Goal: Transaction & Acquisition: Purchase product/service

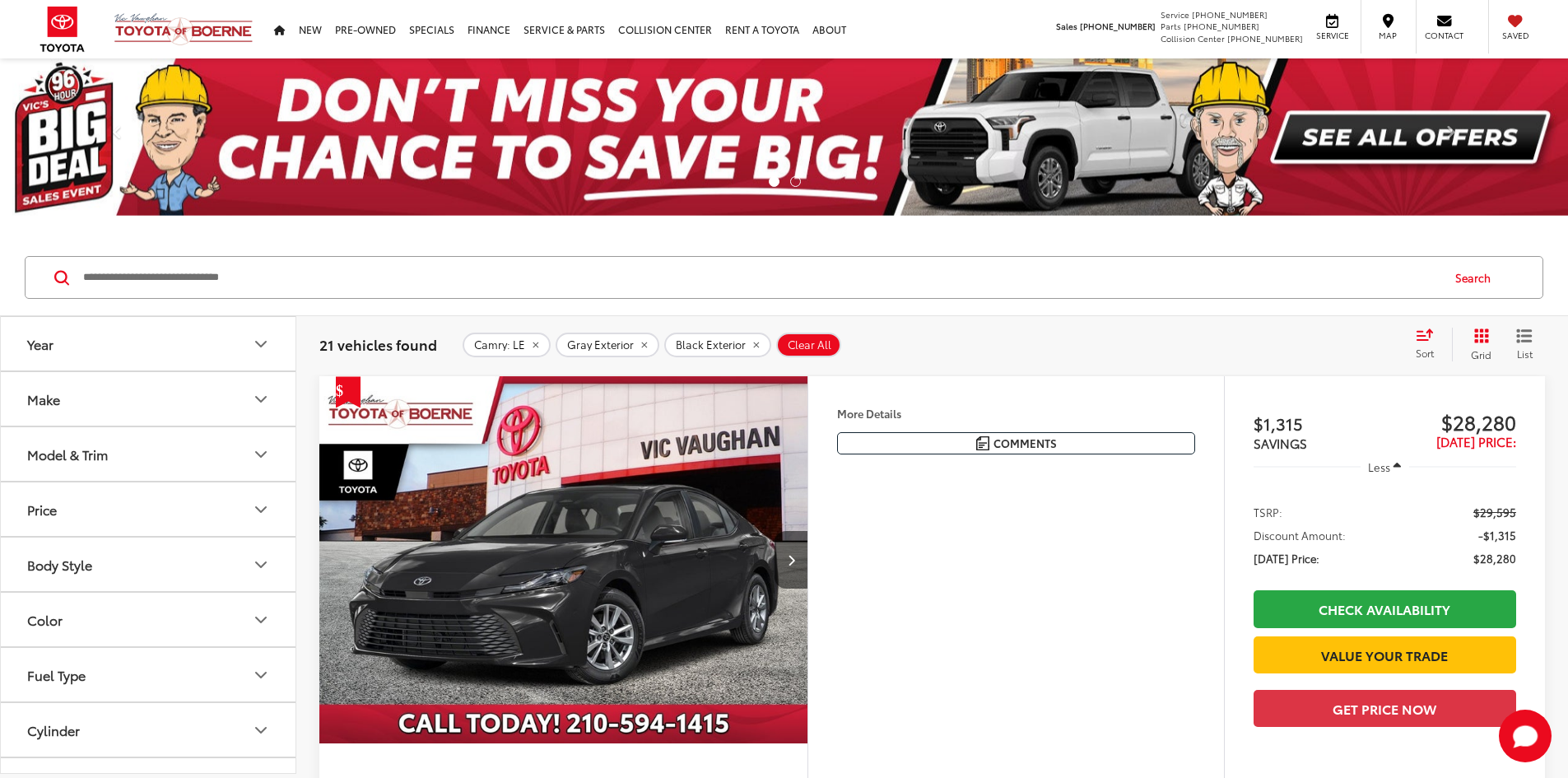
click at [91, 444] on button "Model & Trim" at bounding box center [149, 454] width 297 height 53
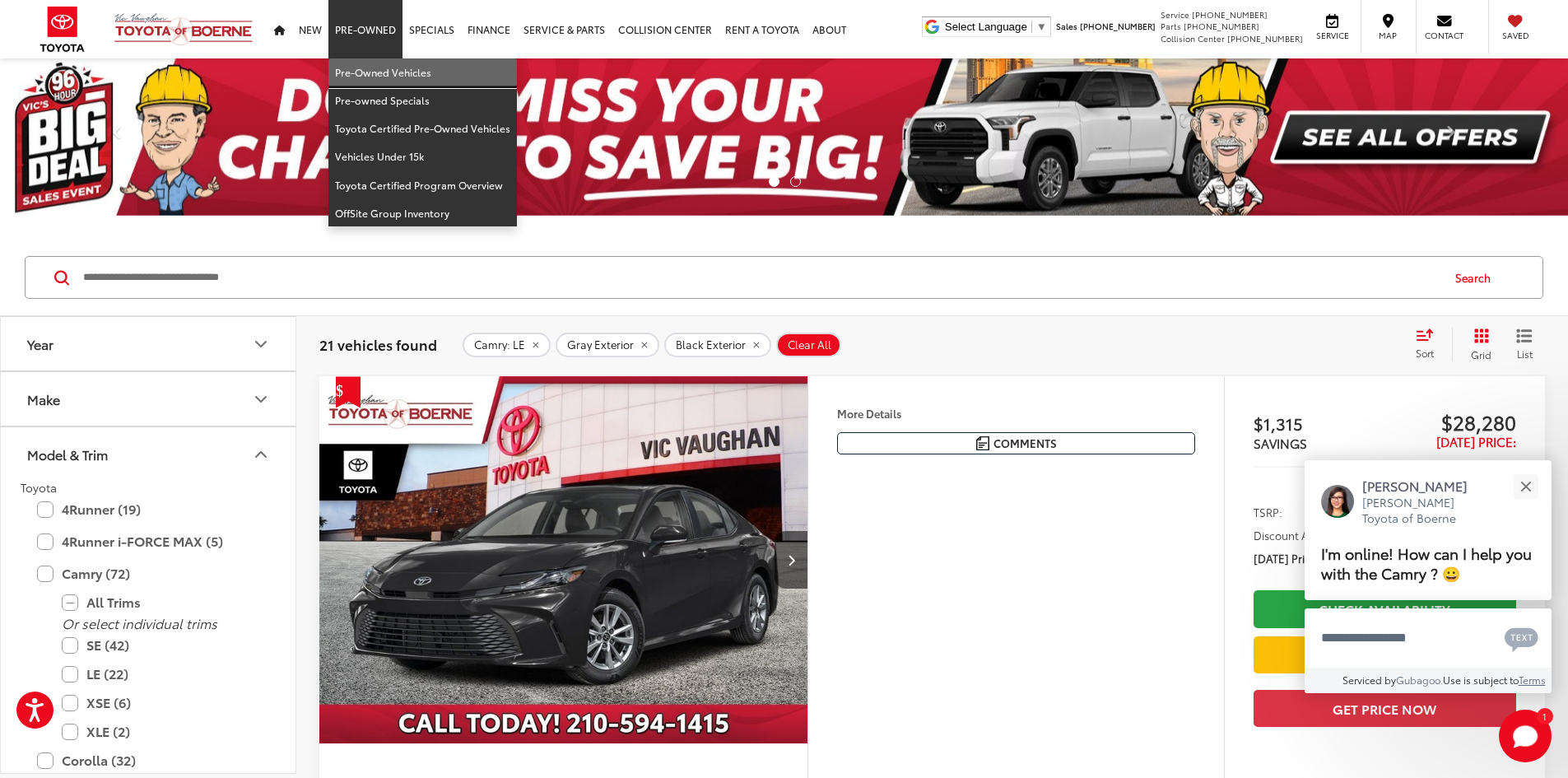
drag, startPoint x: 424, startPoint y: 81, endPoint x: 411, endPoint y: 85, distance: 13.6
click at [424, 81] on link "Pre-Owned Vehicles" at bounding box center [422, 72] width 189 height 28
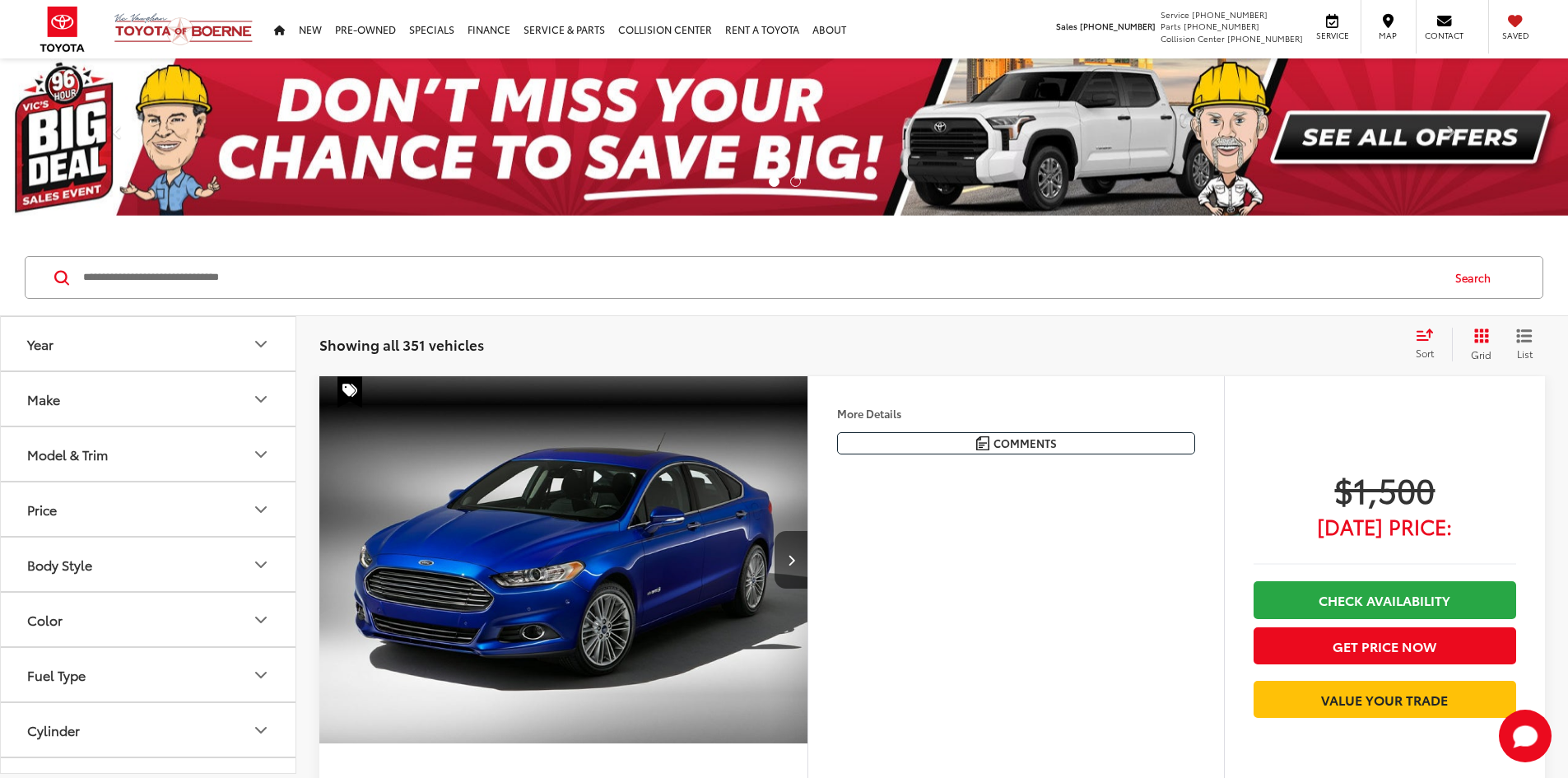
click at [97, 465] on button "Model & Trim" at bounding box center [149, 454] width 297 height 53
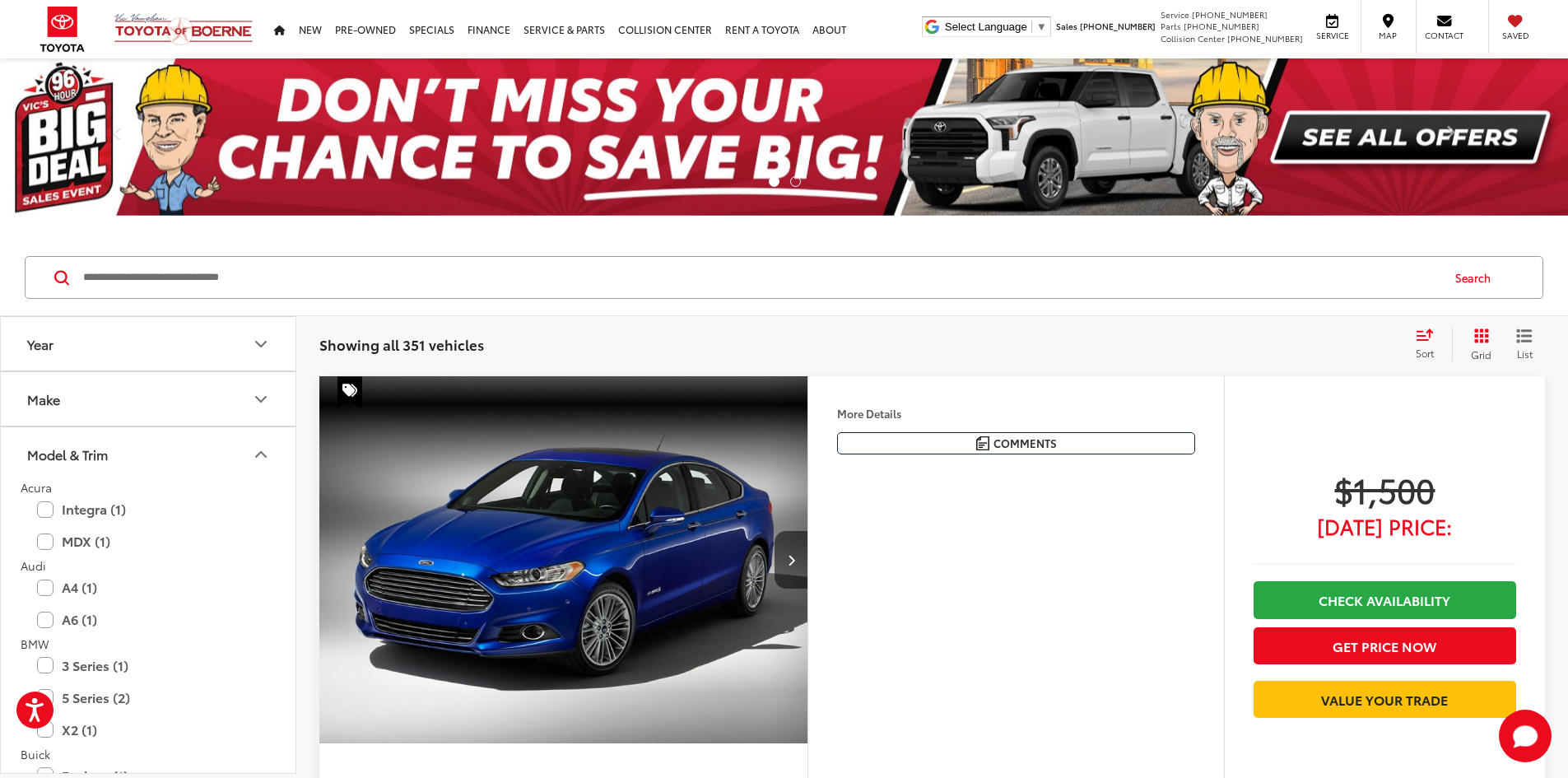
click at [96, 467] on button "Model & Trim" at bounding box center [149, 454] width 297 height 53
click at [112, 469] on button "Model & Trim" at bounding box center [149, 454] width 297 height 53
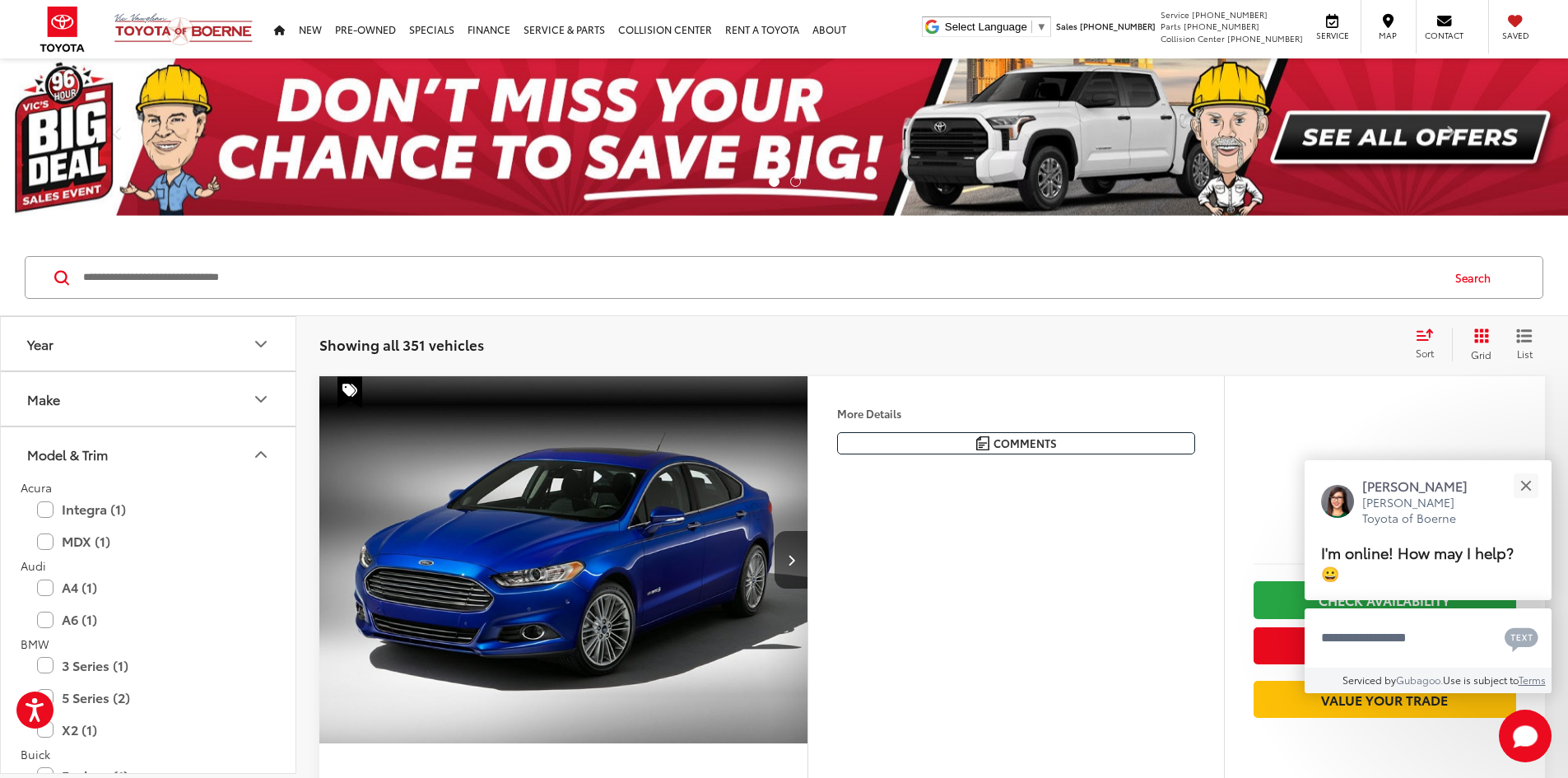
drag, startPoint x: 106, startPoint y: 475, endPoint x: 95, endPoint y: 464, distance: 15.6
click at [105, 475] on button "Model & Trim" at bounding box center [149, 454] width 297 height 53
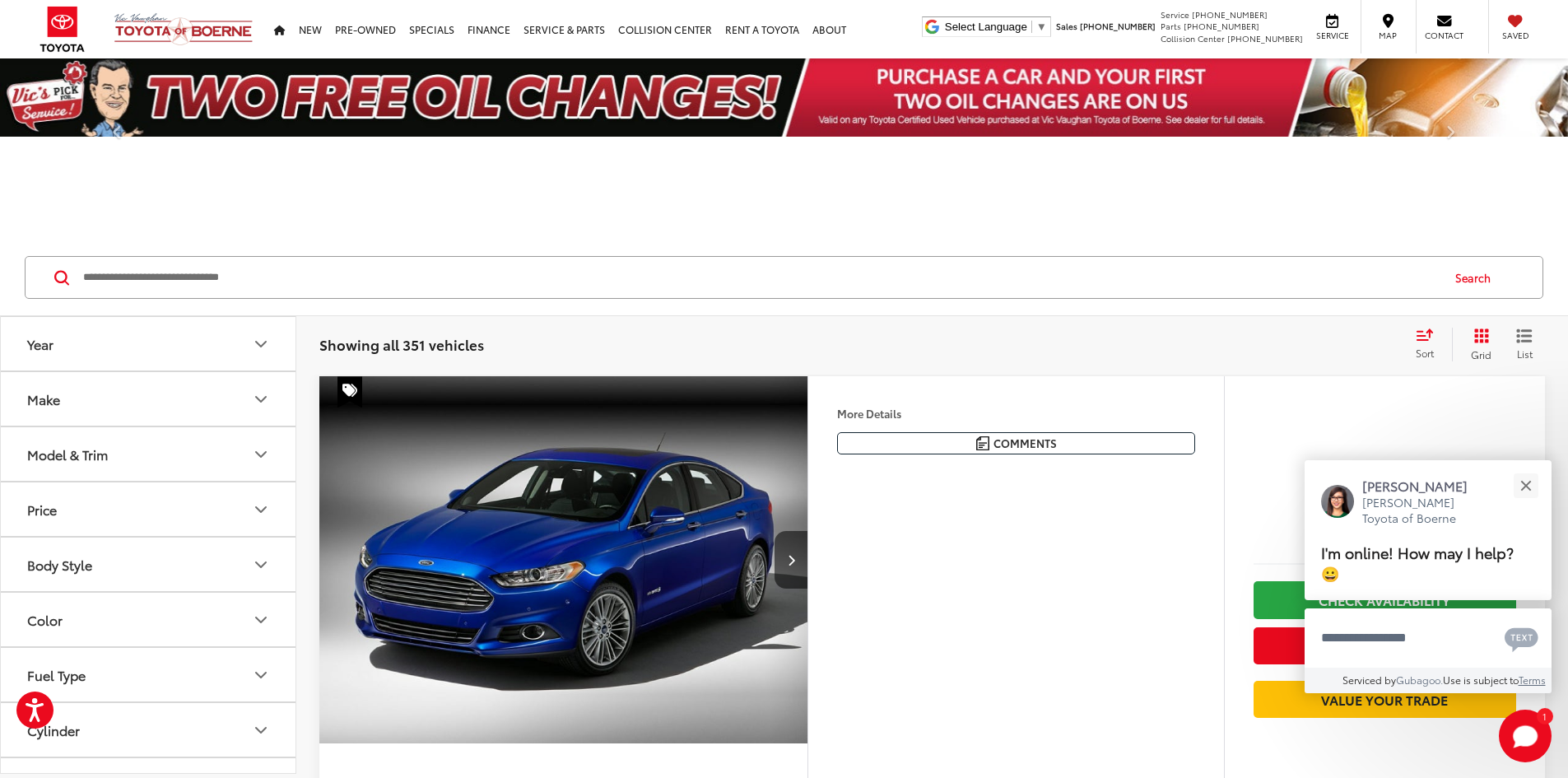
click at [82, 393] on button "Make" at bounding box center [149, 399] width 297 height 53
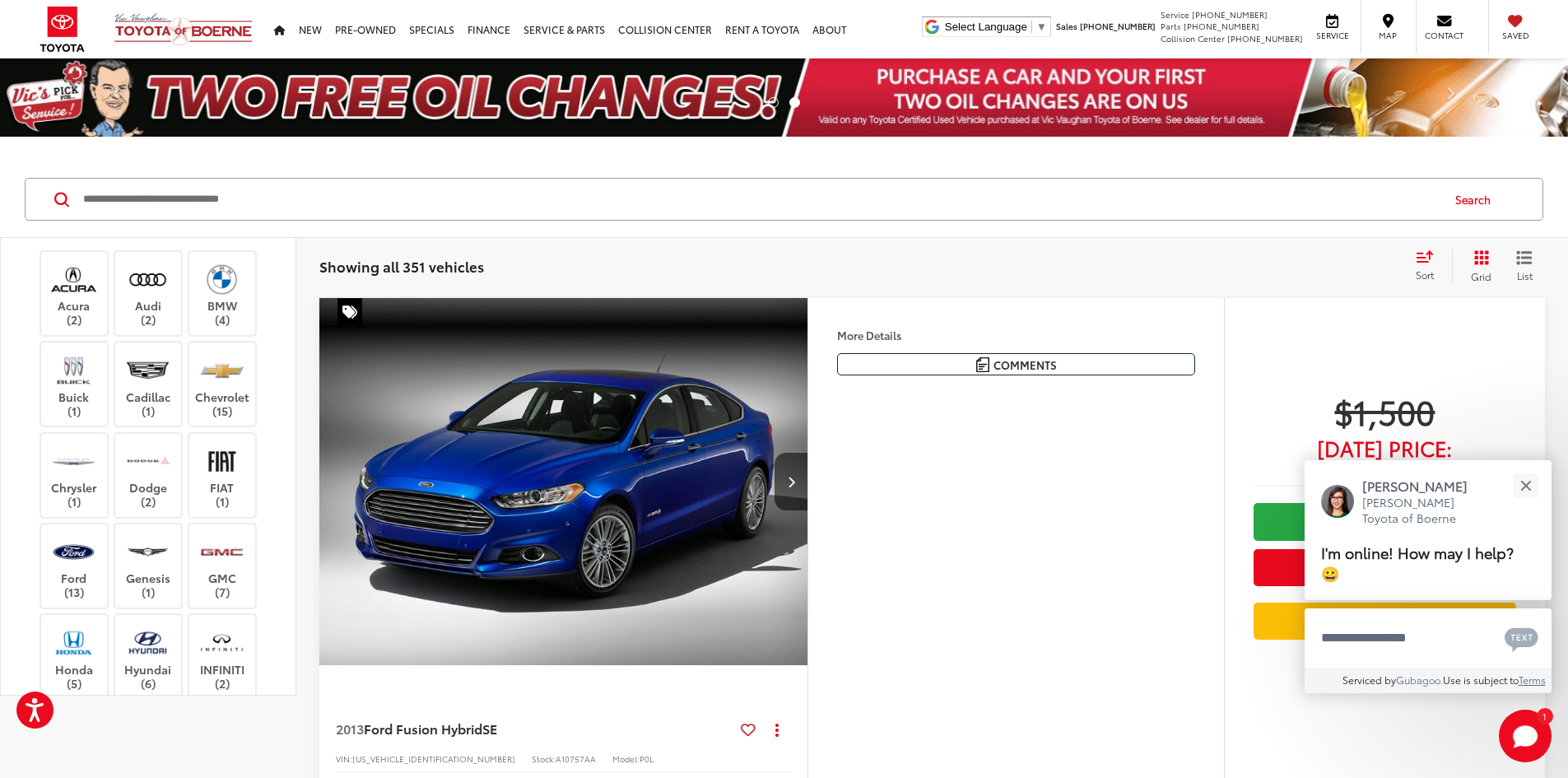
scroll to position [576, 0]
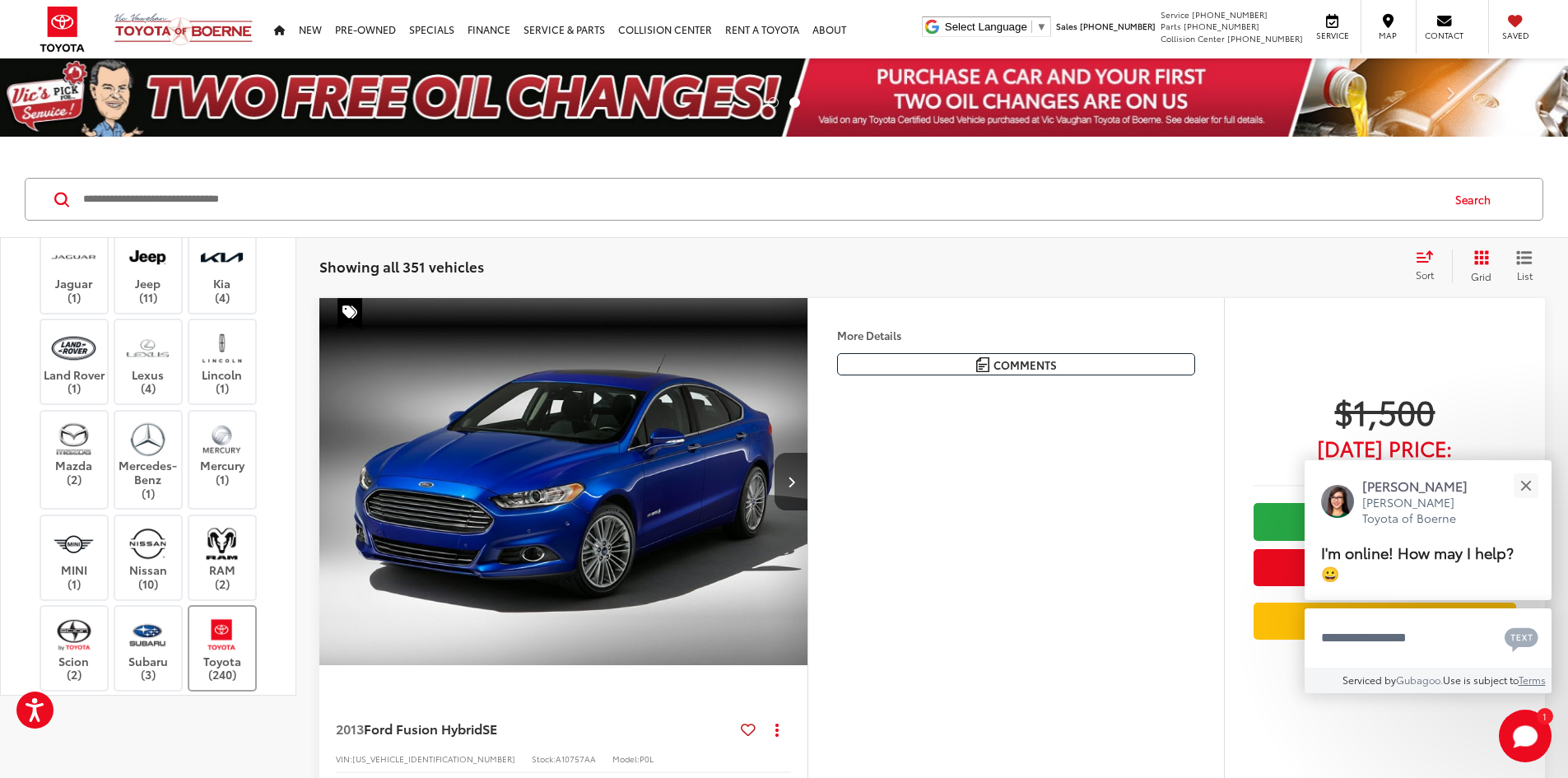
click at [221, 625] on img at bounding box center [222, 634] width 45 height 39
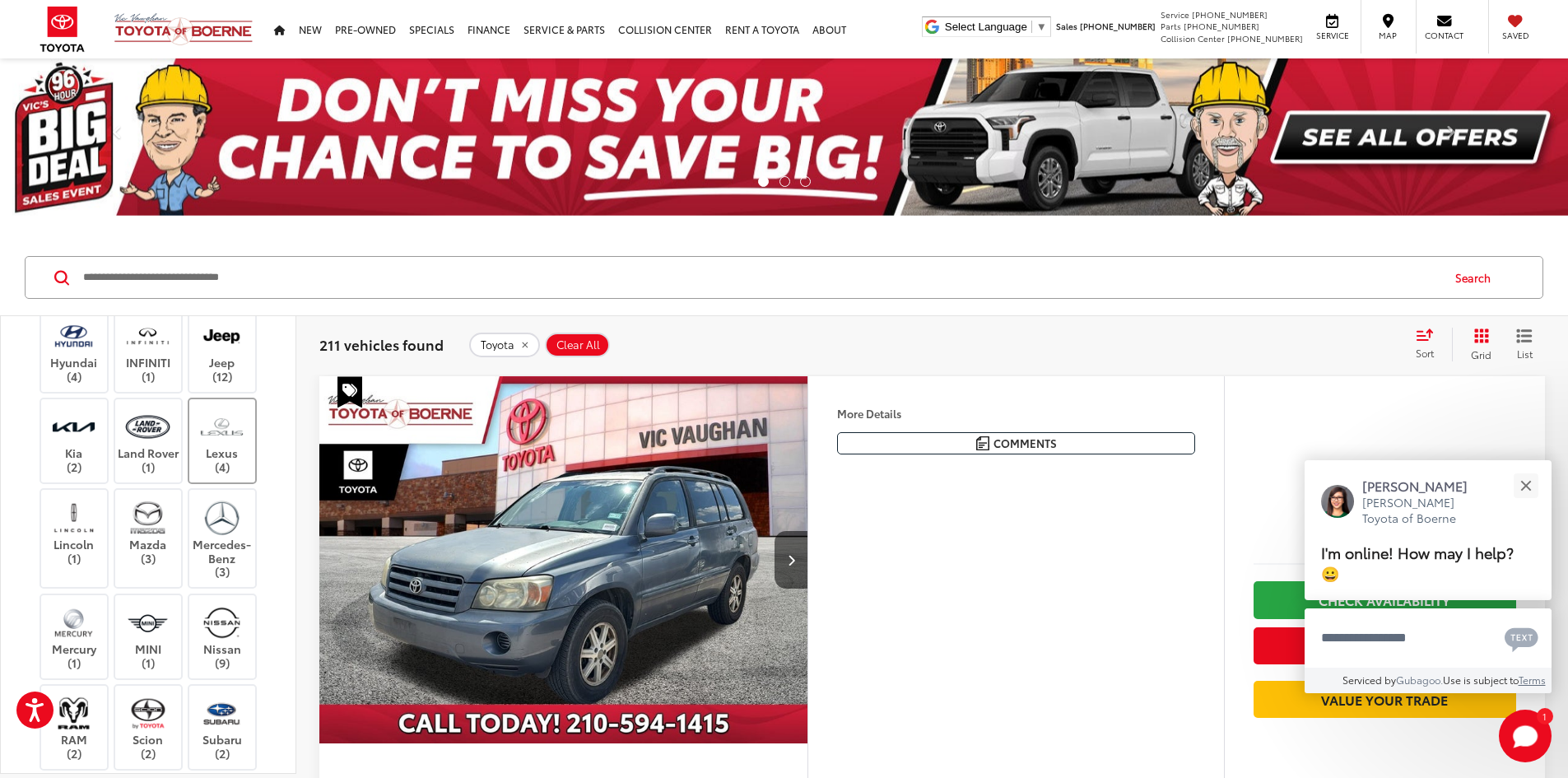
scroll to position [815, 0]
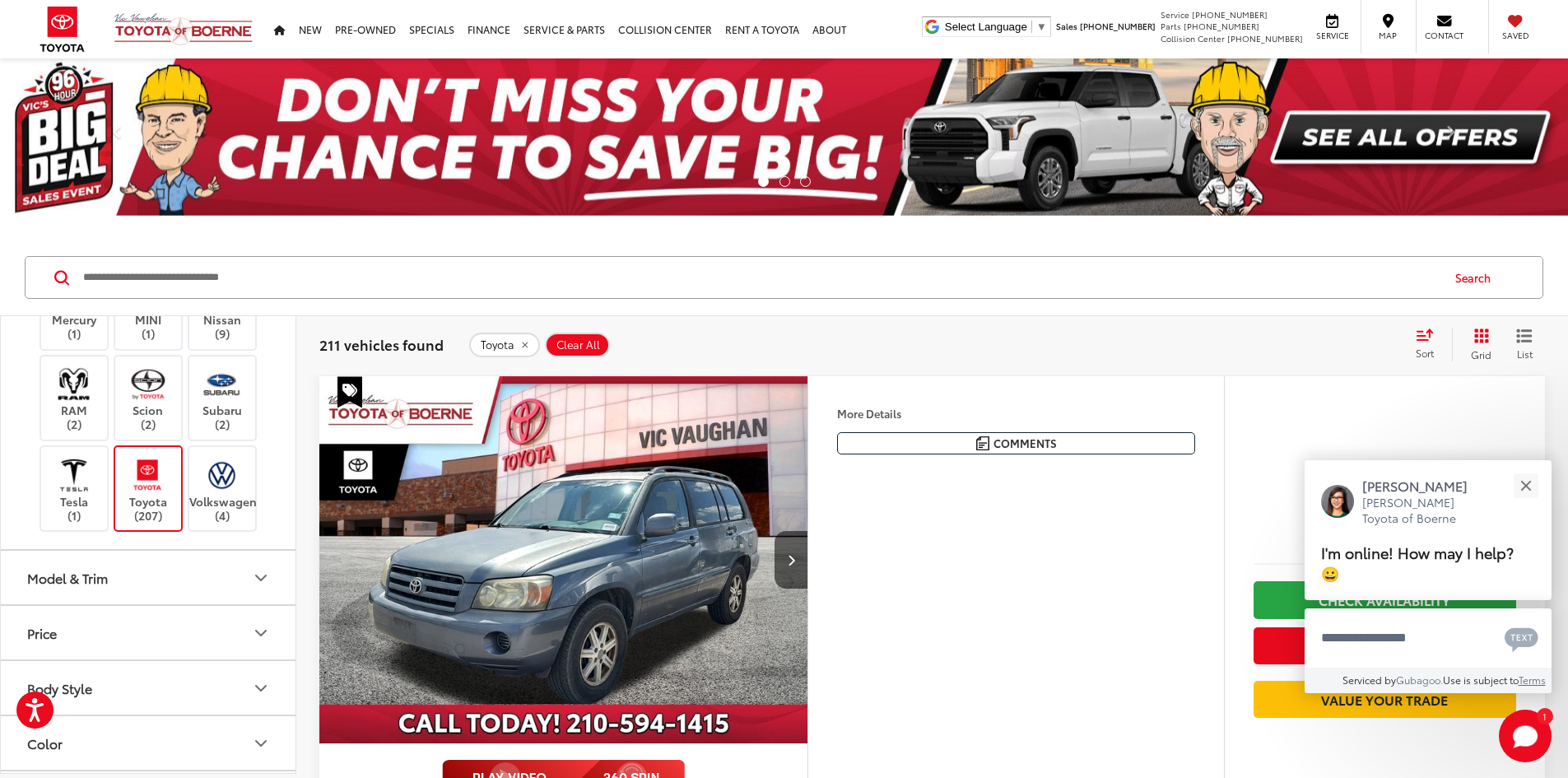
click at [183, 599] on button "Model & Trim" at bounding box center [149, 578] width 297 height 53
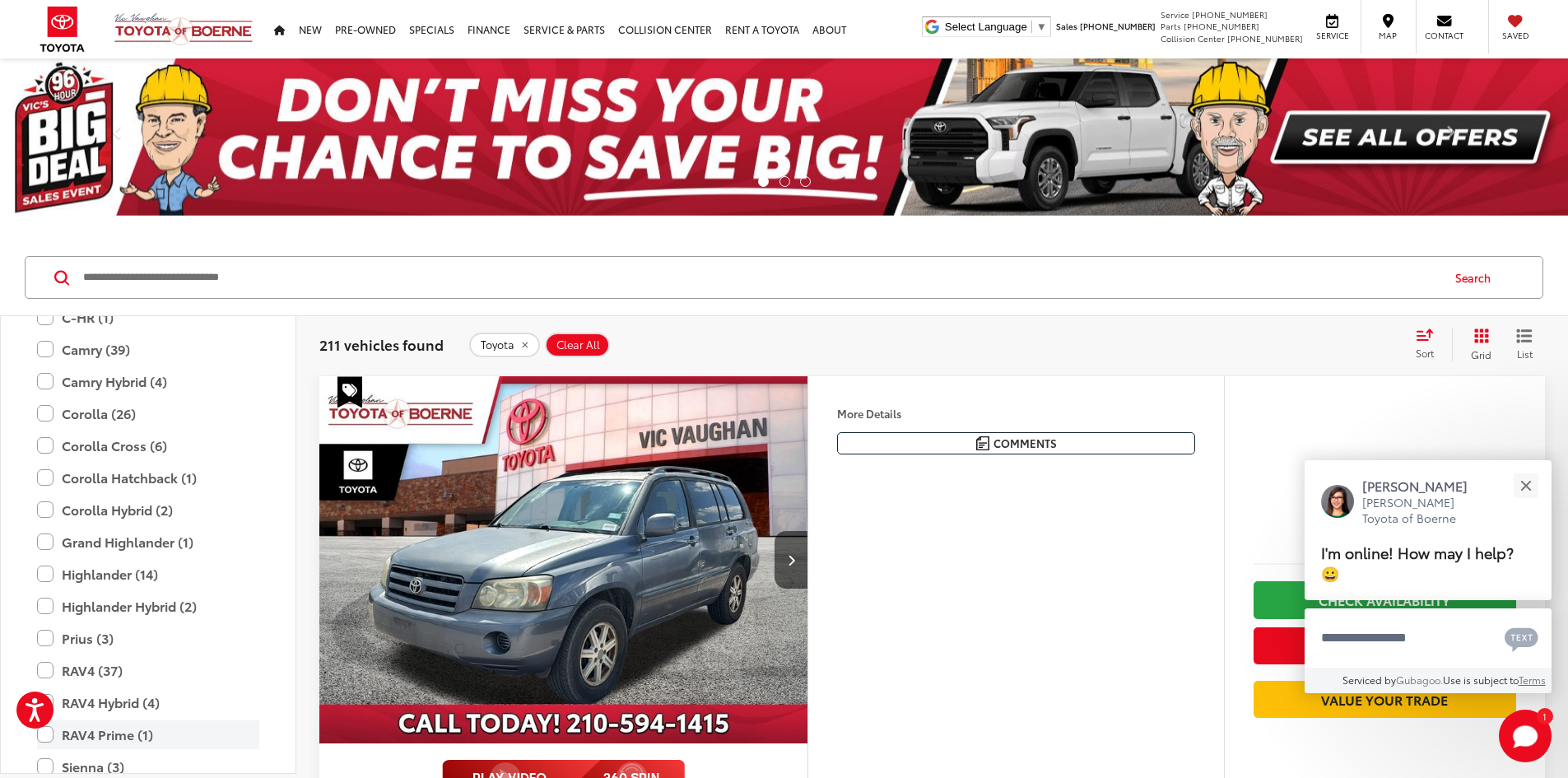
scroll to position [1473, 0]
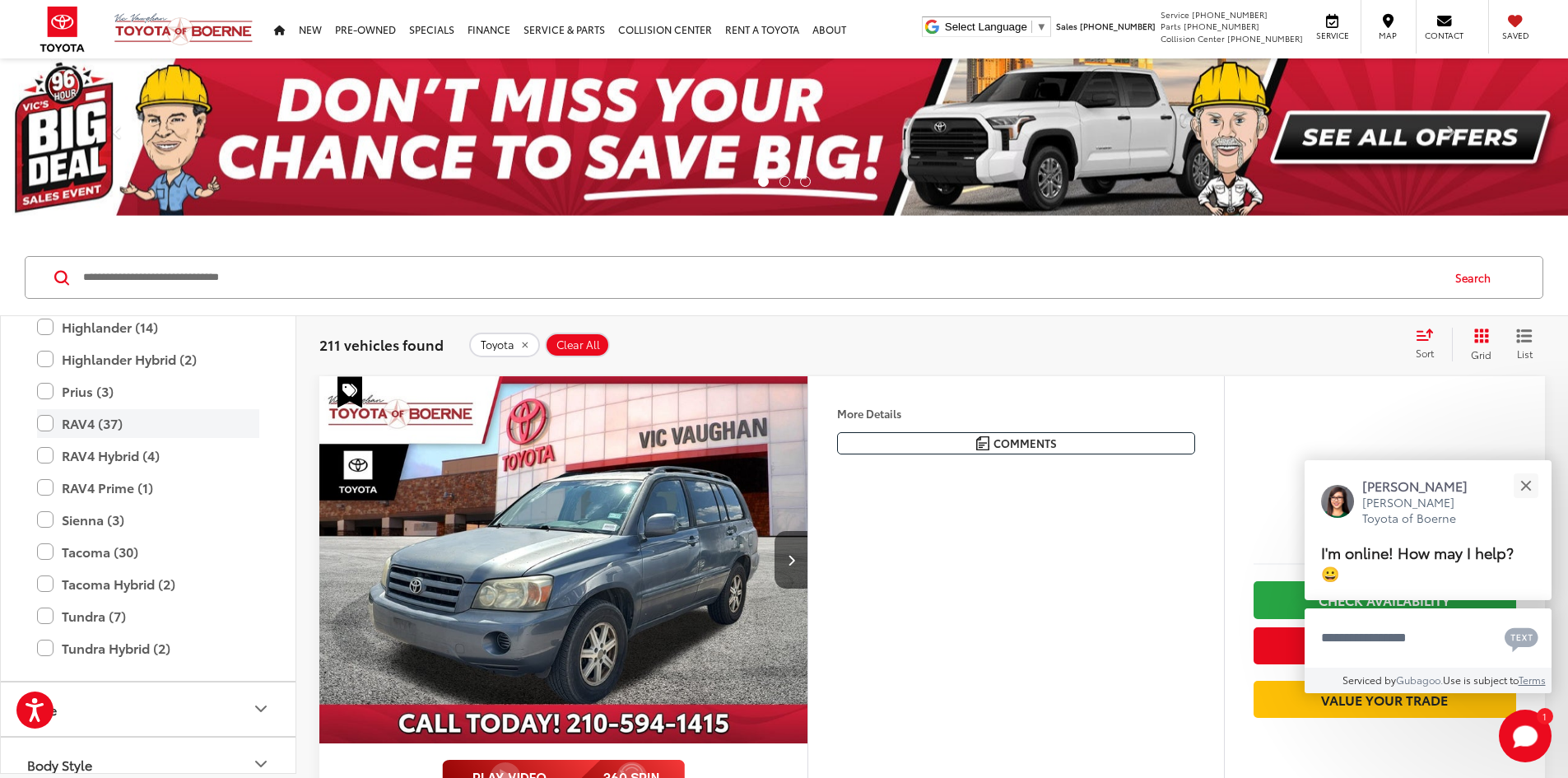
click at [111, 426] on label "RAV4 (37)" at bounding box center [148, 423] width 222 height 29
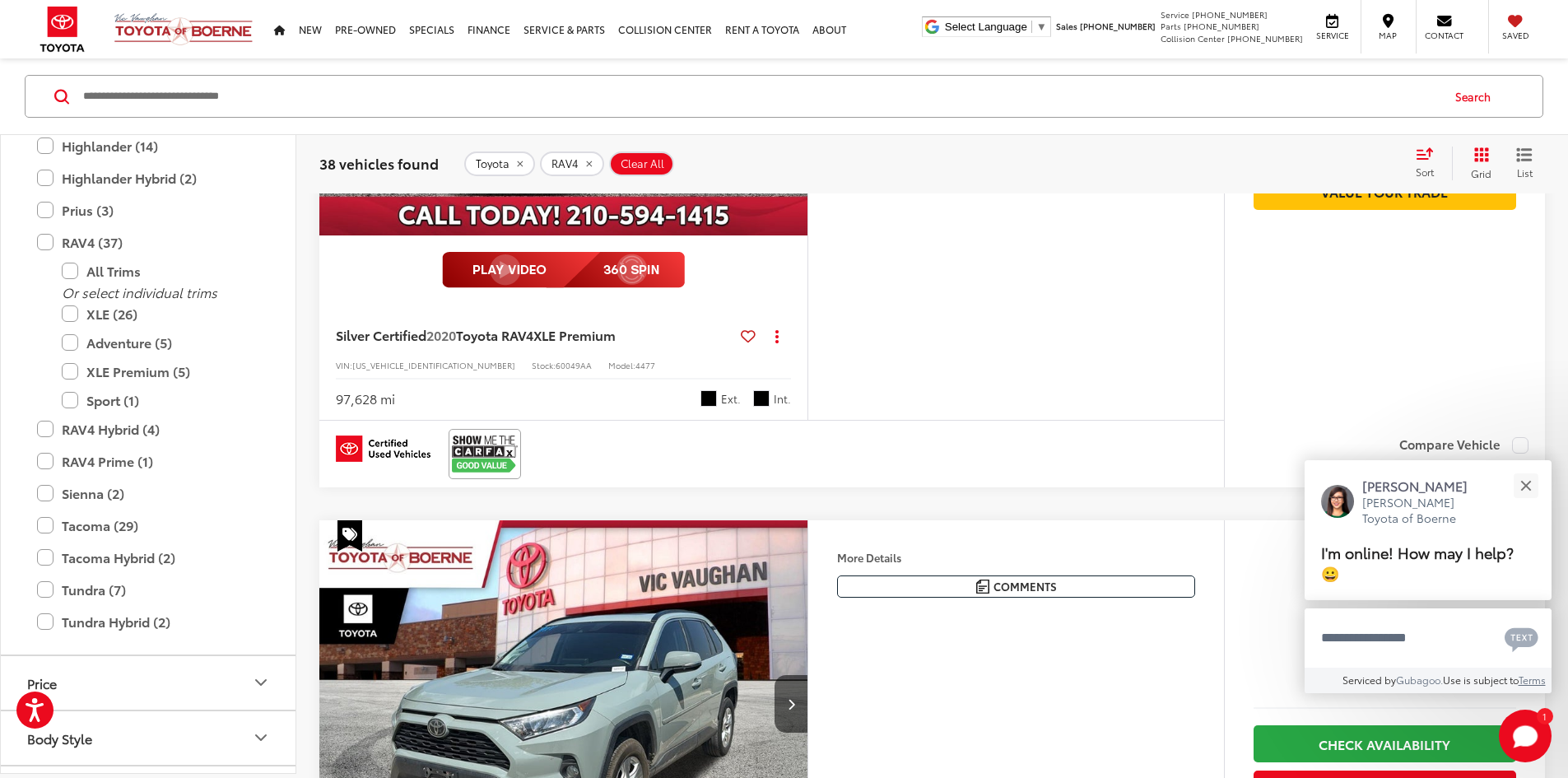
scroll to position [988, 0]
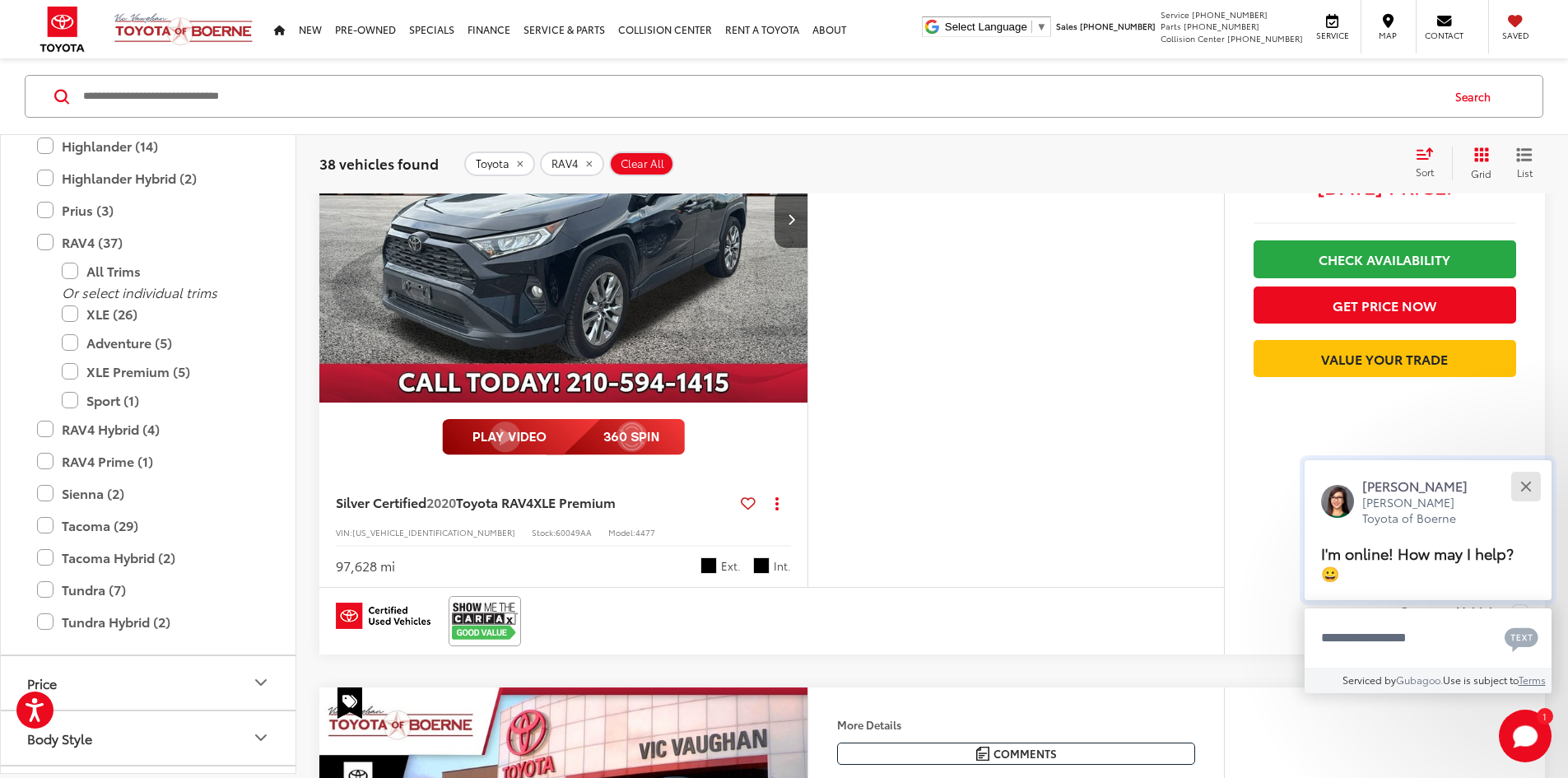
click at [1520, 488] on button "Close" at bounding box center [1526, 486] width 36 height 36
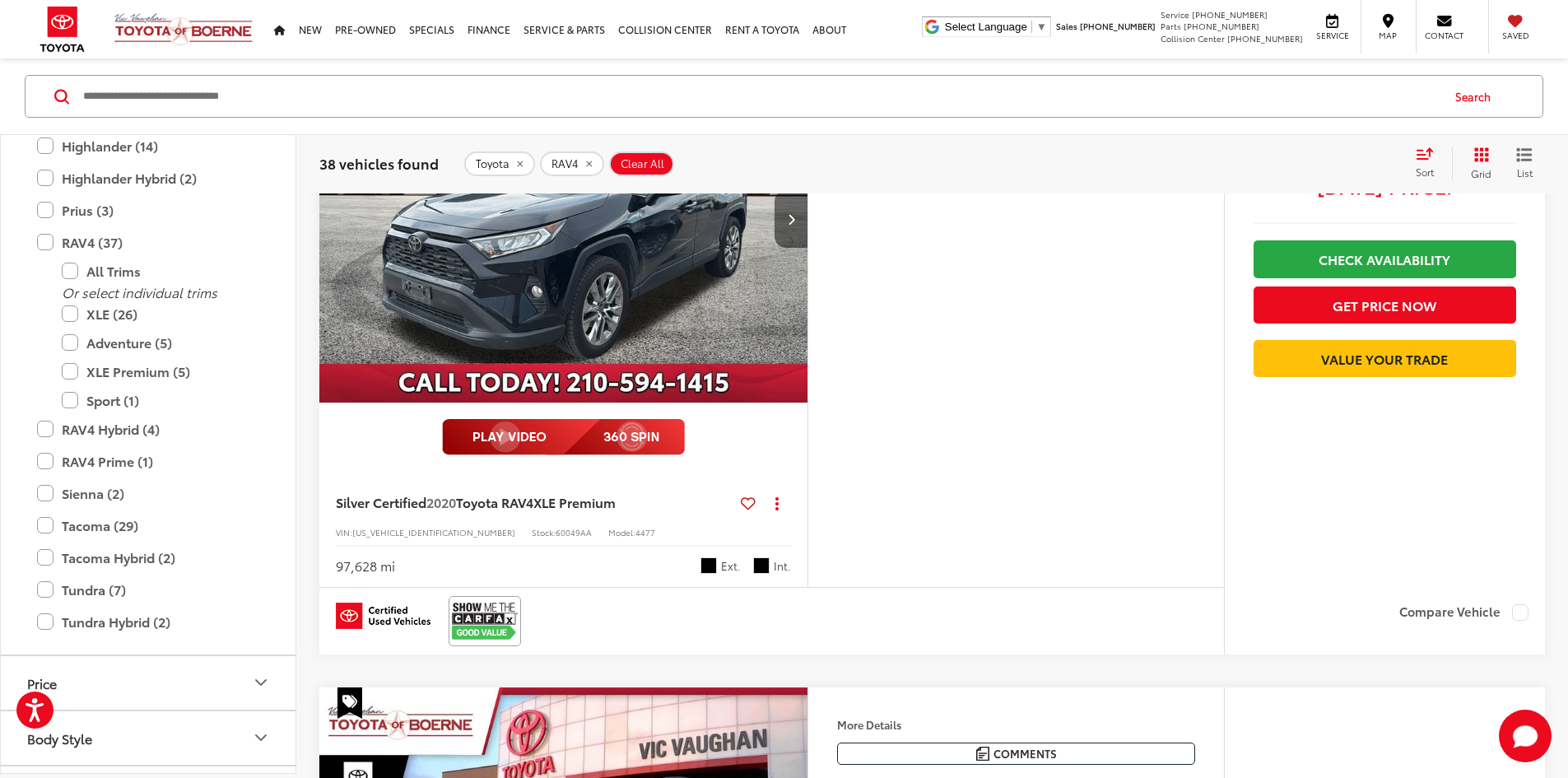
click at [808, 248] on button "Next image" at bounding box center [791, 219] width 33 height 57
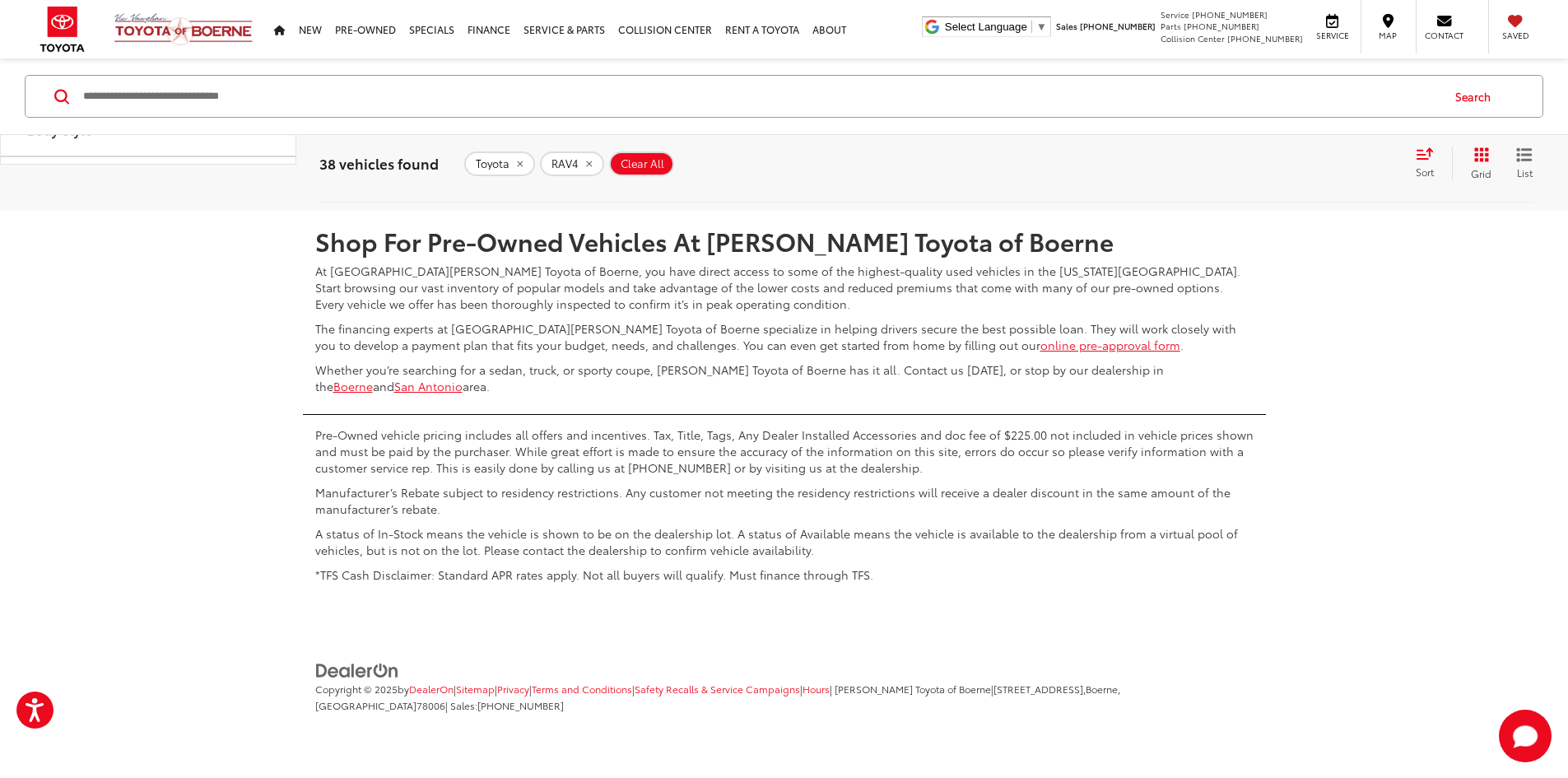
scroll to position [8790, 0]
click at [1263, 177] on link "2" at bounding box center [1276, 162] width 26 height 30
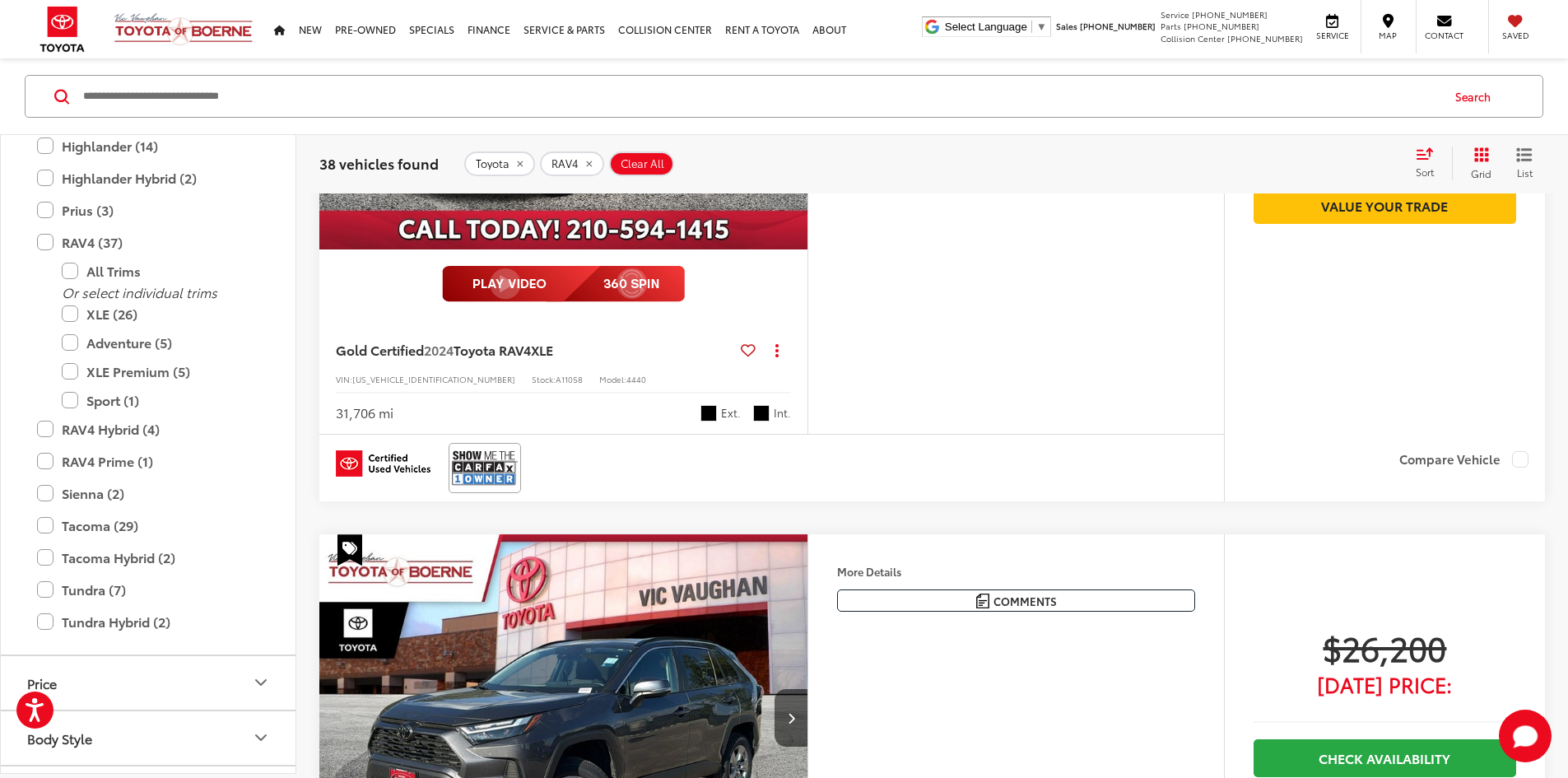
scroll to position [988, 0]
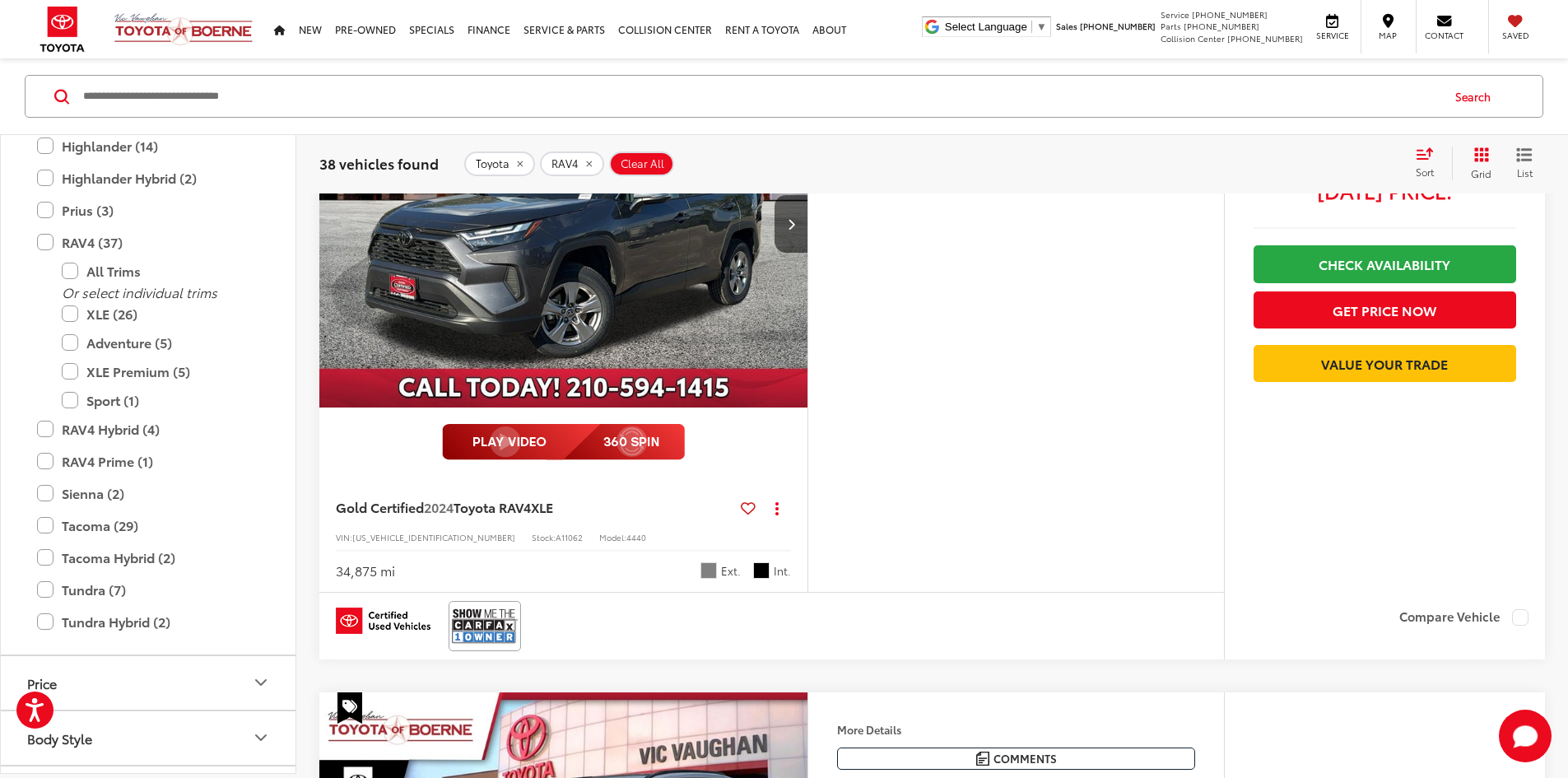
drag, startPoint x: 1338, startPoint y: 265, endPoint x: 1526, endPoint y: 229, distance: 191.4
click at [1526, 229] on div "$26,200 Today's Price: Check Availability Get Price Now Value Your Trade" at bounding box center [1384, 319] width 321 height 557
click at [1502, 174] on span "$26,200" at bounding box center [1385, 153] width 263 height 42
drag, startPoint x: 1304, startPoint y: 259, endPoint x: 1442, endPoint y: 250, distance: 138.3
click at [1445, 174] on span "$26,200" at bounding box center [1385, 153] width 263 height 42
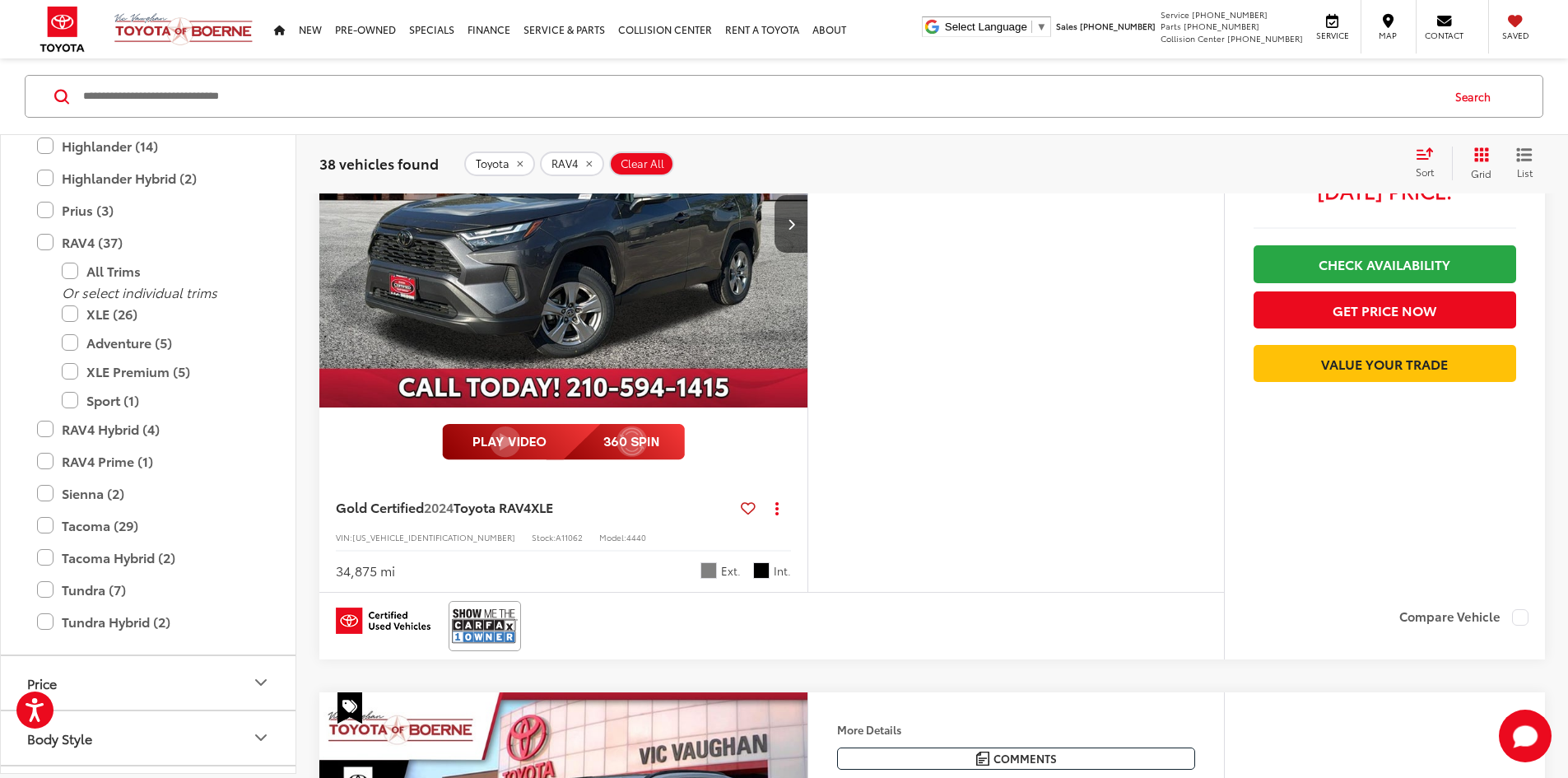
click at [1360, 174] on span "$26,200" at bounding box center [1385, 153] width 263 height 42
click at [0, 0] on div "CARFAX One-Owner. Clean CARFAX. 2024 Toyota RAV4 XLE Gray Certified. Inspected,…" at bounding box center [0, 0] width 0 height 0
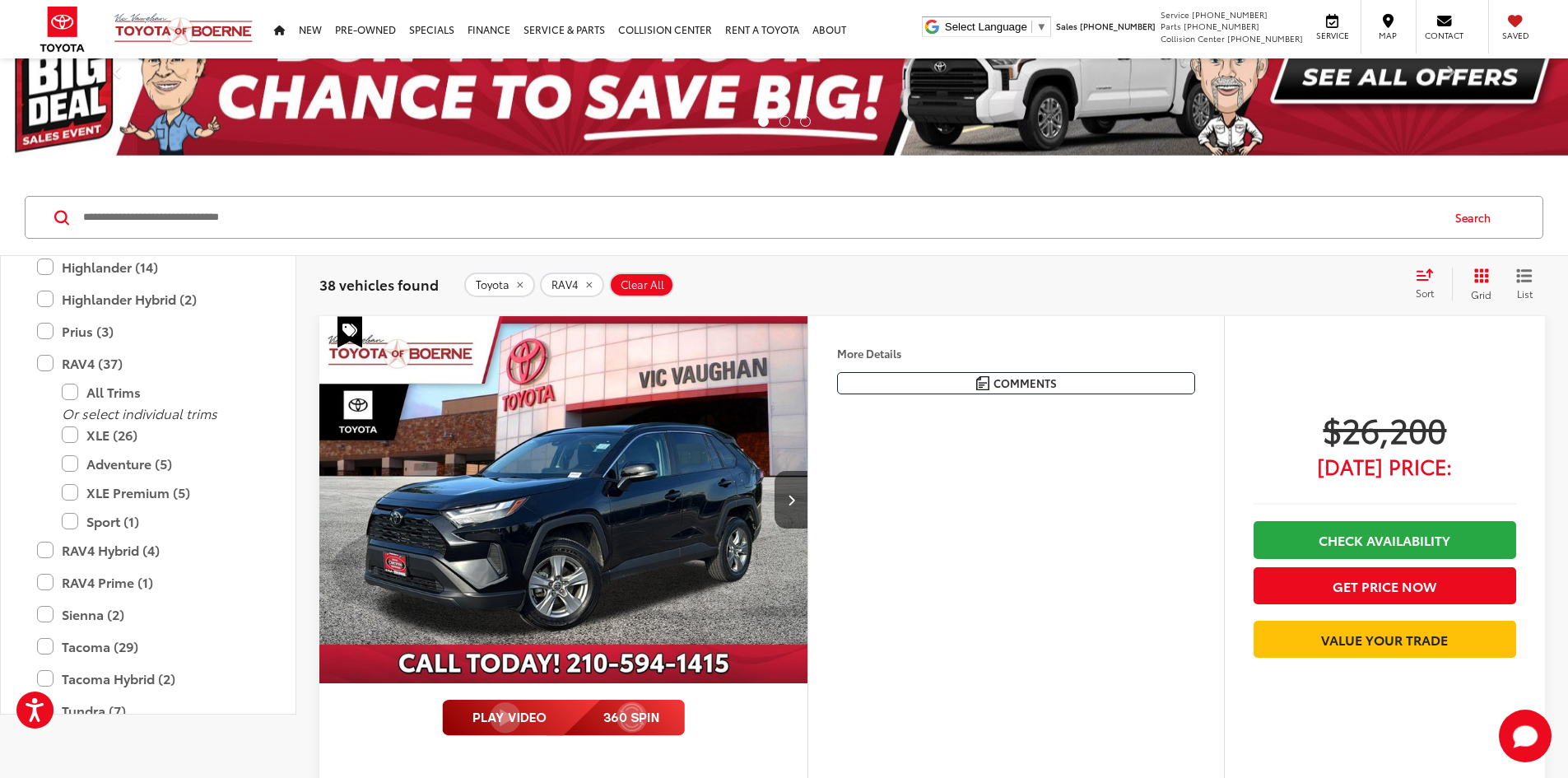
scroll to position [0, 0]
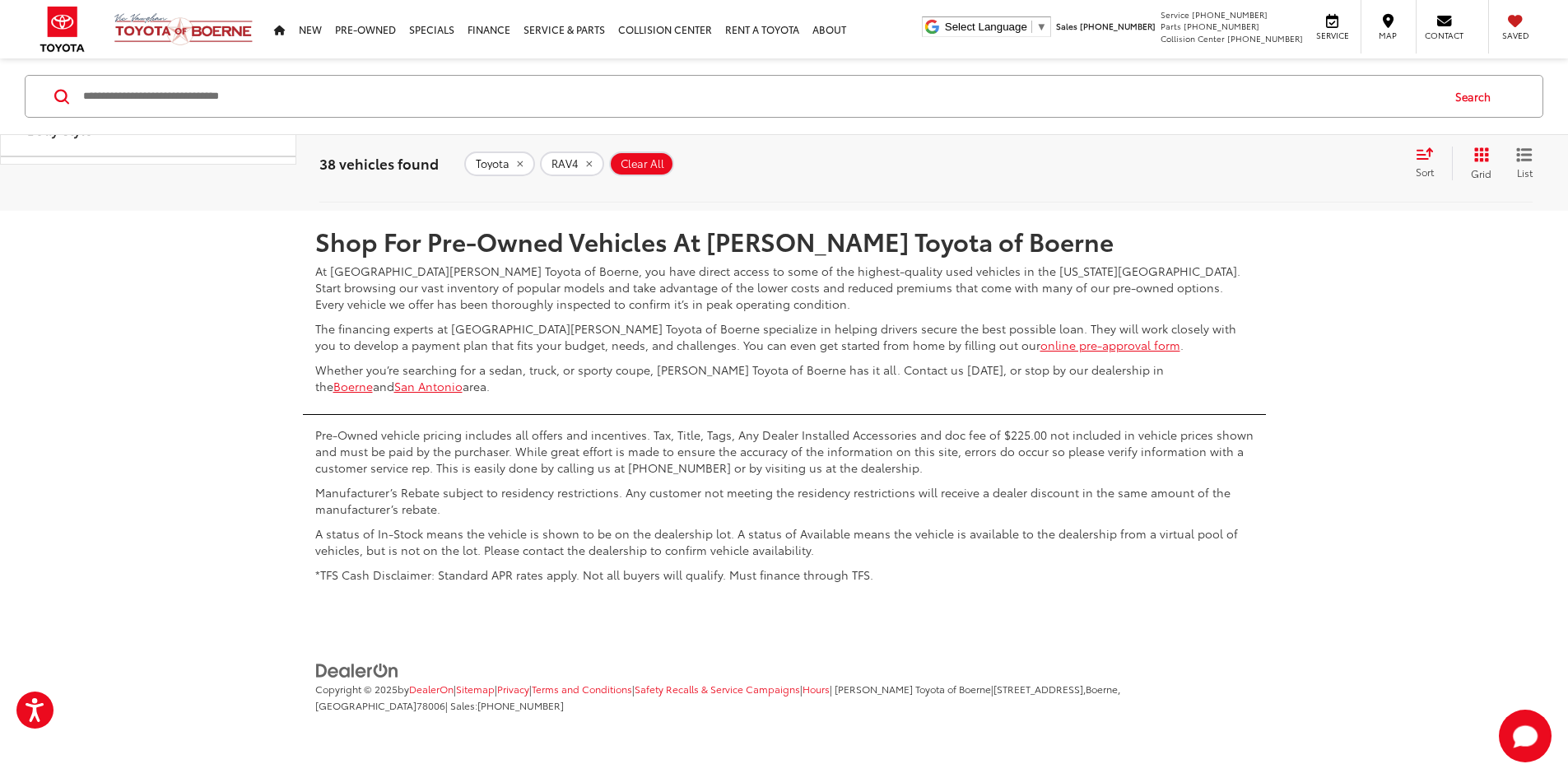
click at [1240, 177] on link "1" at bounding box center [1251, 162] width 24 height 30
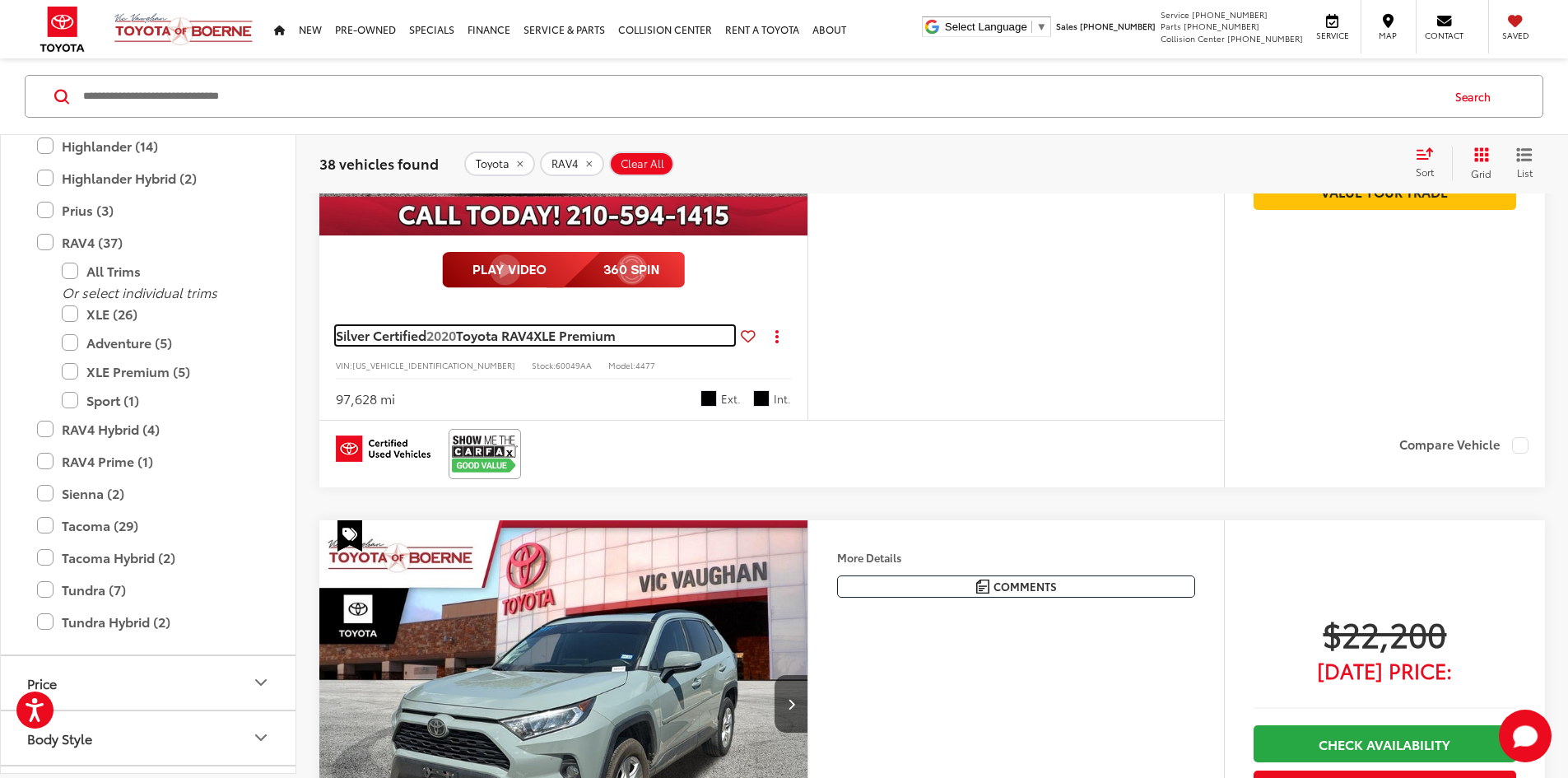
scroll to position [1071, 0]
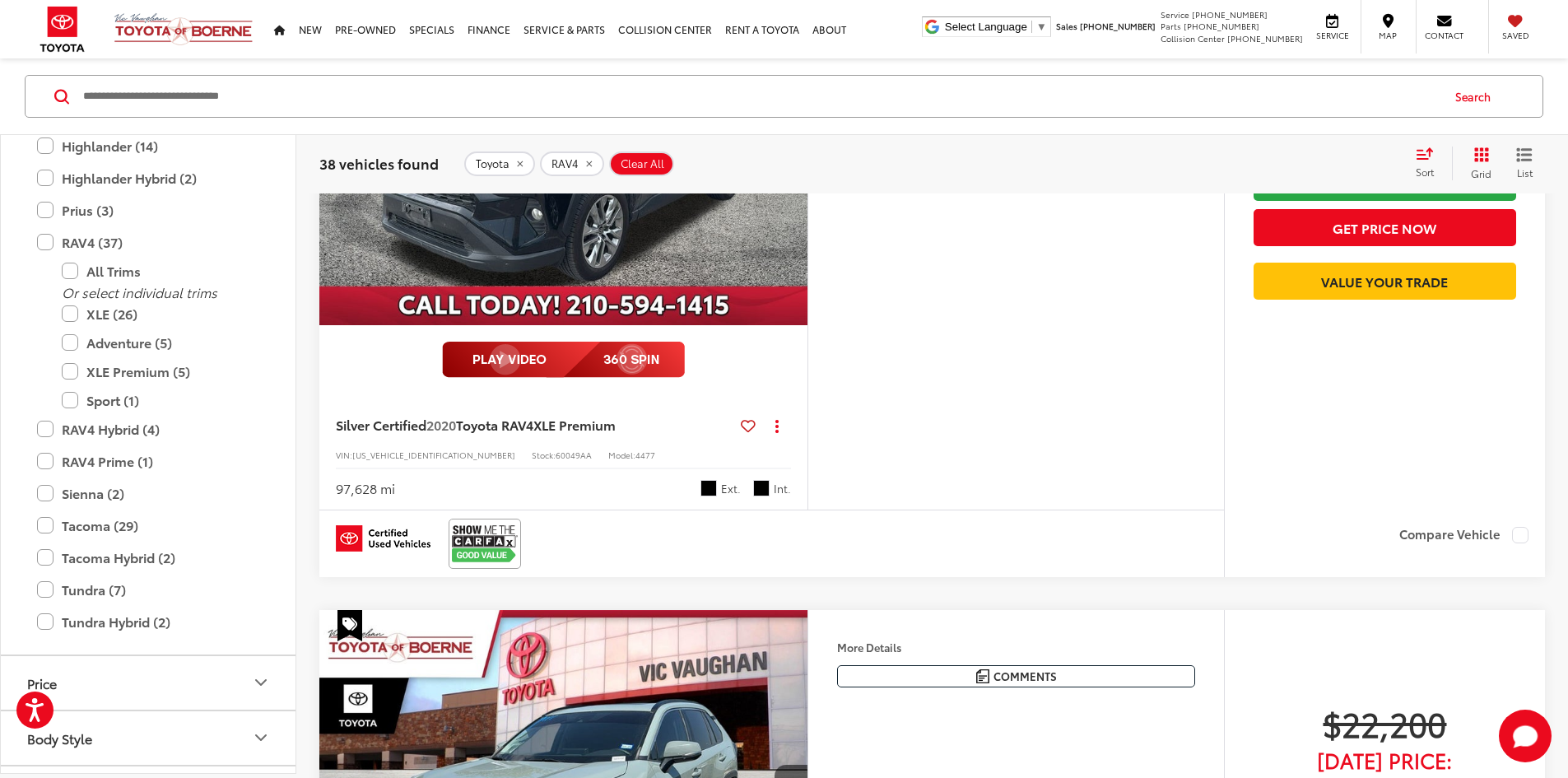
click at [470, 326] on img "2020 Toyota RAV4 XLE Premium 0" at bounding box center [563, 141] width 490 height 368
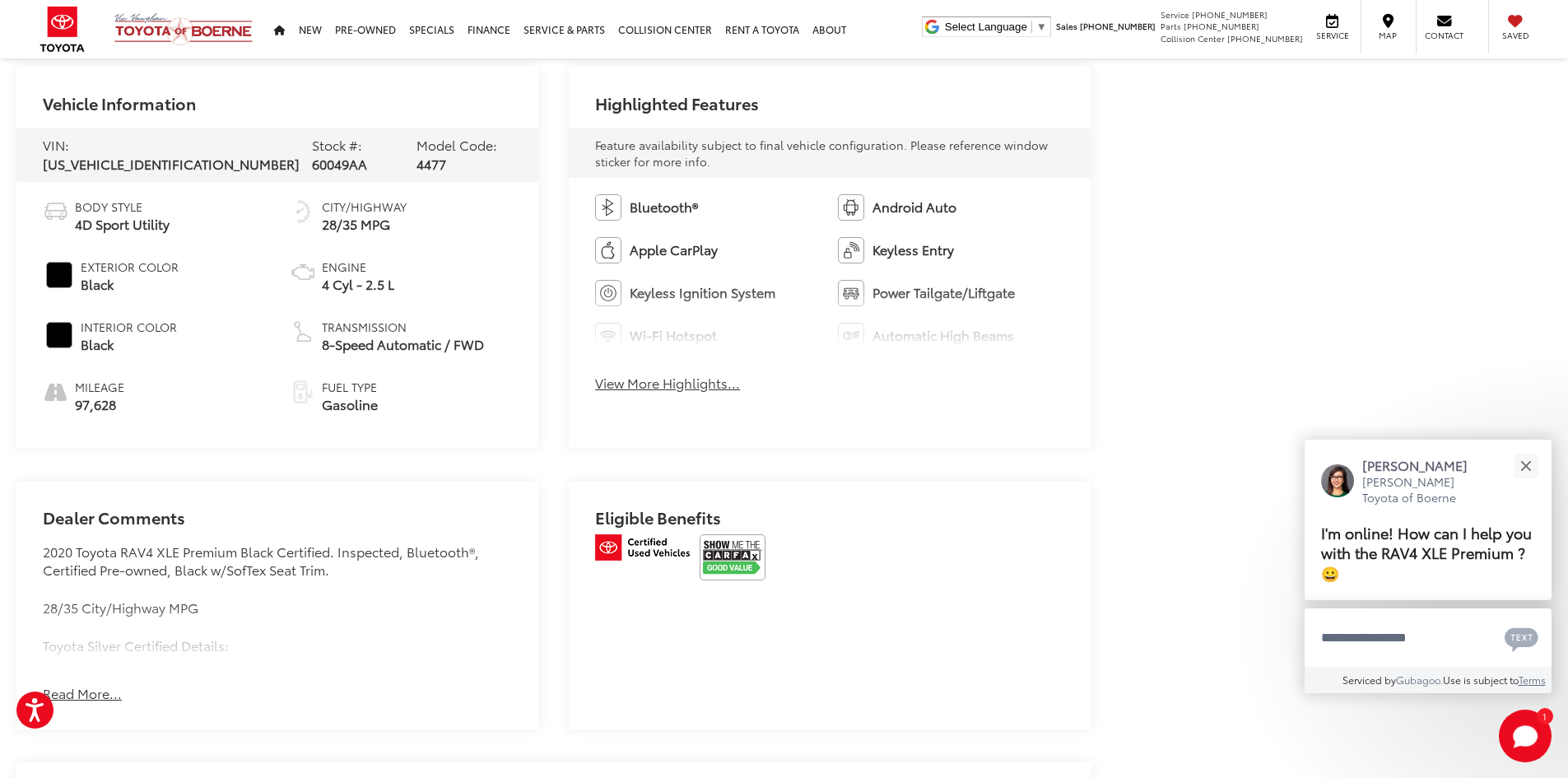
scroll to position [1071, 0]
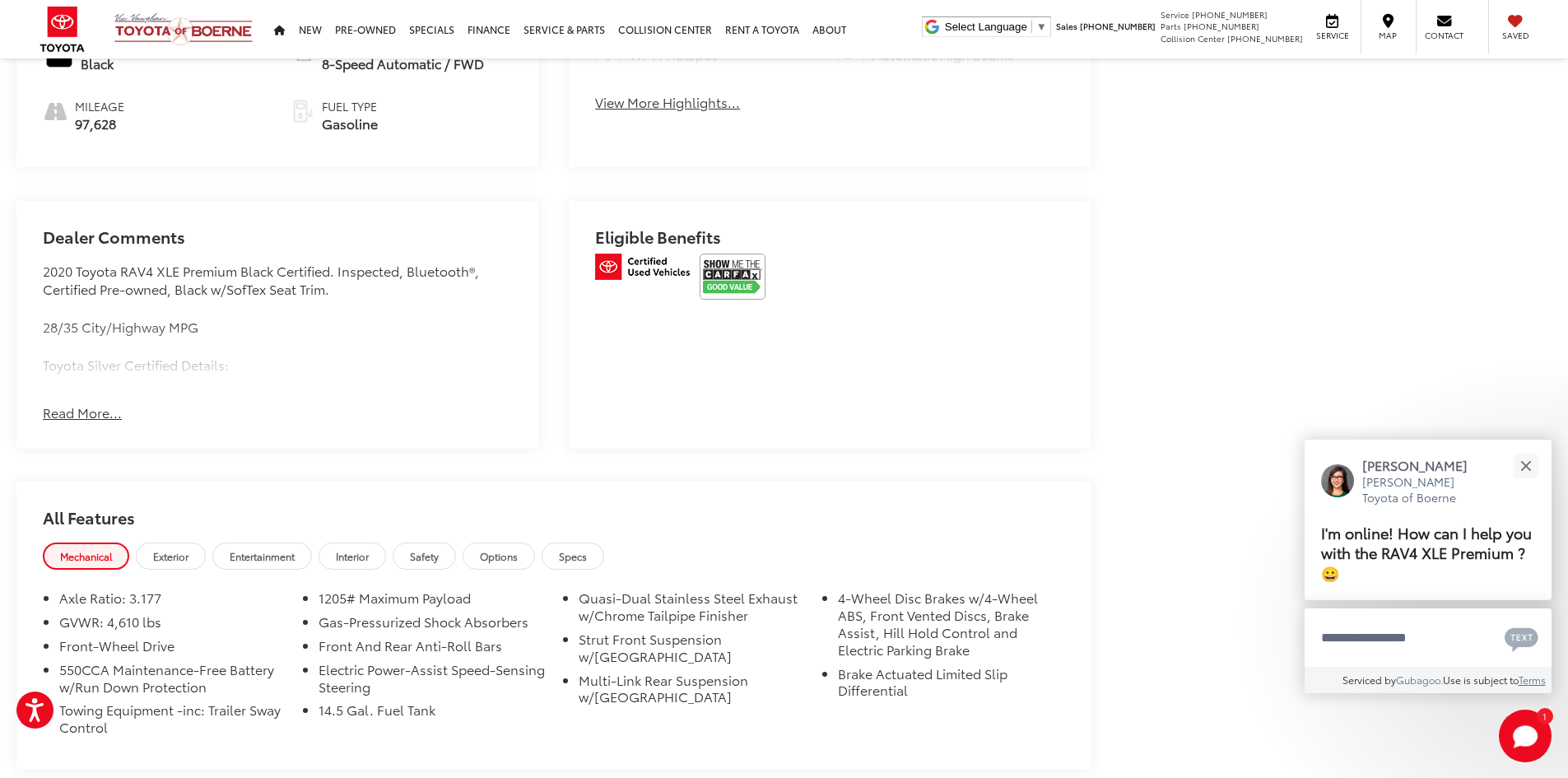
click at [69, 404] on button "Read More..." at bounding box center [82, 412] width 79 height 19
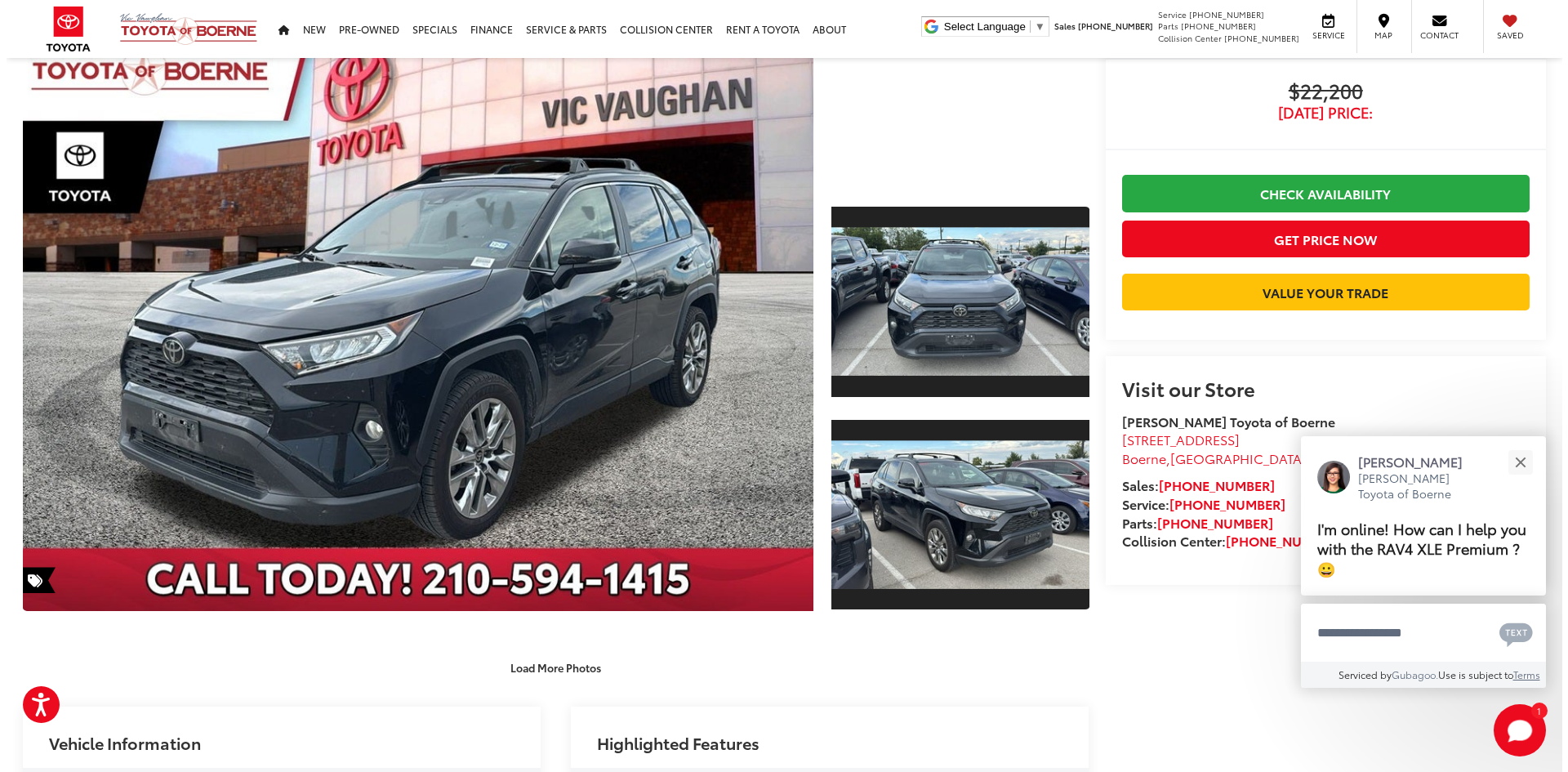
scroll to position [0, 0]
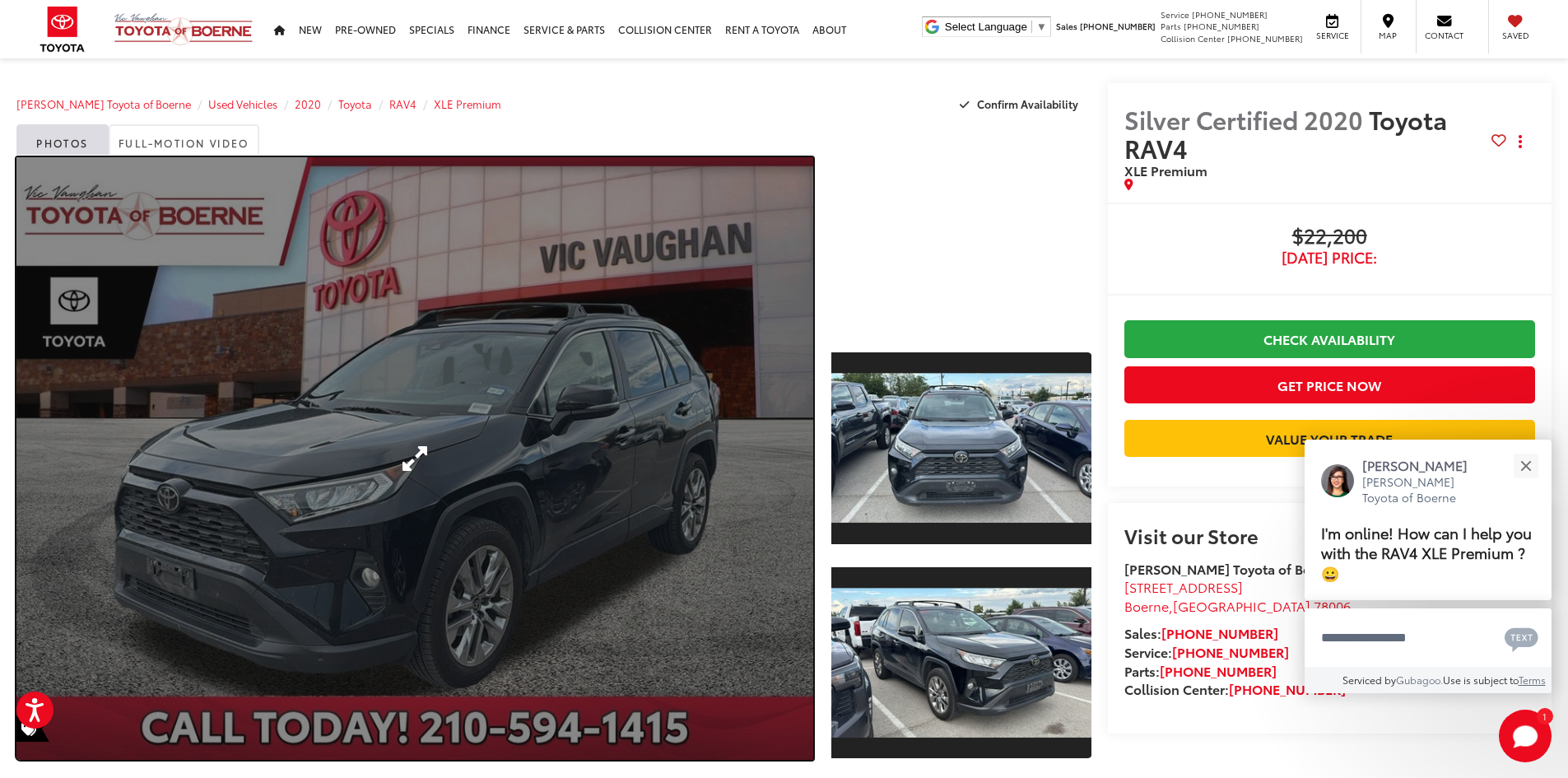
click at [620, 489] on link "Expand Photo 0" at bounding box center [415, 458] width 797 height 603
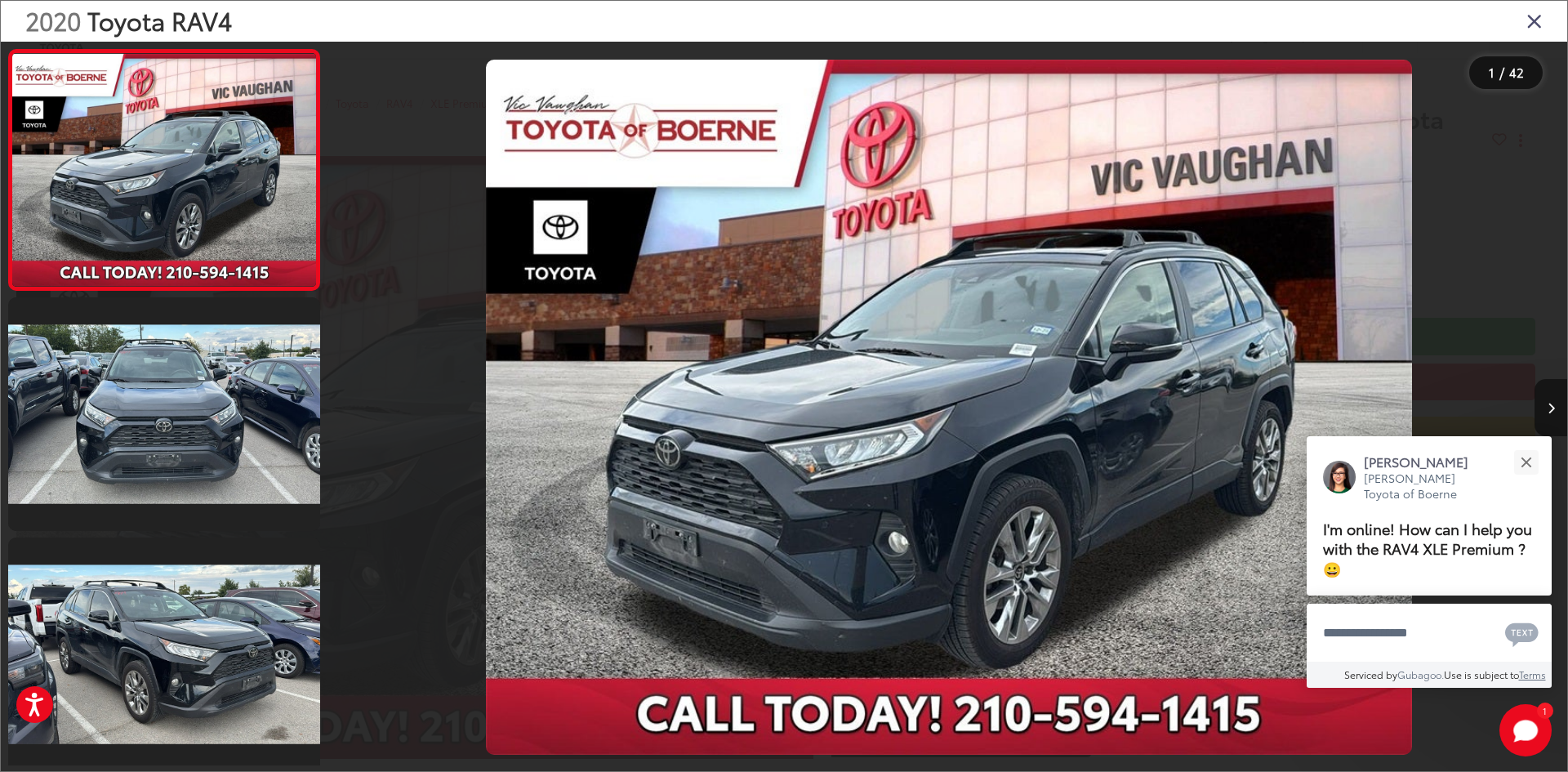
click at [1555, 416] on button "Next image" at bounding box center [1551, 407] width 33 height 57
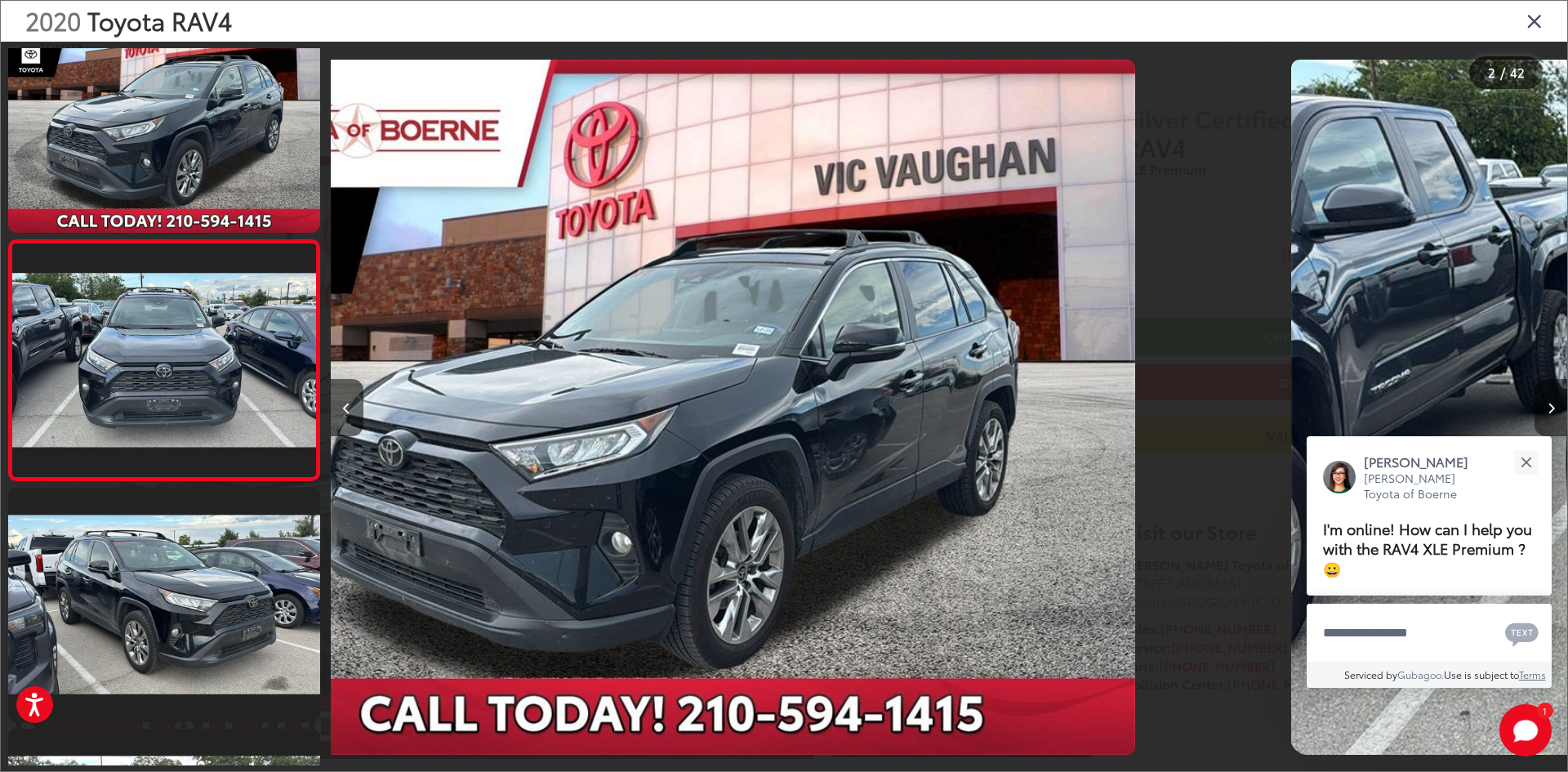
scroll to position [50, 0]
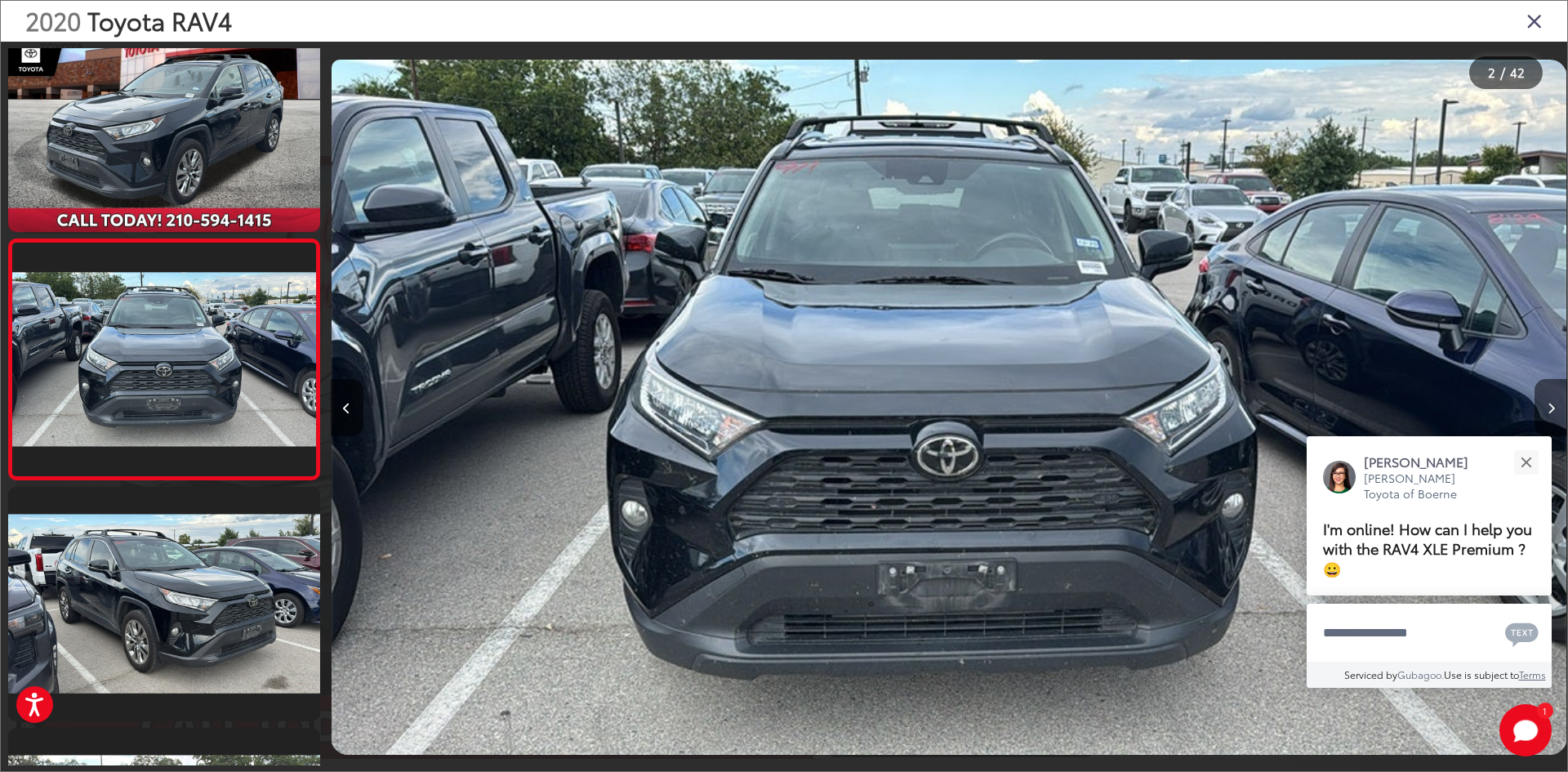
click at [1555, 419] on button "Next image" at bounding box center [1551, 407] width 33 height 57
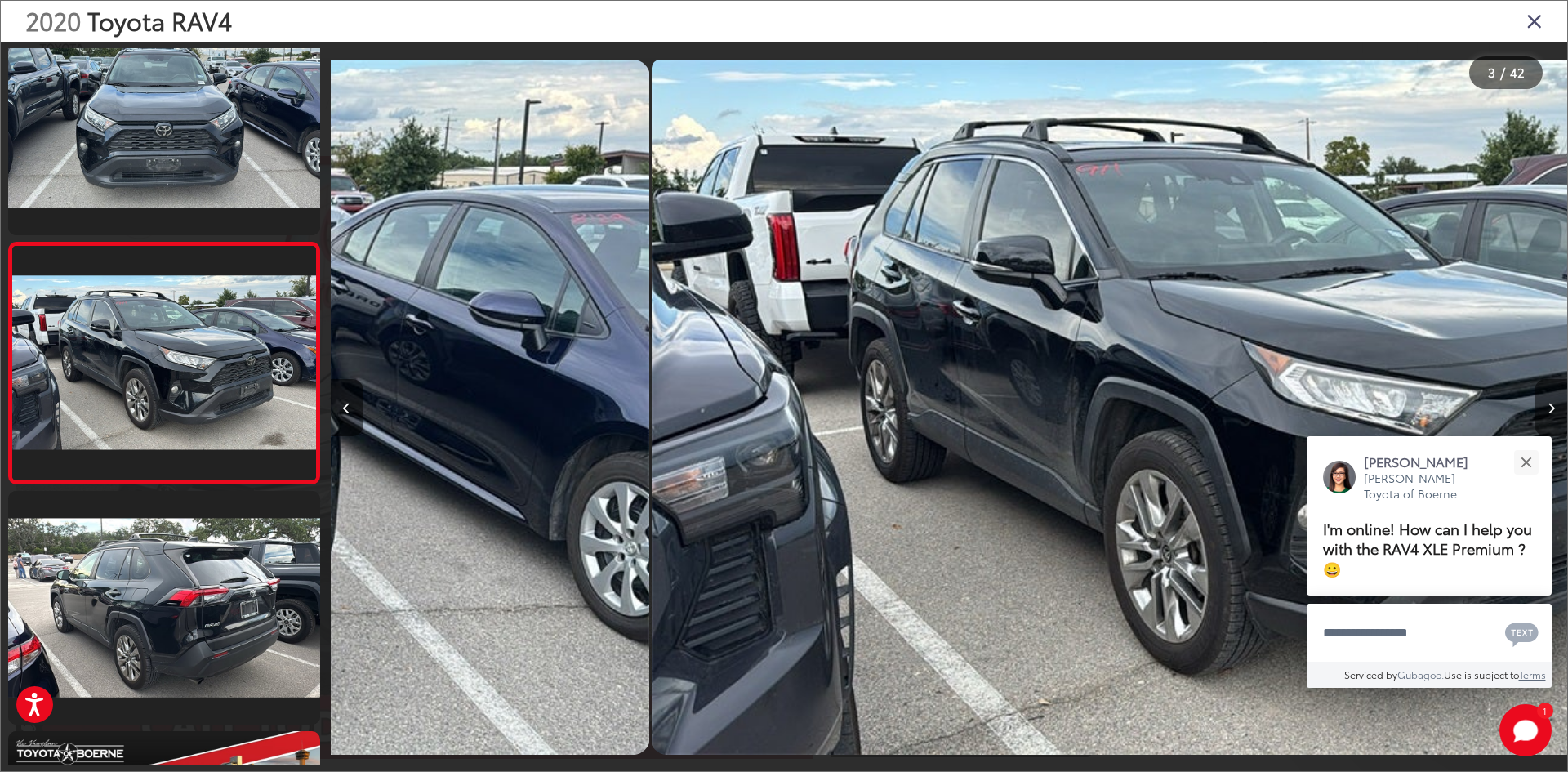
scroll to position [291, 0]
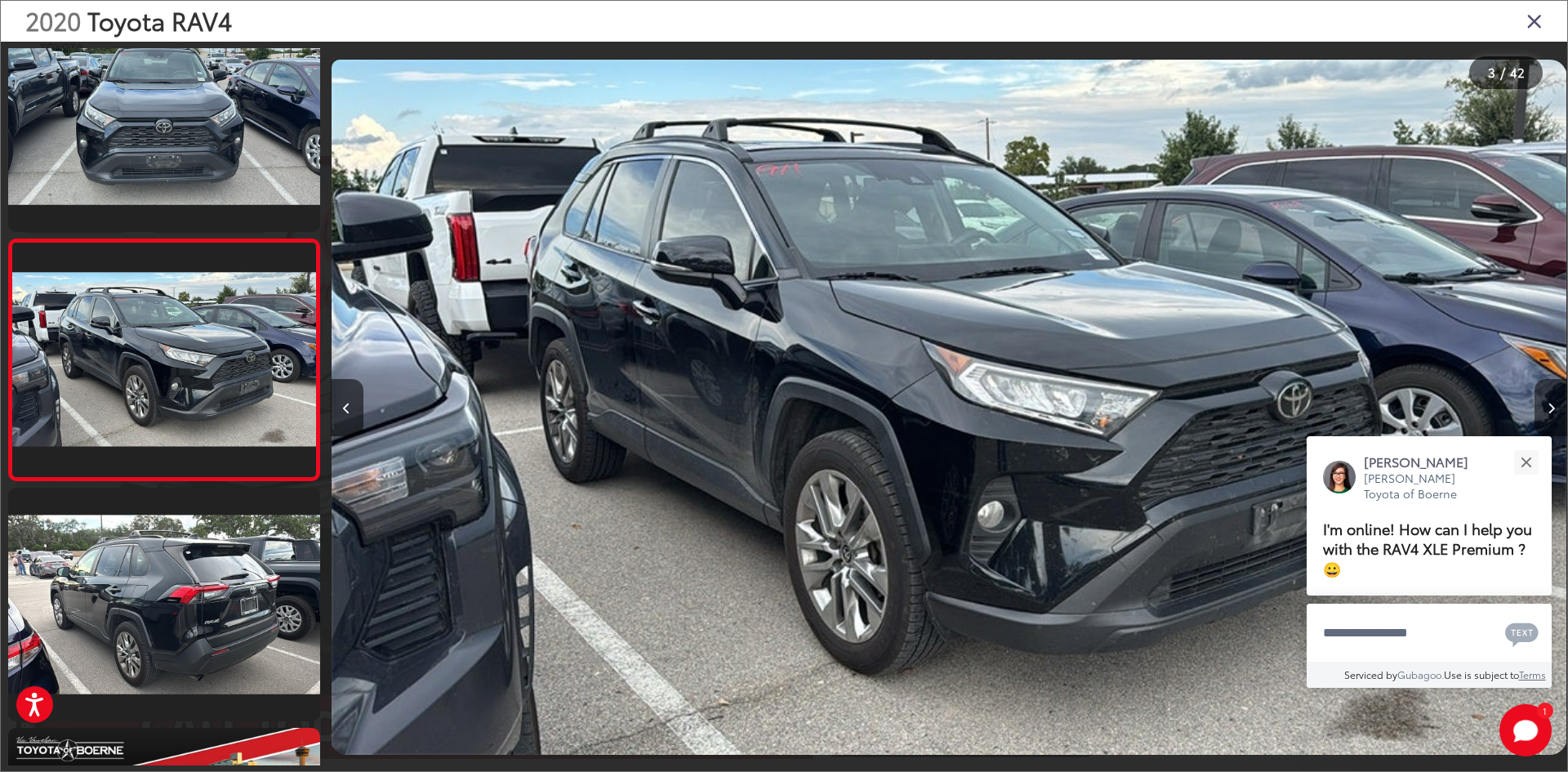
click at [1555, 418] on button "Next image" at bounding box center [1551, 407] width 33 height 57
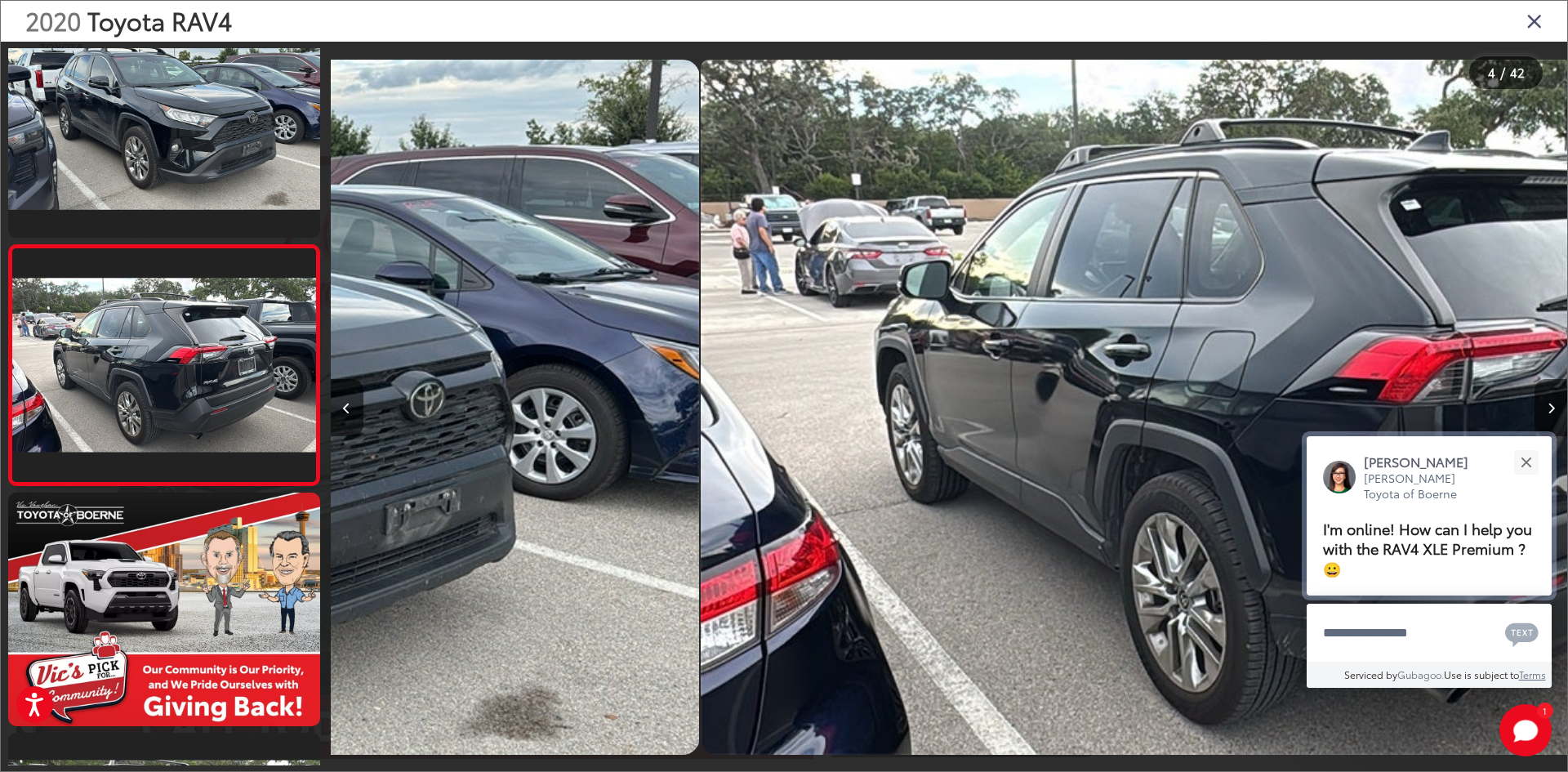
scroll to position [532, 0]
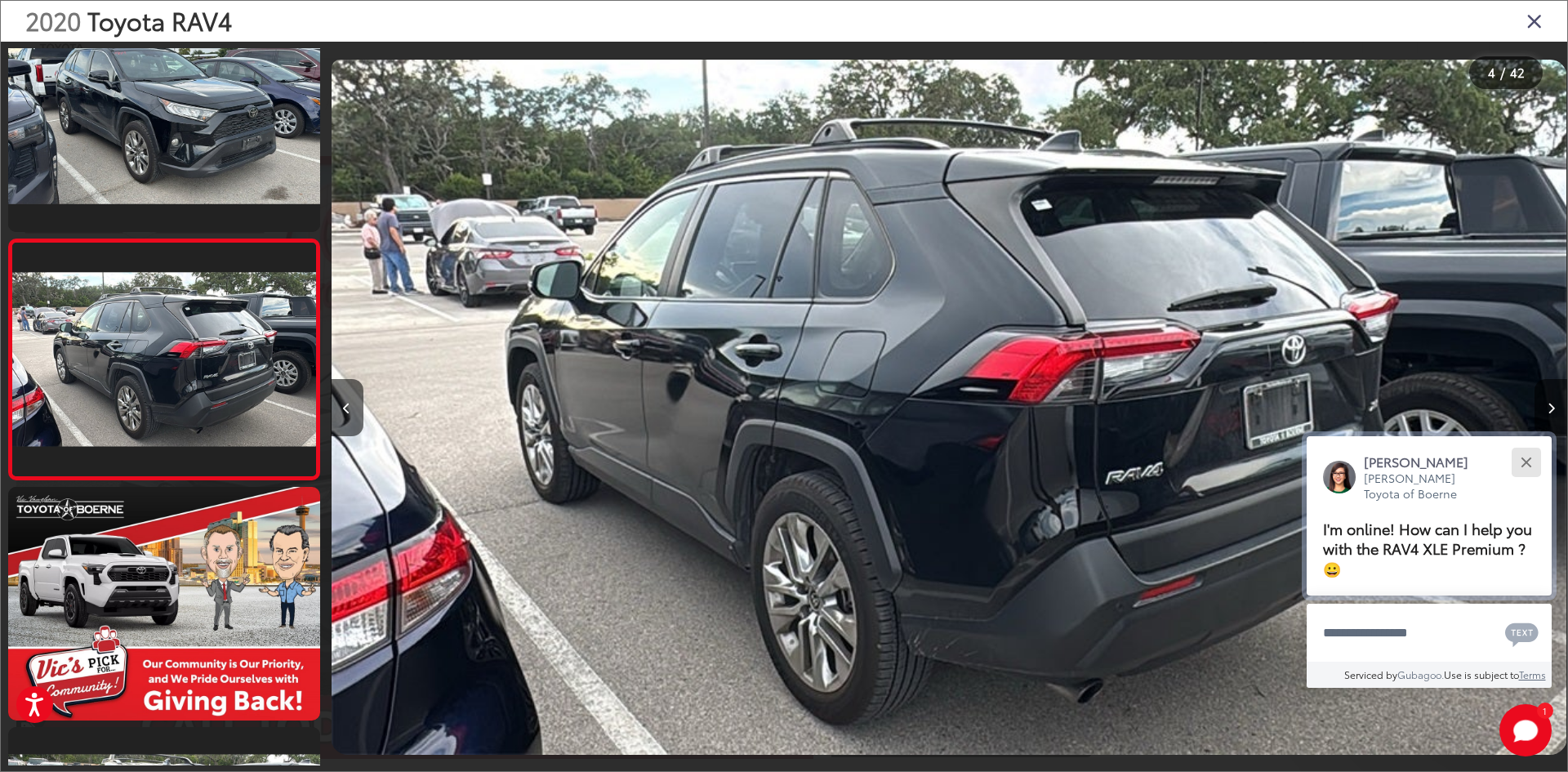
click at [1532, 454] on button "Close" at bounding box center [1526, 462] width 35 height 35
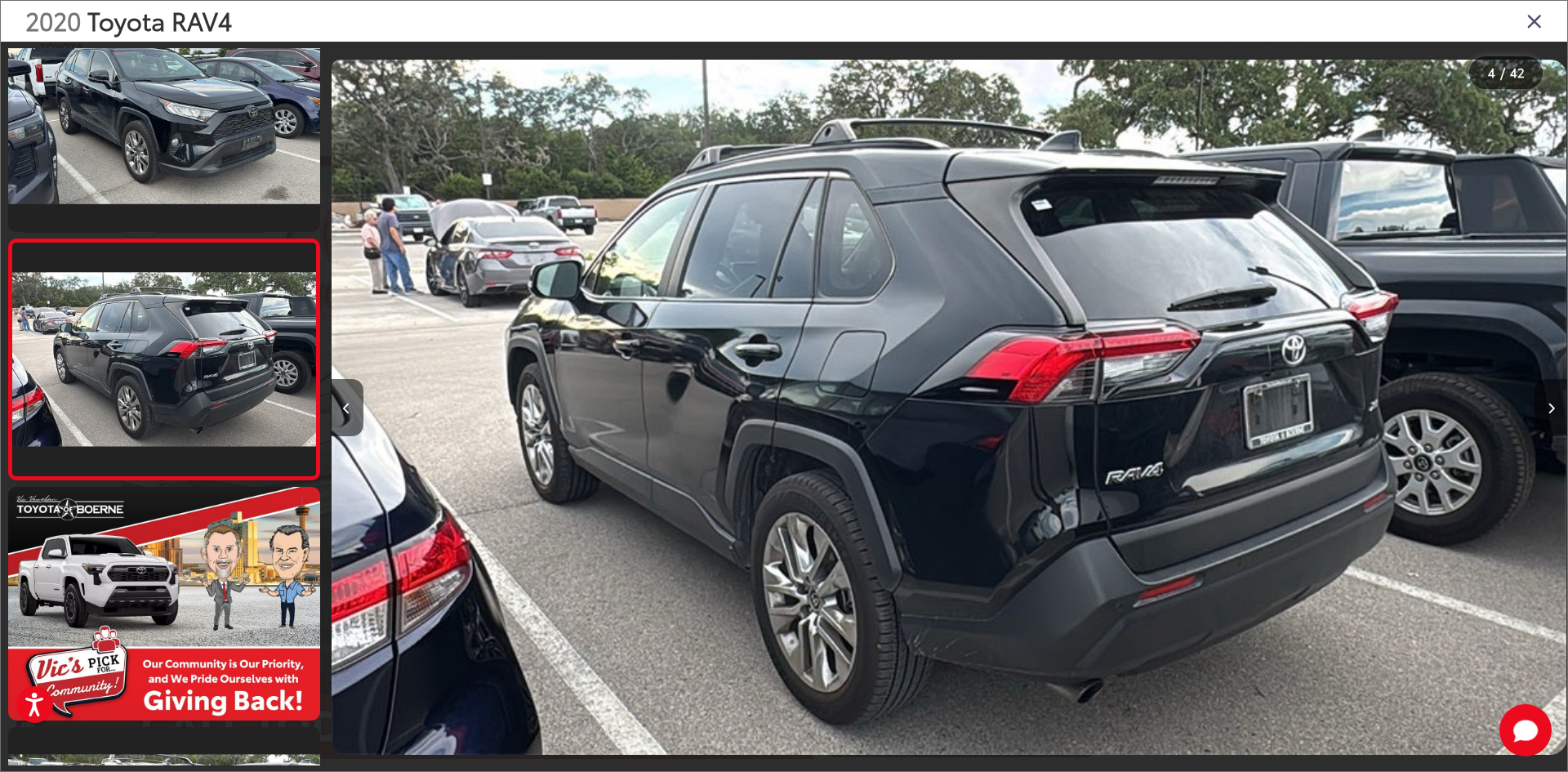
click at [1554, 412] on icon "Next image" at bounding box center [1551, 408] width 7 height 12
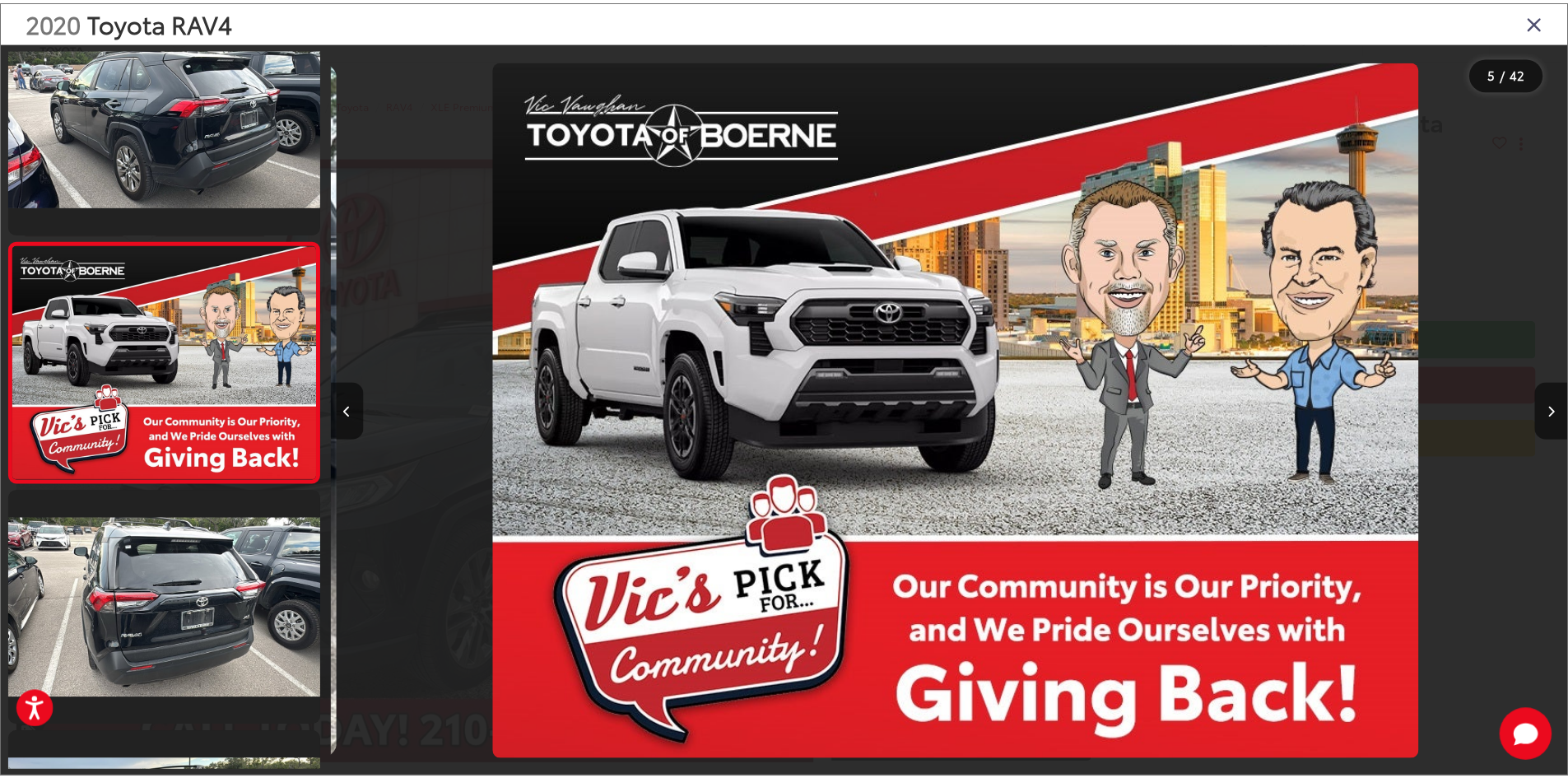
scroll to position [0, 4987]
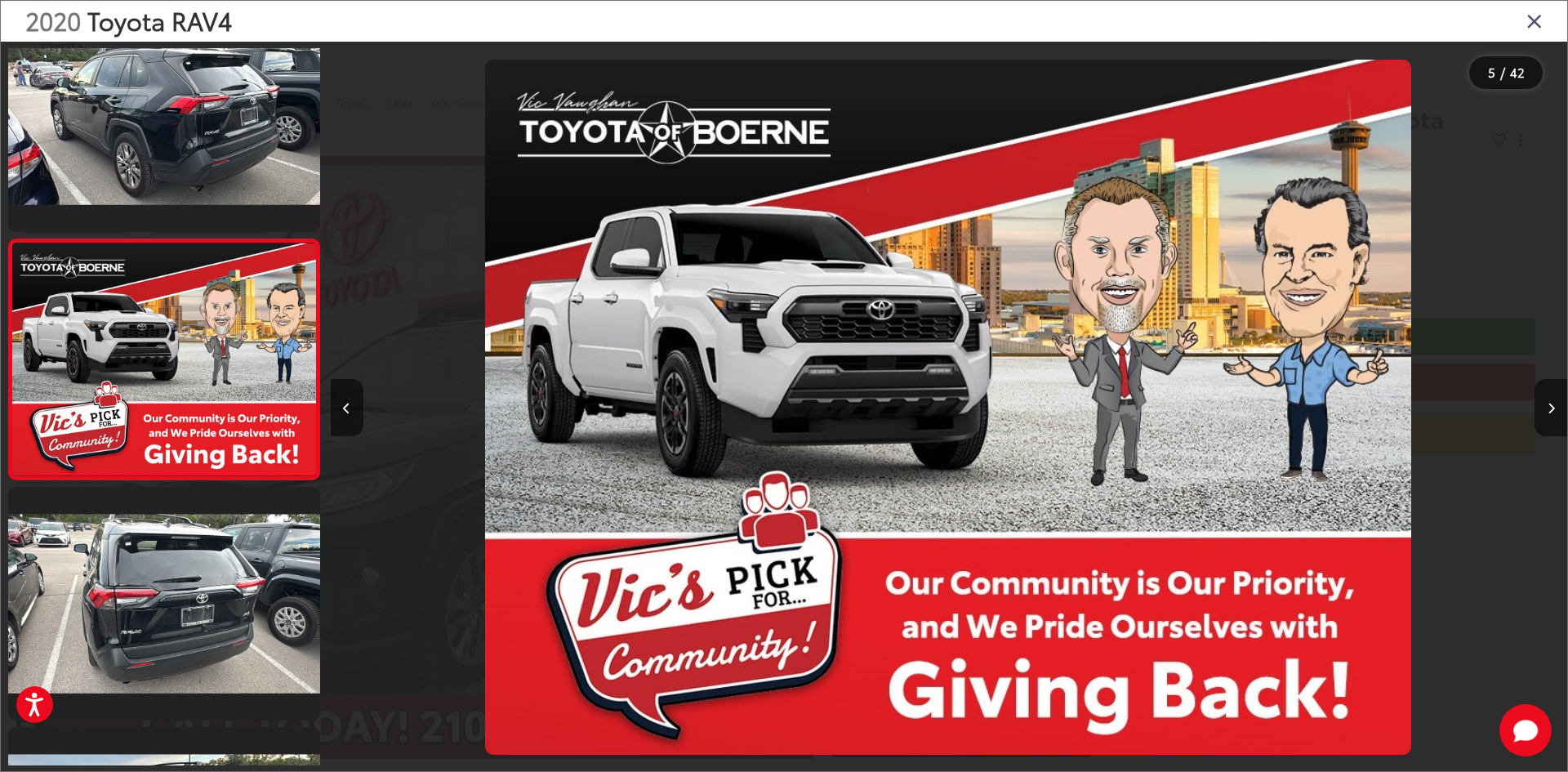
click at [1521, 29] on div "2020 Toyota RAV4" at bounding box center [784, 21] width 1566 height 41
click at [1526, 24] on icon "Close gallery" at bounding box center [1534, 21] width 16 height 21
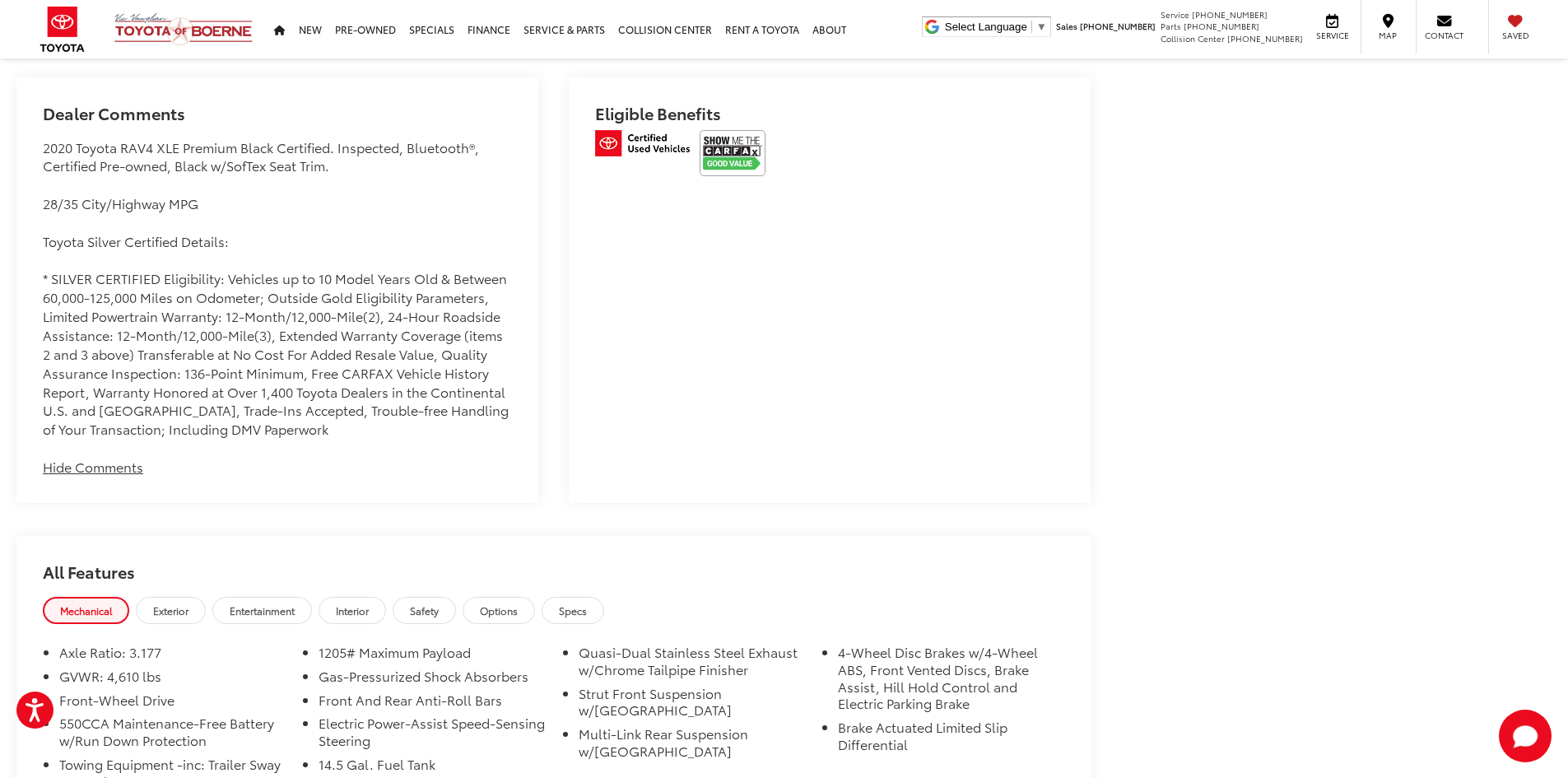
scroll to position [1153, 0]
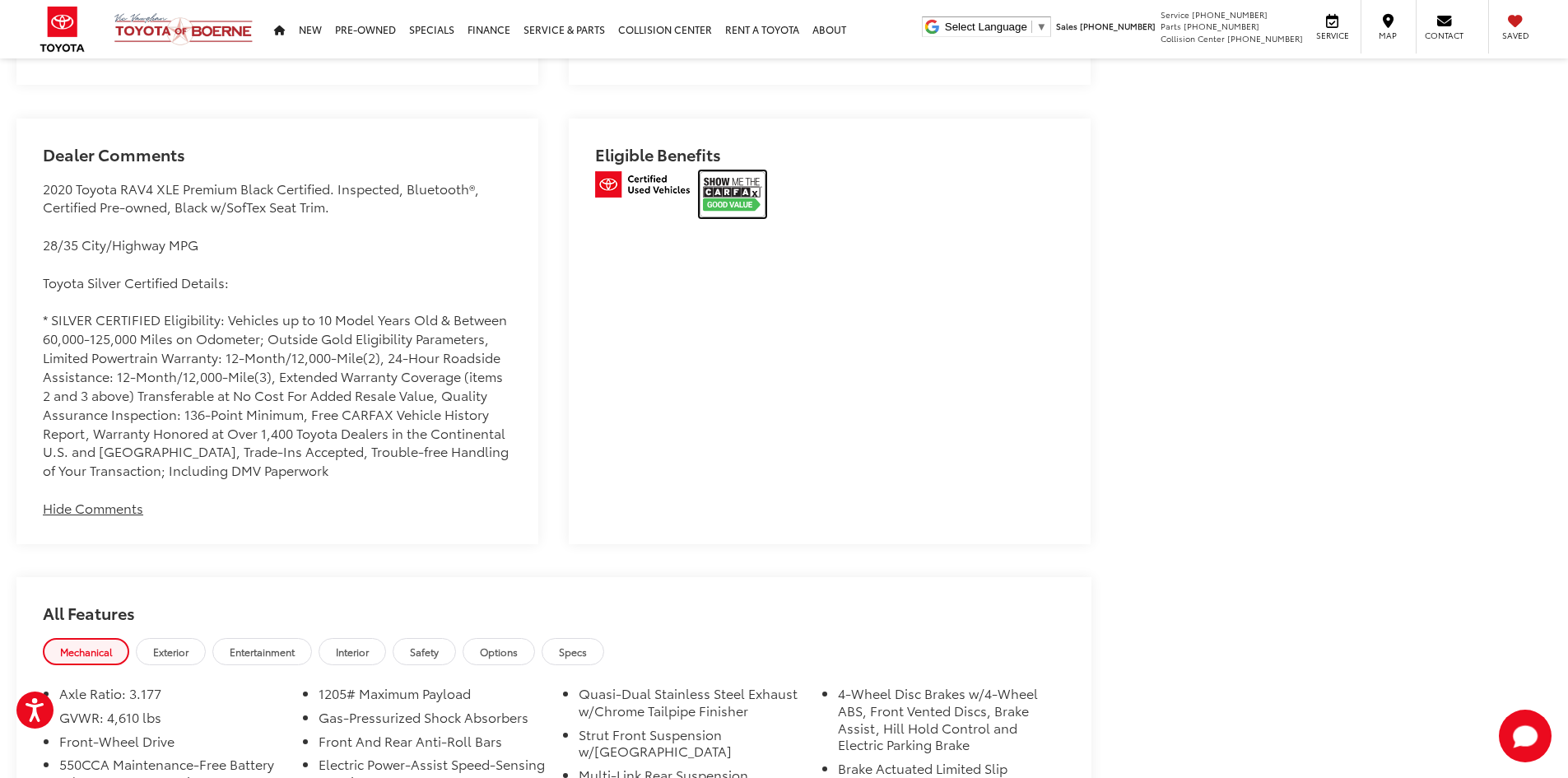
click at [726, 183] on img at bounding box center [732, 194] width 66 height 46
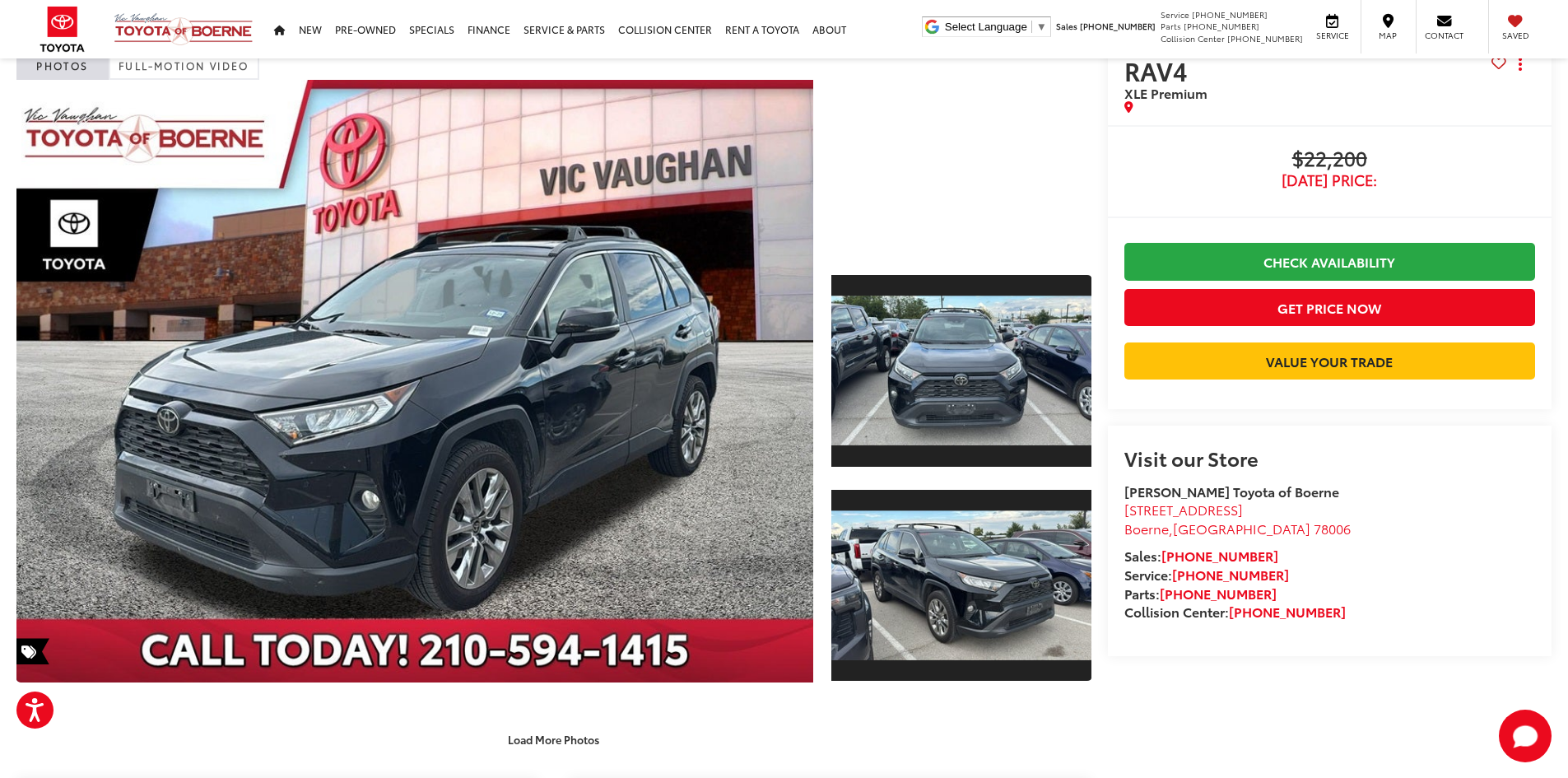
scroll to position [0, 0]
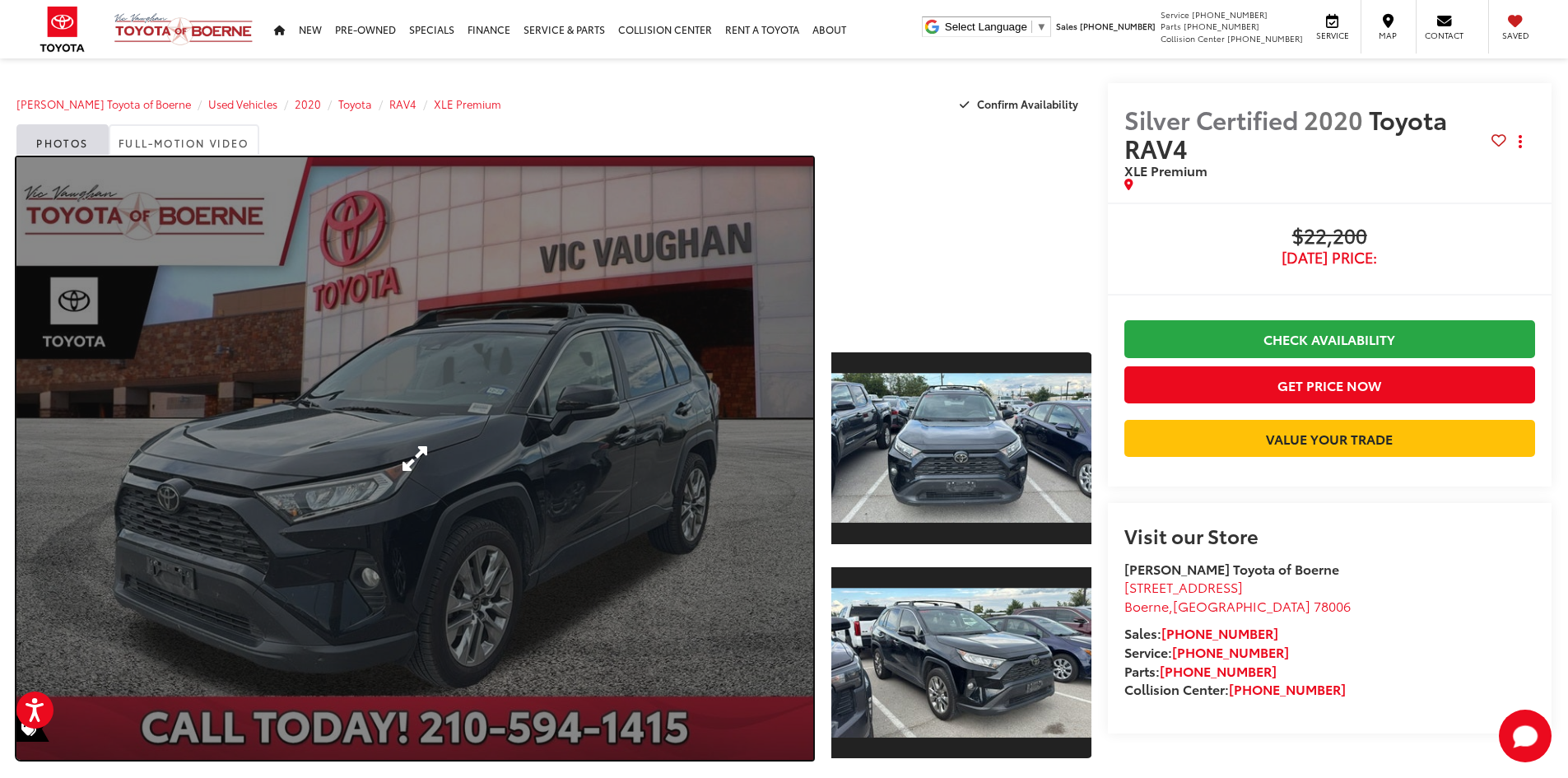
click at [663, 434] on link "Expand Photo 0" at bounding box center [415, 458] width 797 height 603
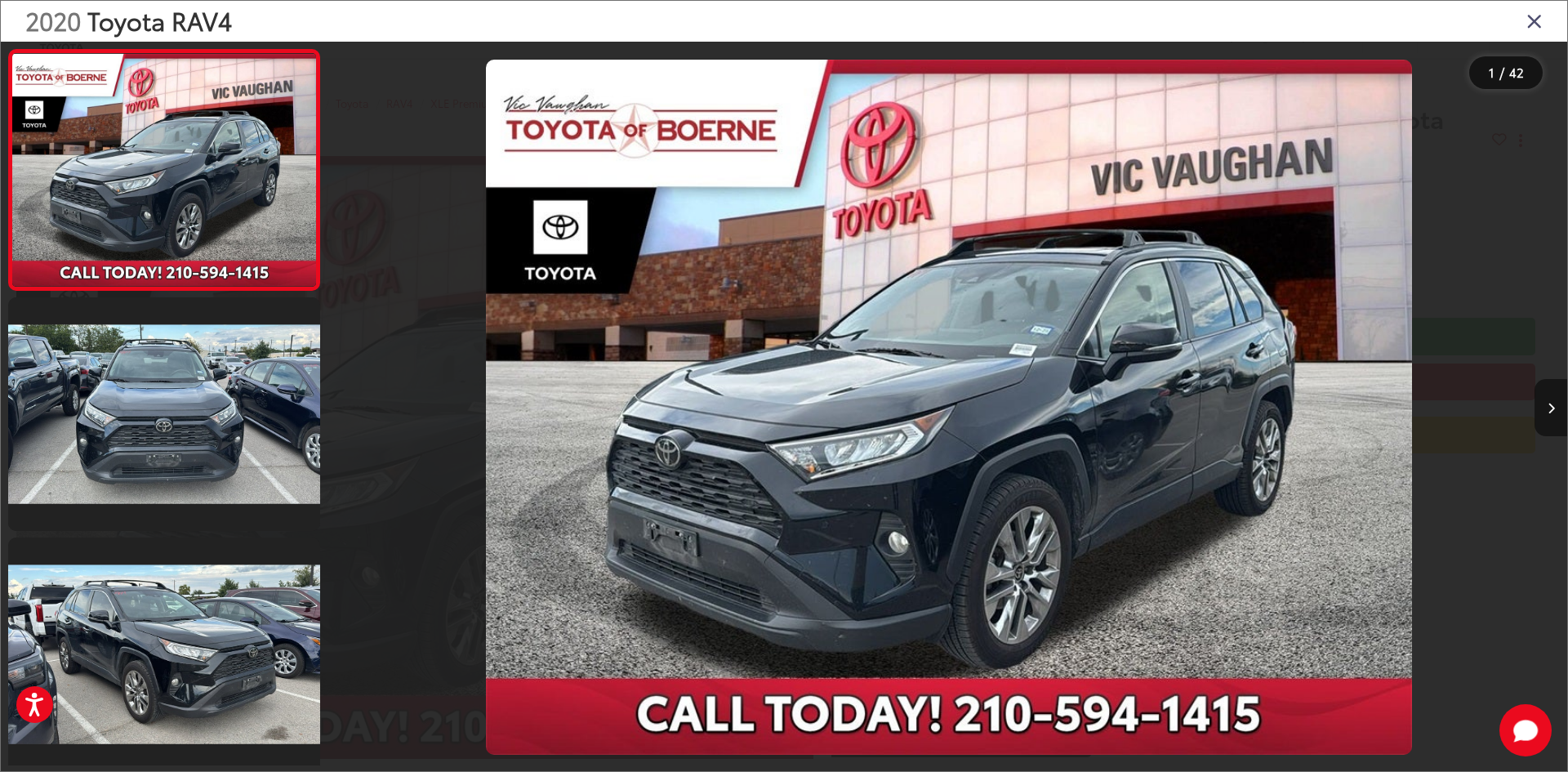
click at [1542, 400] on button "Next image" at bounding box center [1551, 407] width 33 height 57
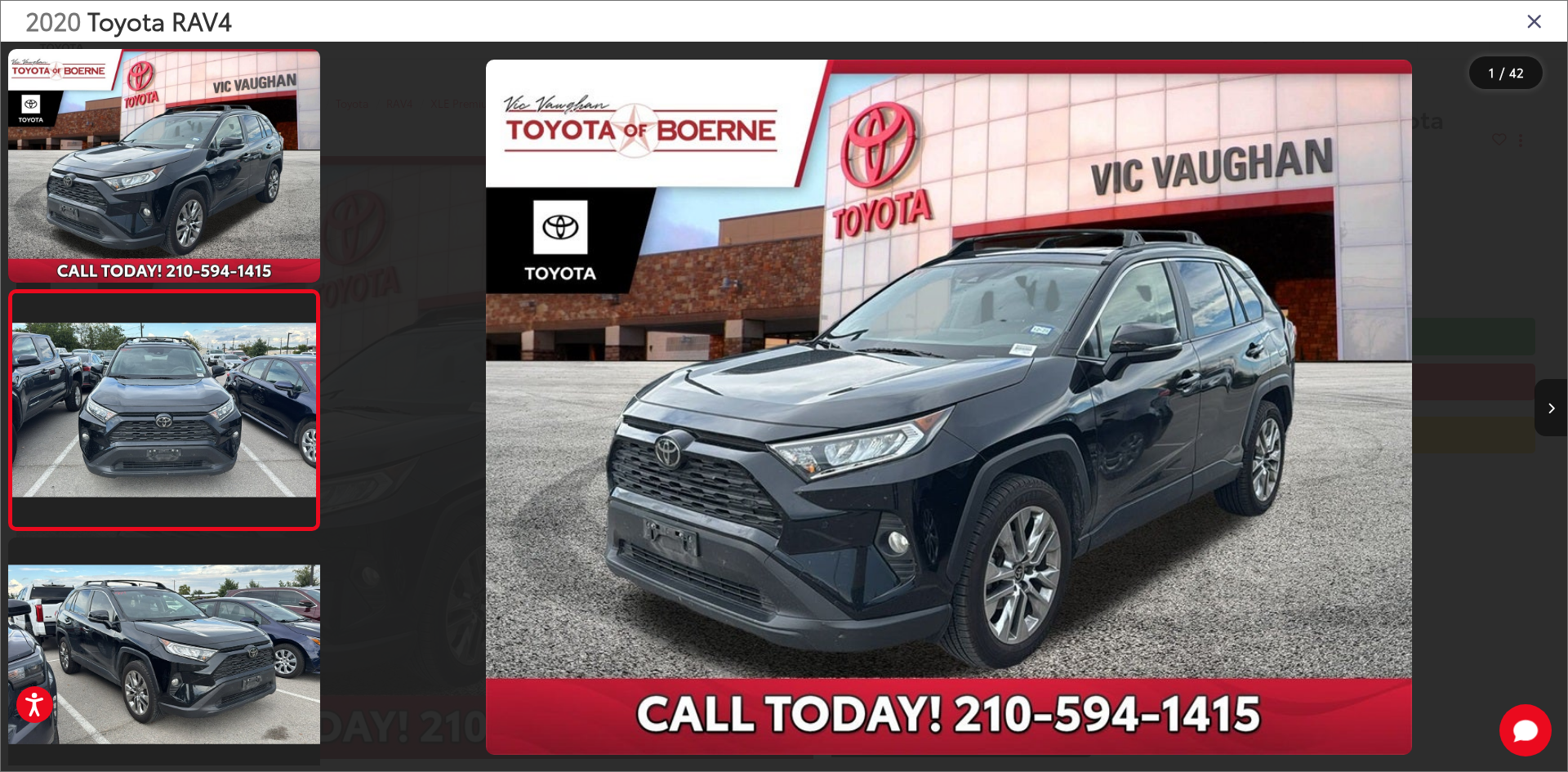
scroll to position [50, 0]
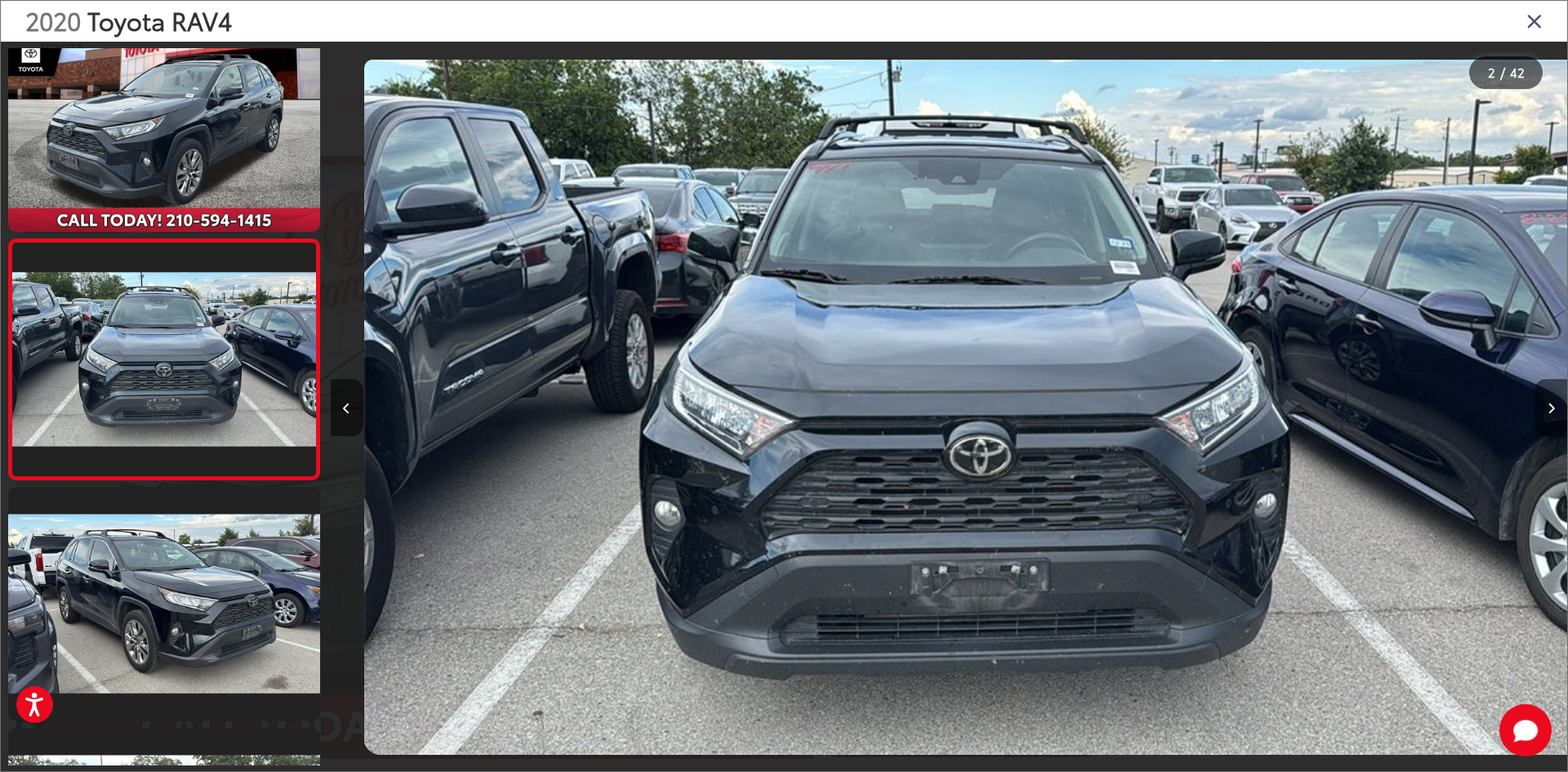
click at [1544, 402] on button "Next image" at bounding box center [1551, 407] width 33 height 57
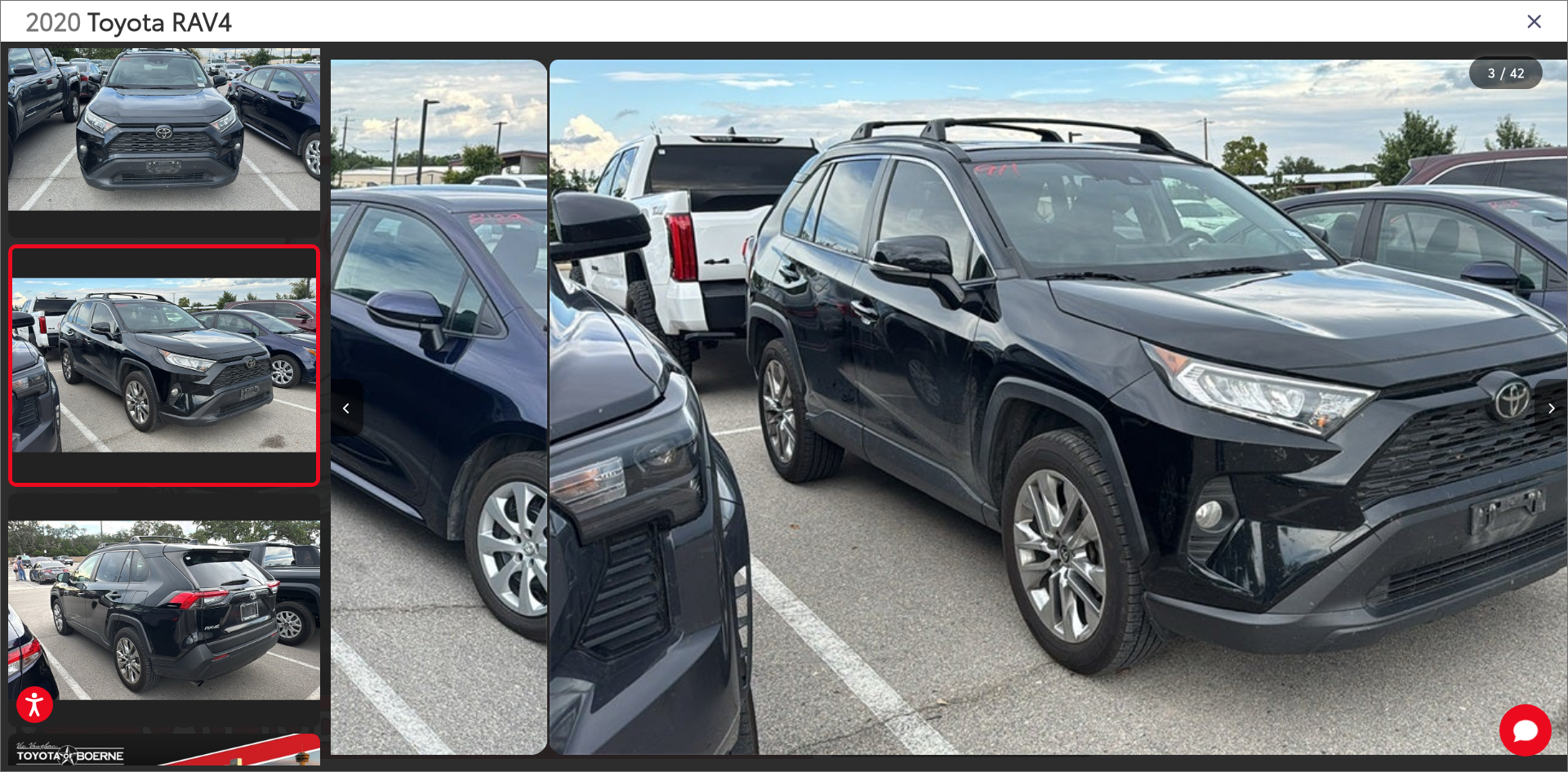
scroll to position [291, 0]
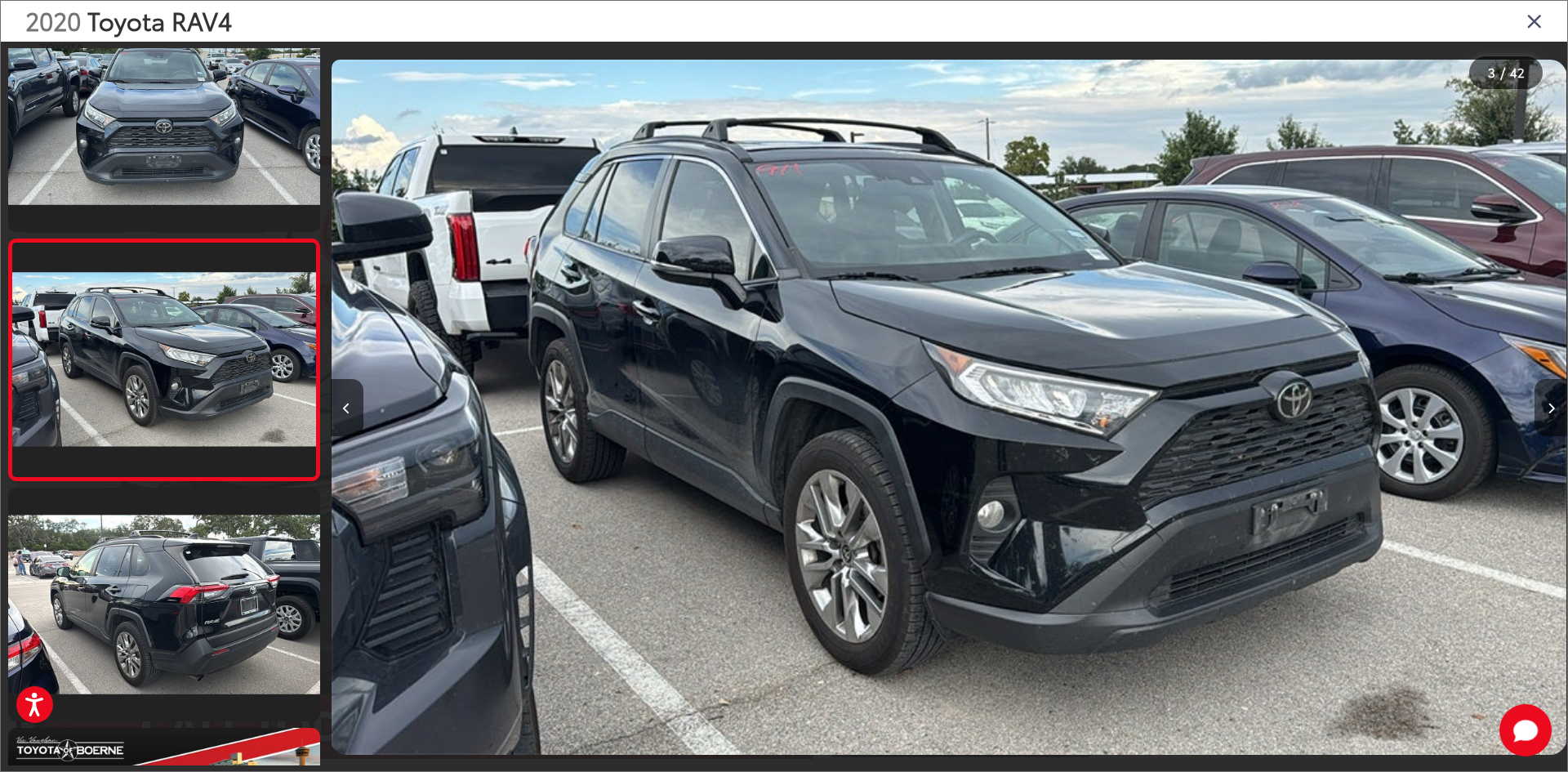
click at [1547, 403] on icon "Next image" at bounding box center [1551, 408] width 7 height 12
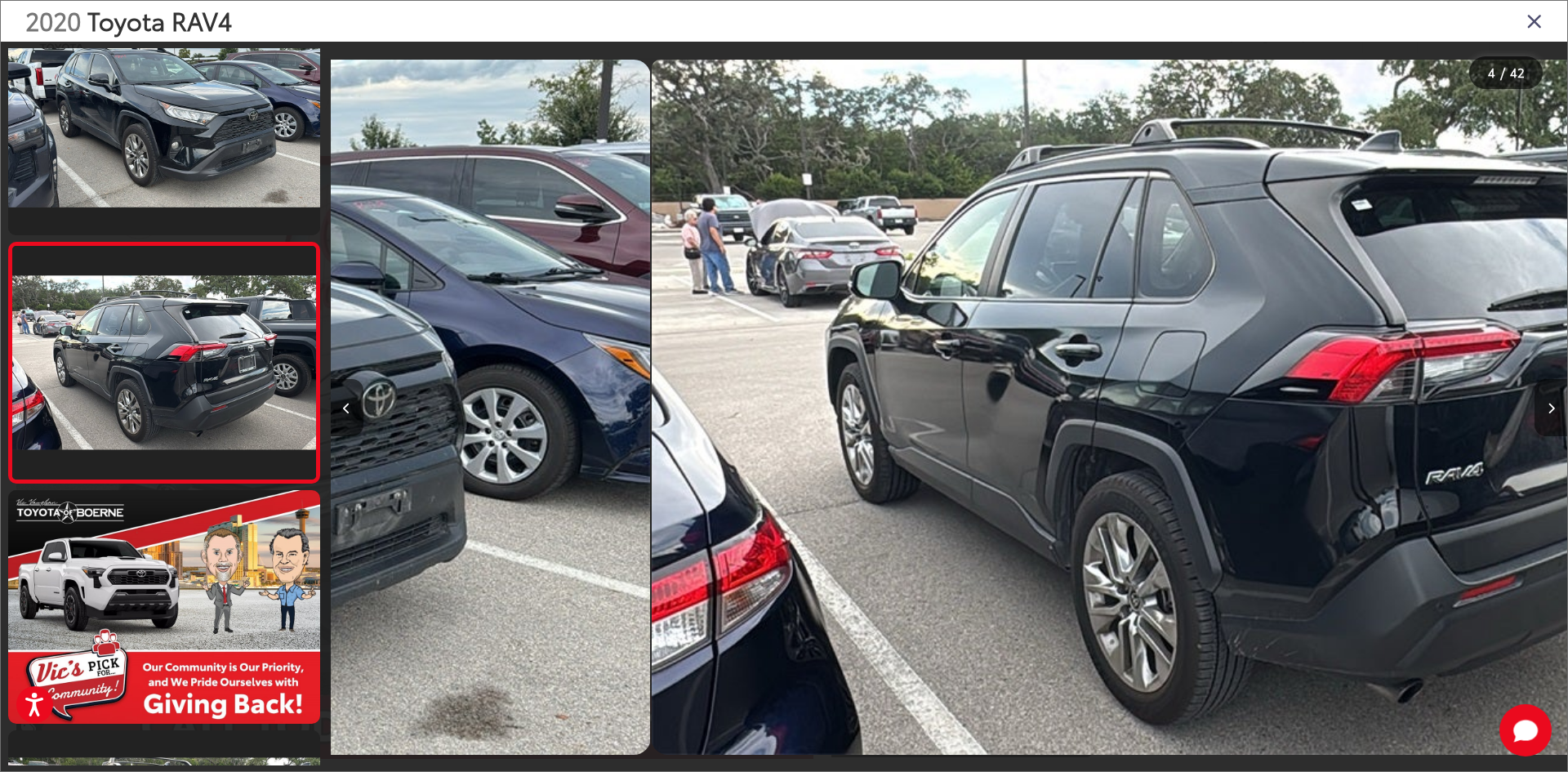
scroll to position [532, 0]
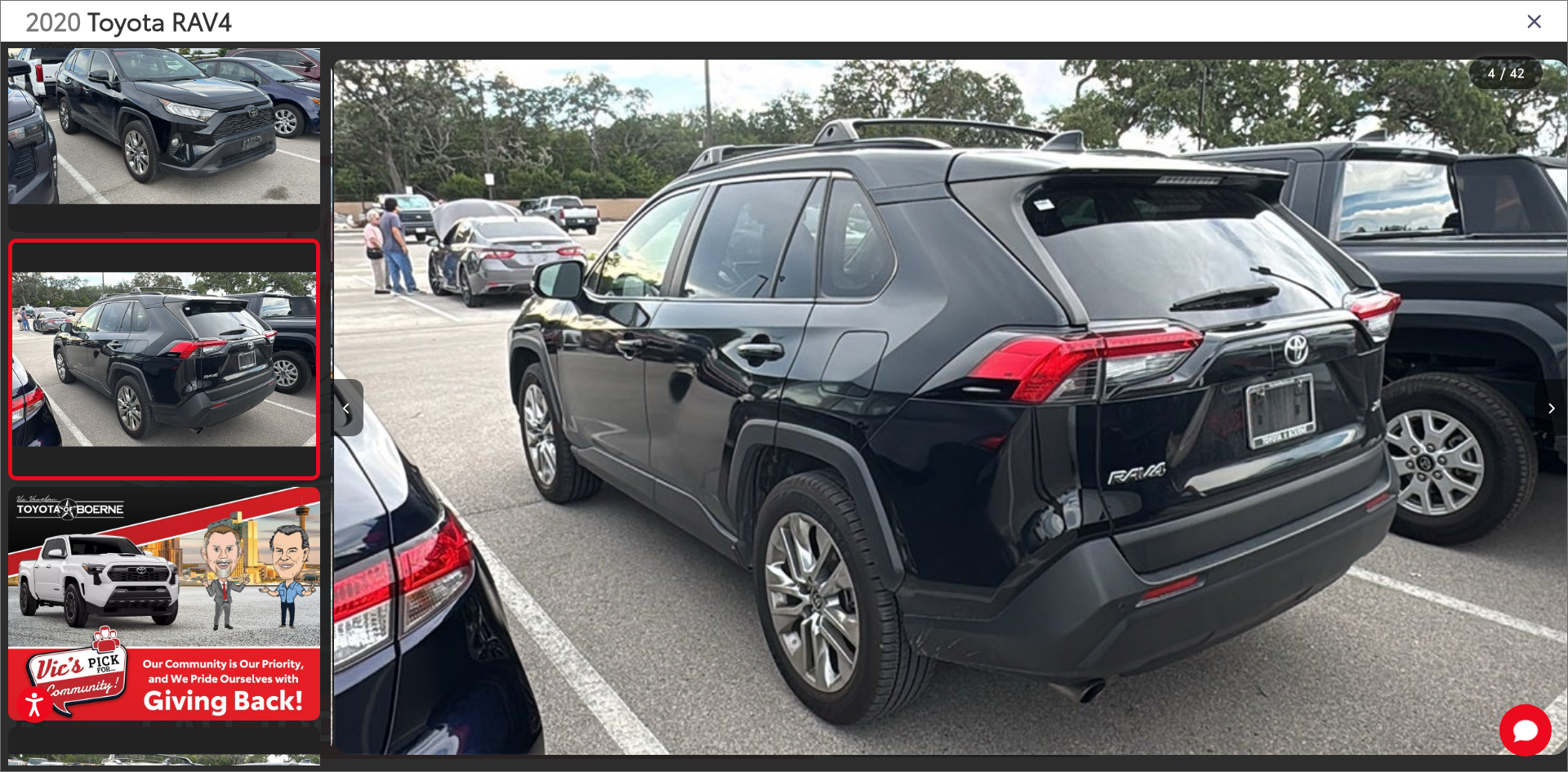
click at [1547, 403] on icon "Next image" at bounding box center [1551, 408] width 7 height 12
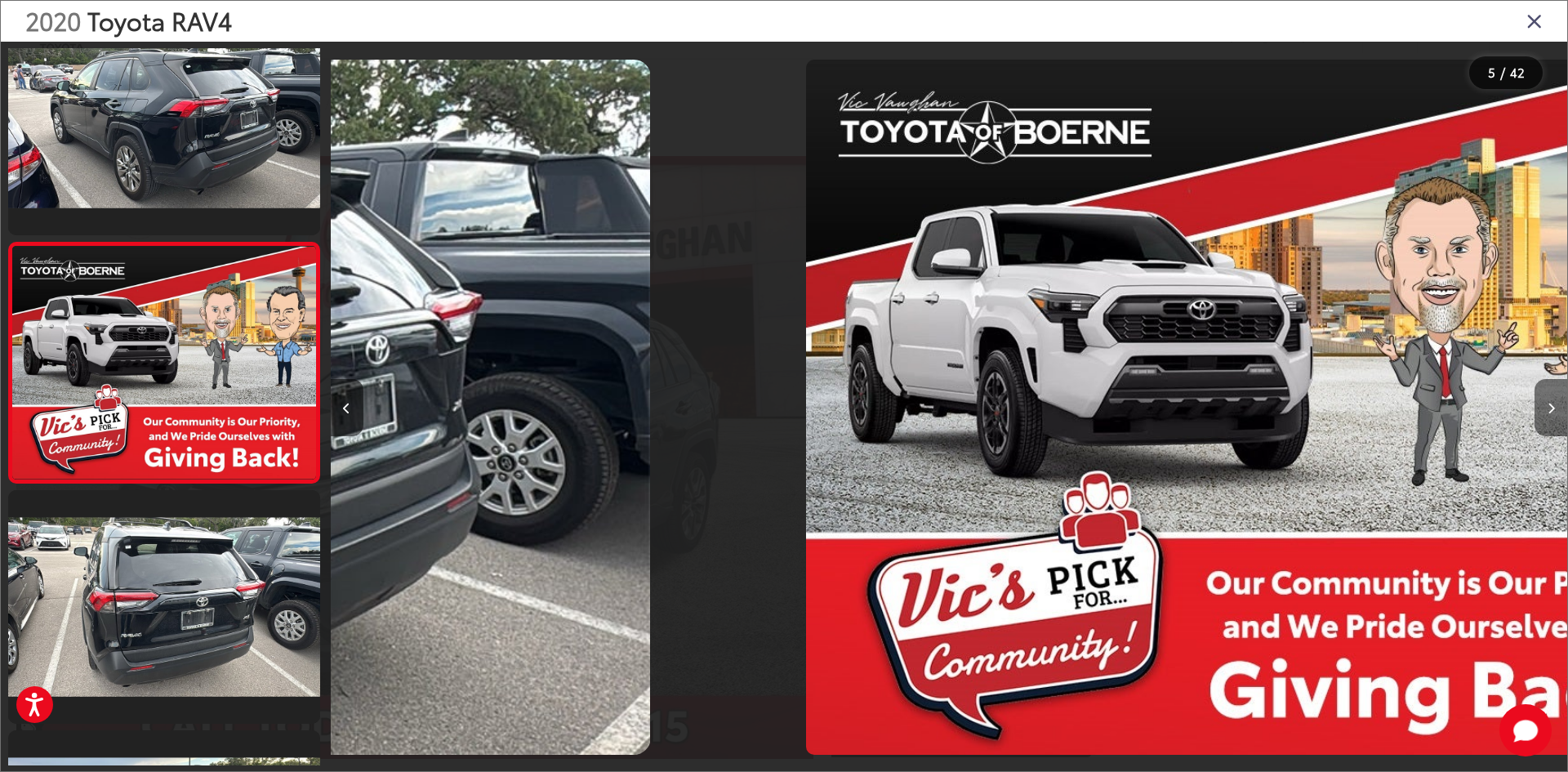
scroll to position [0, 4899]
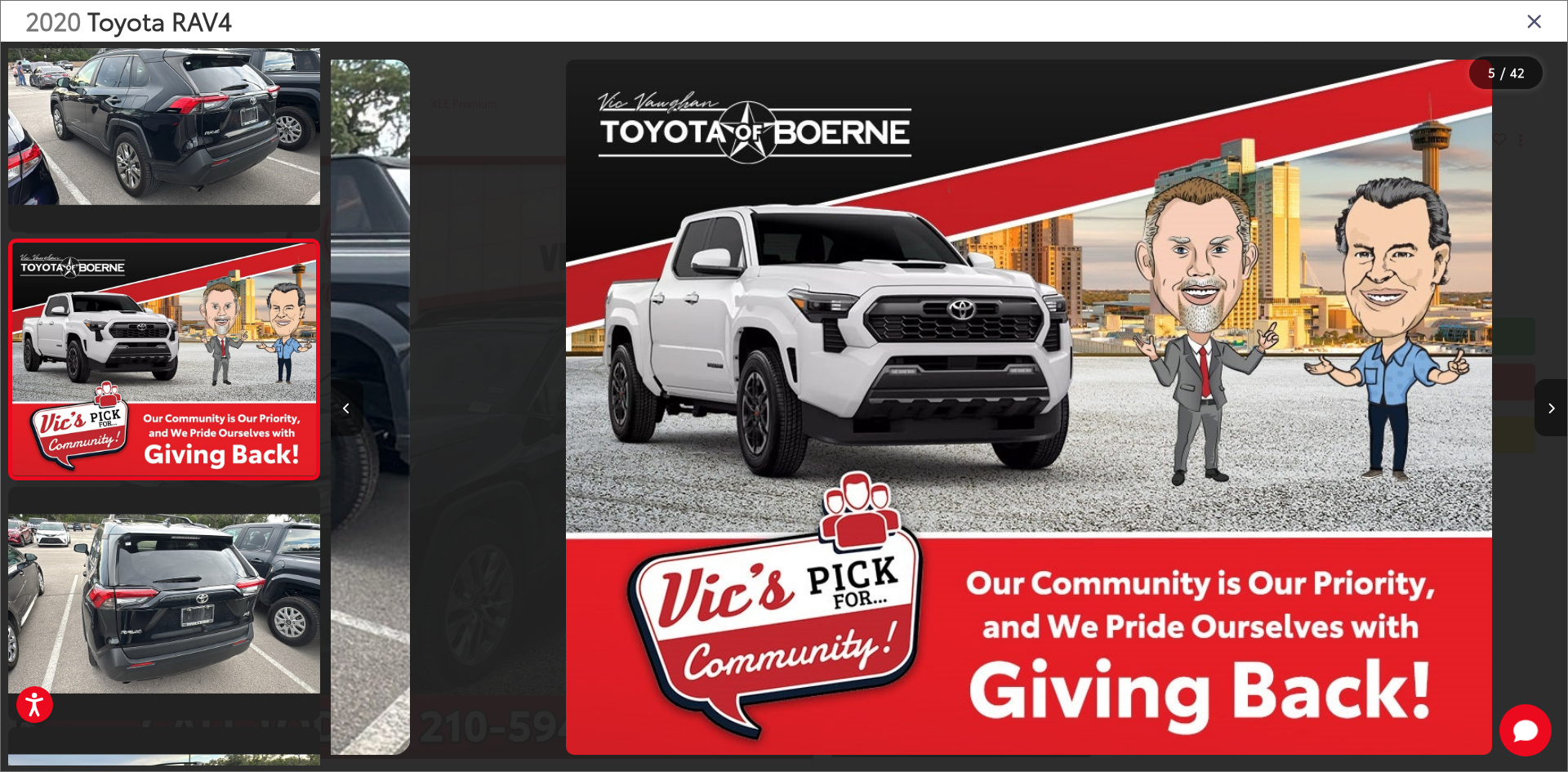
click at [1547, 403] on icon "Next image" at bounding box center [1551, 408] width 7 height 12
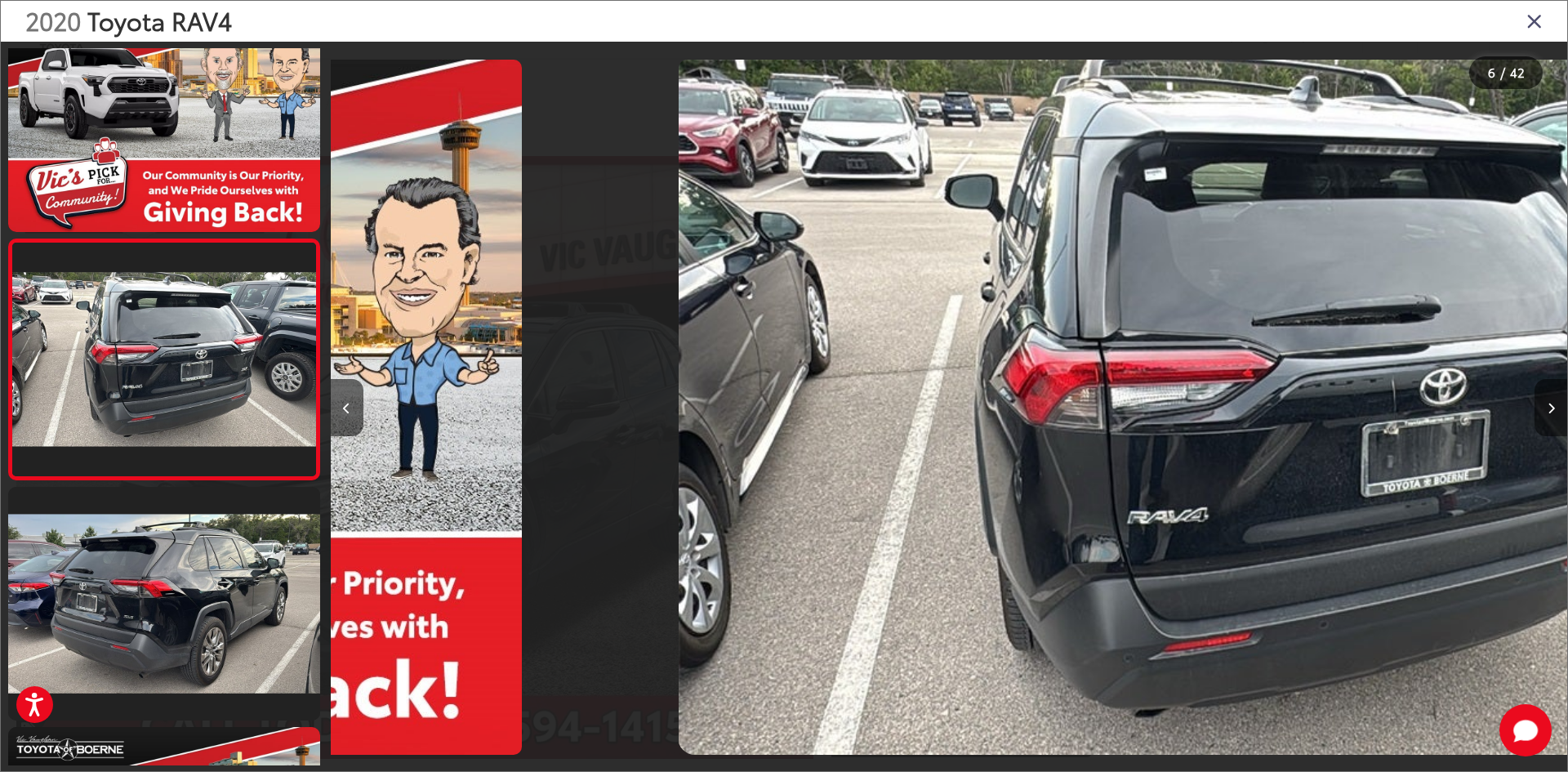
scroll to position [0, 6137]
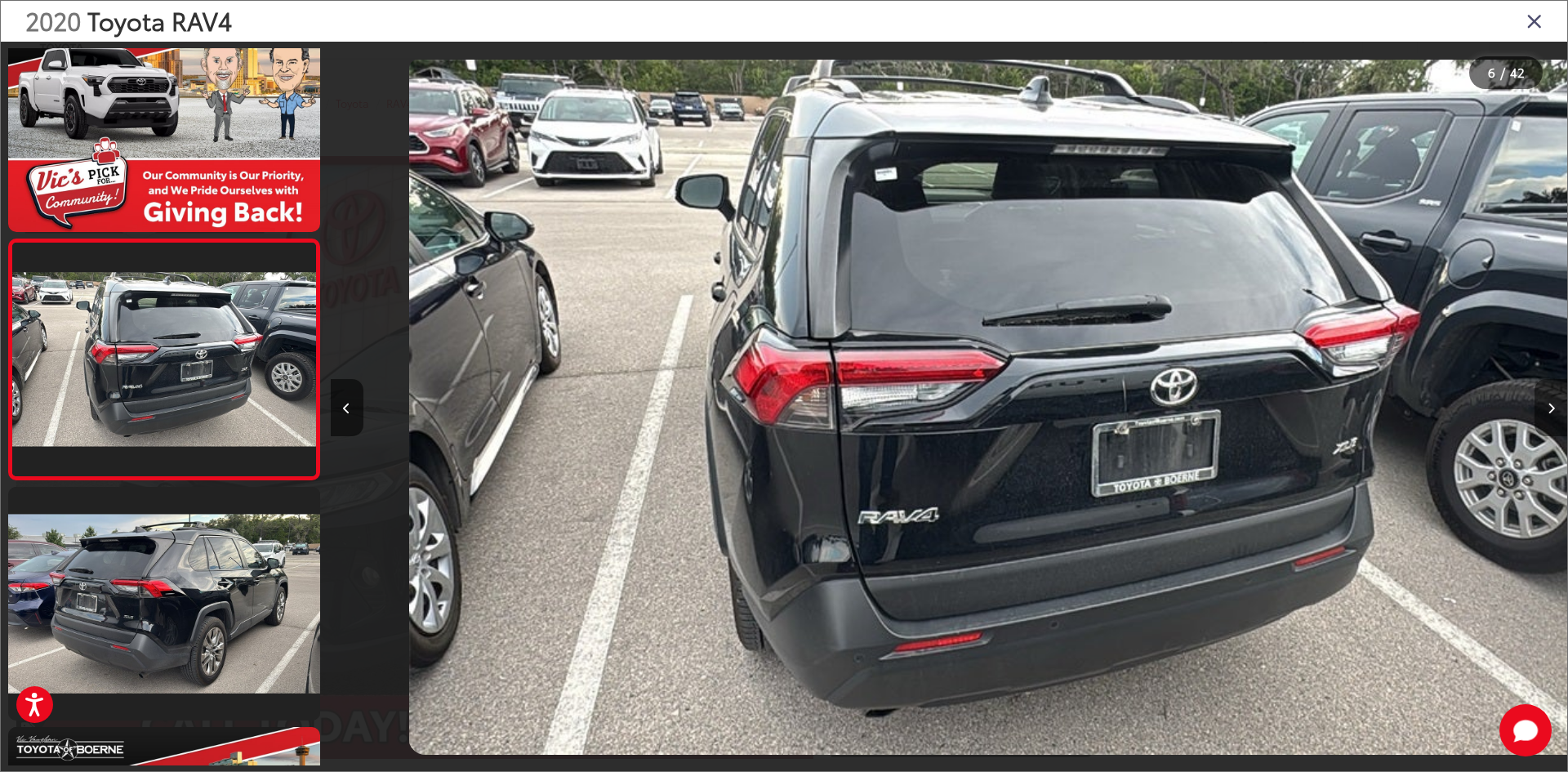
click at [1547, 403] on icon "Next image" at bounding box center [1551, 408] width 7 height 12
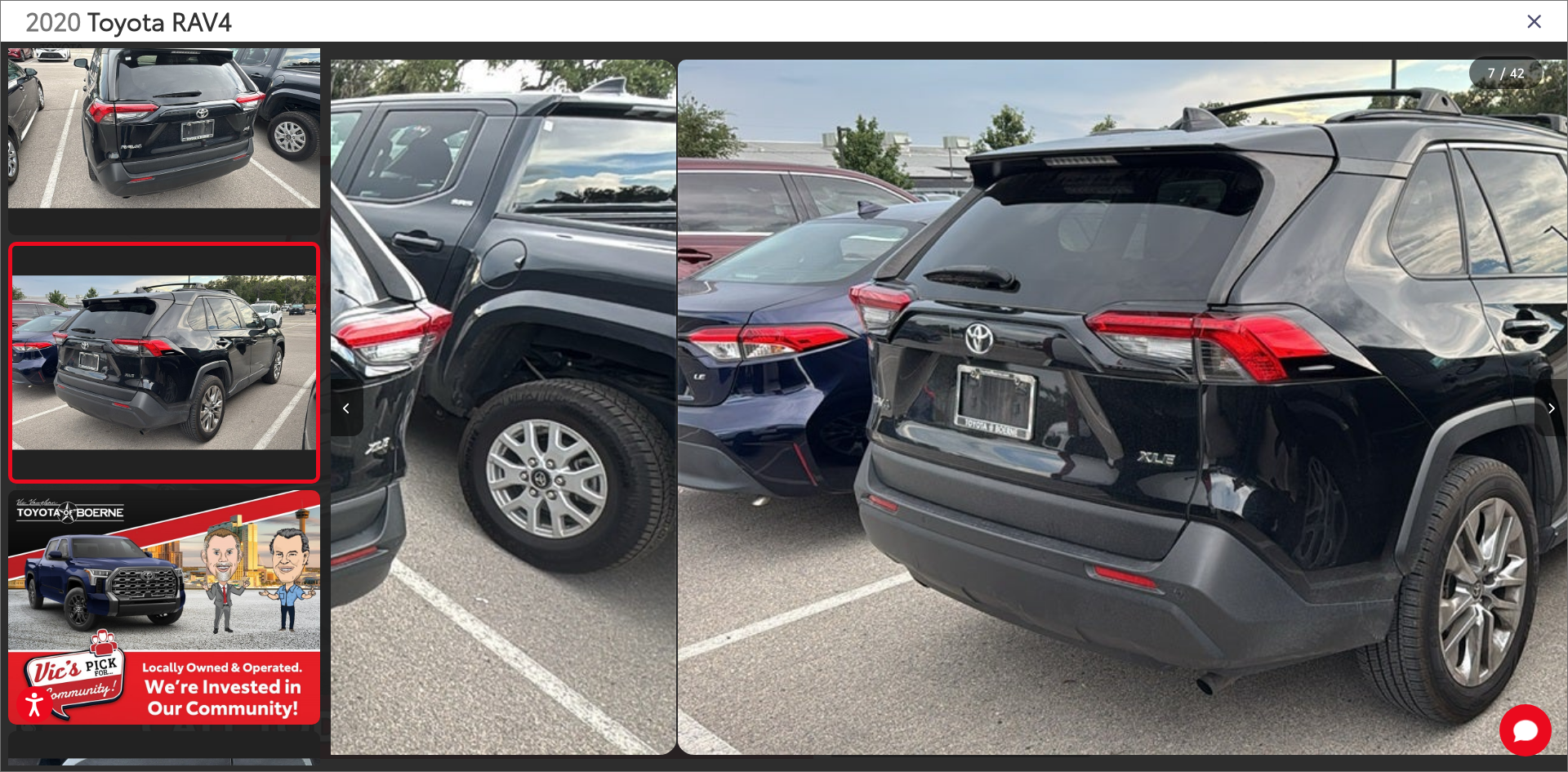
scroll to position [1253, 0]
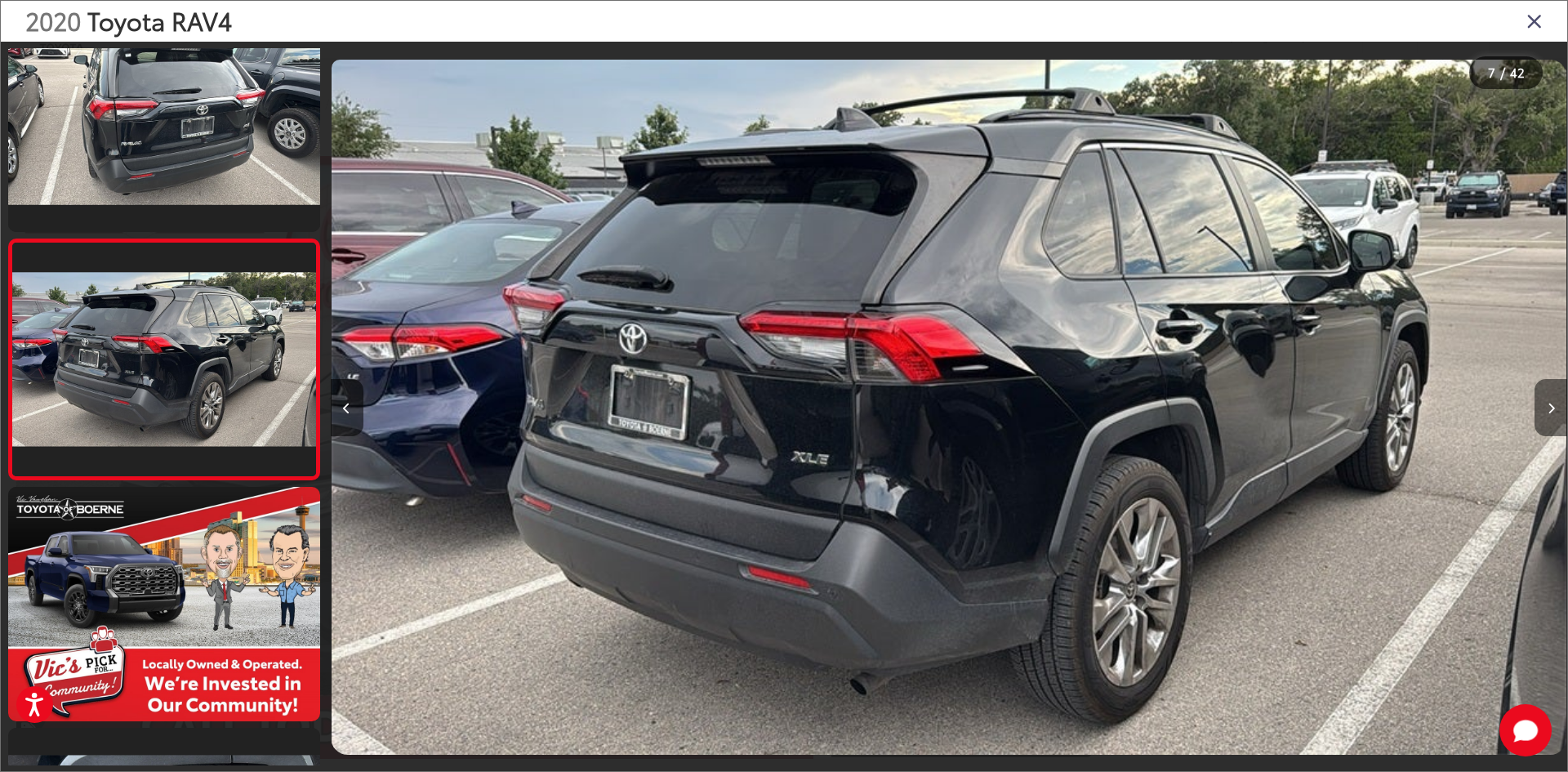
click at [1547, 403] on icon "Next image" at bounding box center [1551, 408] width 7 height 12
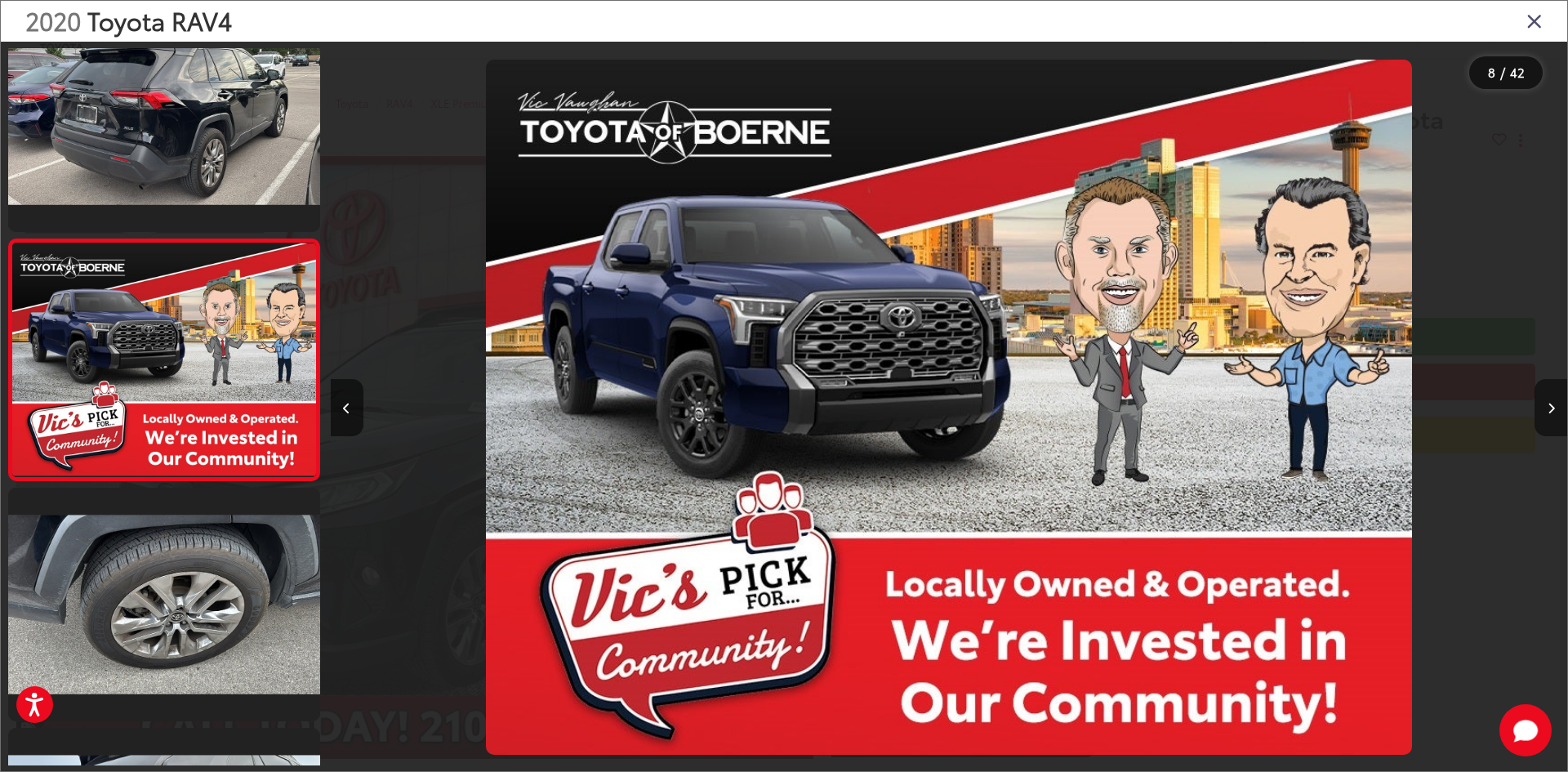
click at [1547, 403] on icon "Next image" at bounding box center [1551, 408] width 7 height 12
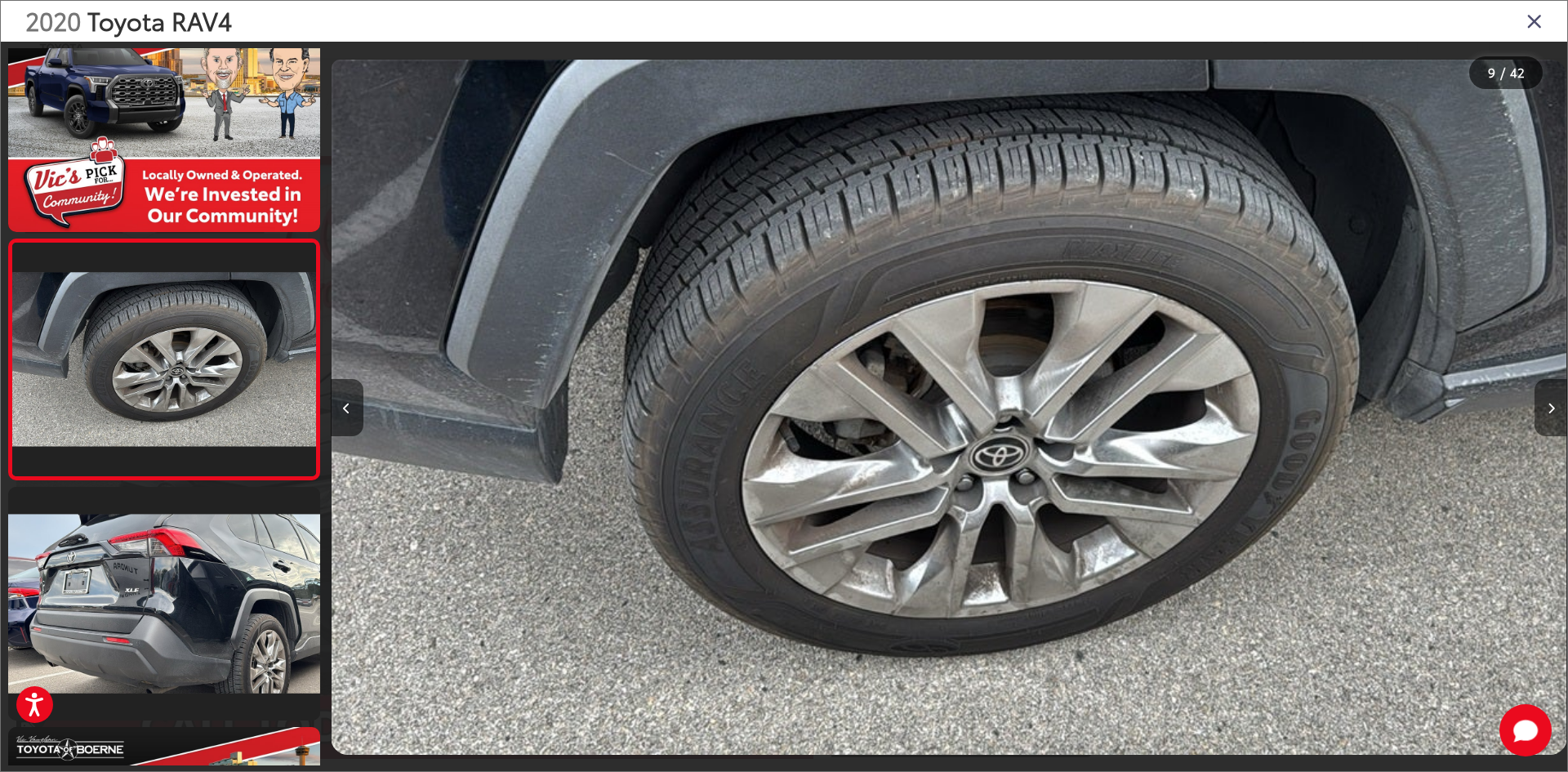
click at [1555, 384] on button "Next image" at bounding box center [1551, 407] width 33 height 57
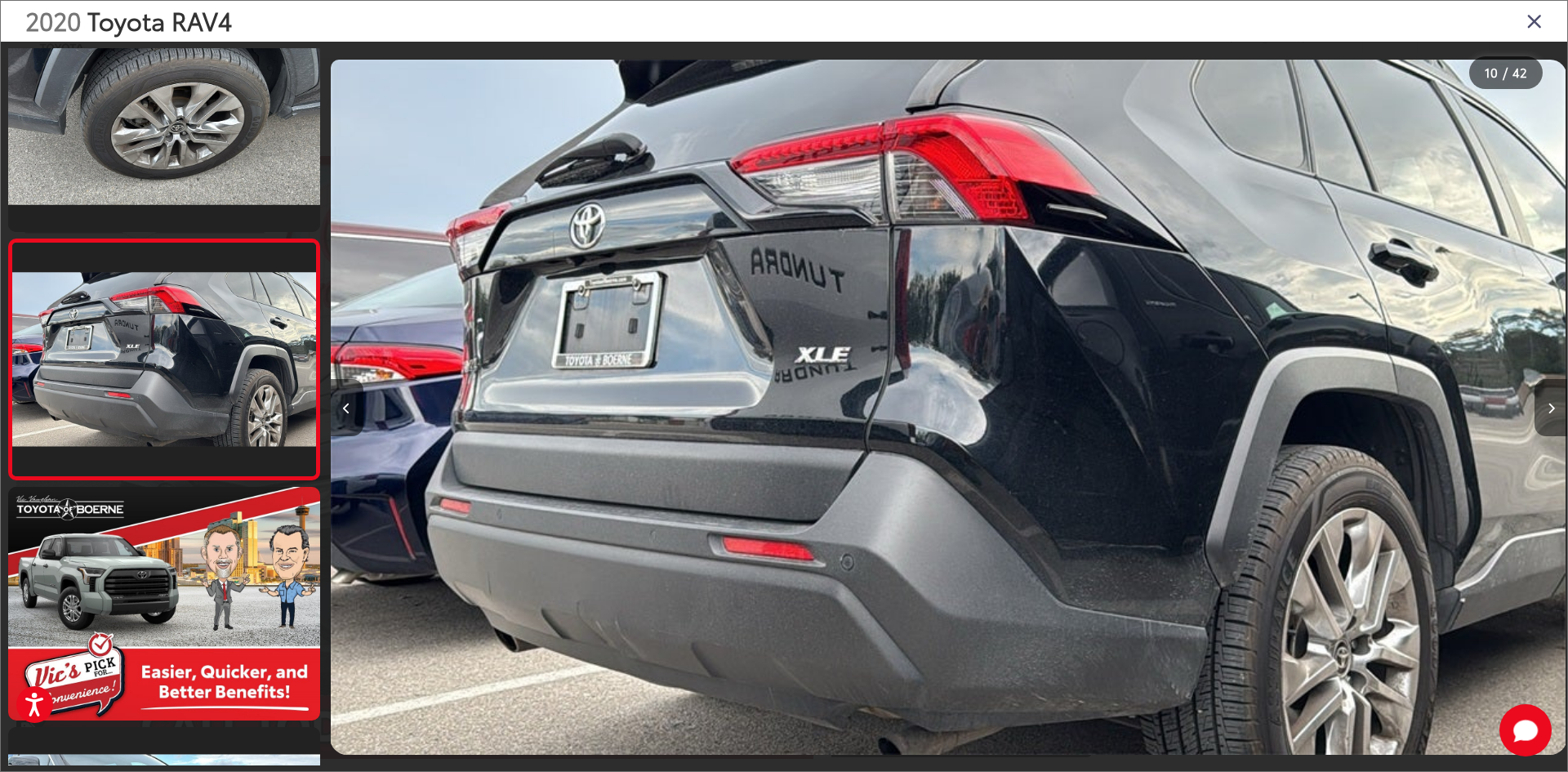
click at [1554, 405] on icon "Next image" at bounding box center [1551, 408] width 7 height 12
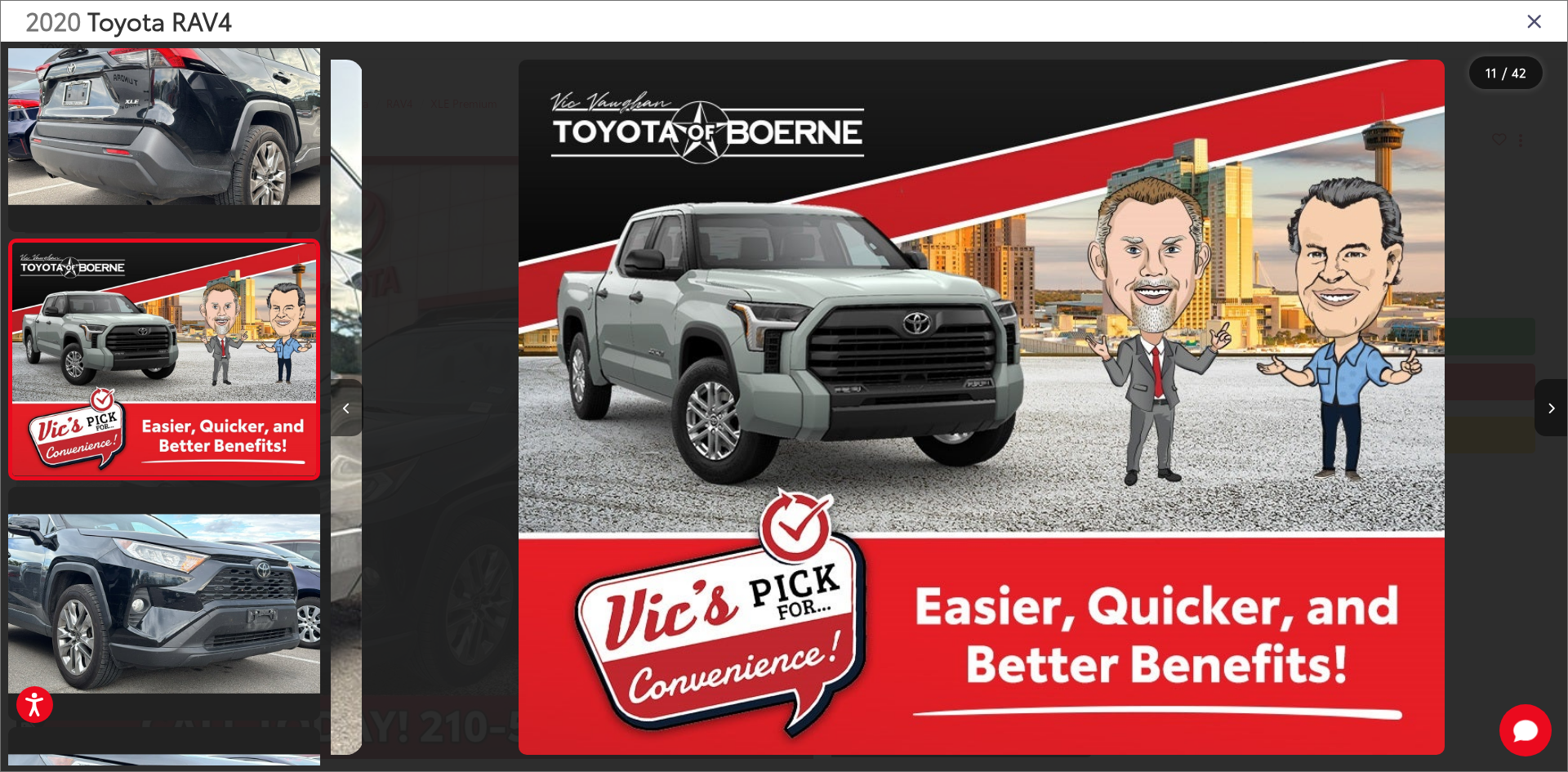
click at [1552, 405] on icon "Next image" at bounding box center [1551, 408] width 7 height 12
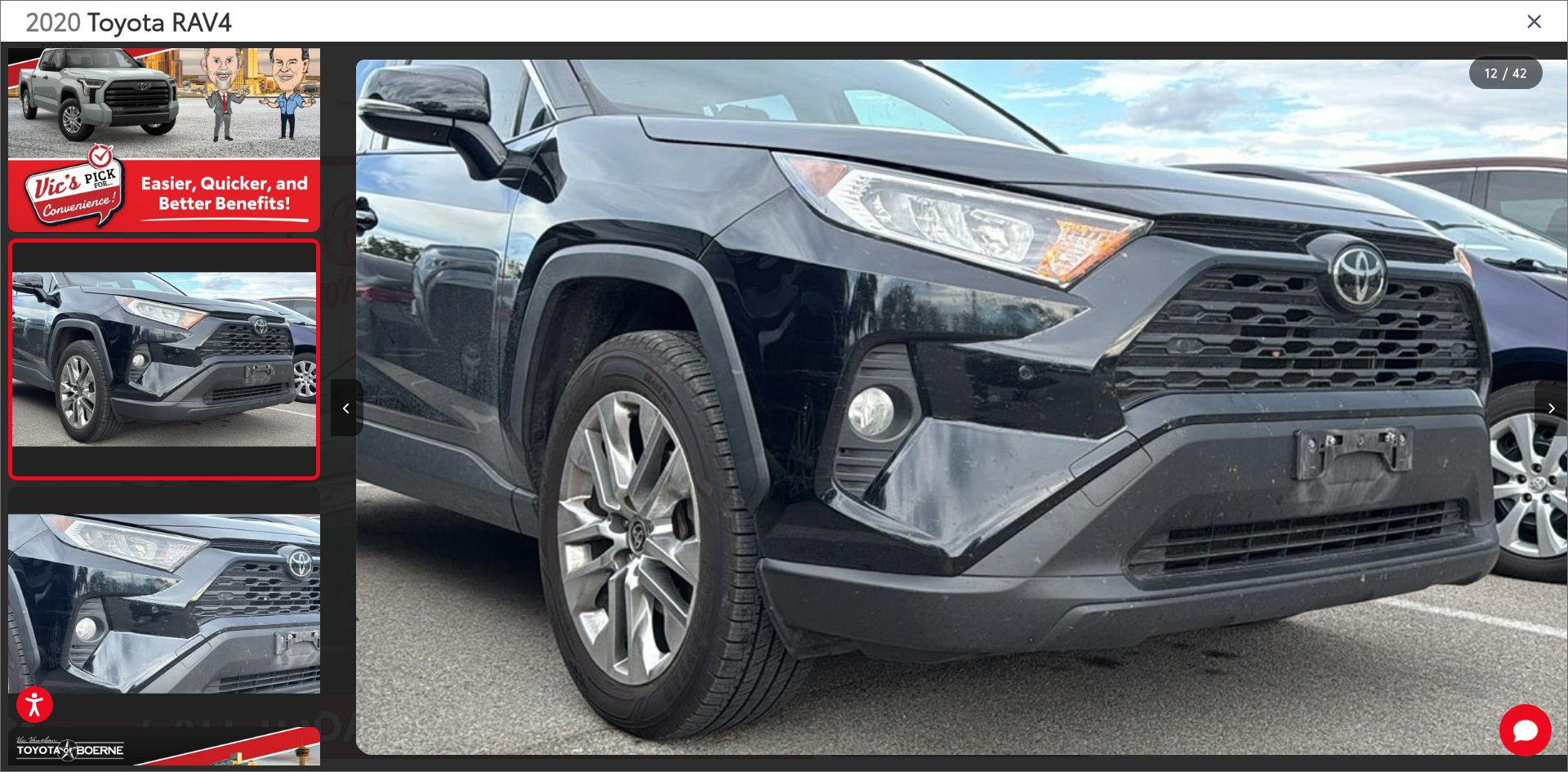
click at [1547, 407] on icon "Next image" at bounding box center [1551, 408] width 7 height 12
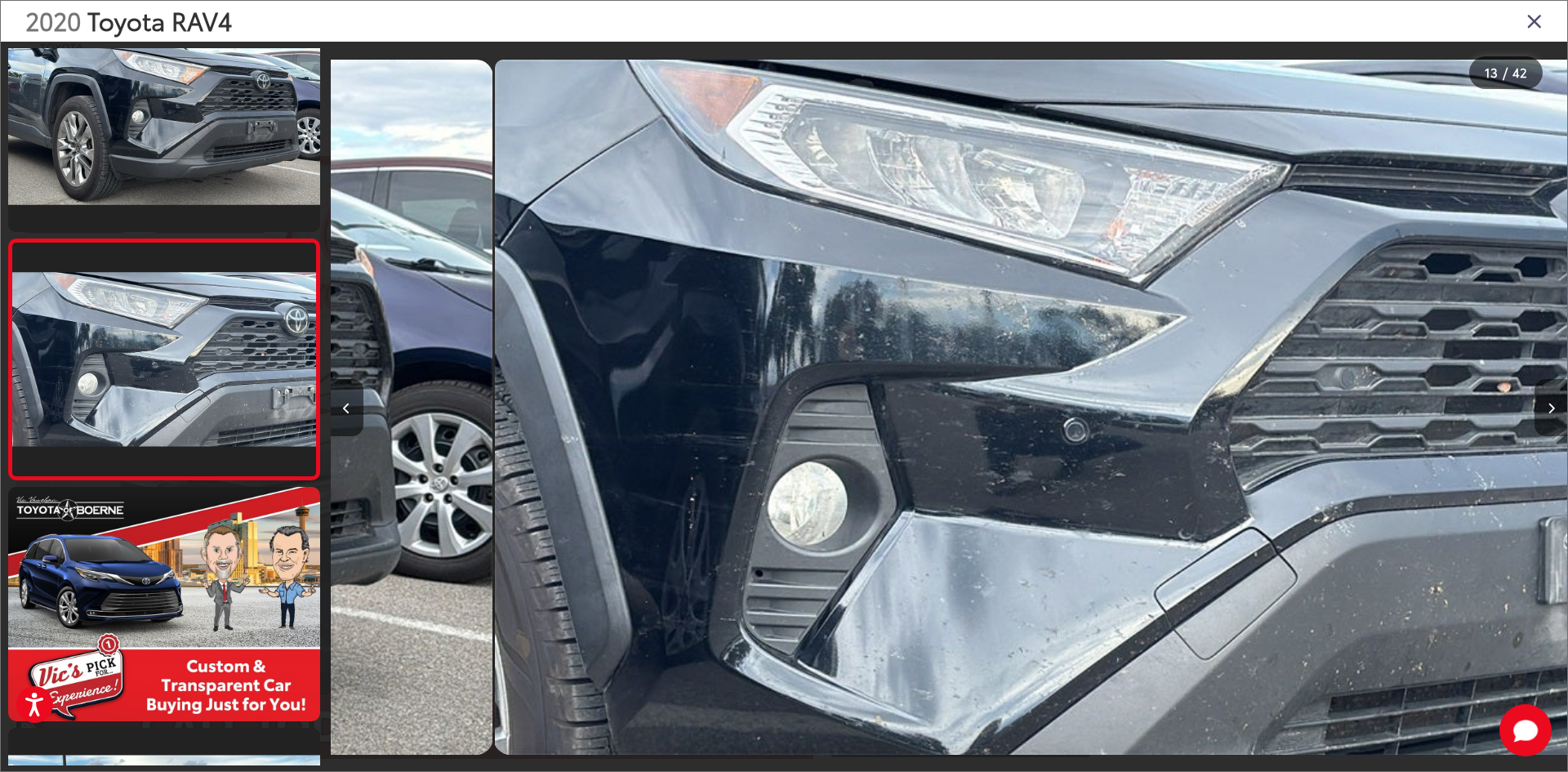
click at [1547, 407] on icon "Next image" at bounding box center [1551, 408] width 7 height 12
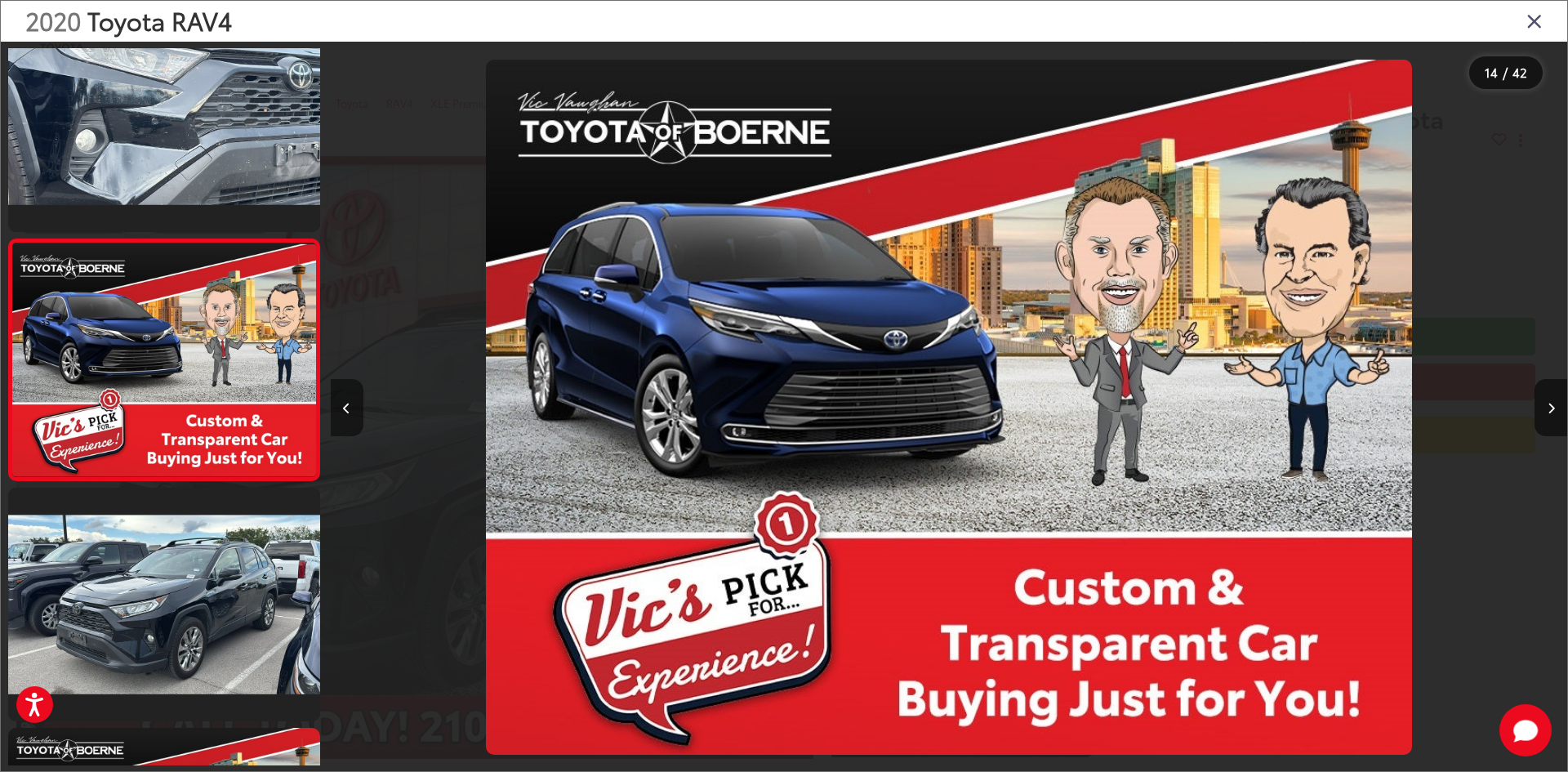
click at [332, 405] on button "Previous image" at bounding box center [347, 407] width 33 height 57
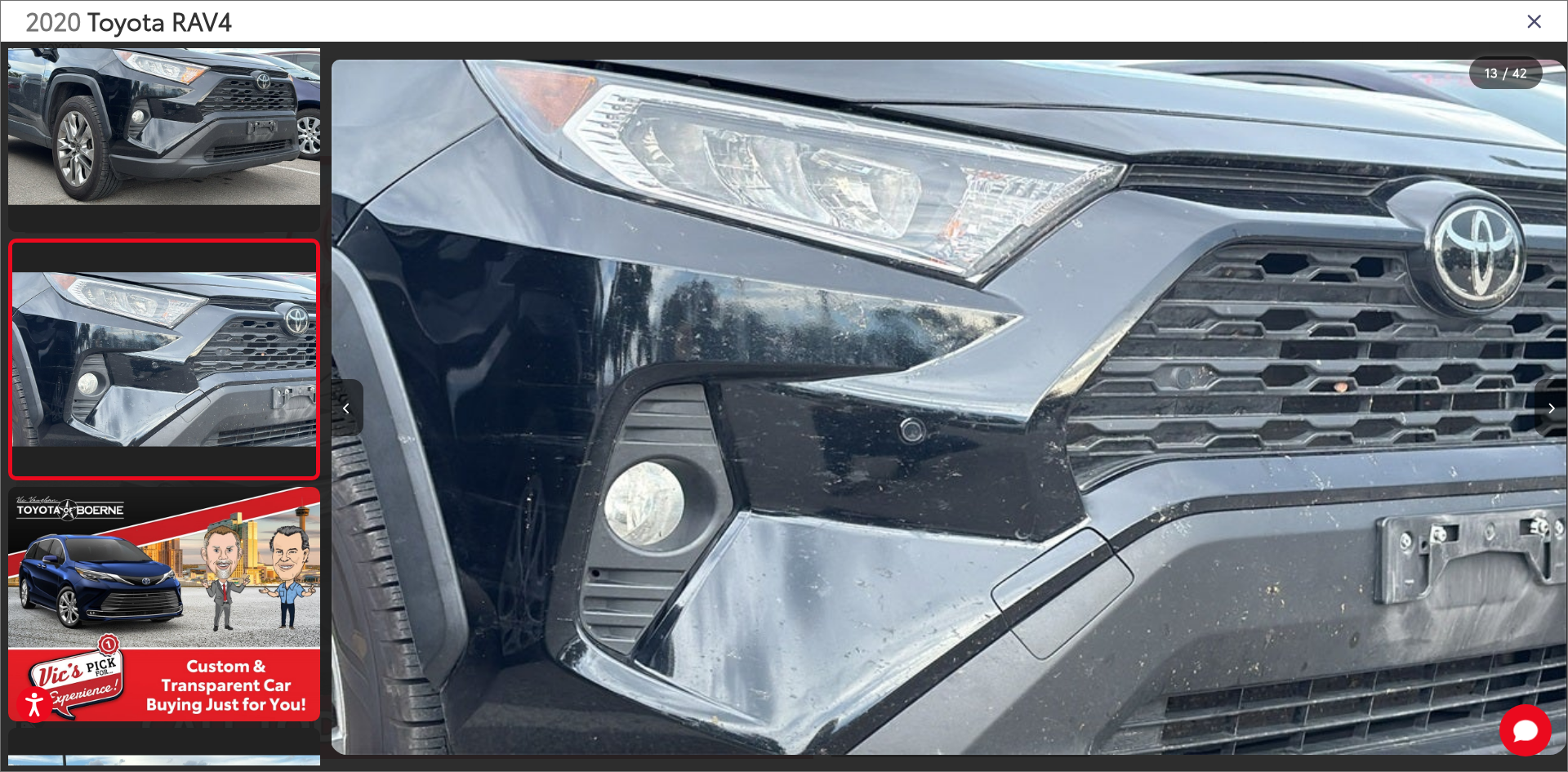
click at [1555, 404] on button "Next image" at bounding box center [1551, 407] width 33 height 57
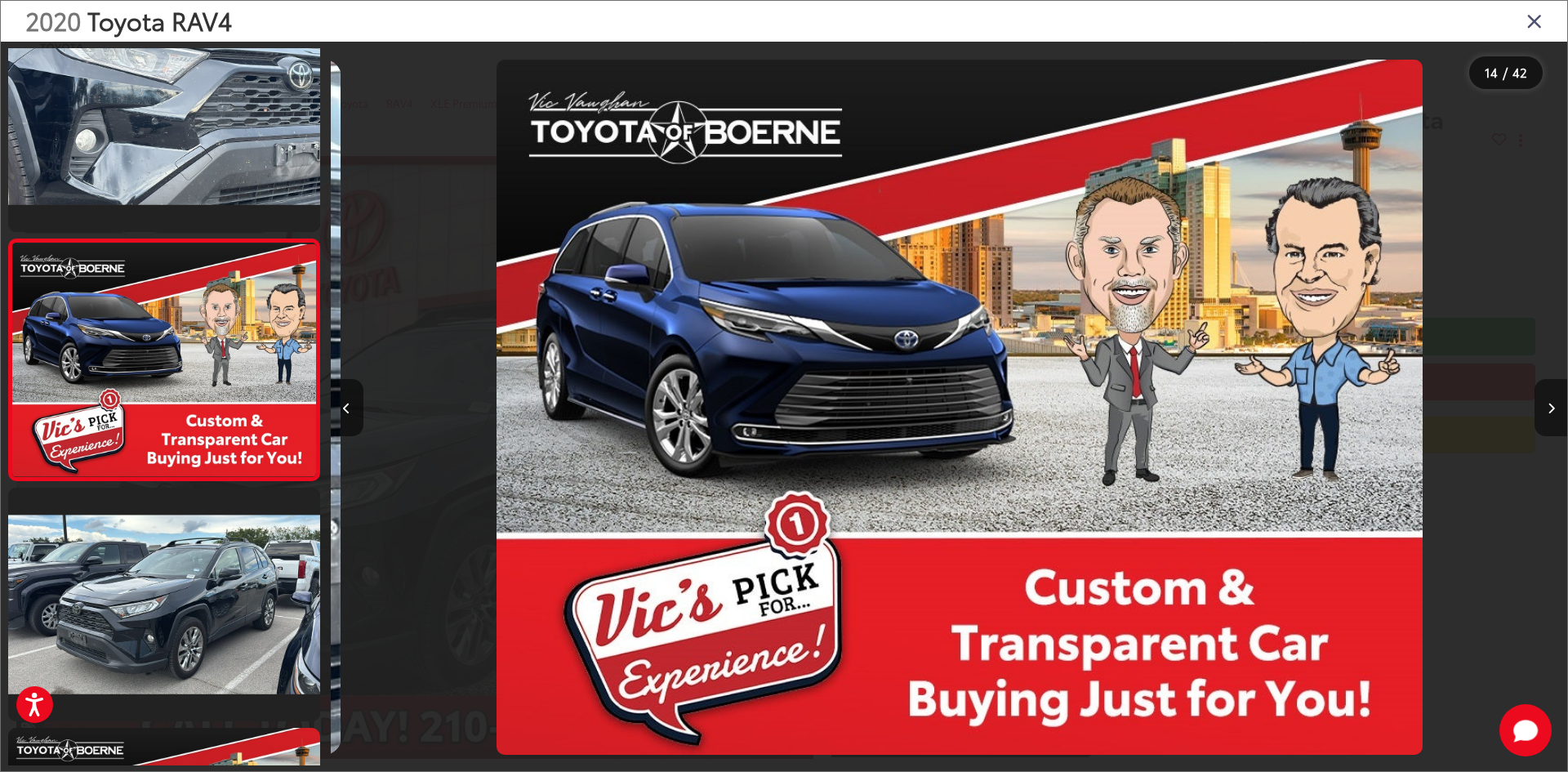
click at [1555, 407] on button "Next image" at bounding box center [1551, 407] width 33 height 57
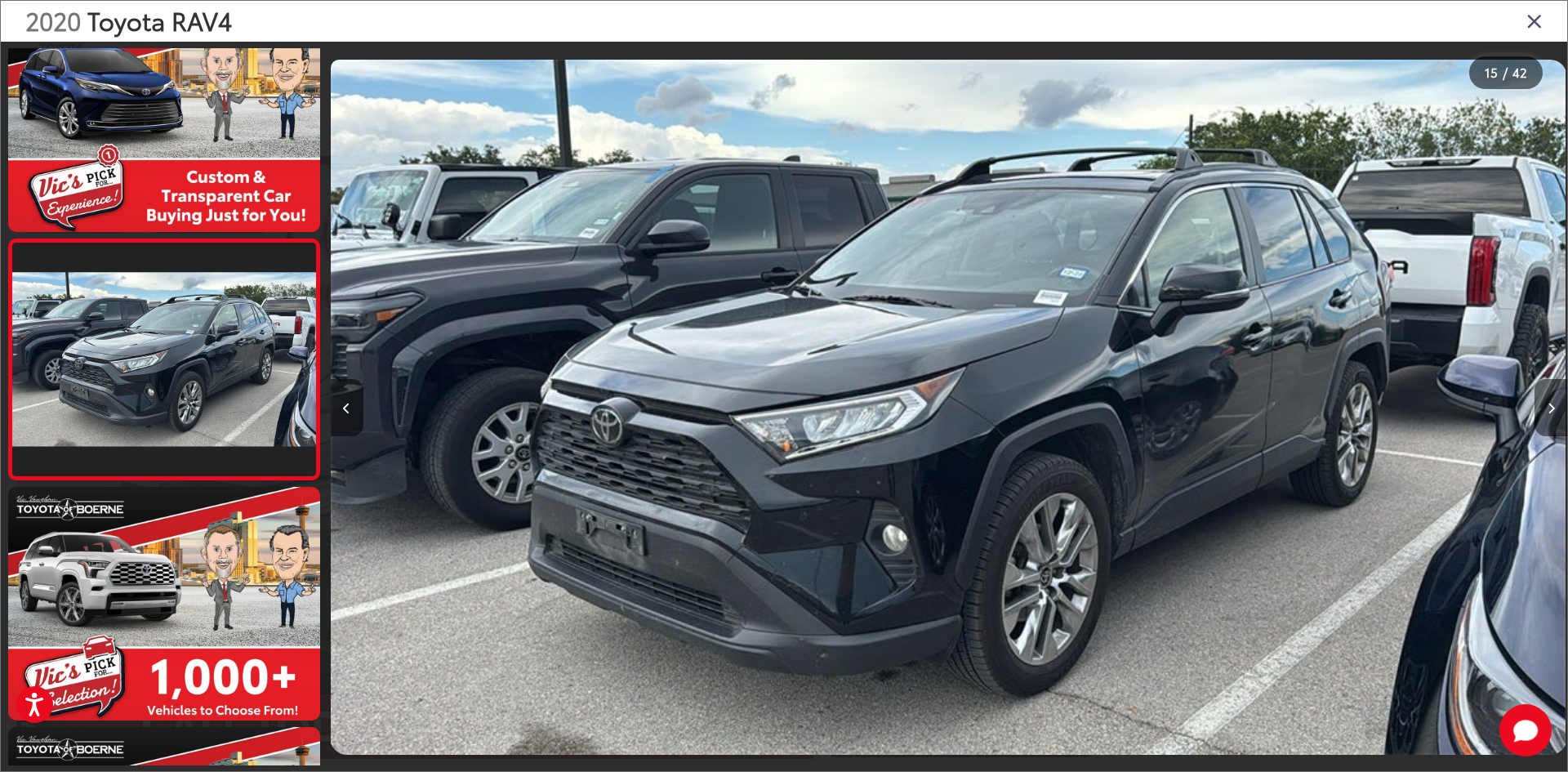
click at [1555, 407] on button "Next image" at bounding box center [1551, 407] width 33 height 57
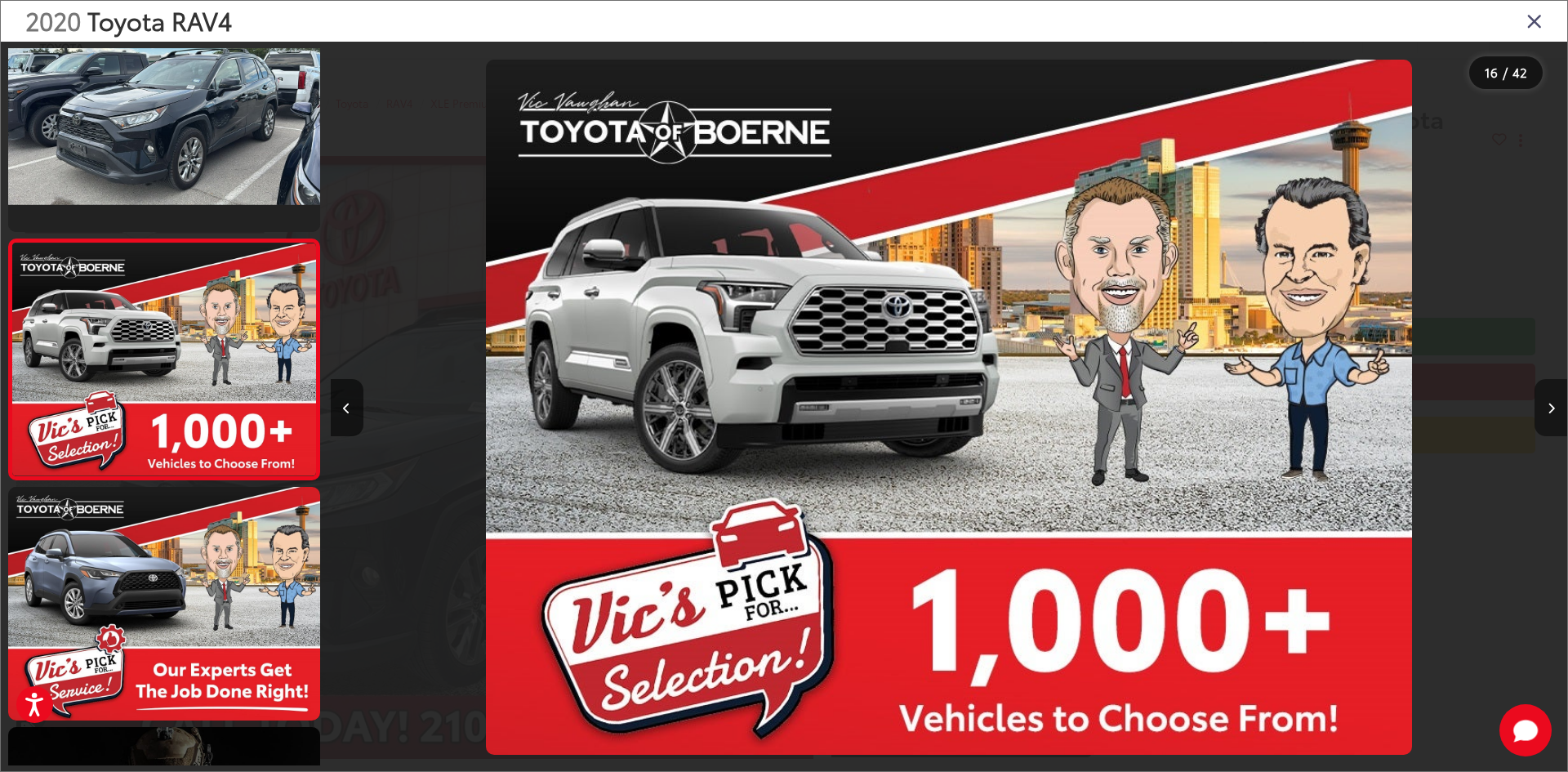
click at [1555, 407] on button "Next image" at bounding box center [1551, 407] width 33 height 57
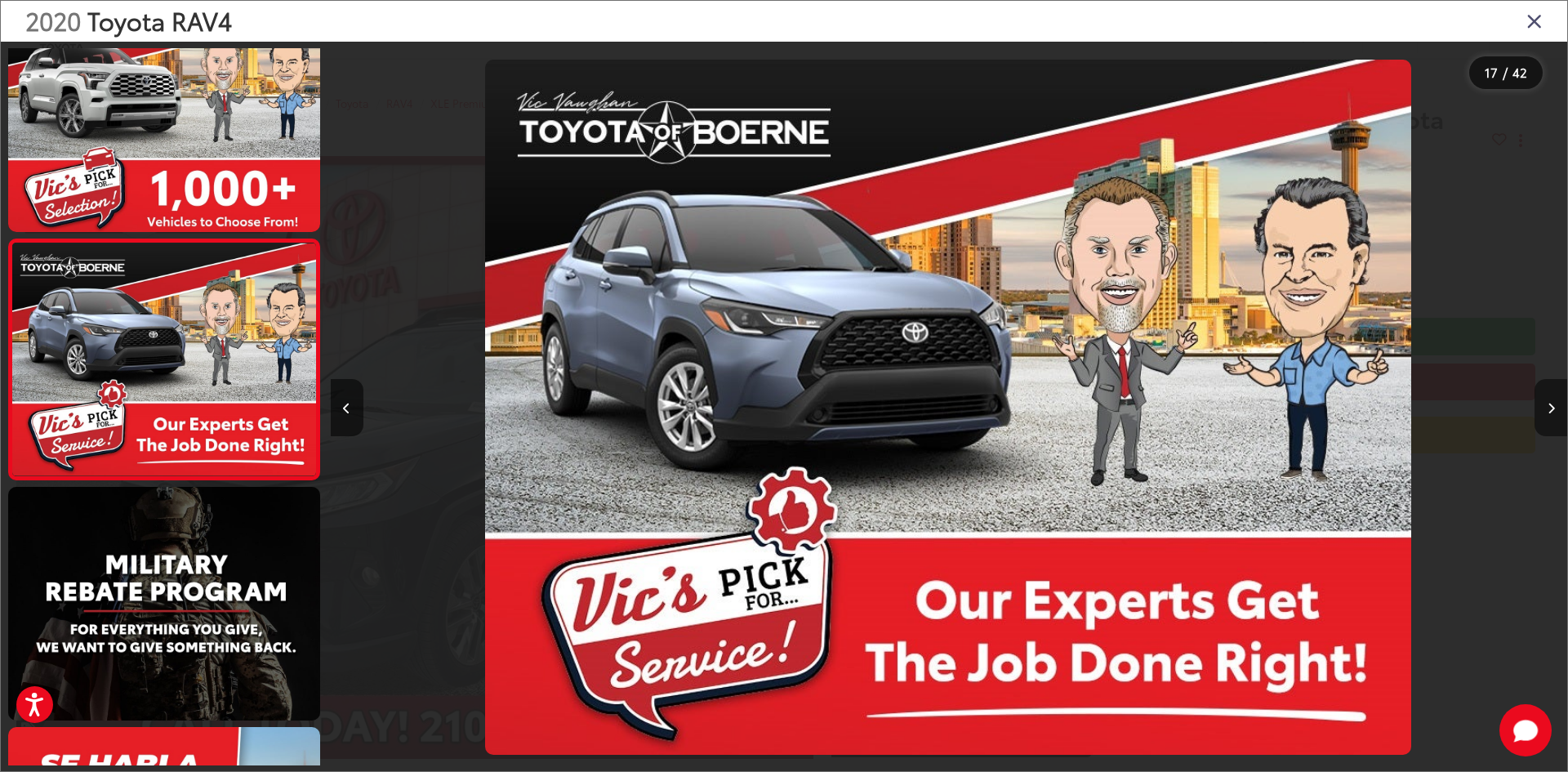
click at [1554, 407] on icon "Next image" at bounding box center [1551, 408] width 7 height 12
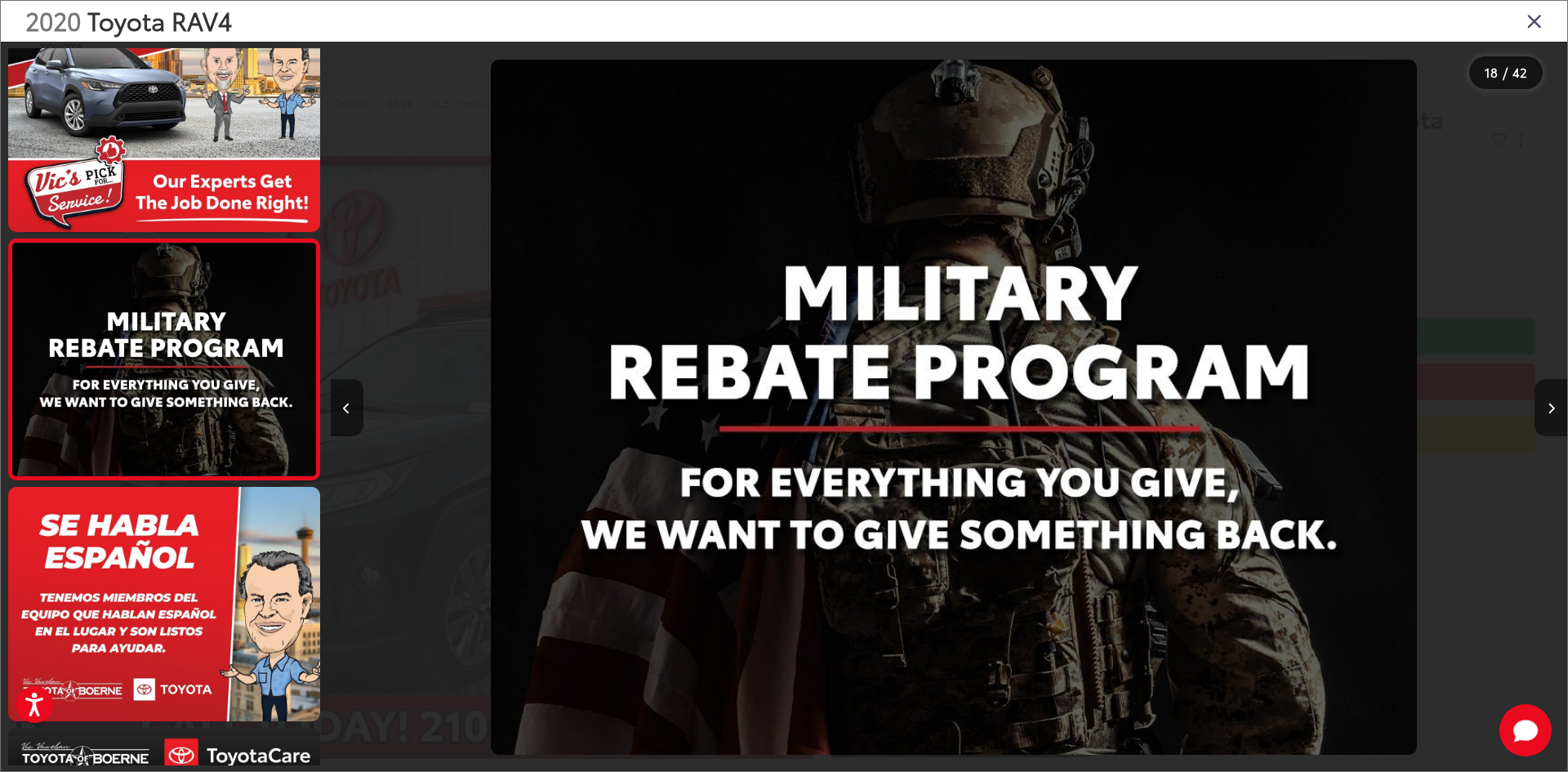
click at [1553, 407] on icon "Next image" at bounding box center [1551, 408] width 7 height 12
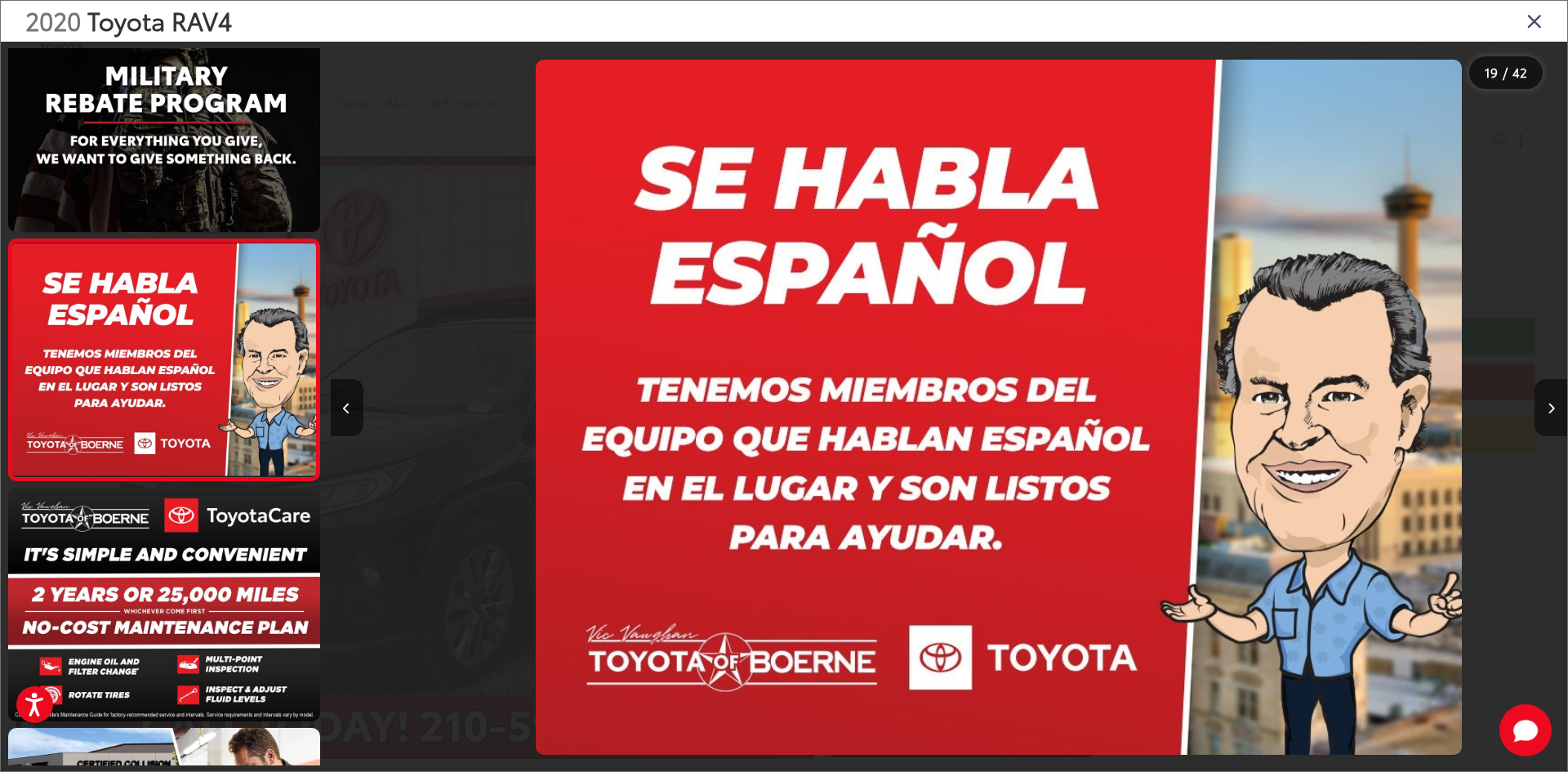
click at [1552, 408] on icon "Next image" at bounding box center [1551, 408] width 7 height 12
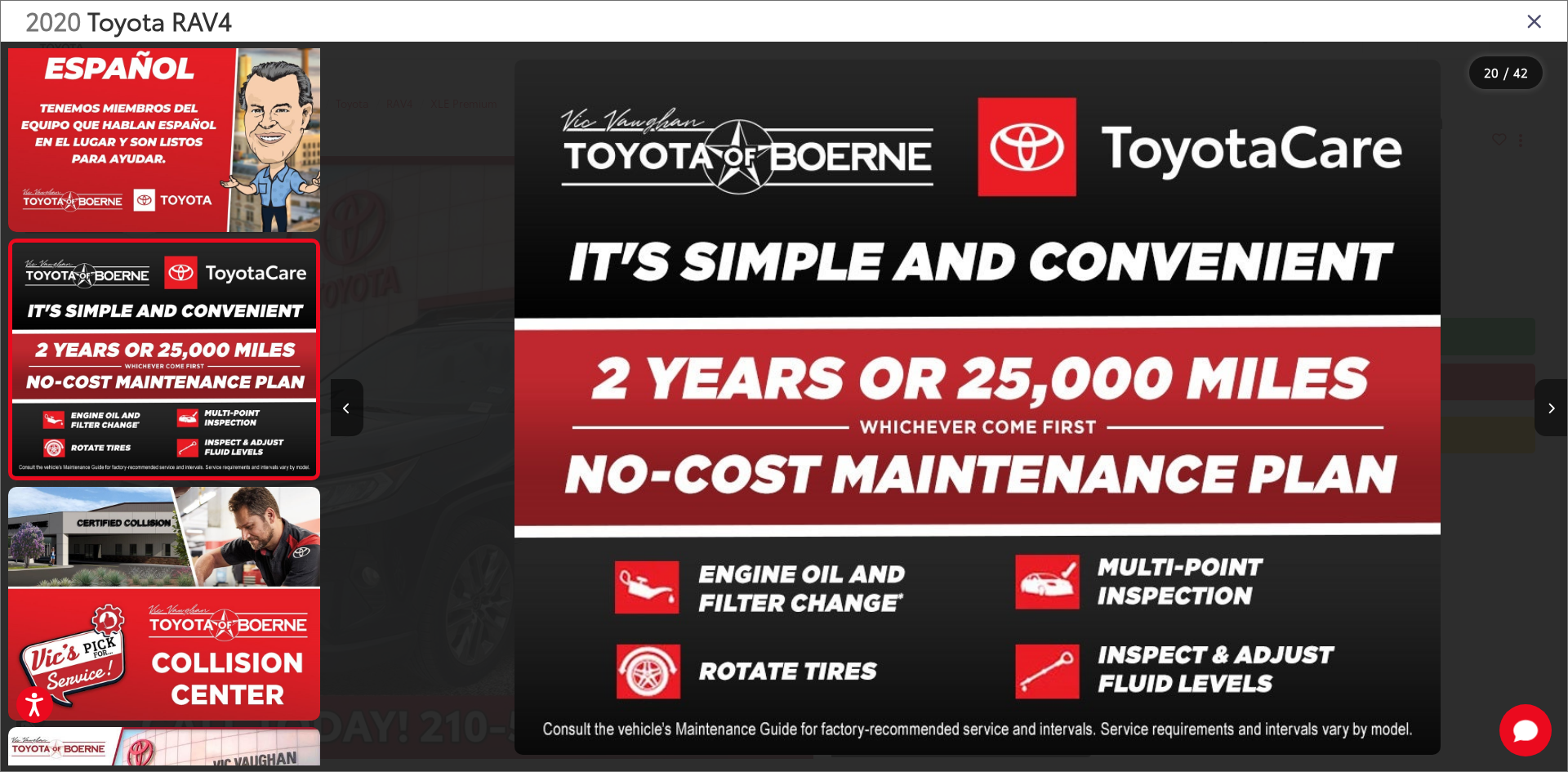
click at [1550, 411] on icon "Next image" at bounding box center [1551, 408] width 7 height 12
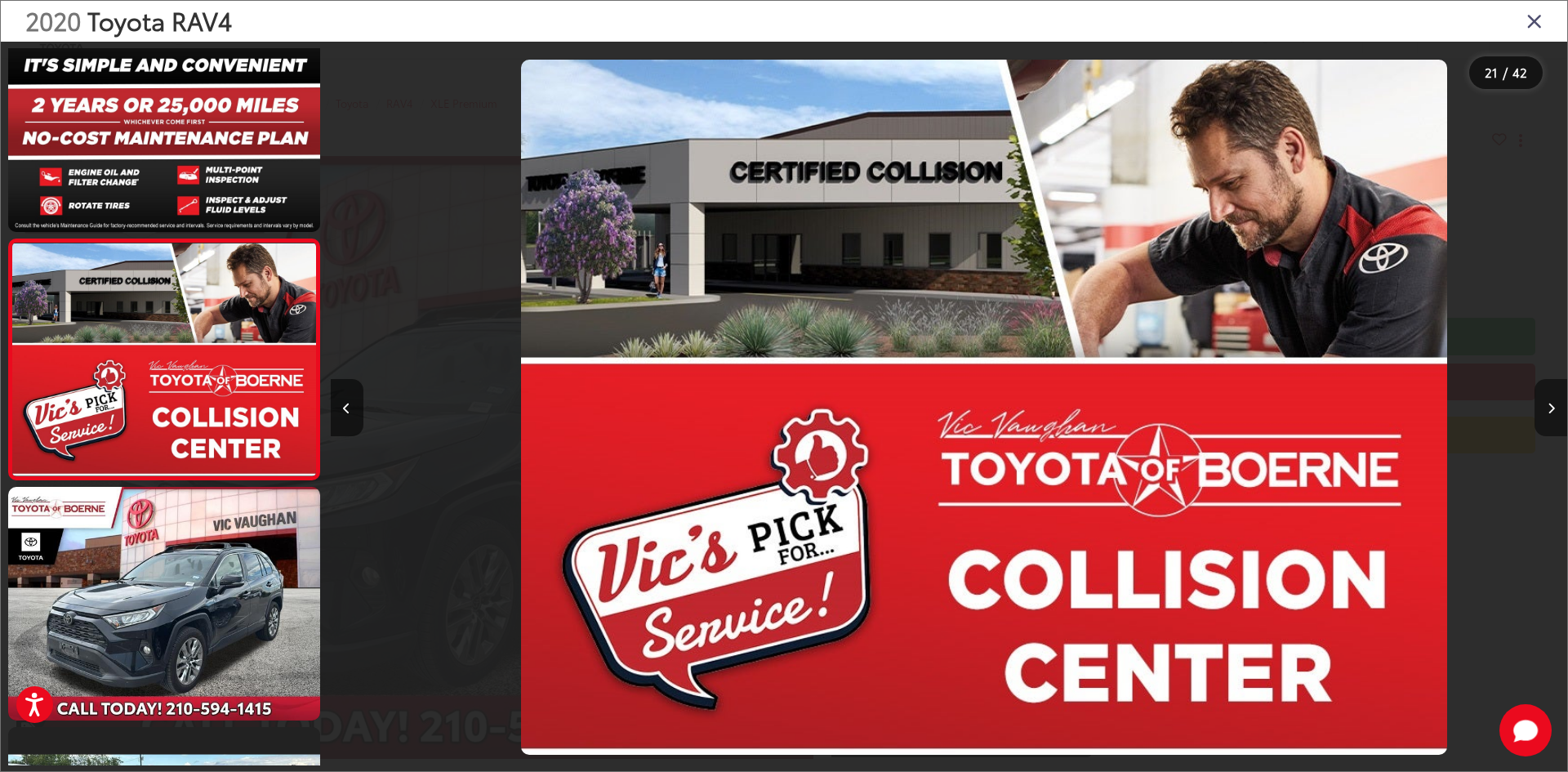
click at [1550, 412] on icon "Next image" at bounding box center [1551, 408] width 7 height 12
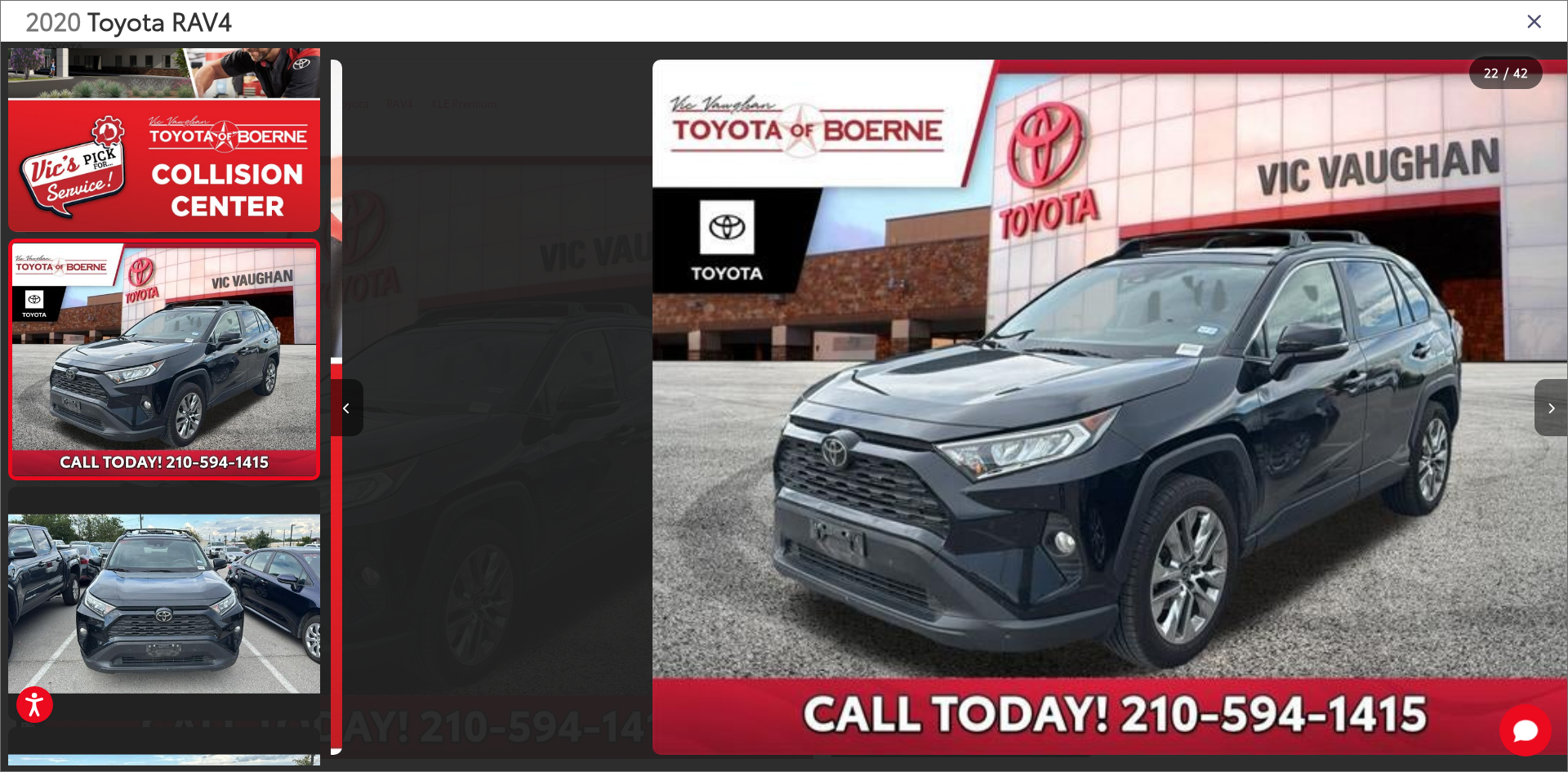
click at [1550, 412] on icon "Next image" at bounding box center [1551, 408] width 7 height 12
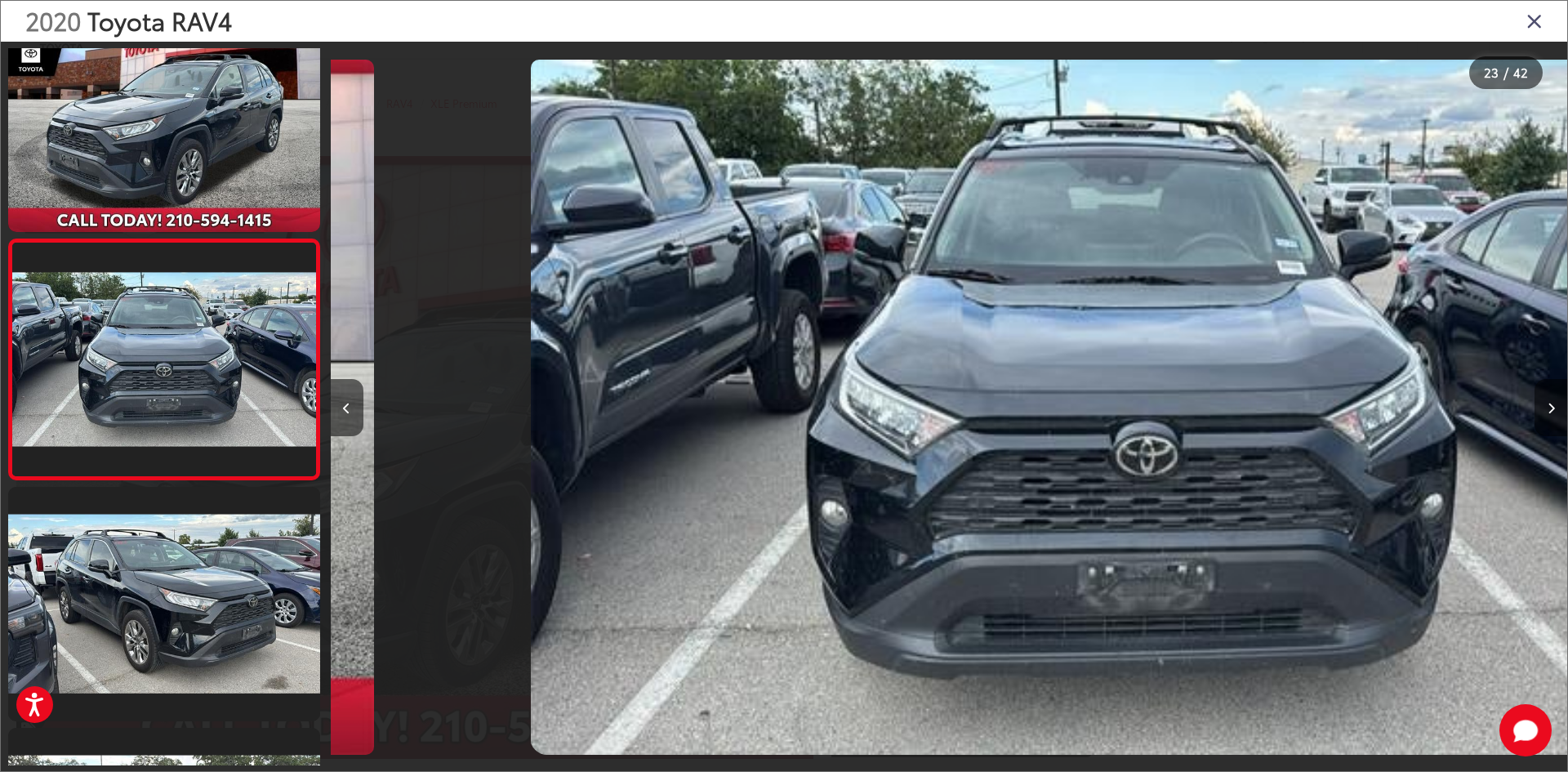
click at [1550, 412] on icon "Next image" at bounding box center [1551, 408] width 7 height 12
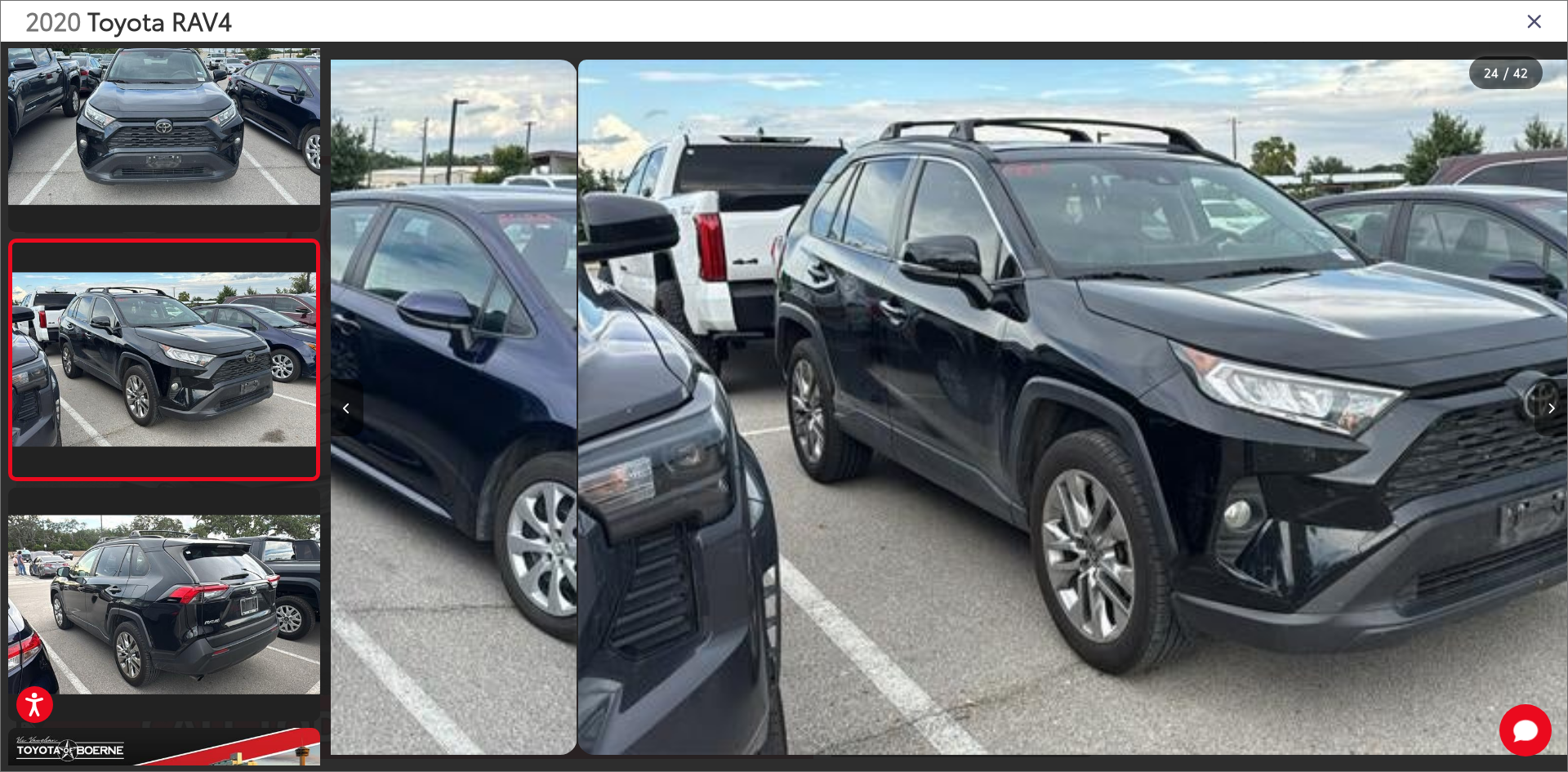
click at [1550, 413] on icon "Next image" at bounding box center [1551, 408] width 7 height 12
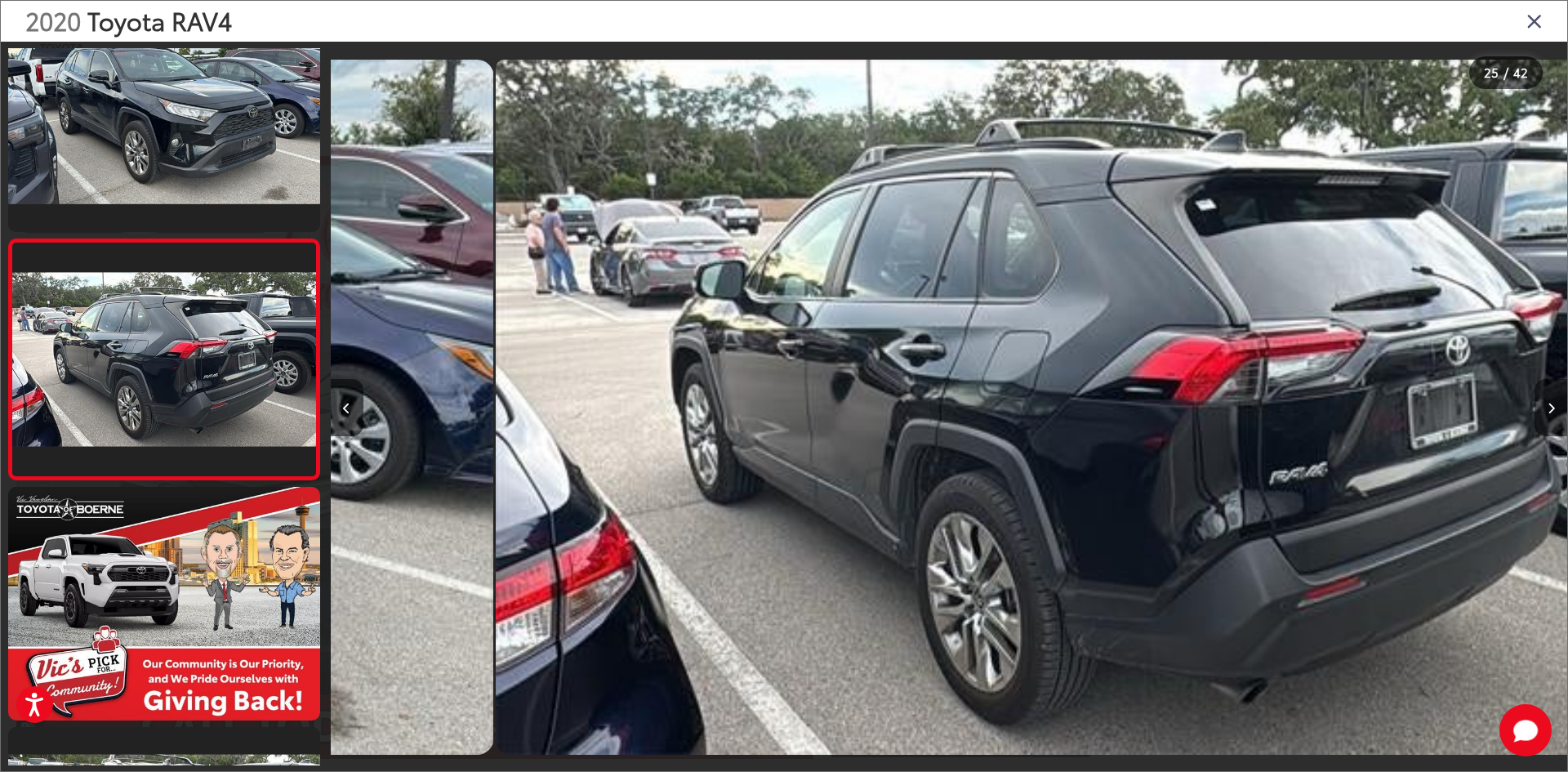
click at [1550, 413] on icon "Next image" at bounding box center [1551, 408] width 7 height 12
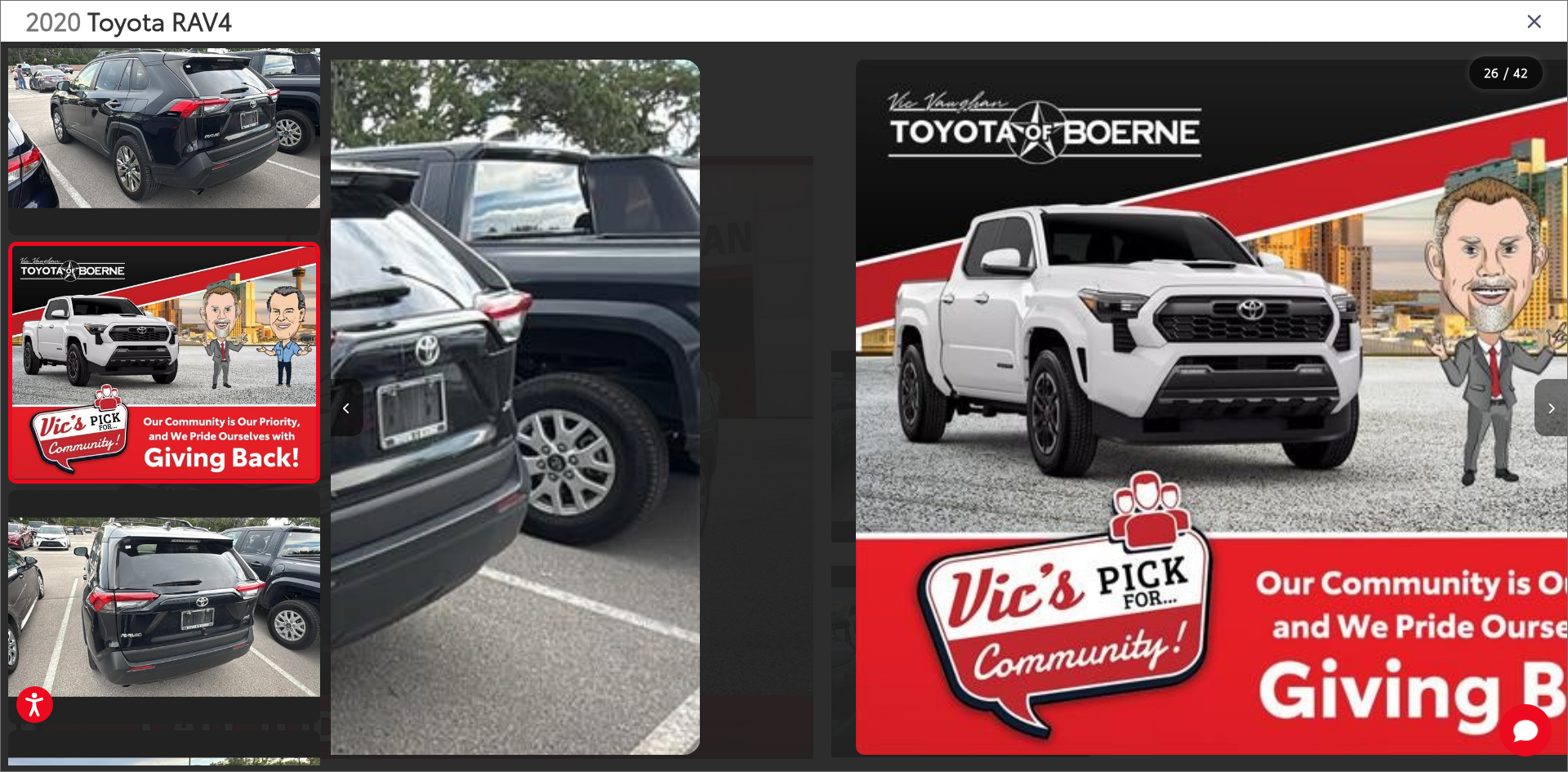
click at [1550, 413] on icon "Next image" at bounding box center [1551, 408] width 7 height 12
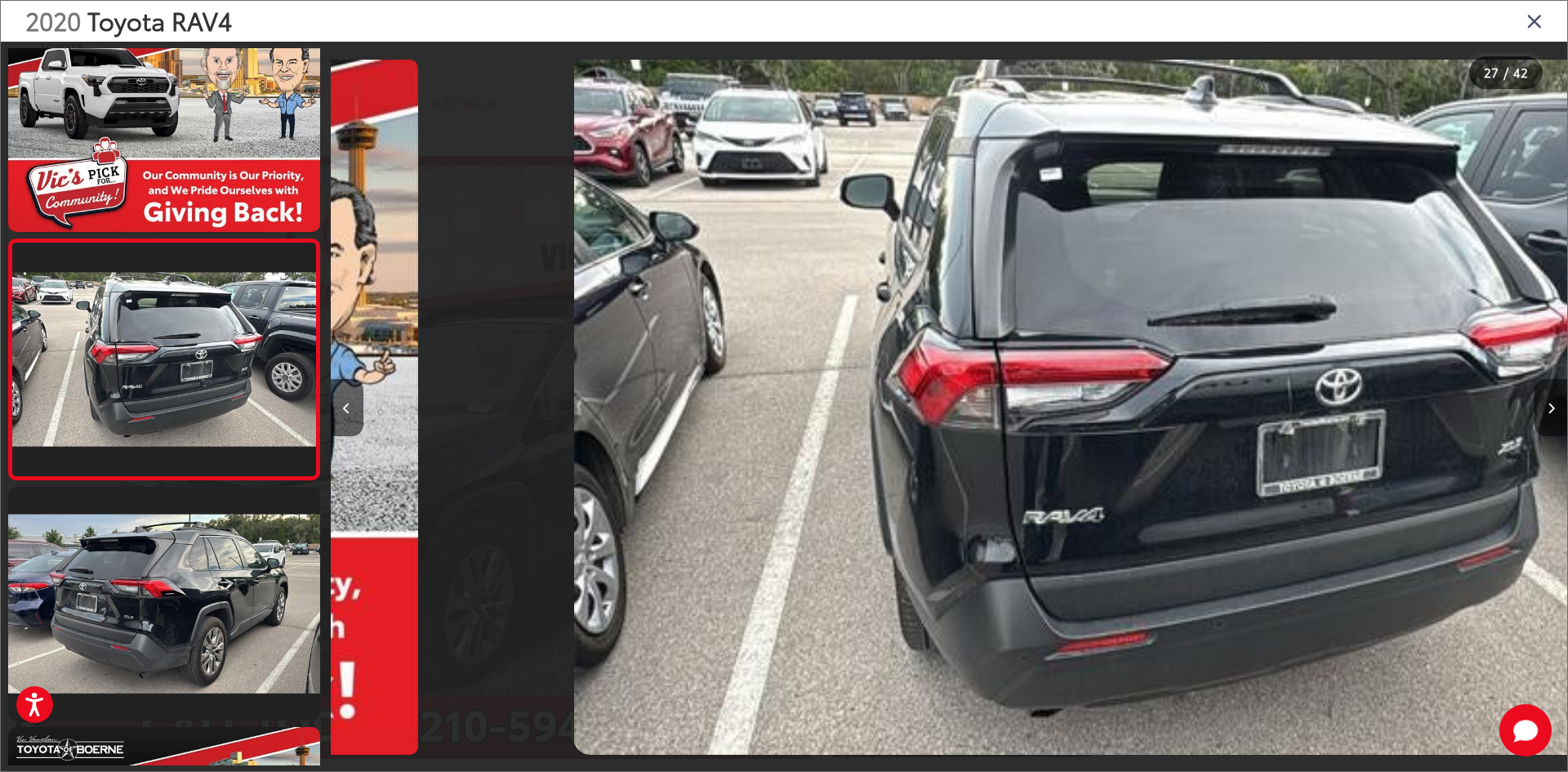
click at [1550, 413] on icon "Next image" at bounding box center [1551, 408] width 7 height 12
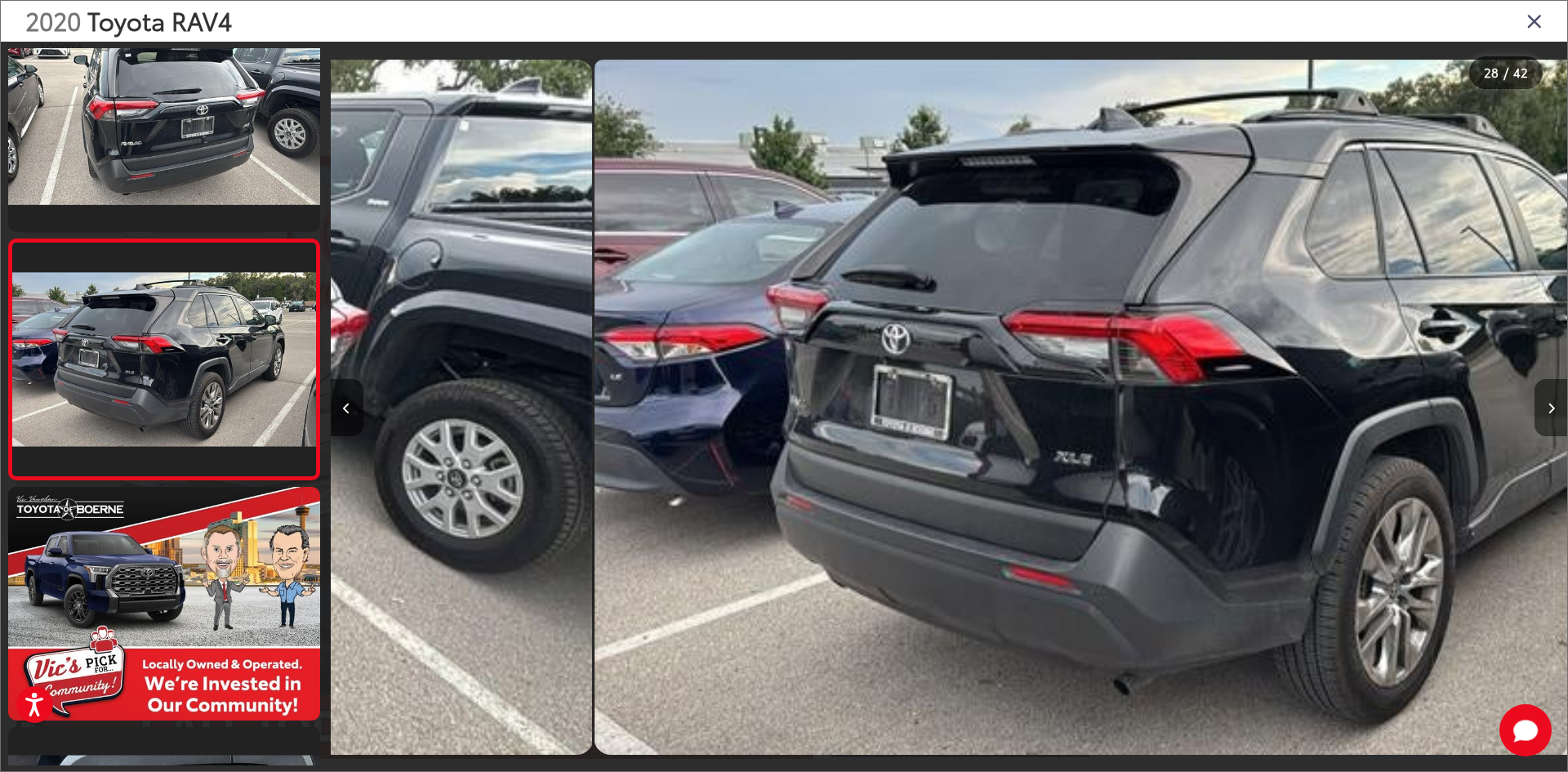
click at [1550, 413] on icon "Next image" at bounding box center [1551, 408] width 7 height 12
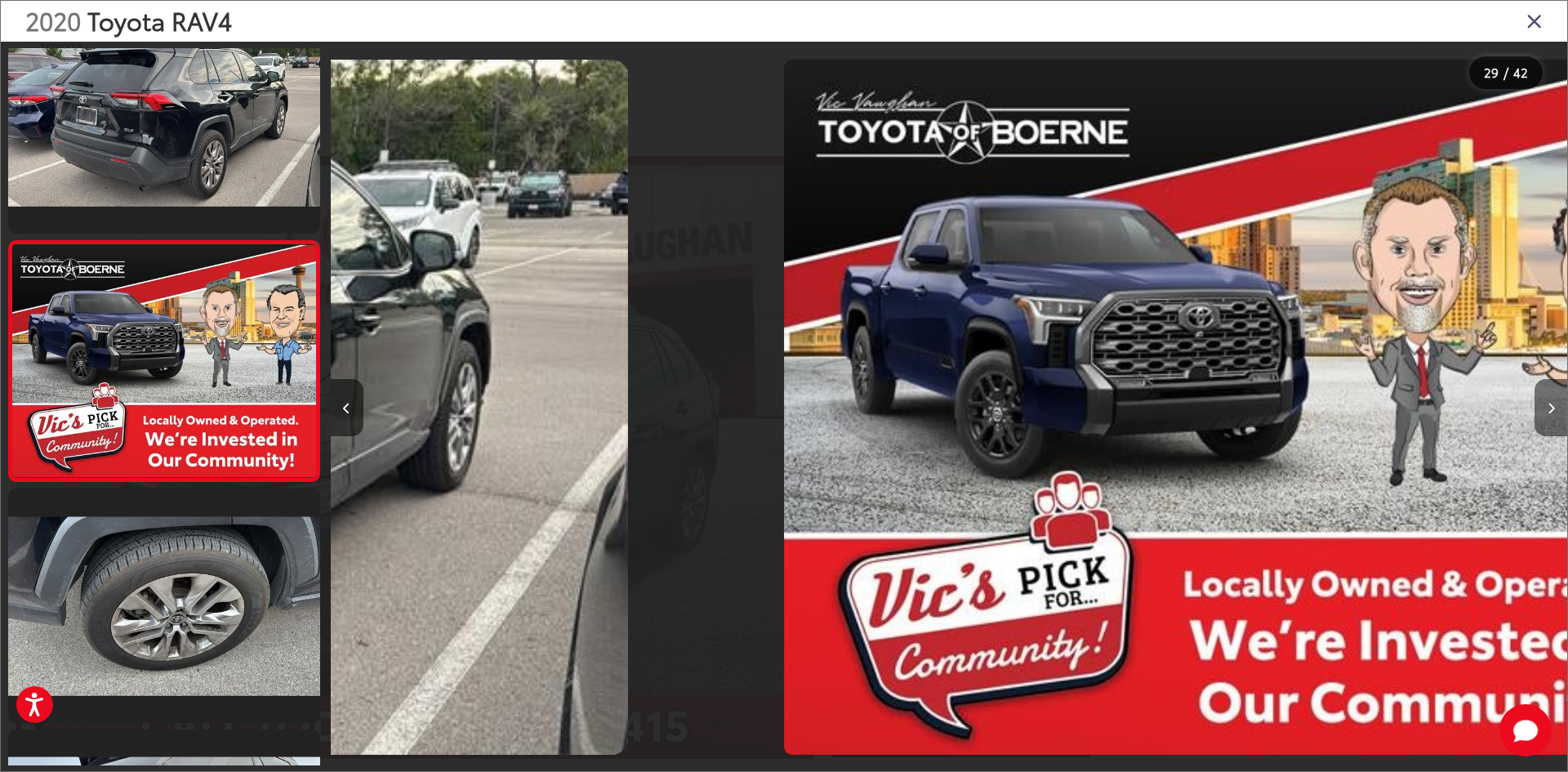
click at [1550, 413] on icon "Next image" at bounding box center [1551, 408] width 7 height 12
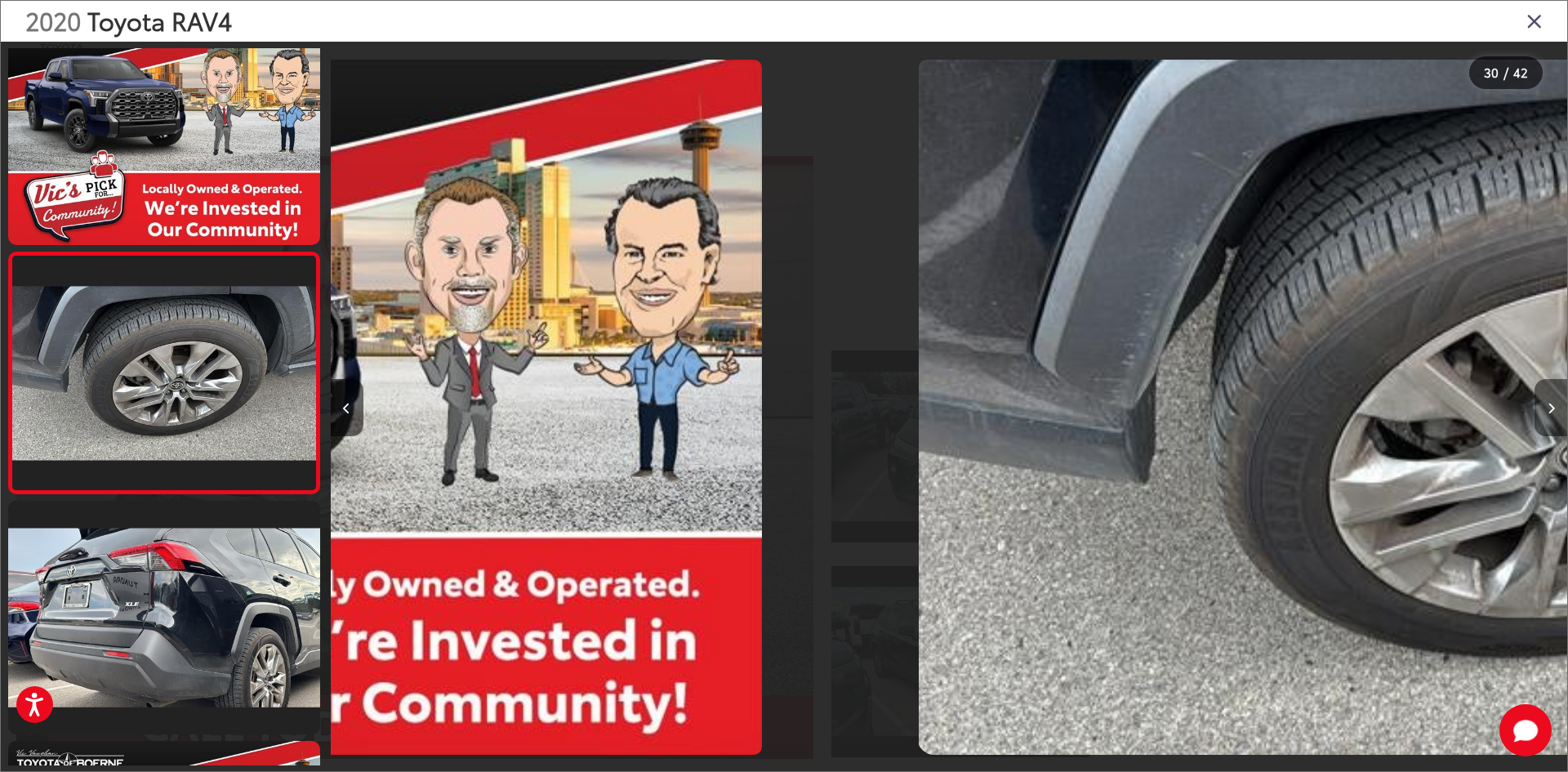
click at [1550, 413] on icon "Next image" at bounding box center [1551, 408] width 7 height 12
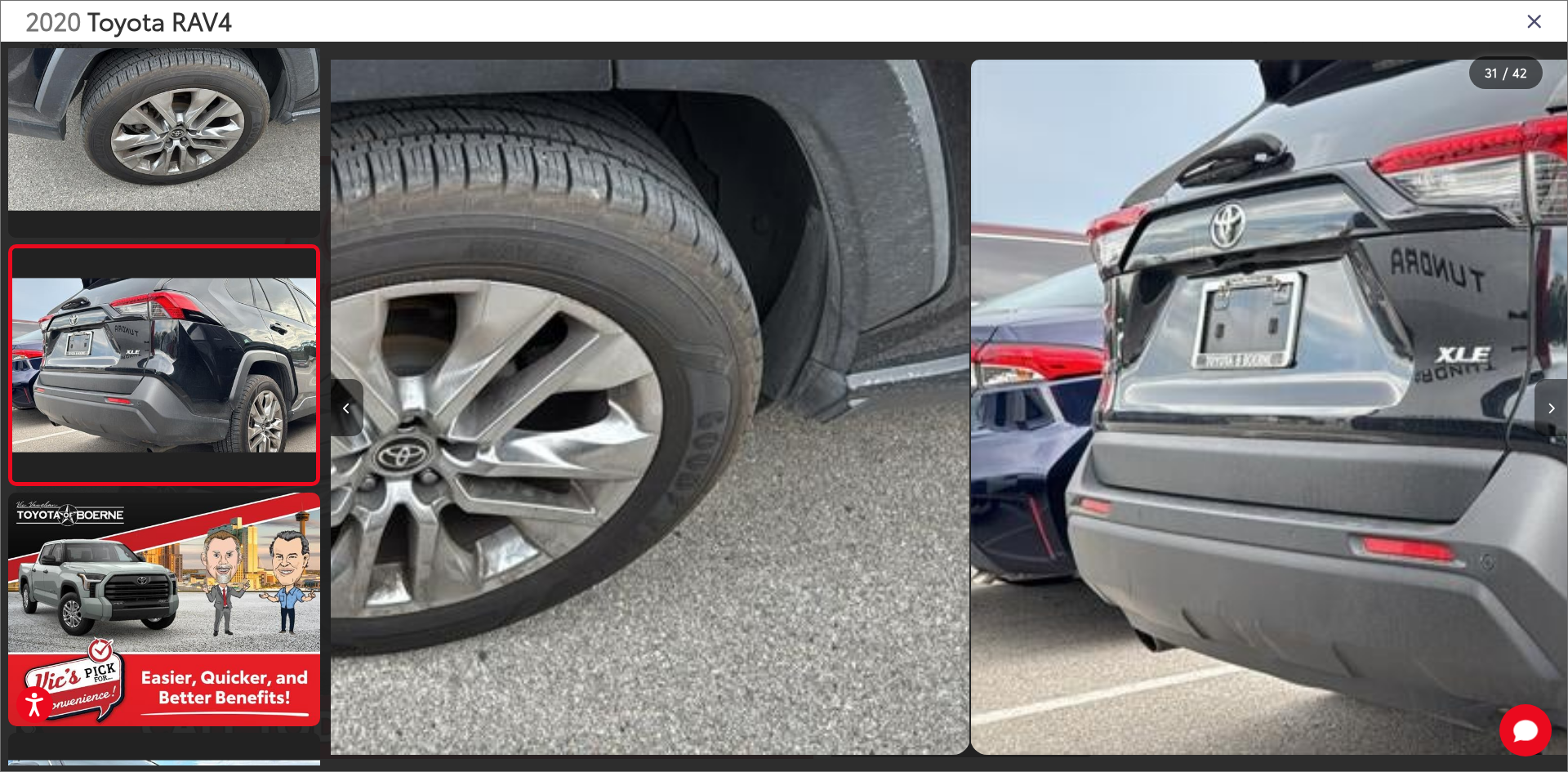
click at [1550, 413] on icon "Next image" at bounding box center [1551, 408] width 7 height 12
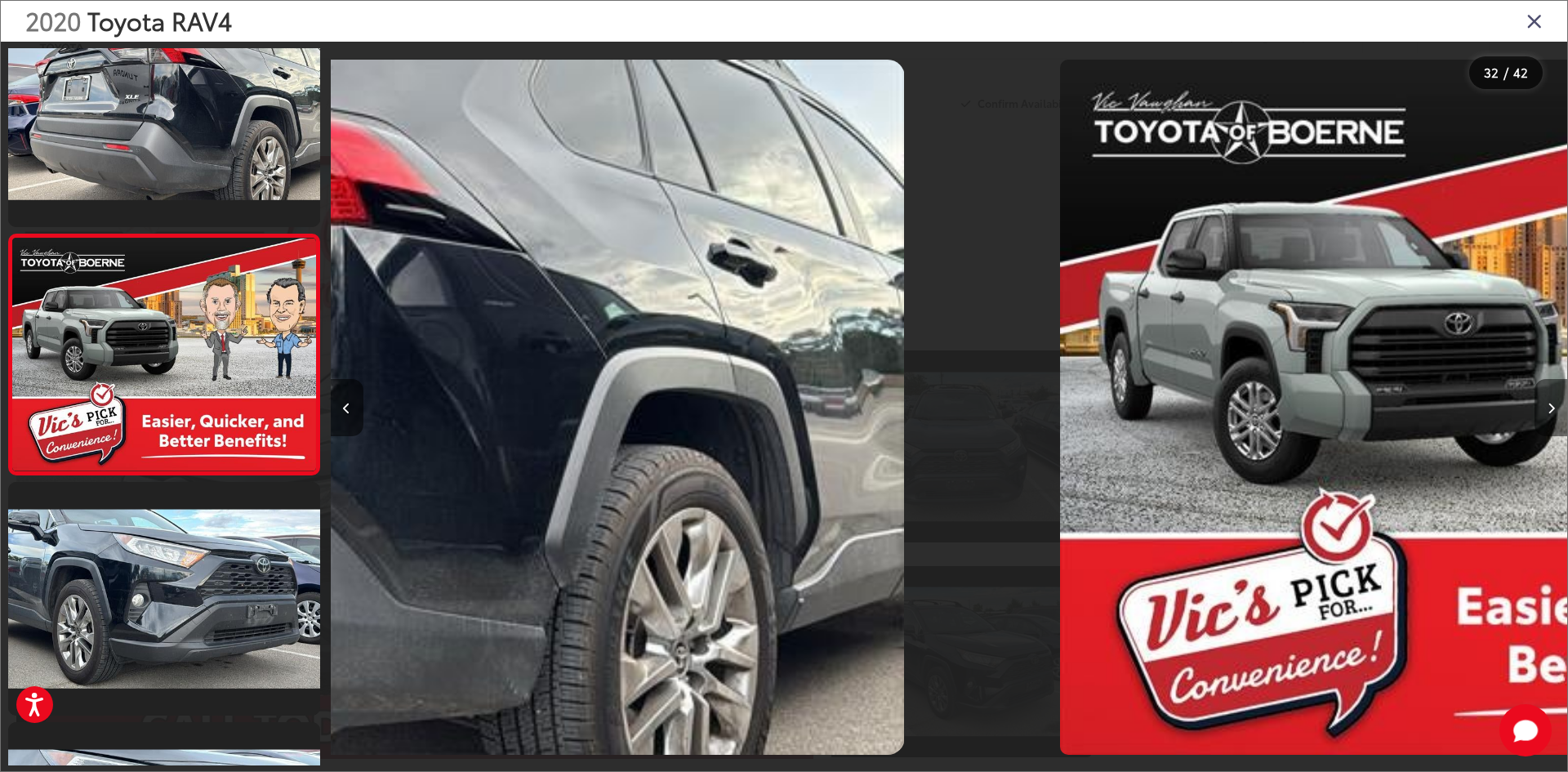
click at [1550, 413] on icon "Next image" at bounding box center [1551, 408] width 7 height 12
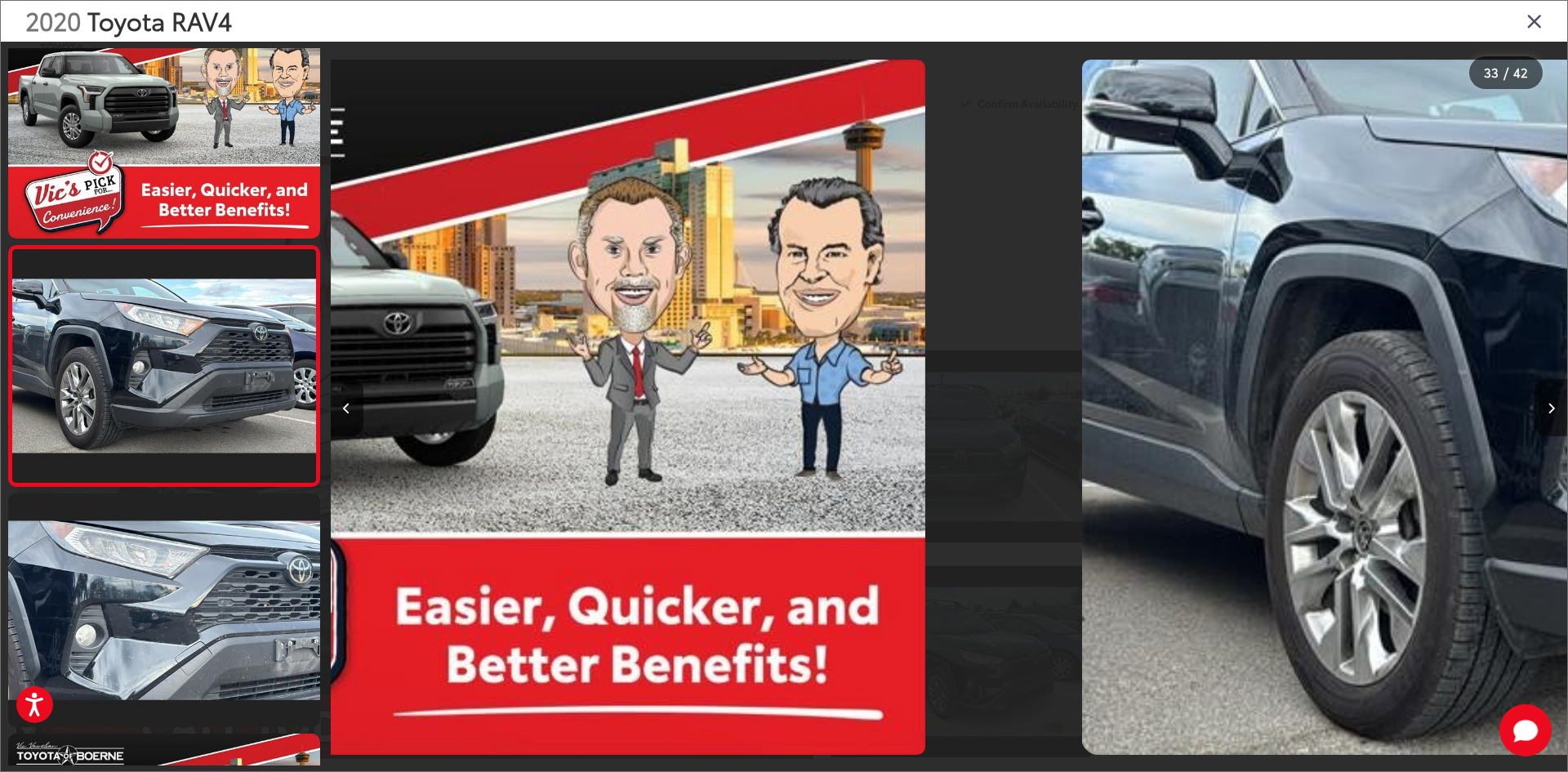
click at [1550, 413] on icon "Next image" at bounding box center [1551, 408] width 7 height 12
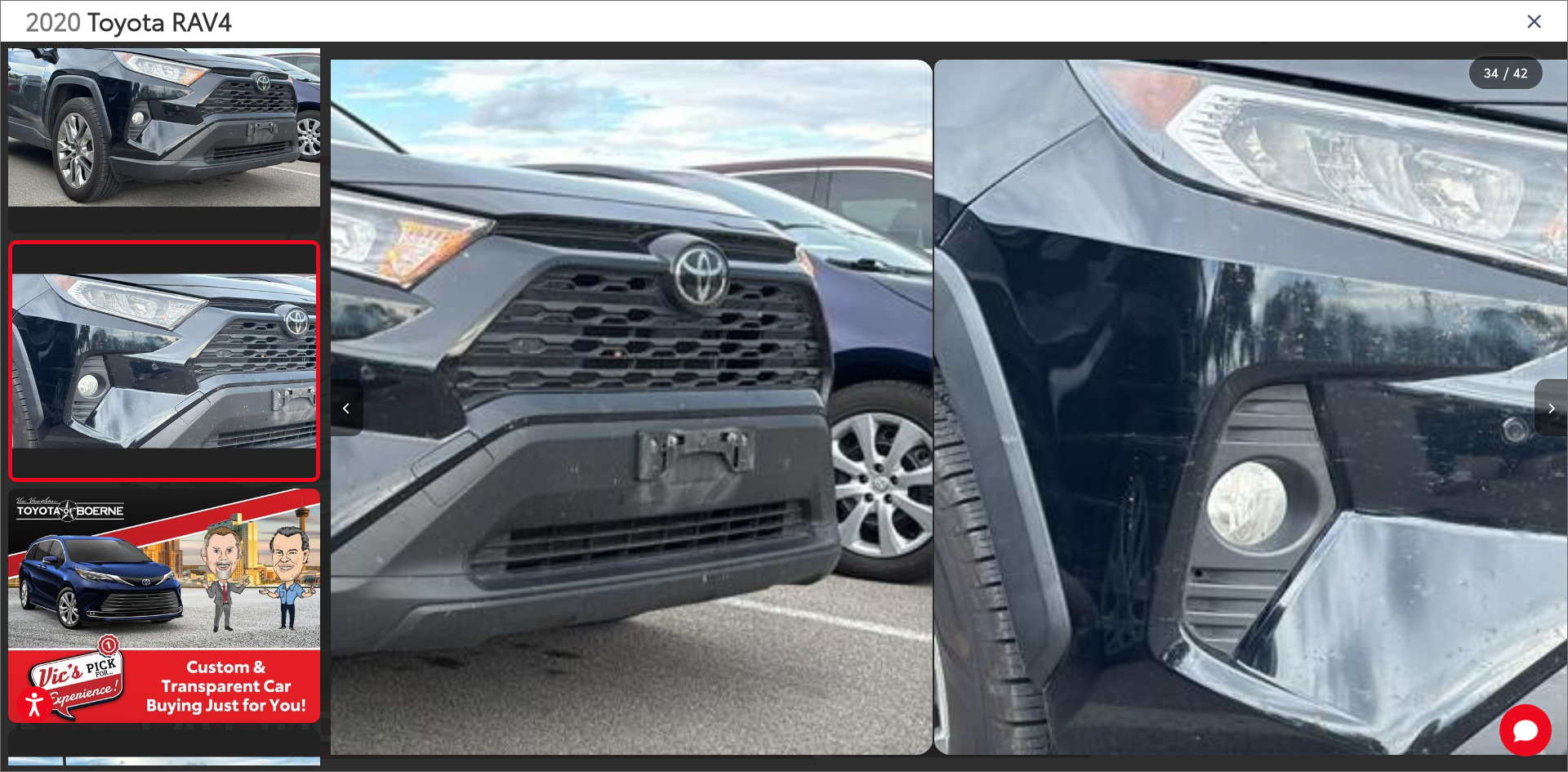
click at [1550, 413] on icon "Next image" at bounding box center [1551, 408] width 7 height 12
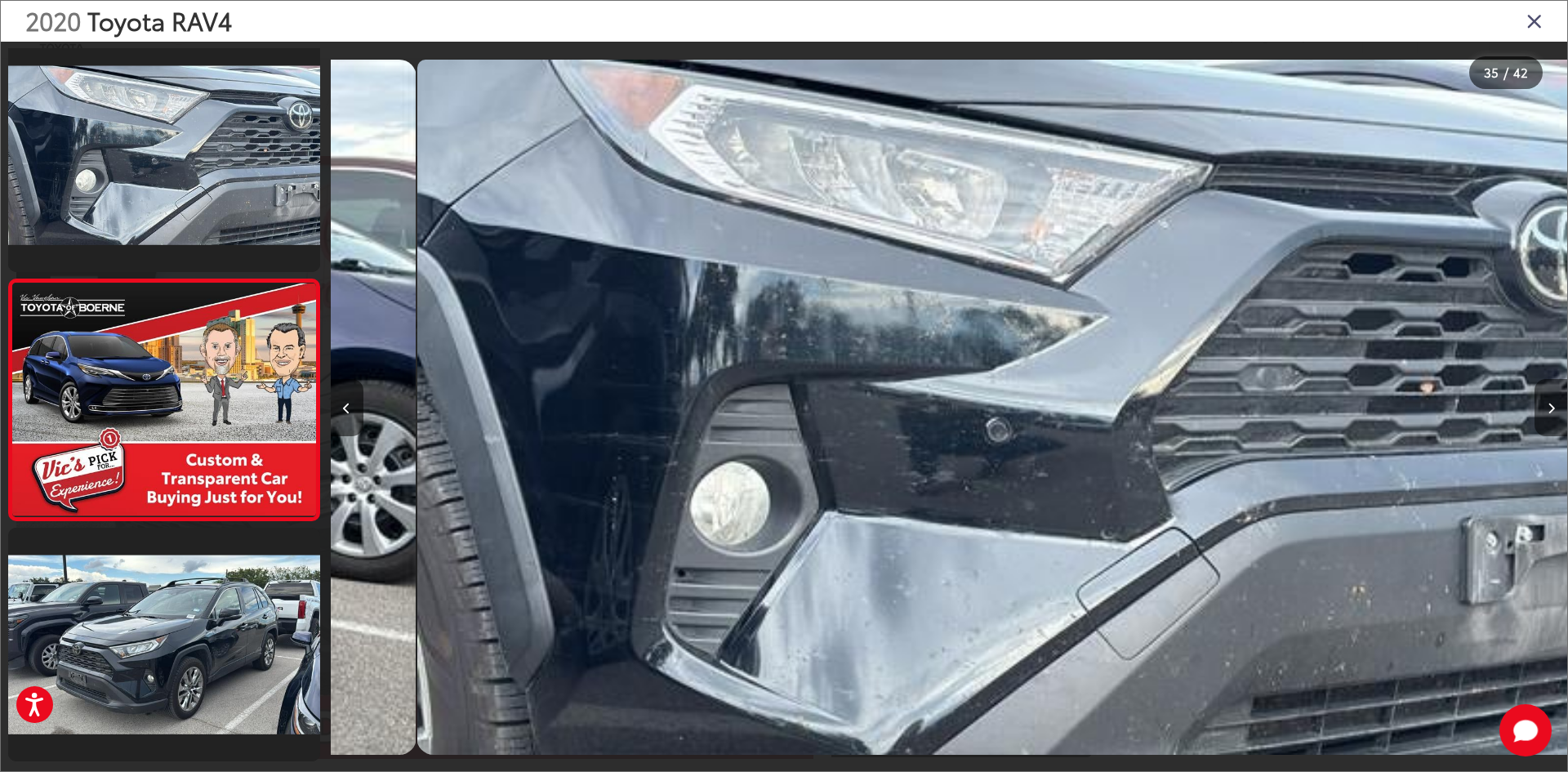
click at [1550, 413] on icon "Next image" at bounding box center [1551, 408] width 7 height 12
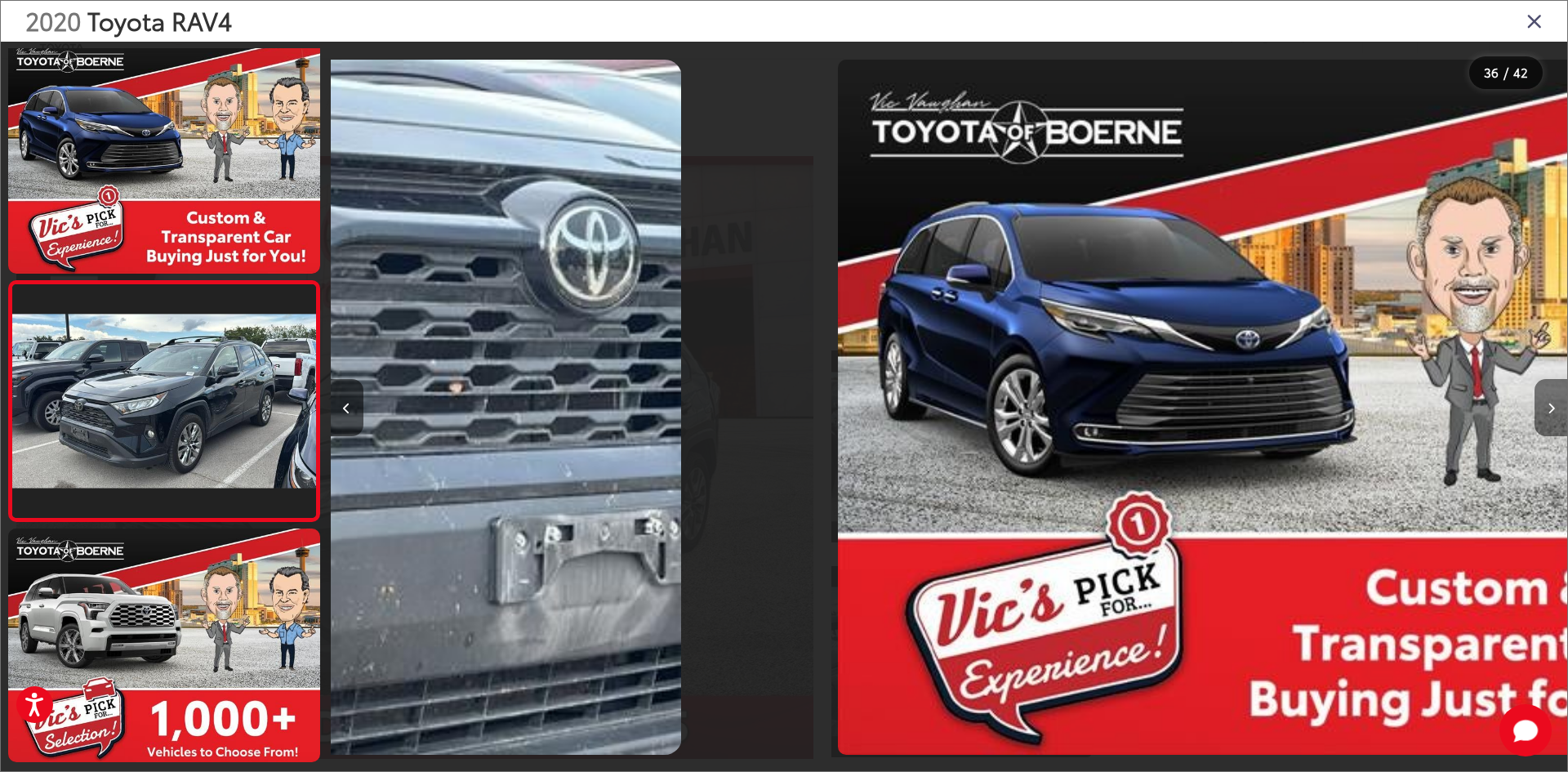
click at [1550, 413] on icon "Next image" at bounding box center [1551, 408] width 7 height 12
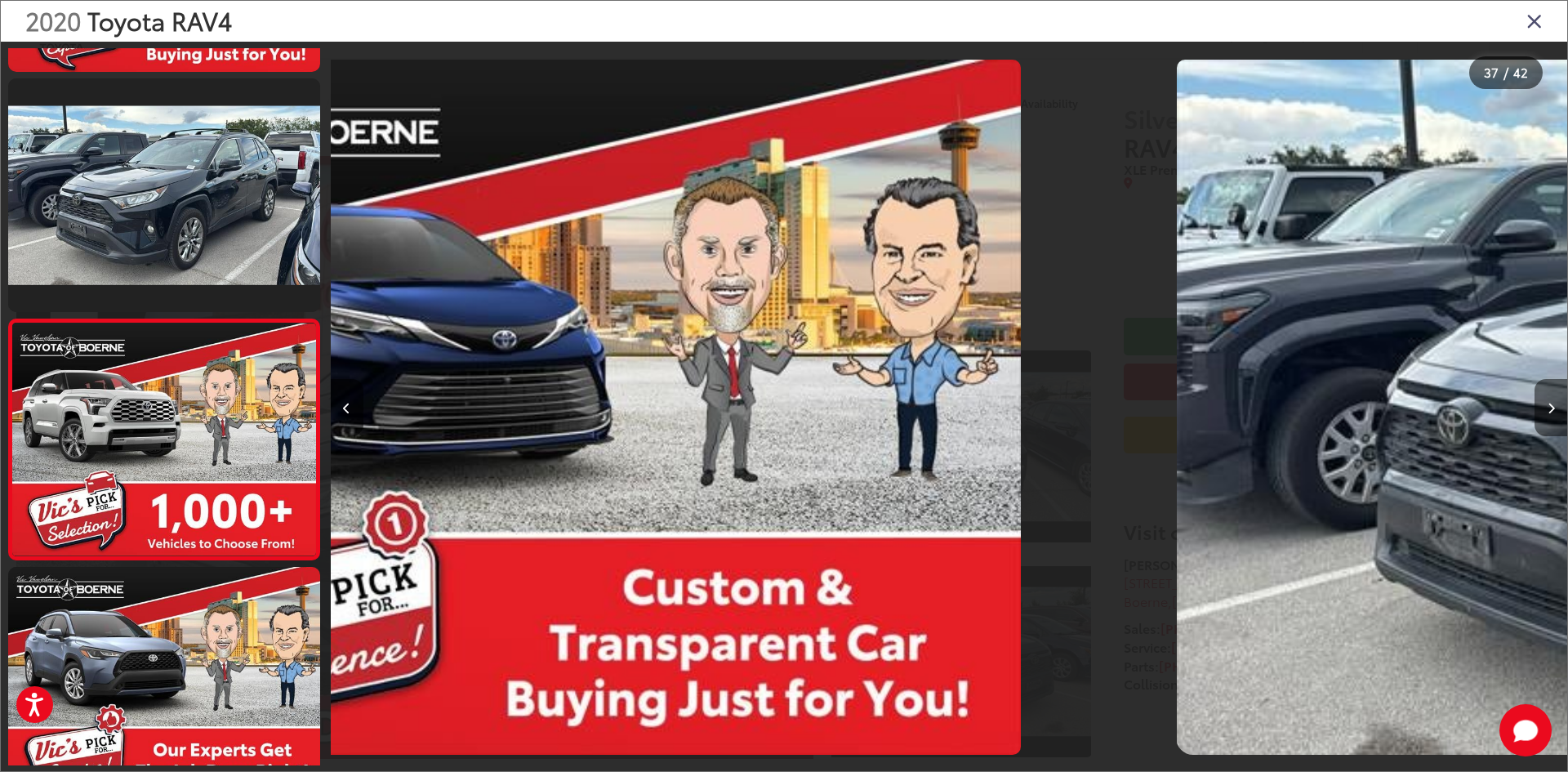
click at [1550, 413] on icon "Next image" at bounding box center [1551, 408] width 7 height 12
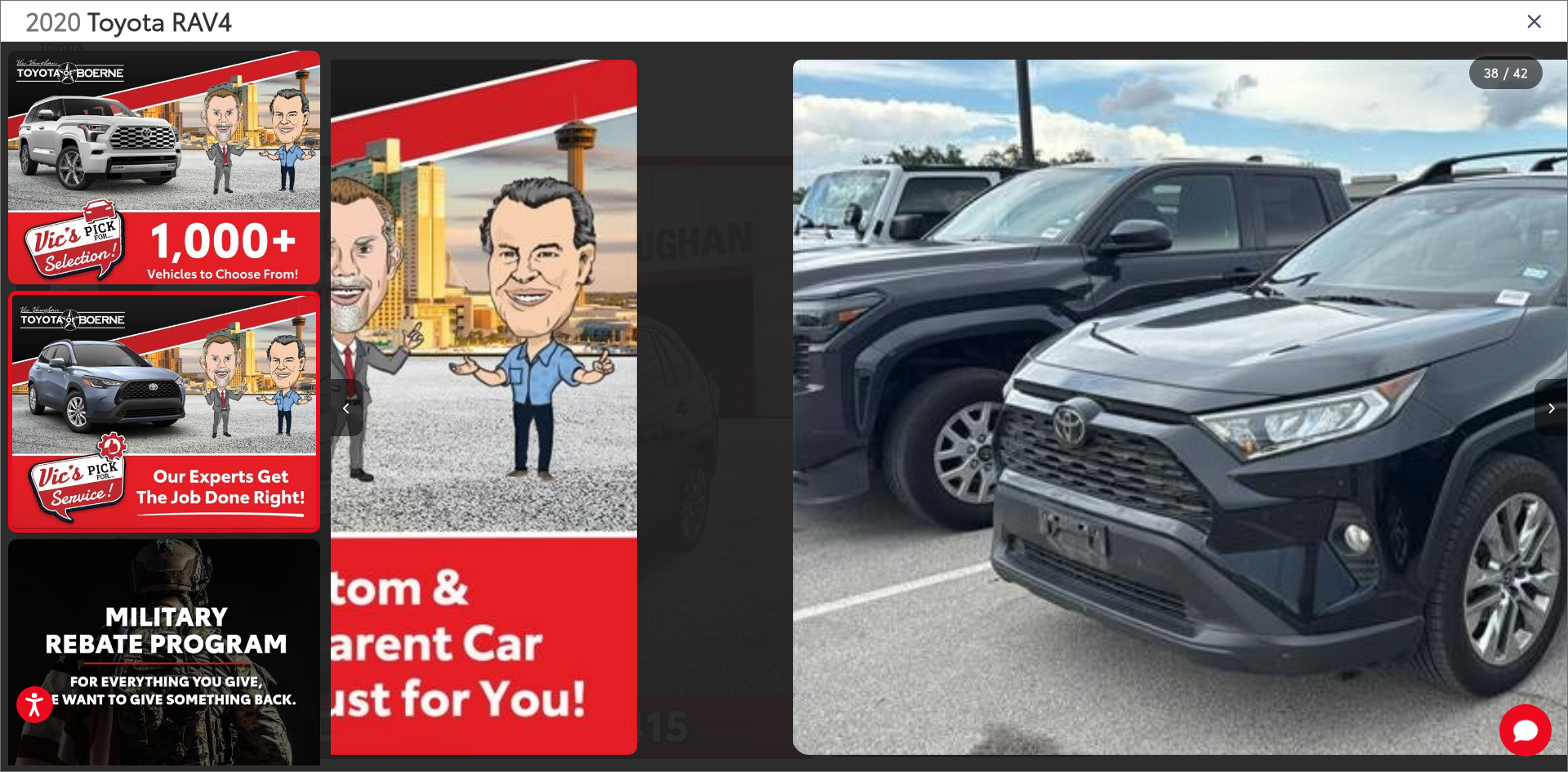
click at [1550, 413] on icon "Next image" at bounding box center [1551, 408] width 7 height 12
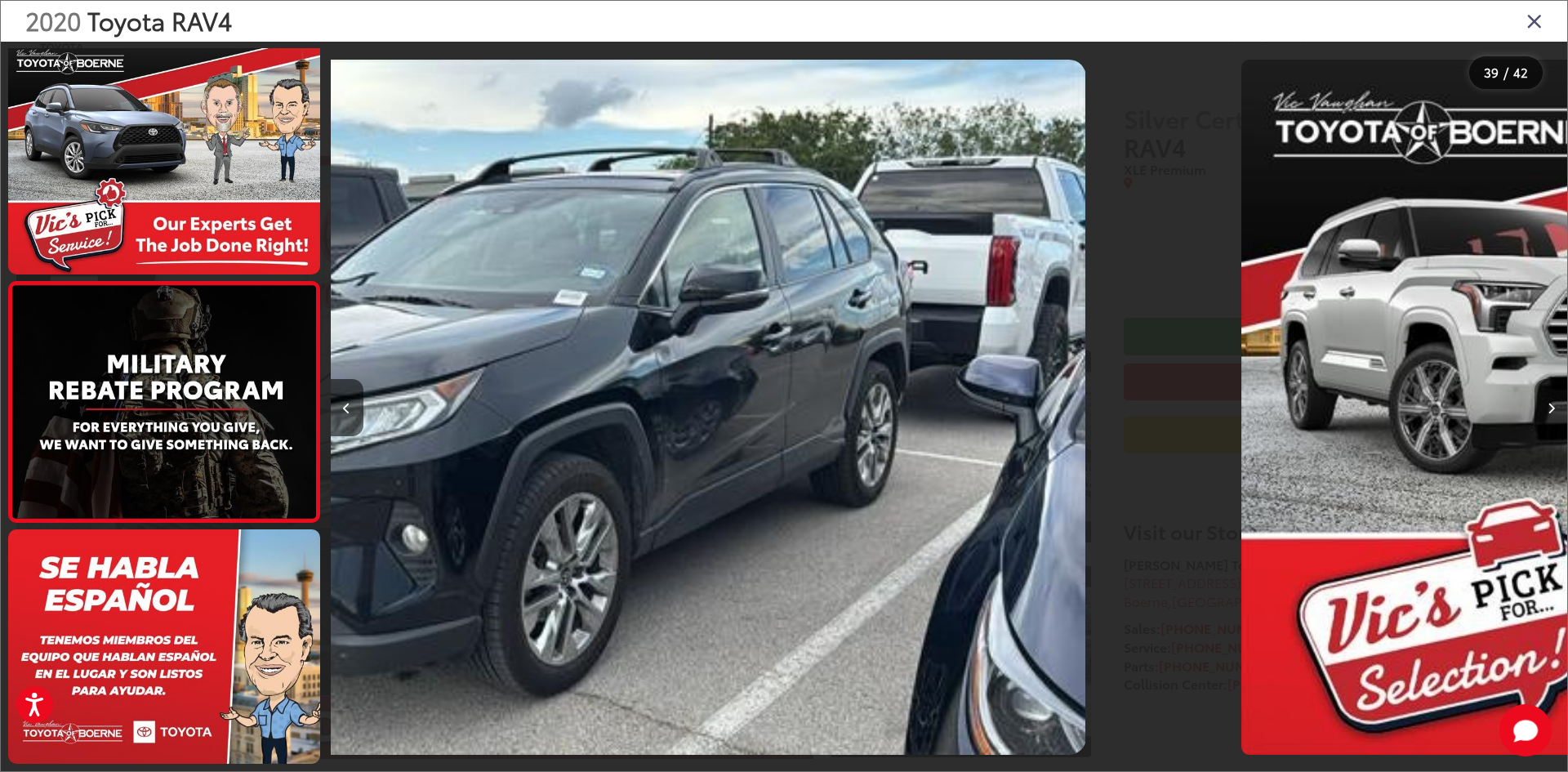
click at [1550, 413] on icon "Next image" at bounding box center [1551, 408] width 7 height 12
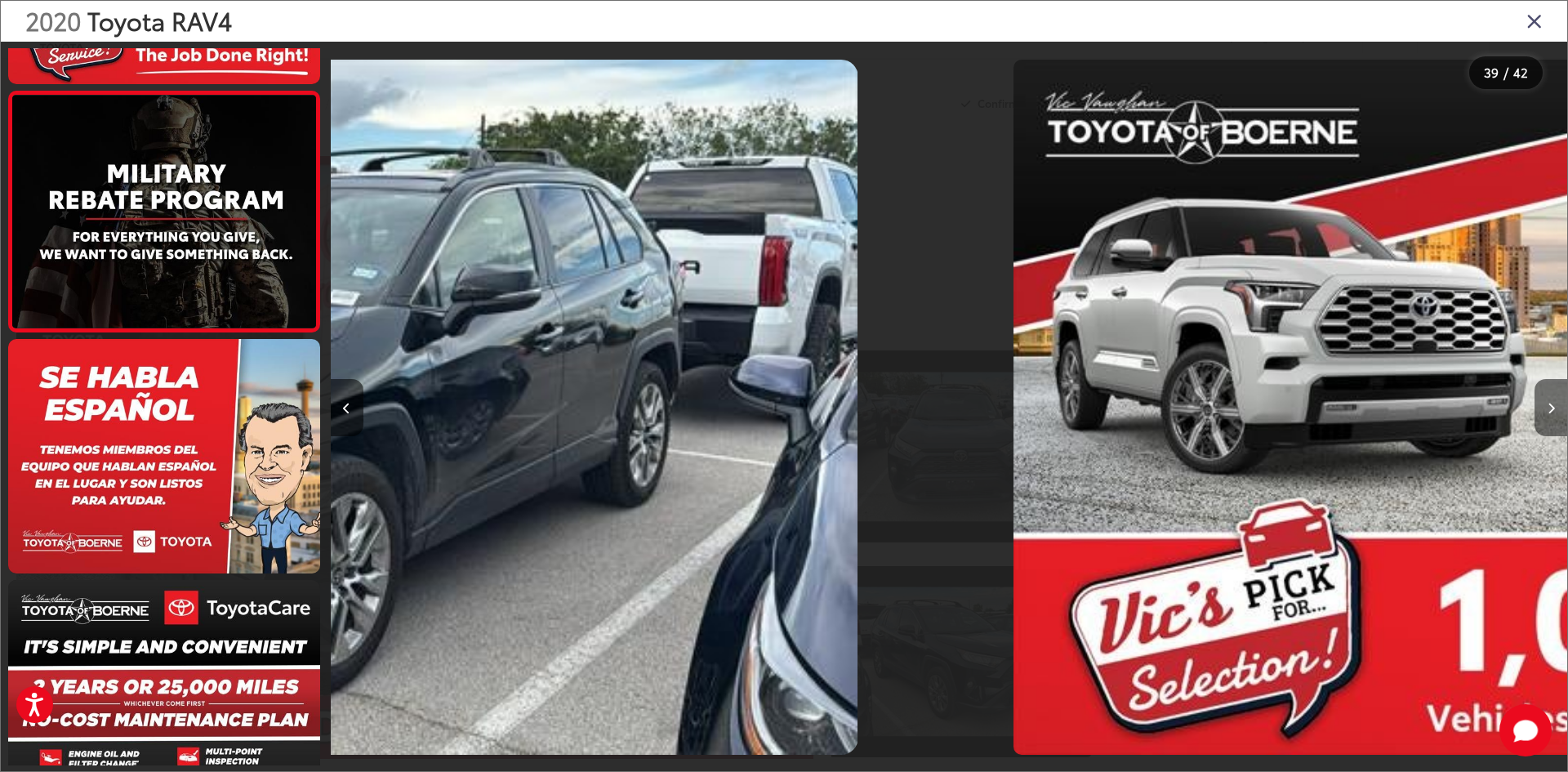
click at [1550, 413] on icon "Next image" at bounding box center [1551, 408] width 7 height 12
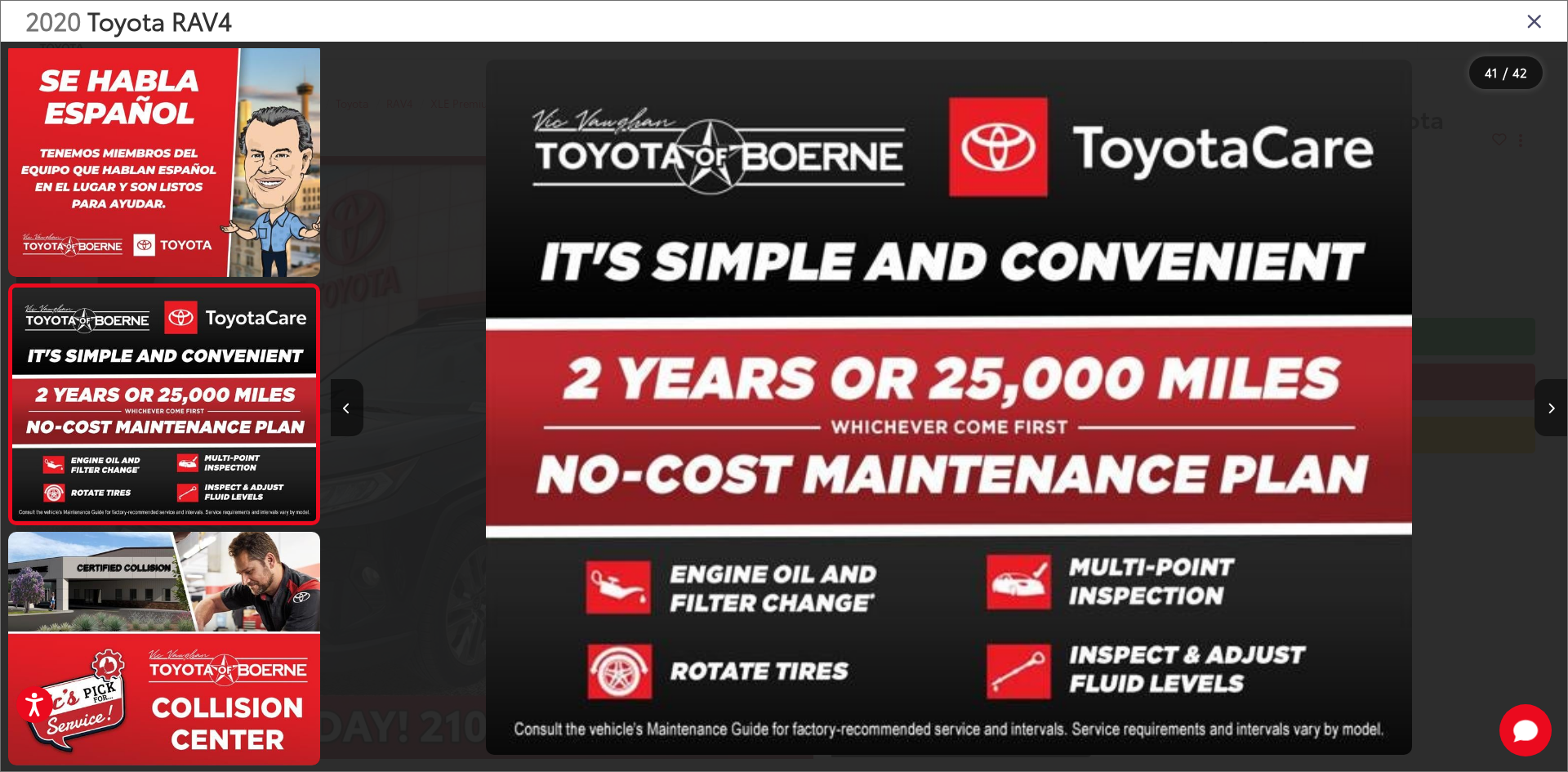
click at [1555, 386] on button "Next image" at bounding box center [1551, 407] width 33 height 57
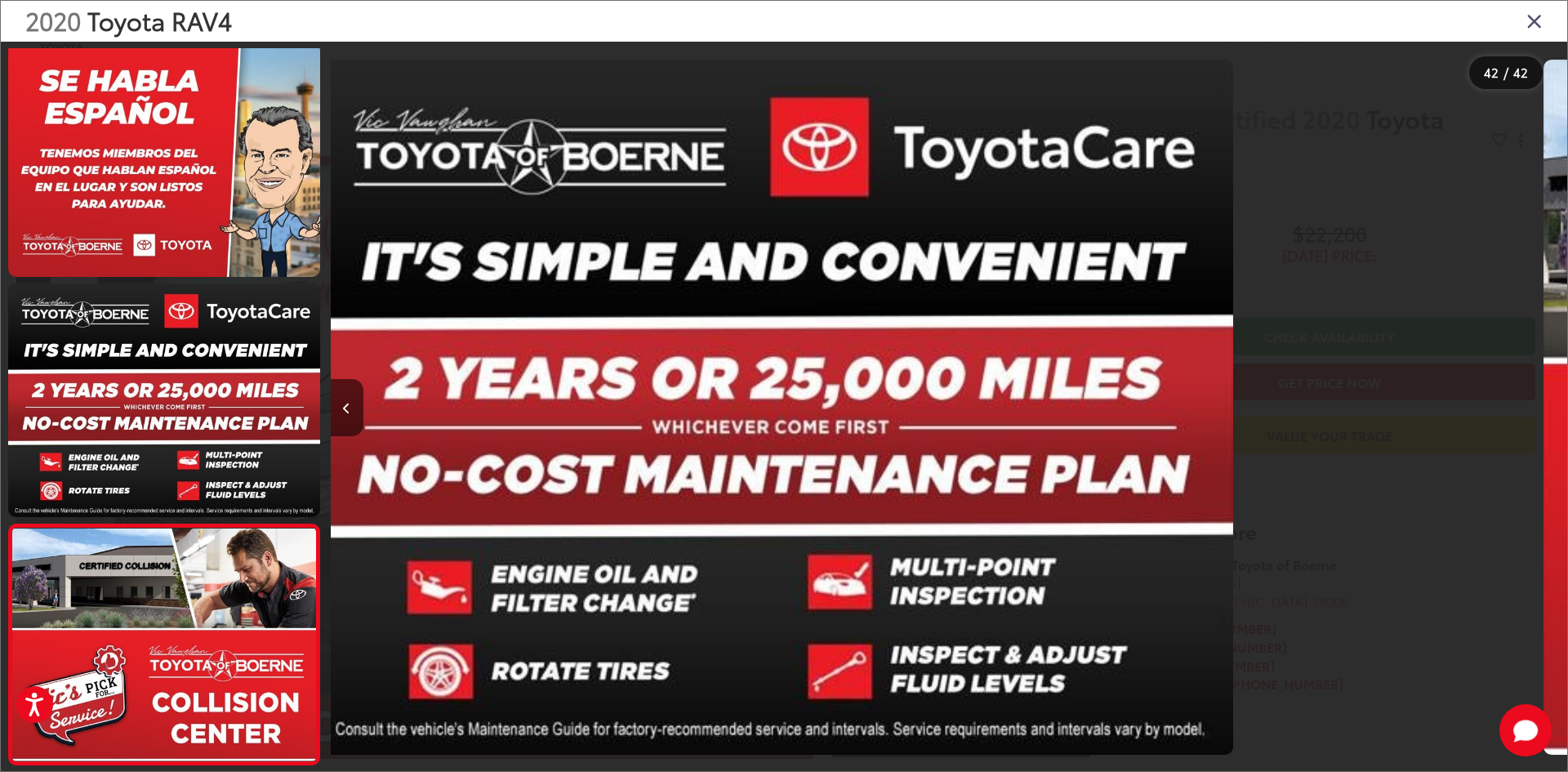
click at [1555, 388] on div at bounding box center [1411, 407] width 309 height 732
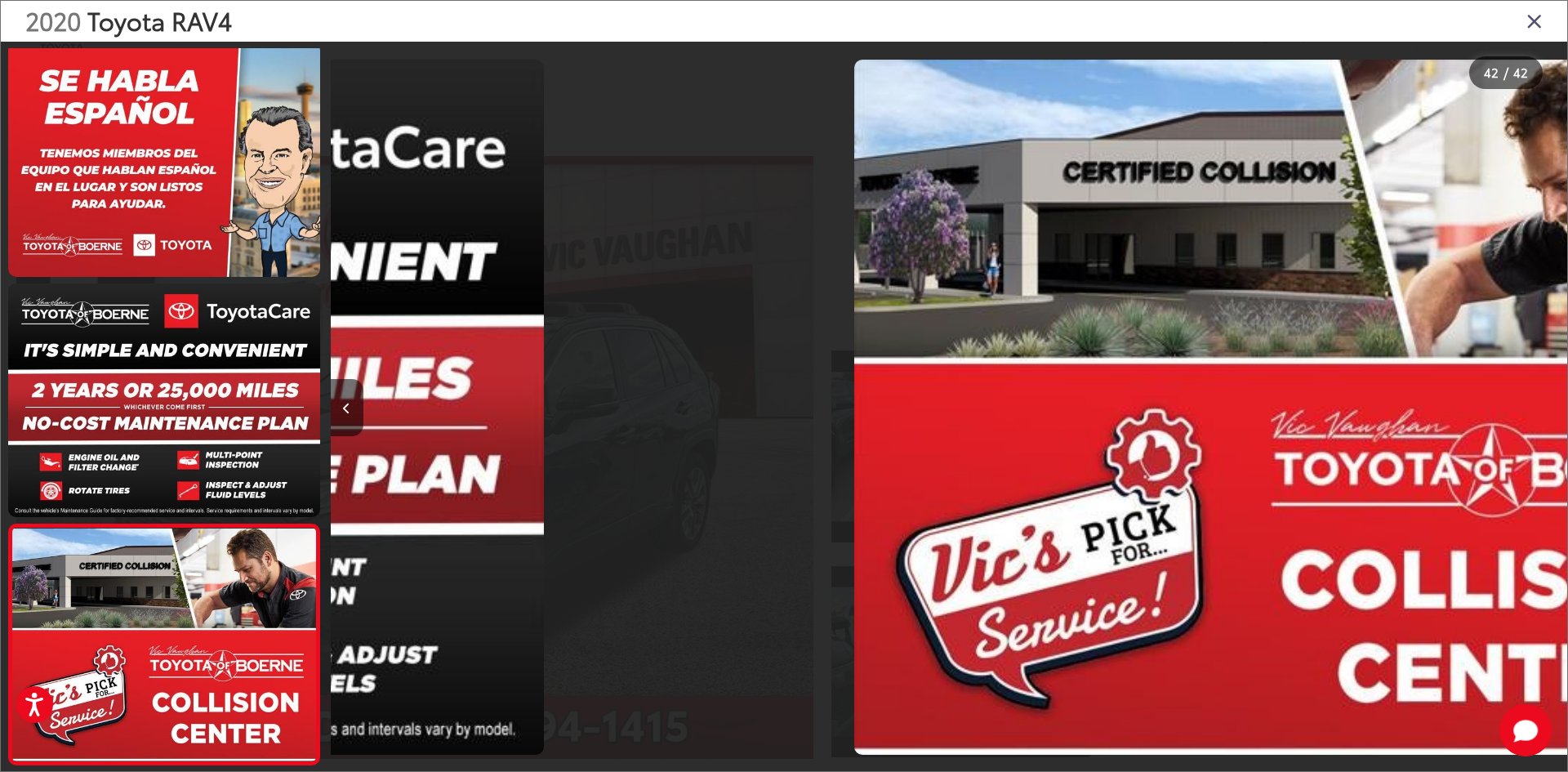
click at [1555, 388] on div at bounding box center [1411, 407] width 309 height 732
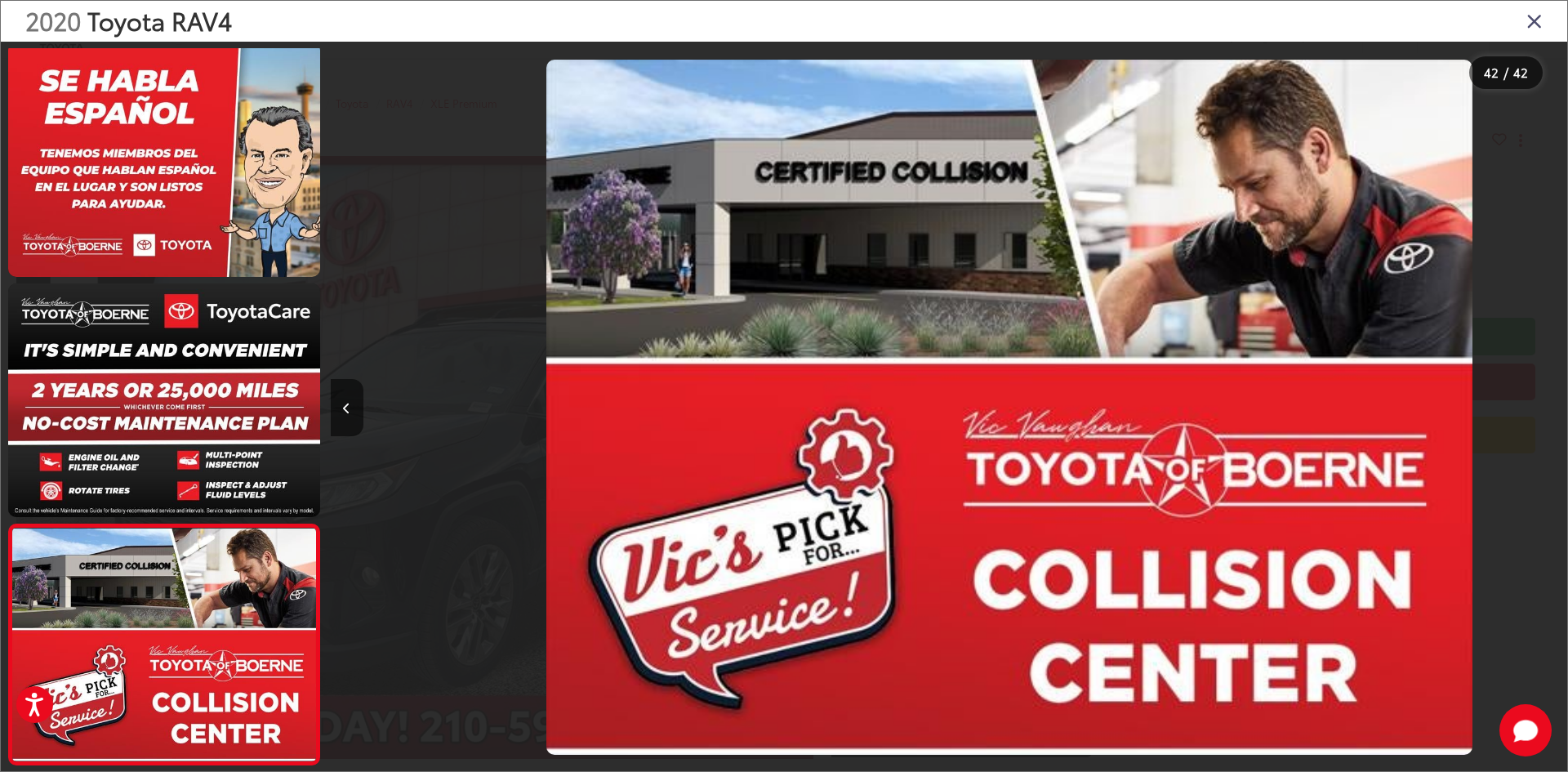
click at [1555, 388] on div at bounding box center [1411, 407] width 309 height 732
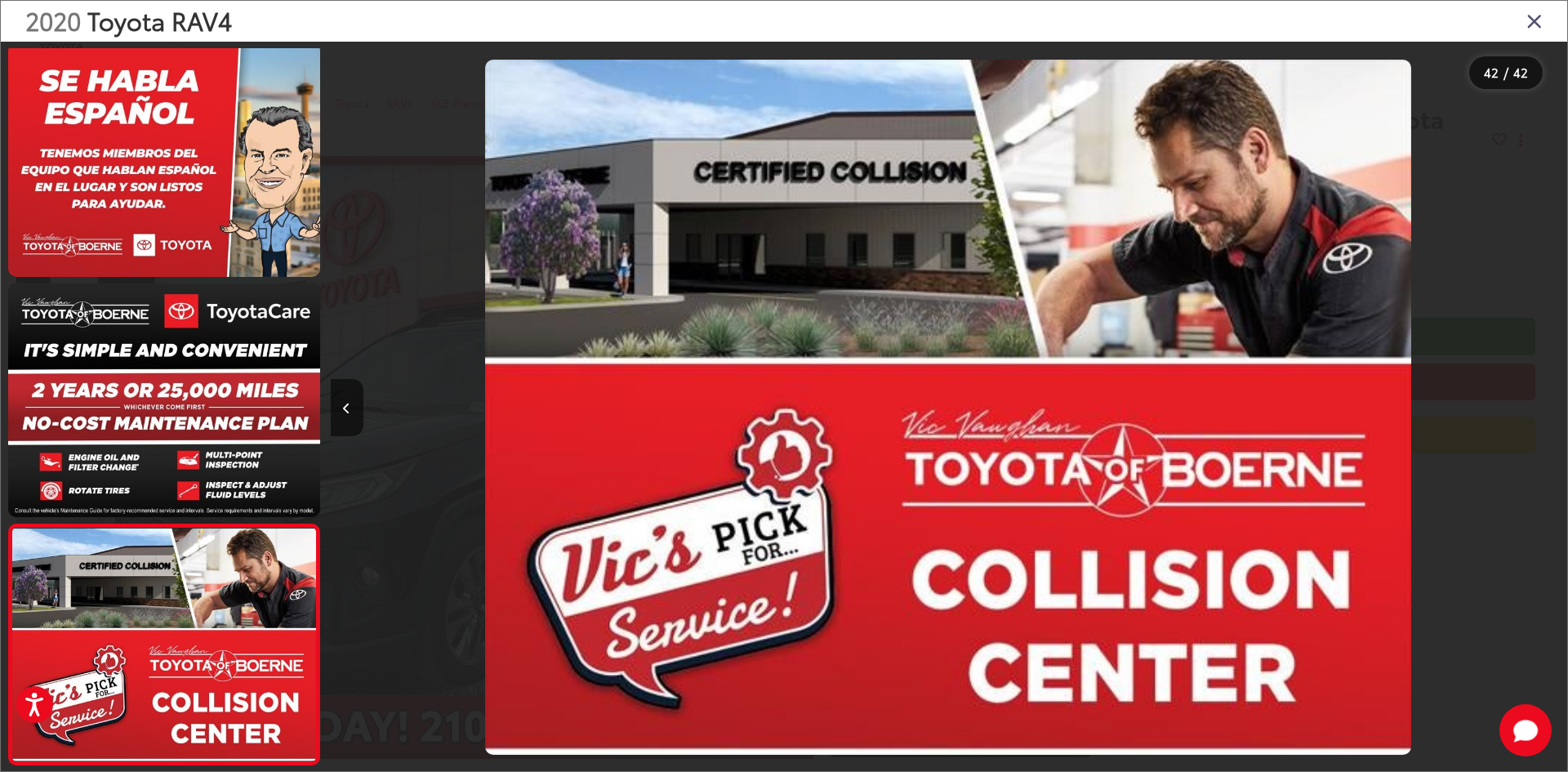
click at [1523, 32] on div "2020 Toyota RAV4" at bounding box center [784, 21] width 1566 height 41
click at [1532, 21] on icon "Close gallery" at bounding box center [1534, 21] width 16 height 21
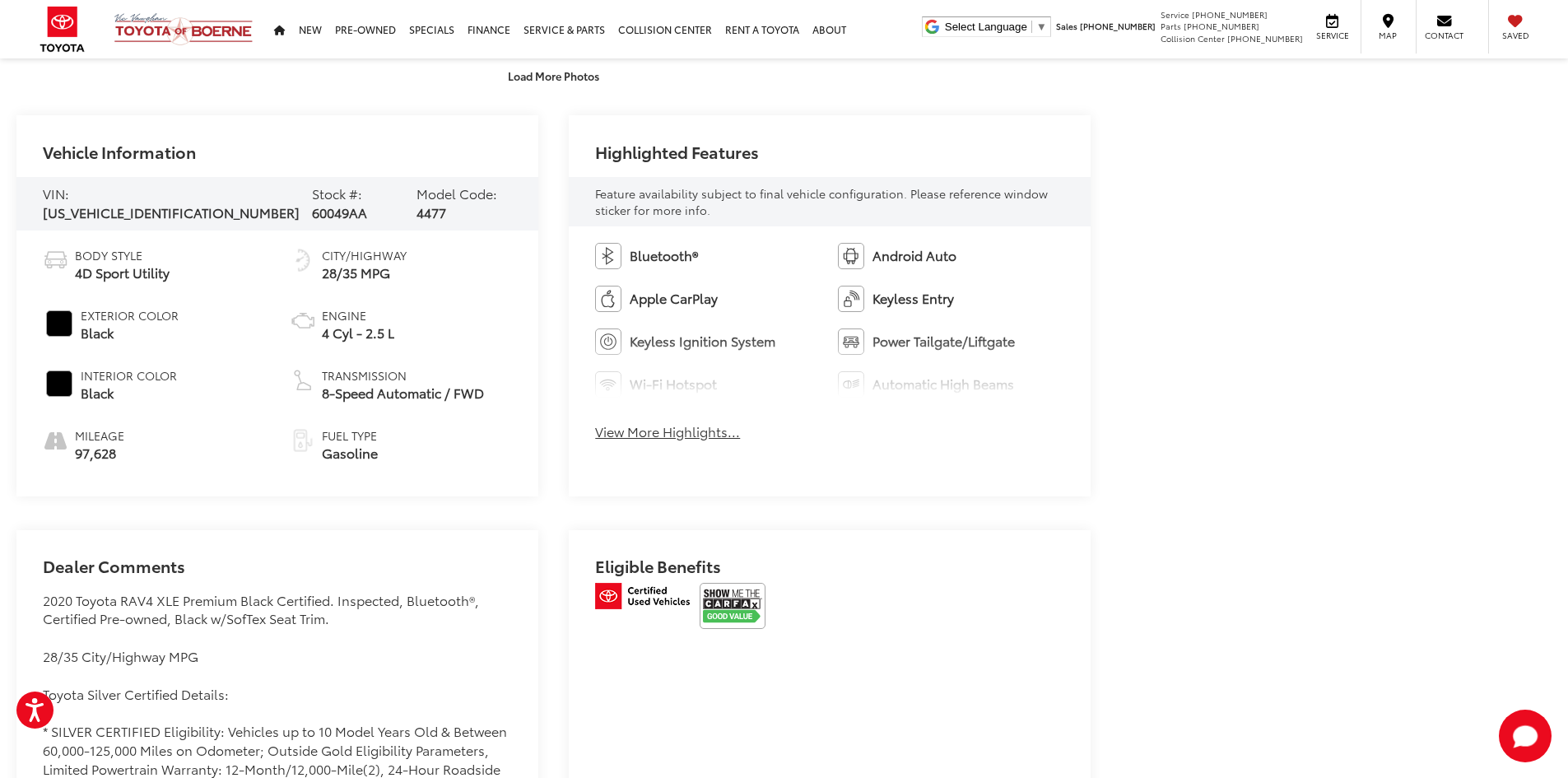
click at [312, 203] on span "60049AA" at bounding box center [339, 212] width 55 height 19
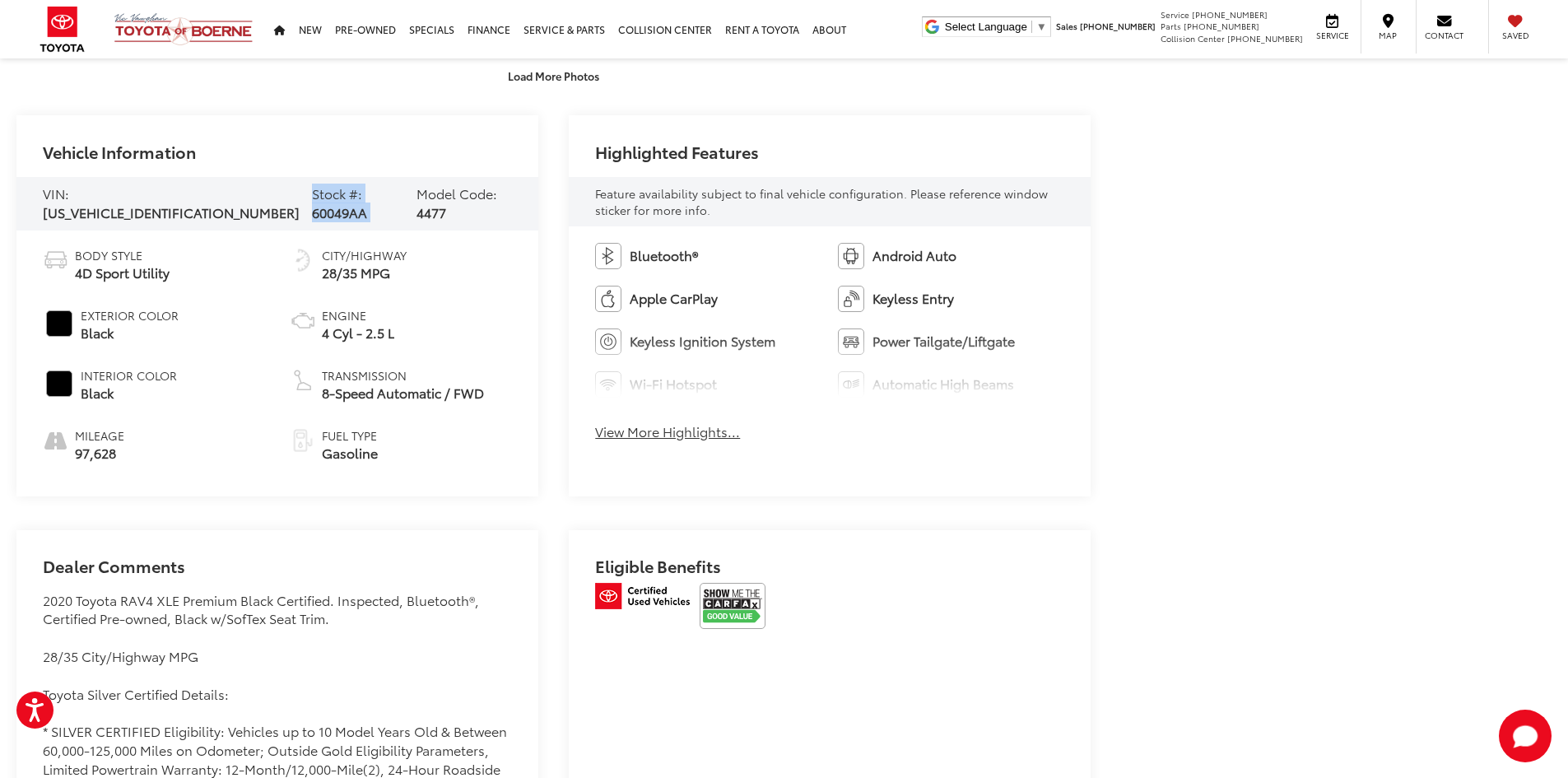
click at [312, 203] on span "60049AA" at bounding box center [339, 212] width 55 height 19
click at [312, 209] on span "60049AA" at bounding box center [339, 212] width 55 height 19
click at [312, 209] on span "60049AA" at bounding box center [339, 212] width 55 height 19
click at [330, 206] on div "VIN: JTMC1RFV5LD059964 Stock #: 60049AA Model Code: 4477" at bounding box center [278, 204] width 522 height 54
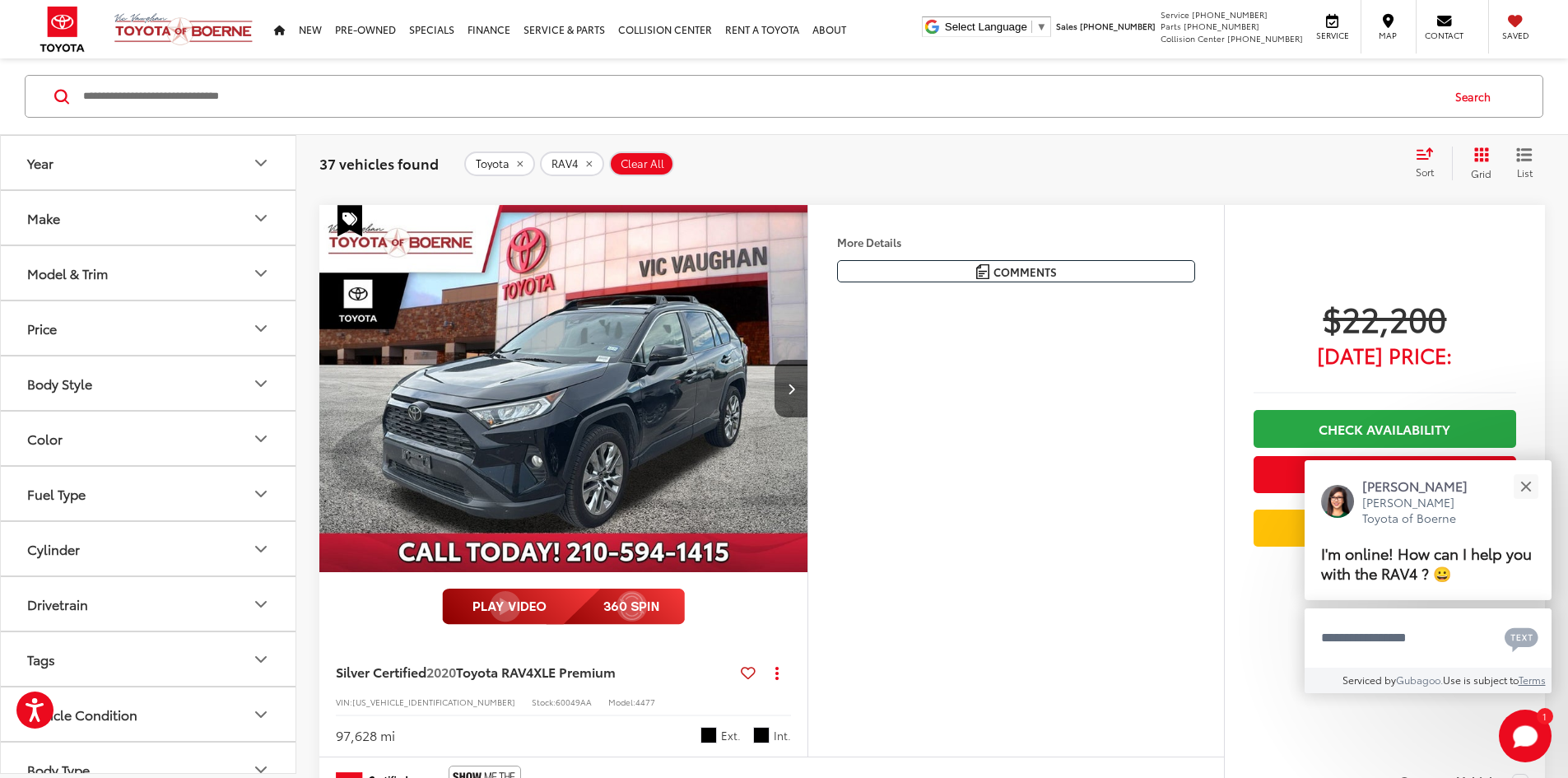
scroll to position [744, 0]
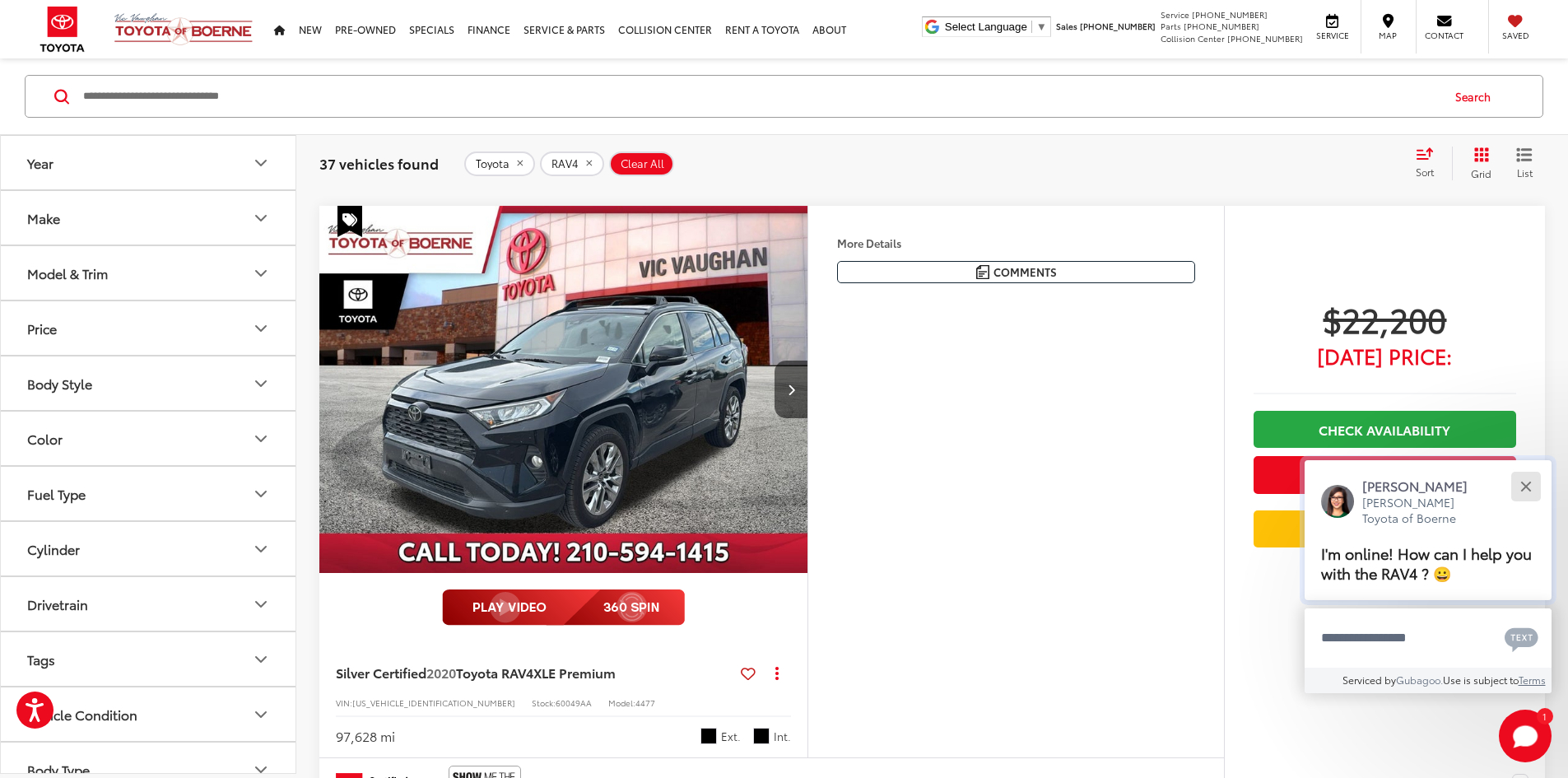
click at [1530, 481] on button "Close" at bounding box center [1526, 486] width 36 height 36
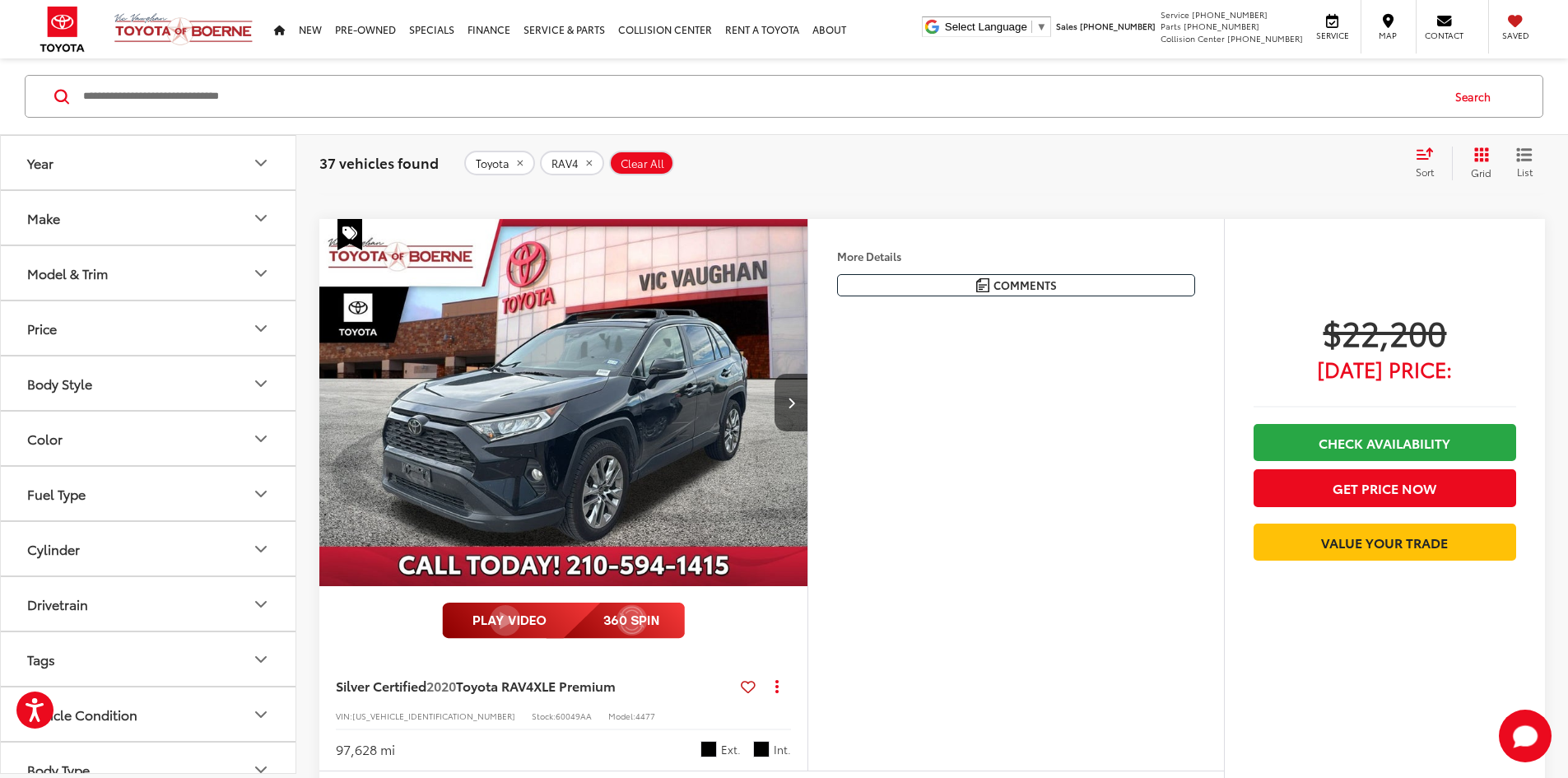
scroll to position [743, 0]
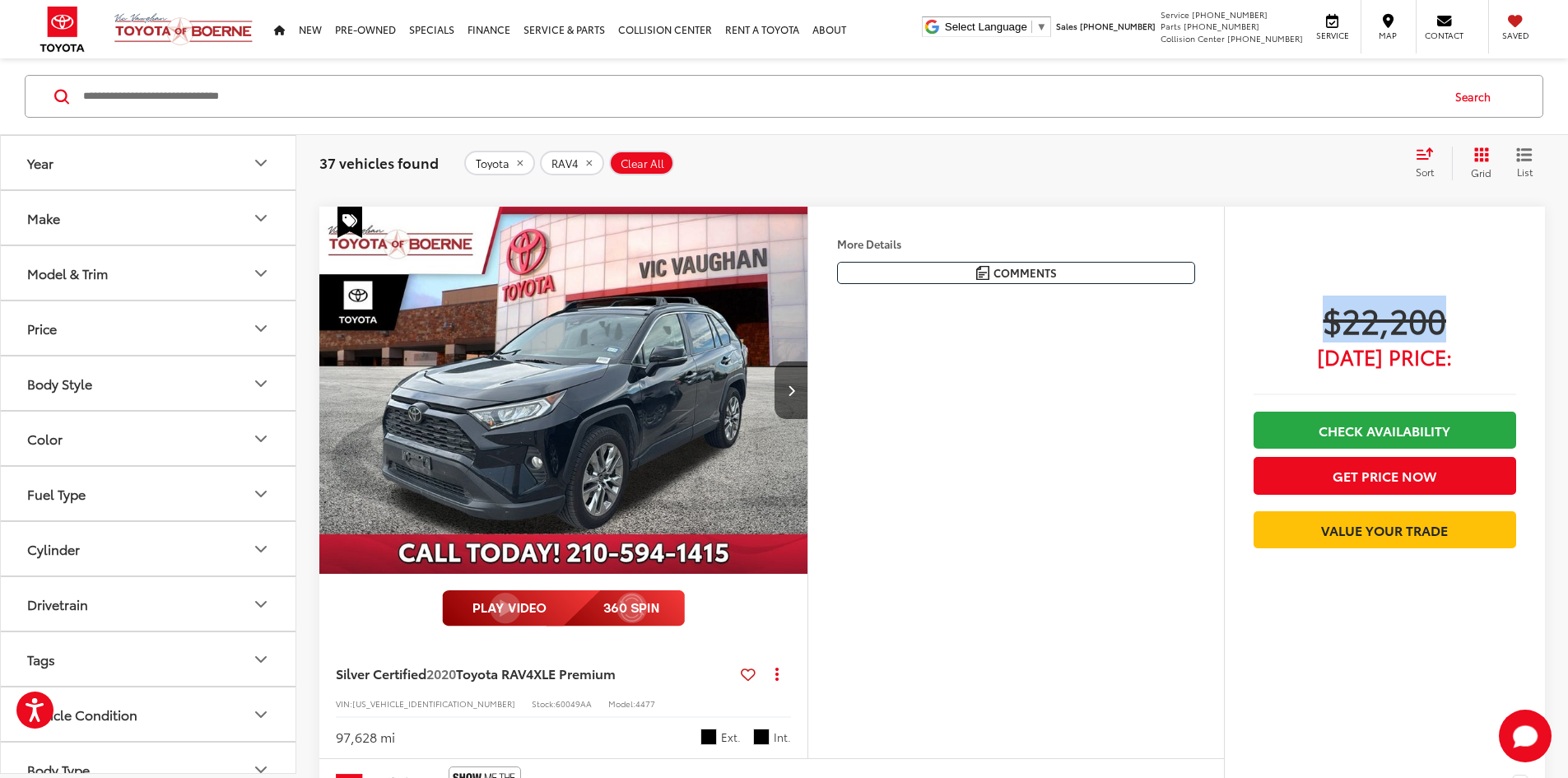
drag, startPoint x: 1305, startPoint y: 425, endPoint x: 1494, endPoint y: 411, distance: 189.5
click at [1494, 340] on span "$22,200" at bounding box center [1385, 320] width 263 height 42
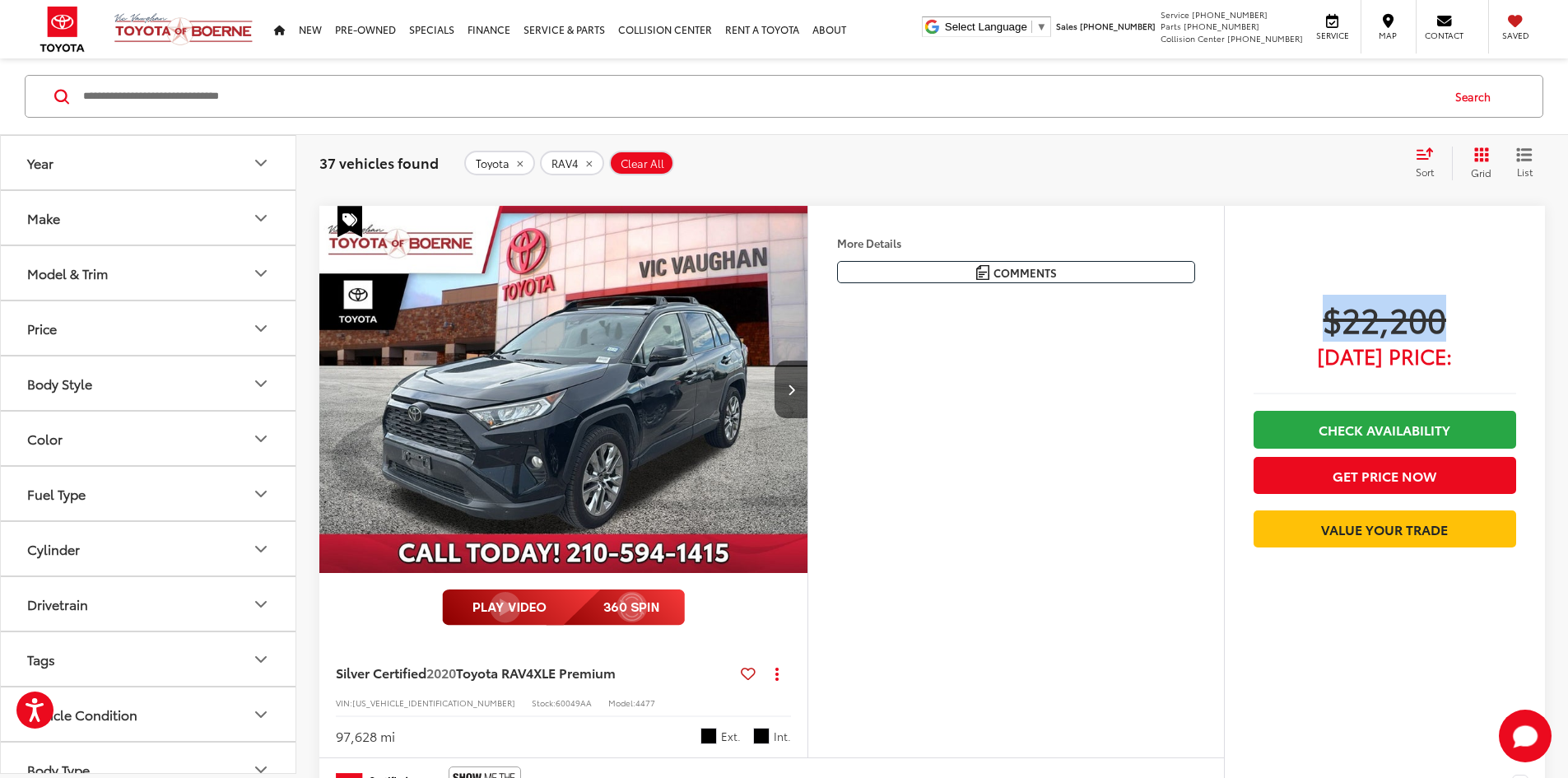
click at [1294, 339] on span "$22,200" at bounding box center [1385, 319] width 263 height 42
click at [1283, 339] on span "$22,200" at bounding box center [1385, 319] width 263 height 42
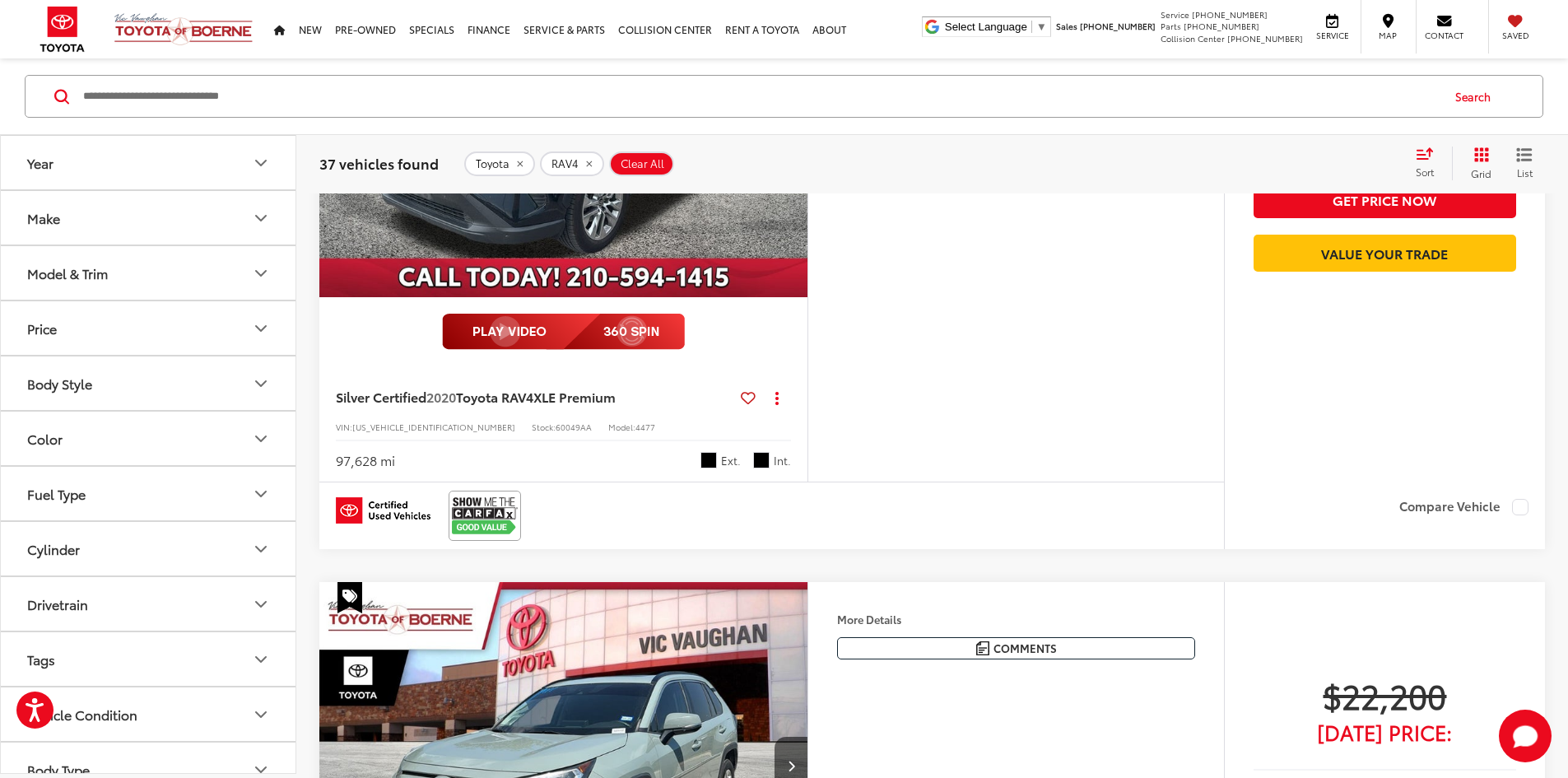
scroll to position [1069, 0]
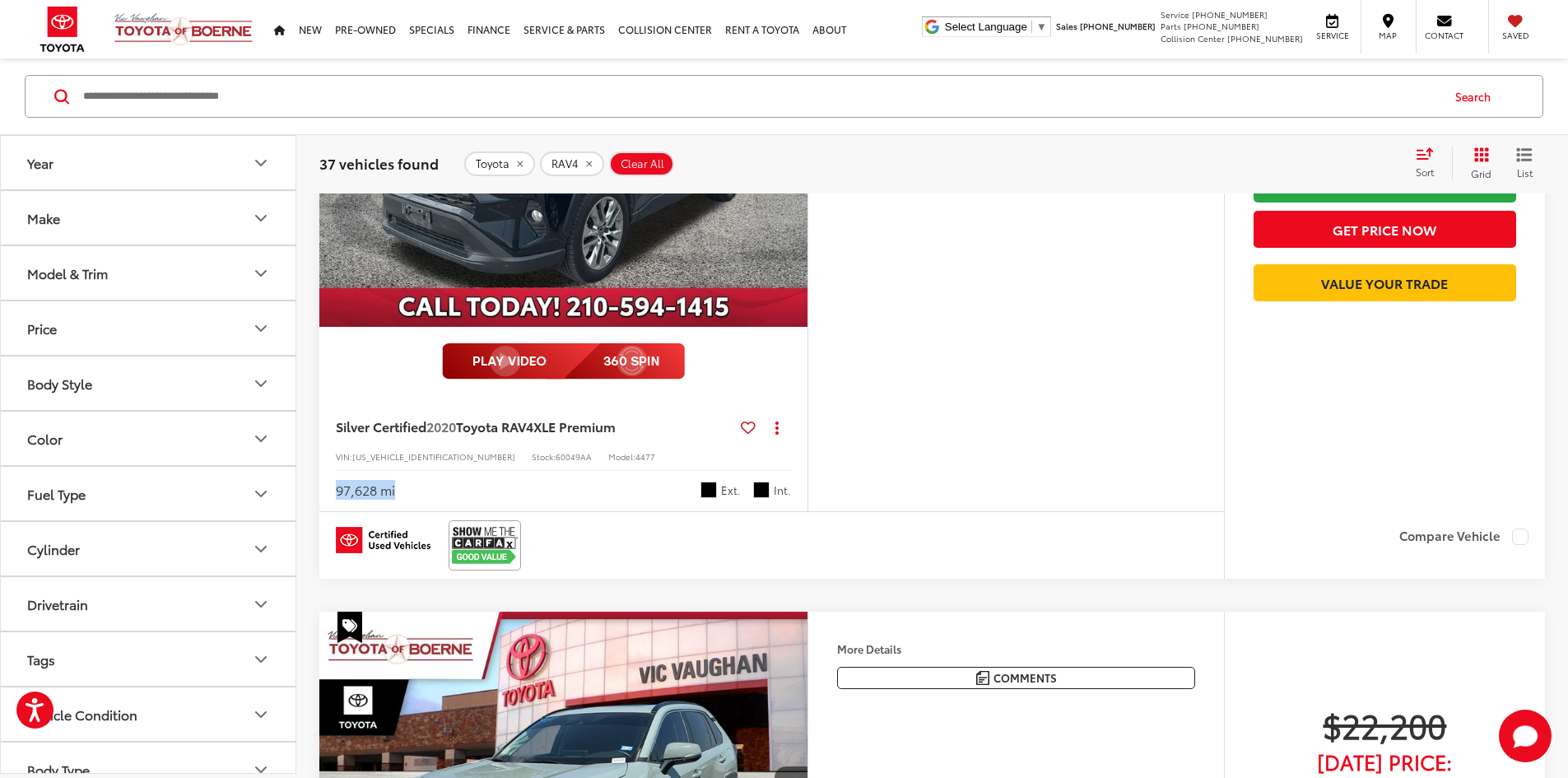
drag, startPoint x: 337, startPoint y: 690, endPoint x: 423, endPoint y: 690, distance: 86.0
click at [423, 500] on div "97,628 mi Ext. Int." at bounding box center [563, 485] width 455 height 31
drag, startPoint x: 457, startPoint y: 635, endPoint x: 451, endPoint y: 646, distance: 12.5
click at [456, 436] on span "2020" at bounding box center [441, 426] width 30 height 19
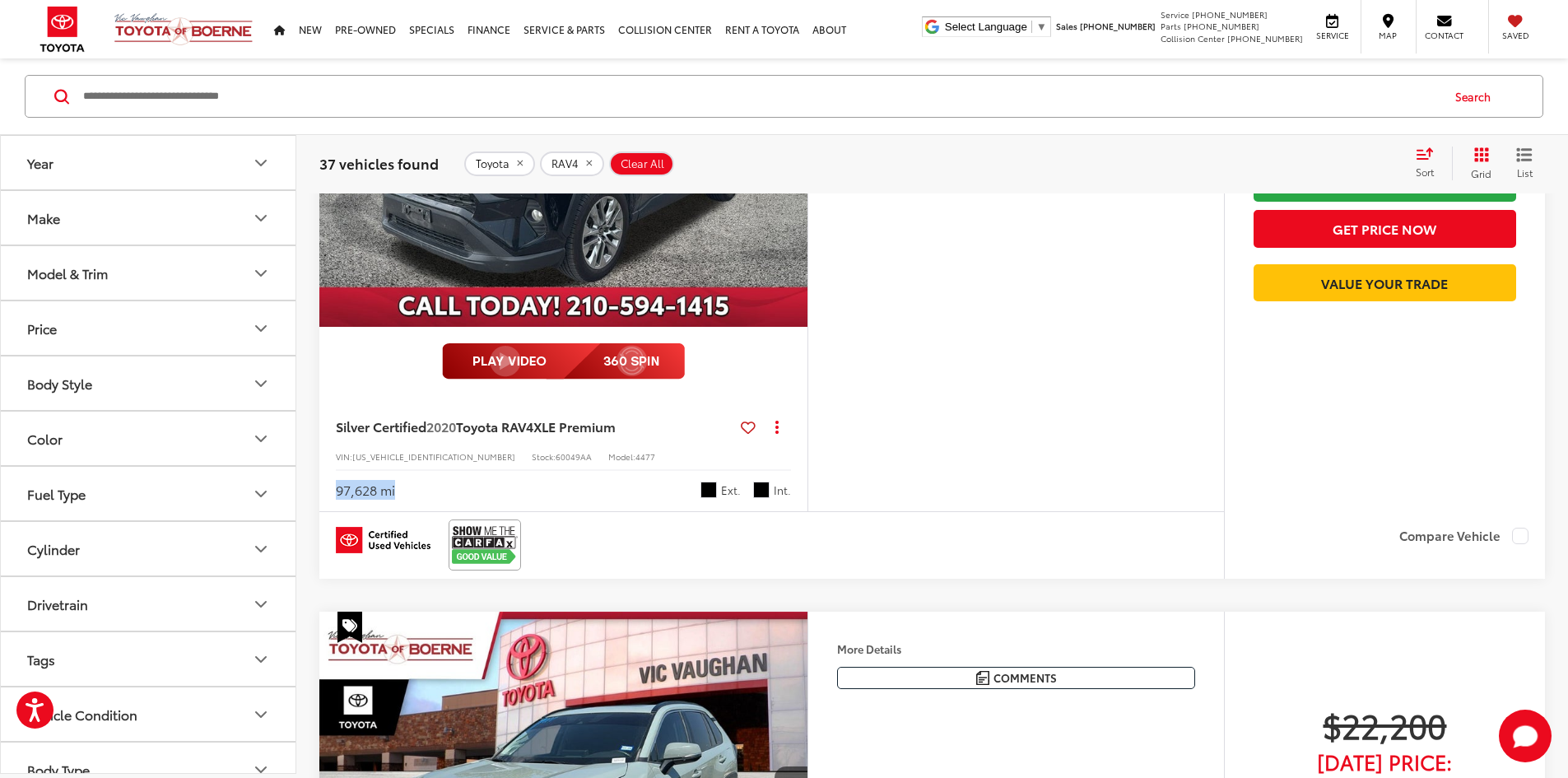
click at [458, 511] on div "Silver Certified 2020 Toyota RAV4 XLE Premium Copy Link Share Print View Detail…" at bounding box center [563, 453] width 488 height 116
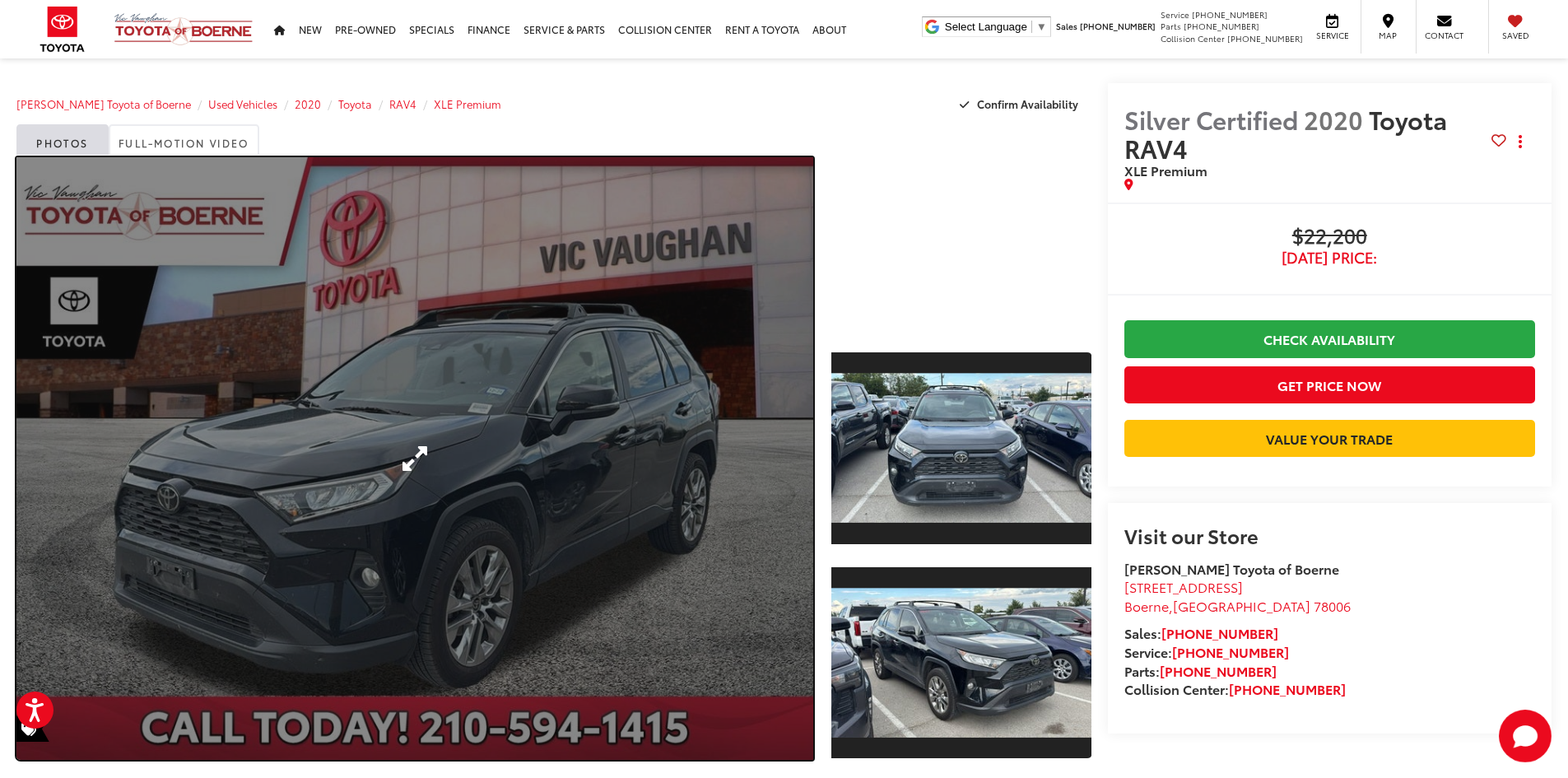
click at [319, 514] on link "Expand Photo 0" at bounding box center [415, 458] width 797 height 603
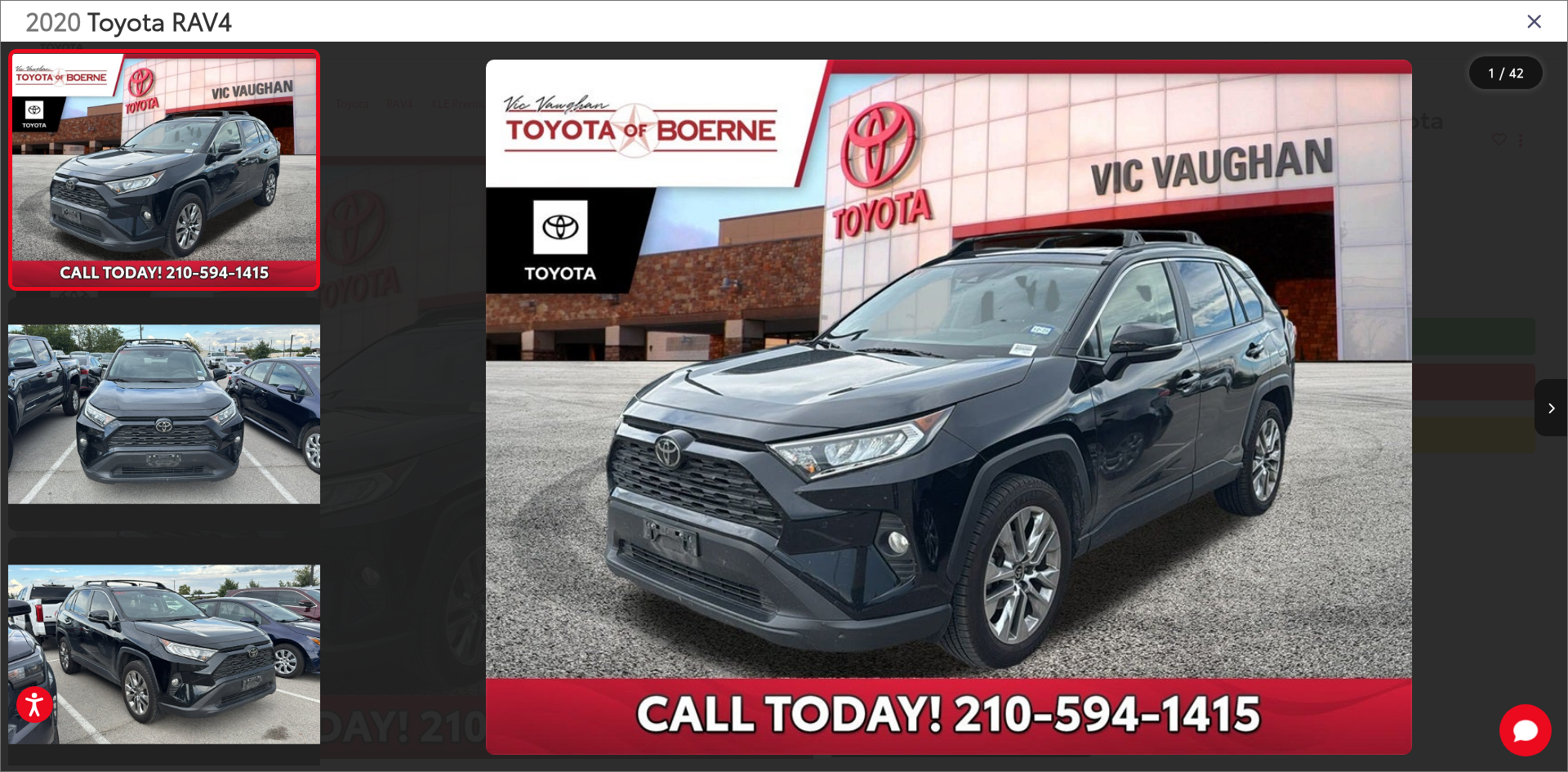
click at [1537, 399] on button "Next image" at bounding box center [1551, 407] width 33 height 57
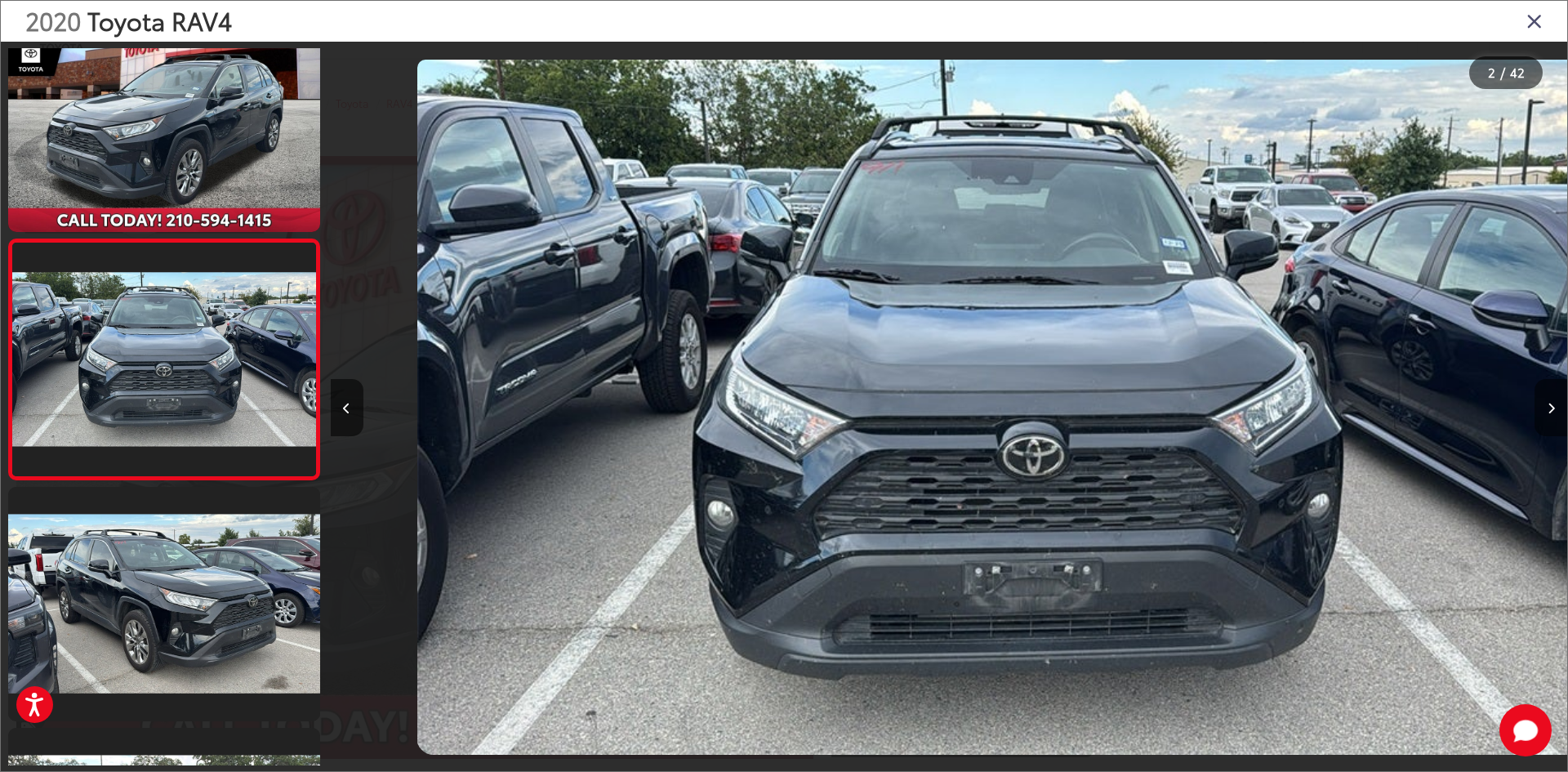
click at [1538, 404] on button "Next image" at bounding box center [1551, 407] width 33 height 57
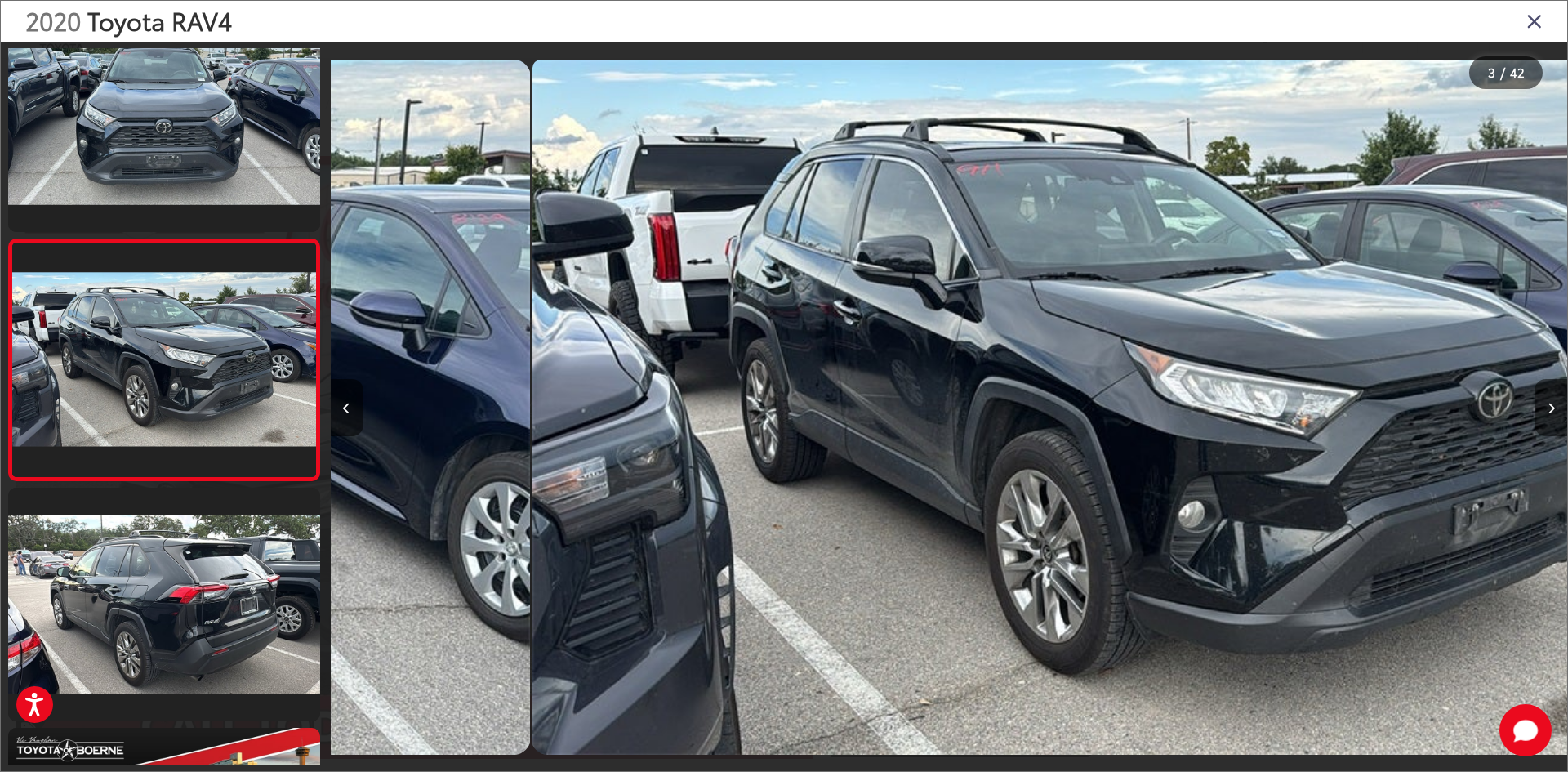
scroll to position [0, 2468]
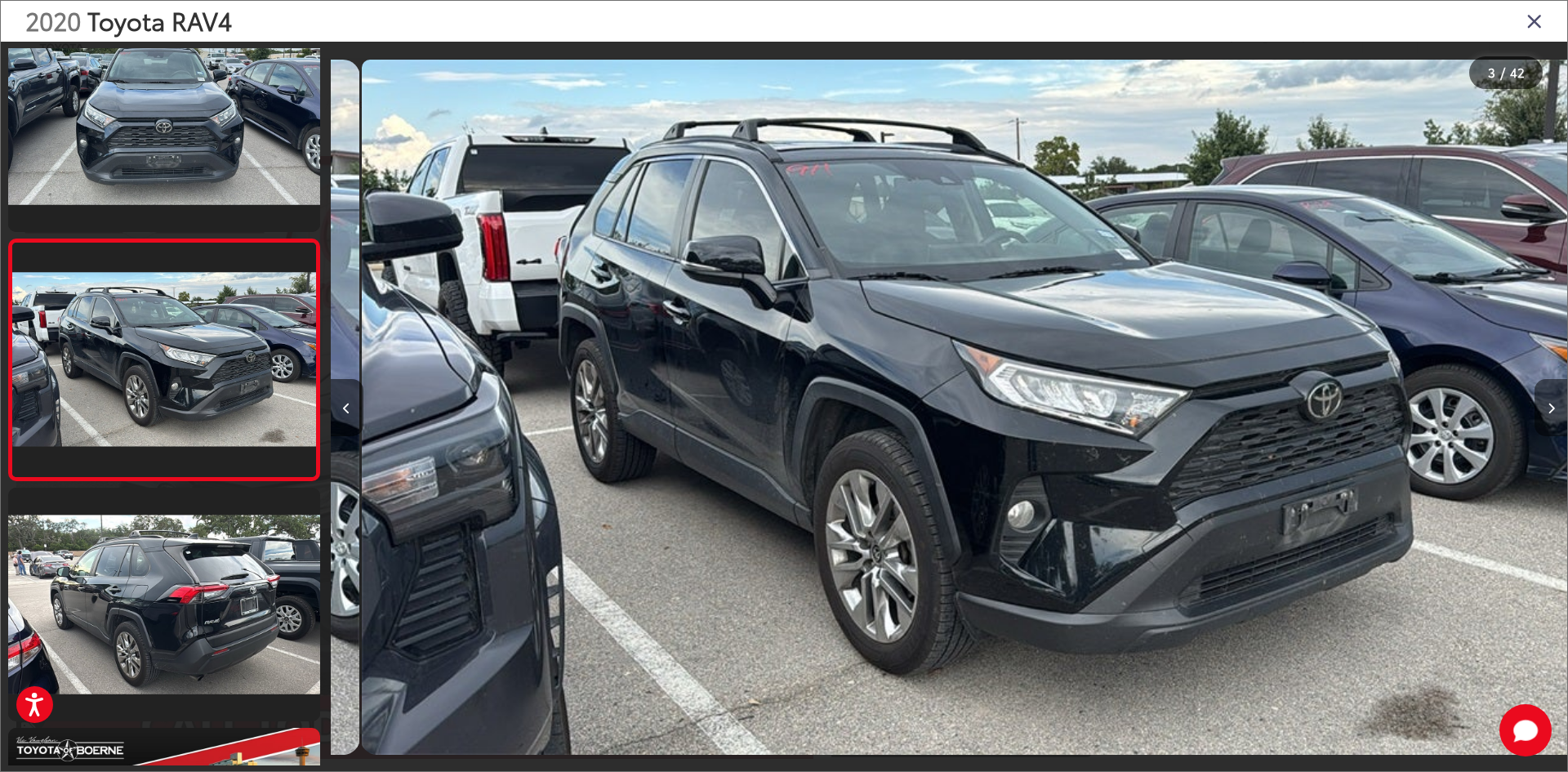
click at [1543, 407] on button "Next image" at bounding box center [1551, 407] width 33 height 57
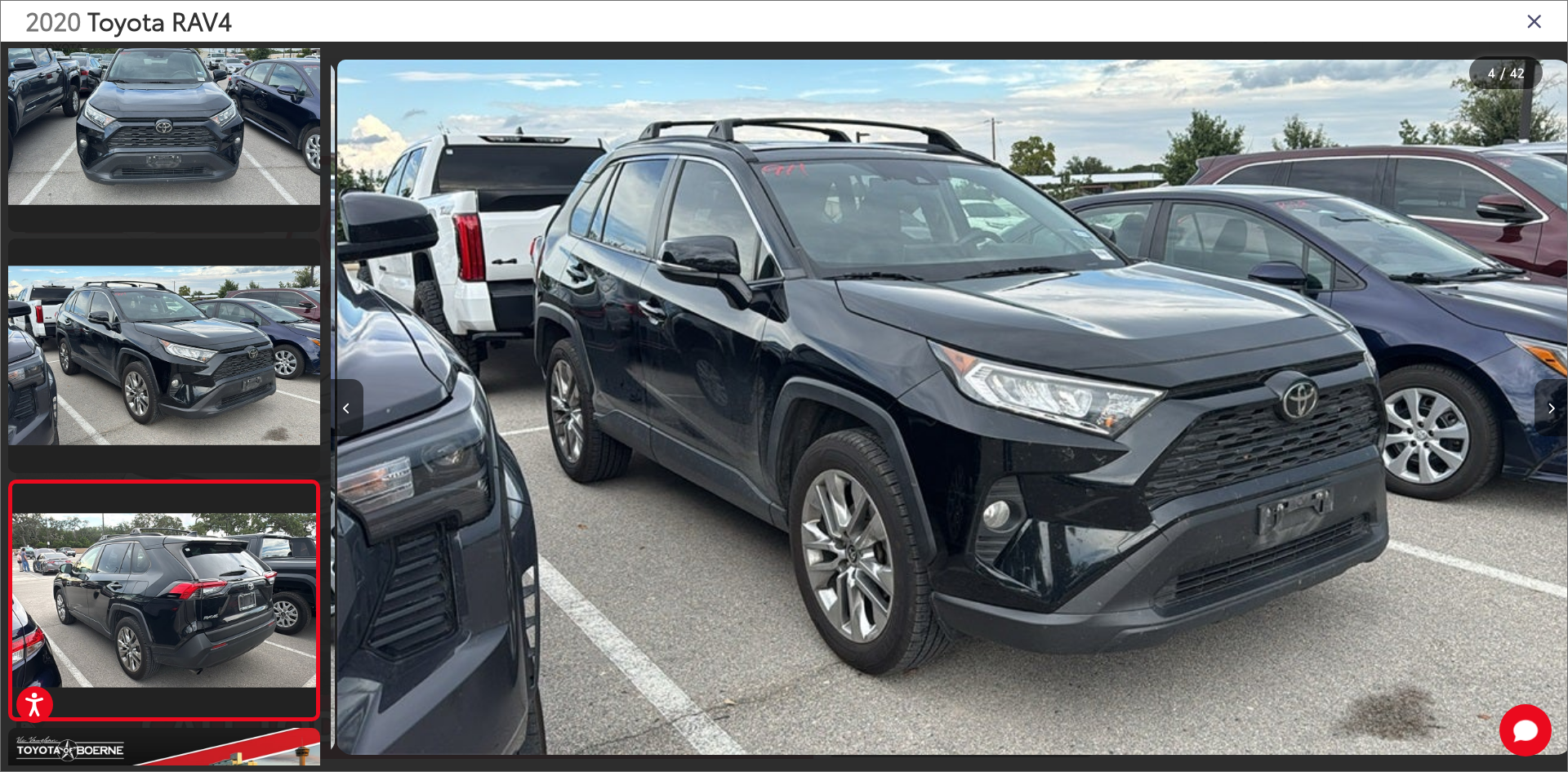
scroll to position [0, 3425]
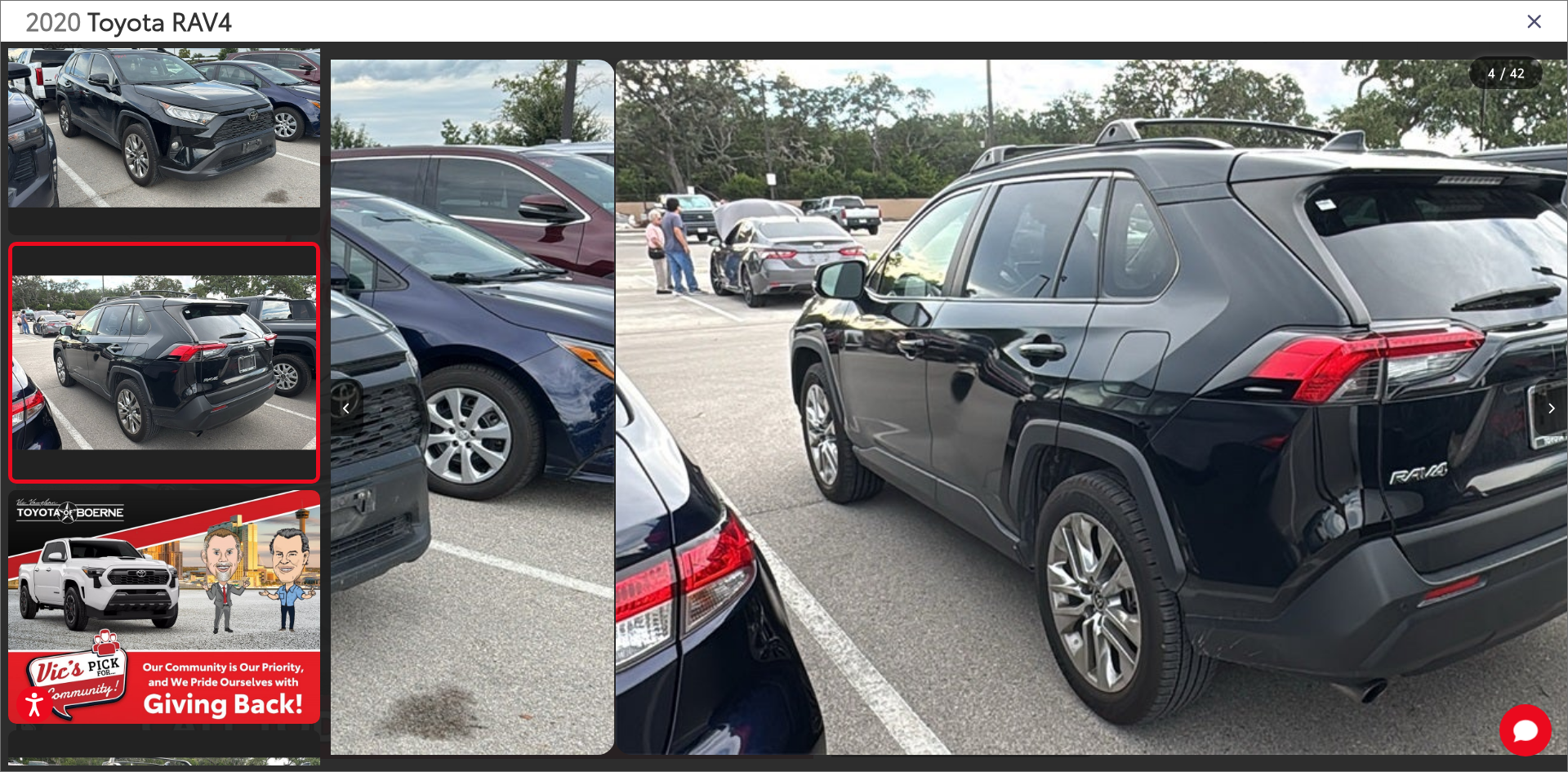
click at [1544, 407] on button "Next image" at bounding box center [1551, 407] width 33 height 57
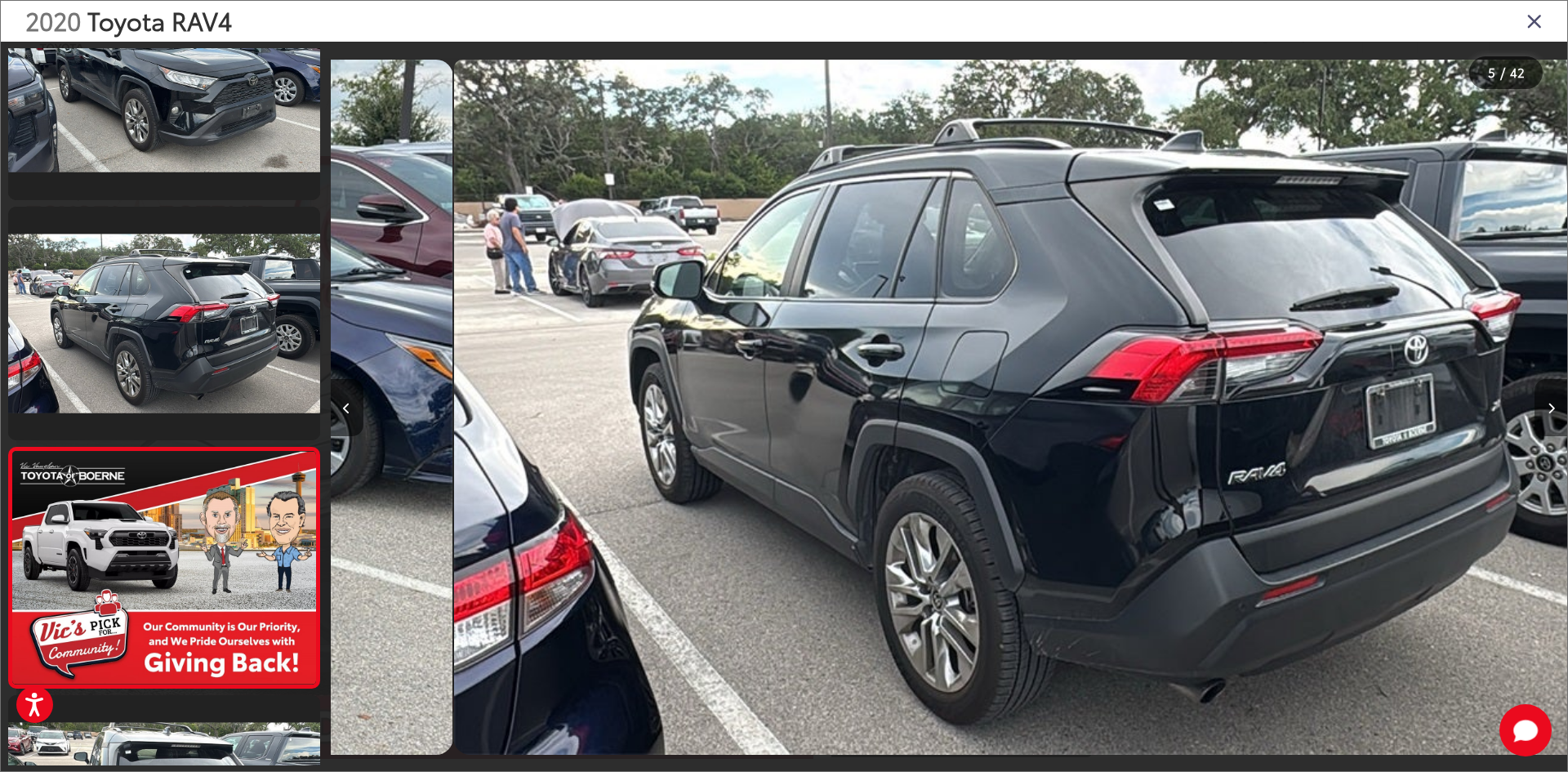
scroll to position [772, 0]
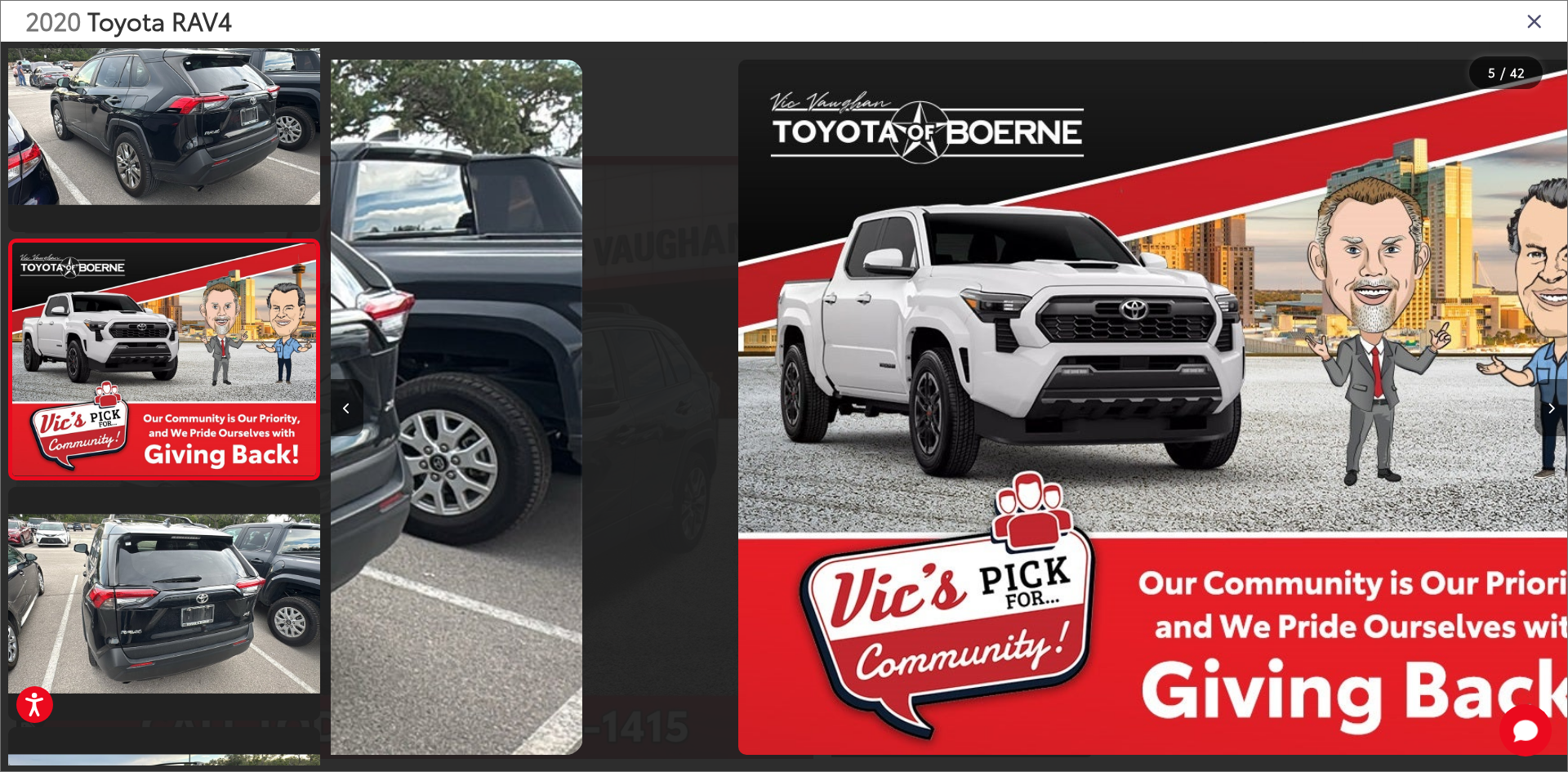
click at [1545, 409] on button "Next image" at bounding box center [1551, 407] width 33 height 57
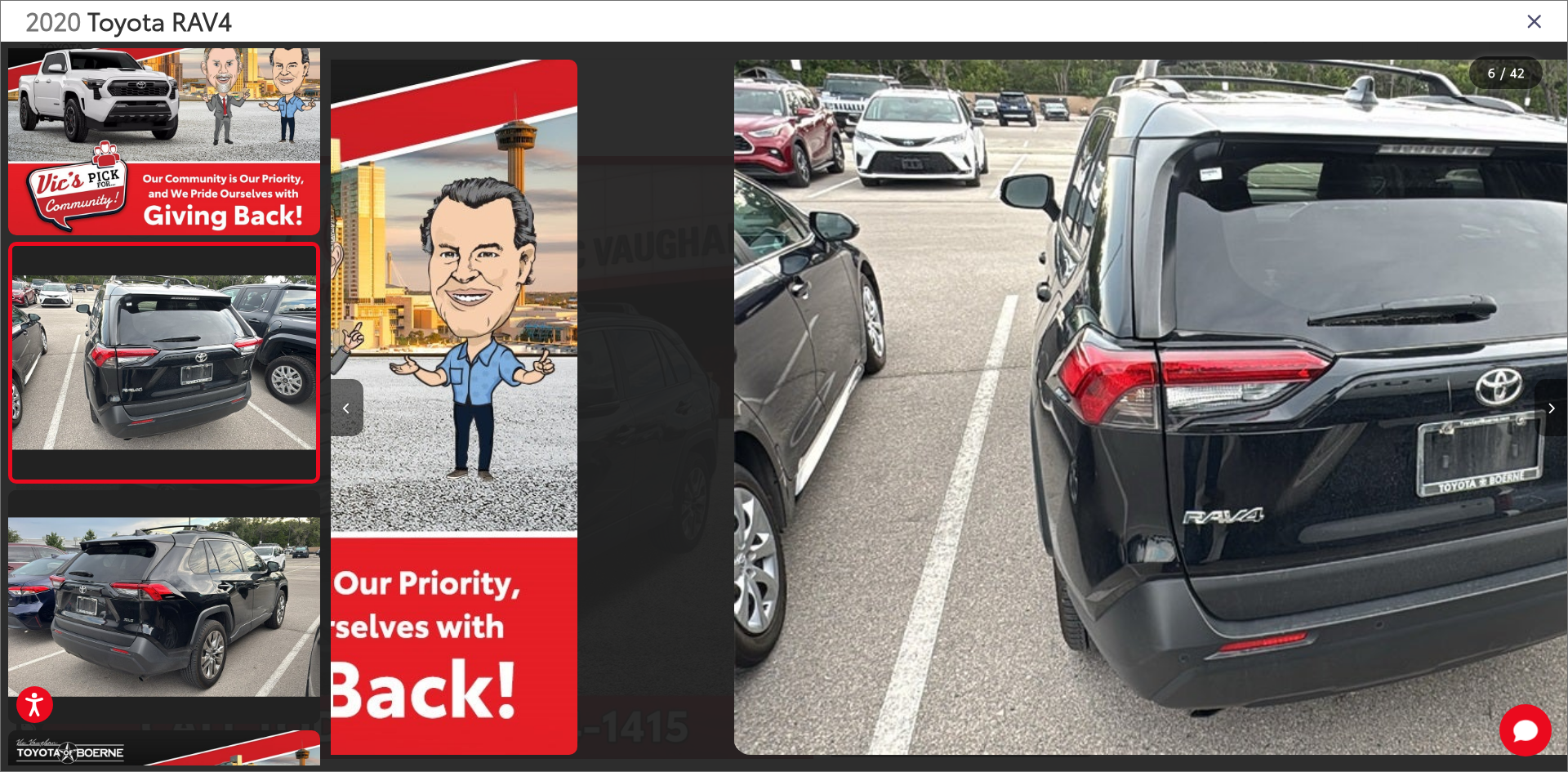
scroll to position [1012, 0]
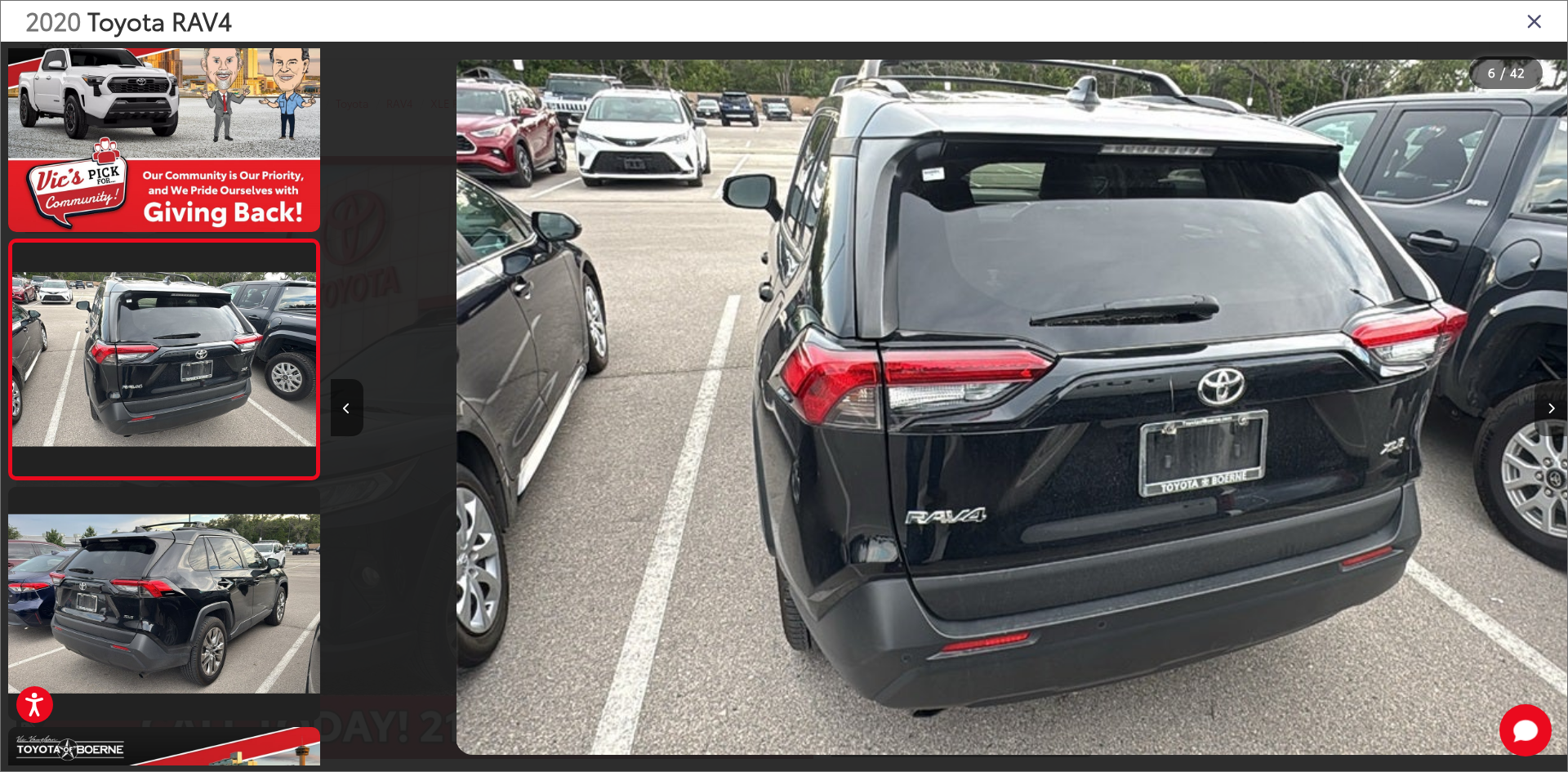
click at [1548, 409] on icon "Next image" at bounding box center [1551, 408] width 7 height 12
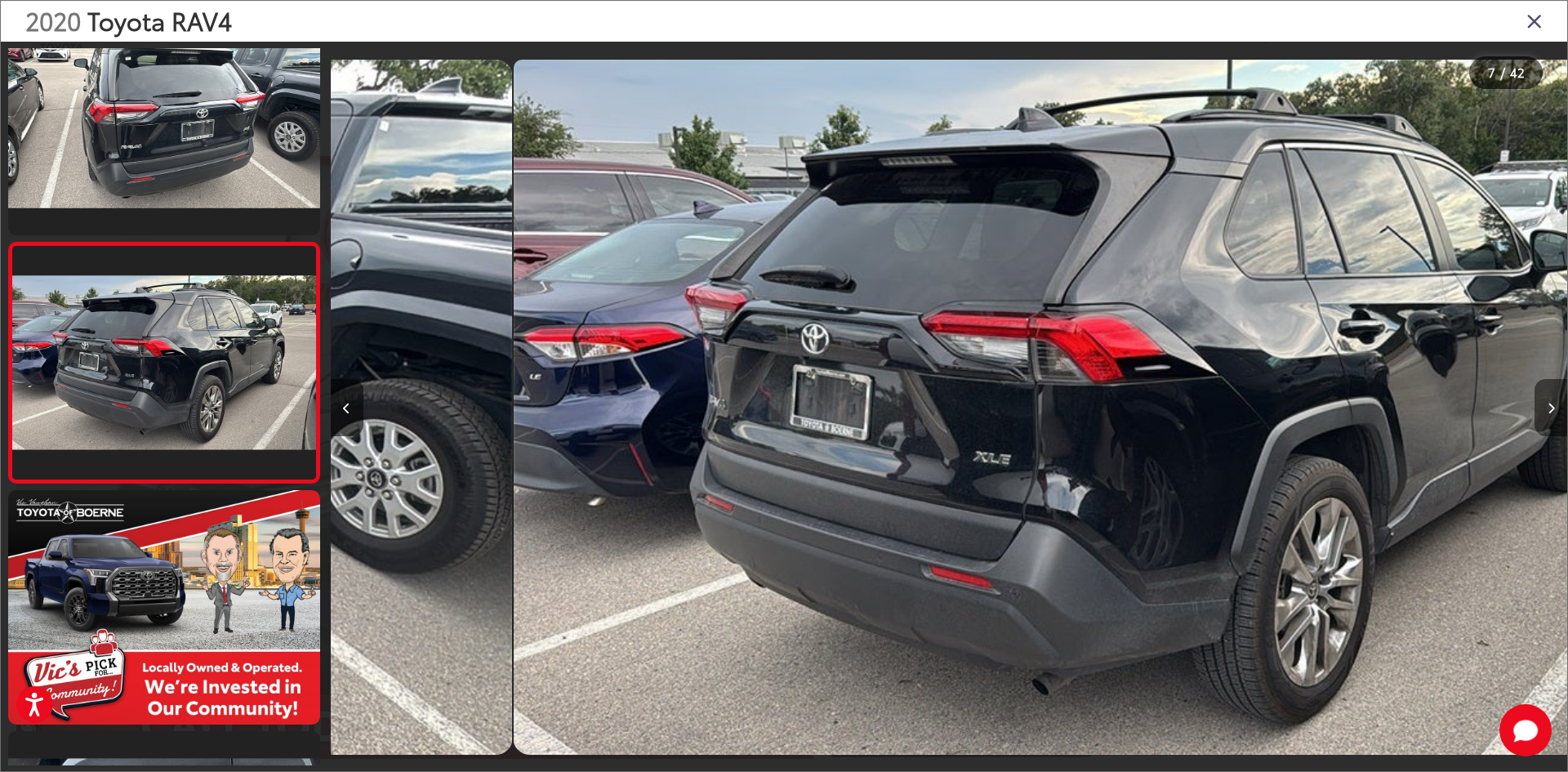
scroll to position [1253, 0]
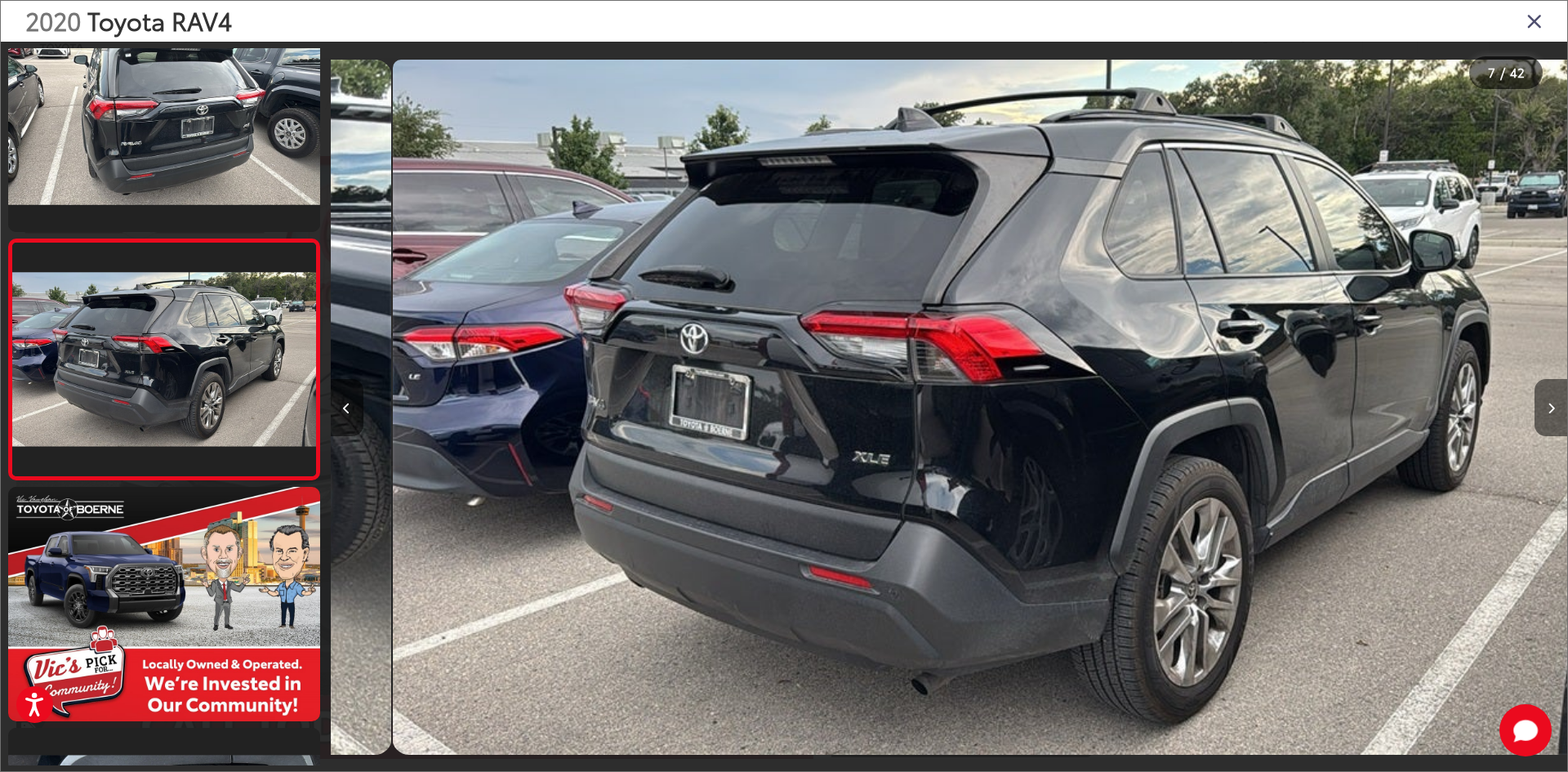
click at [1552, 417] on button "Next image" at bounding box center [1551, 407] width 33 height 57
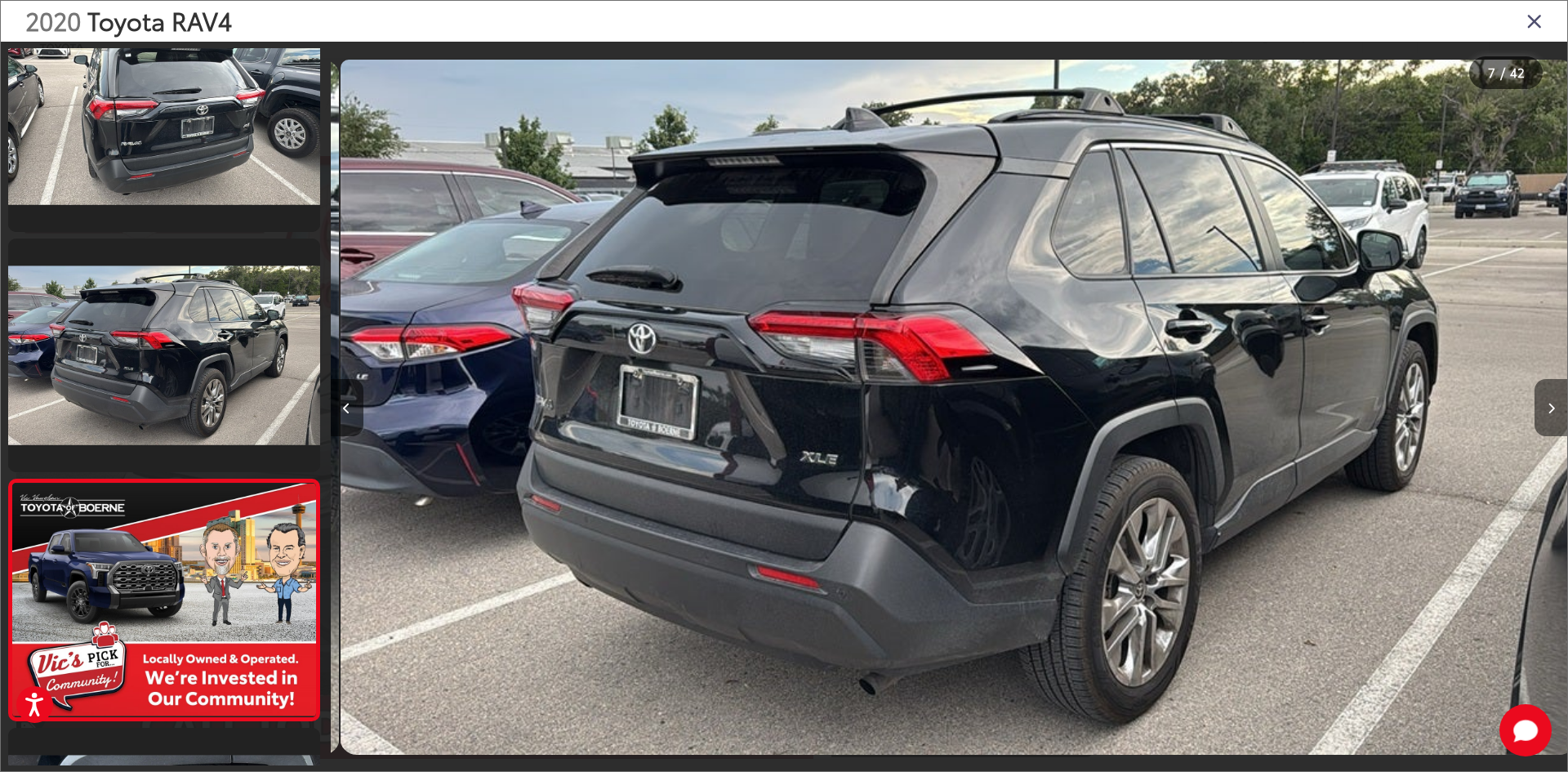
scroll to position [0, 0]
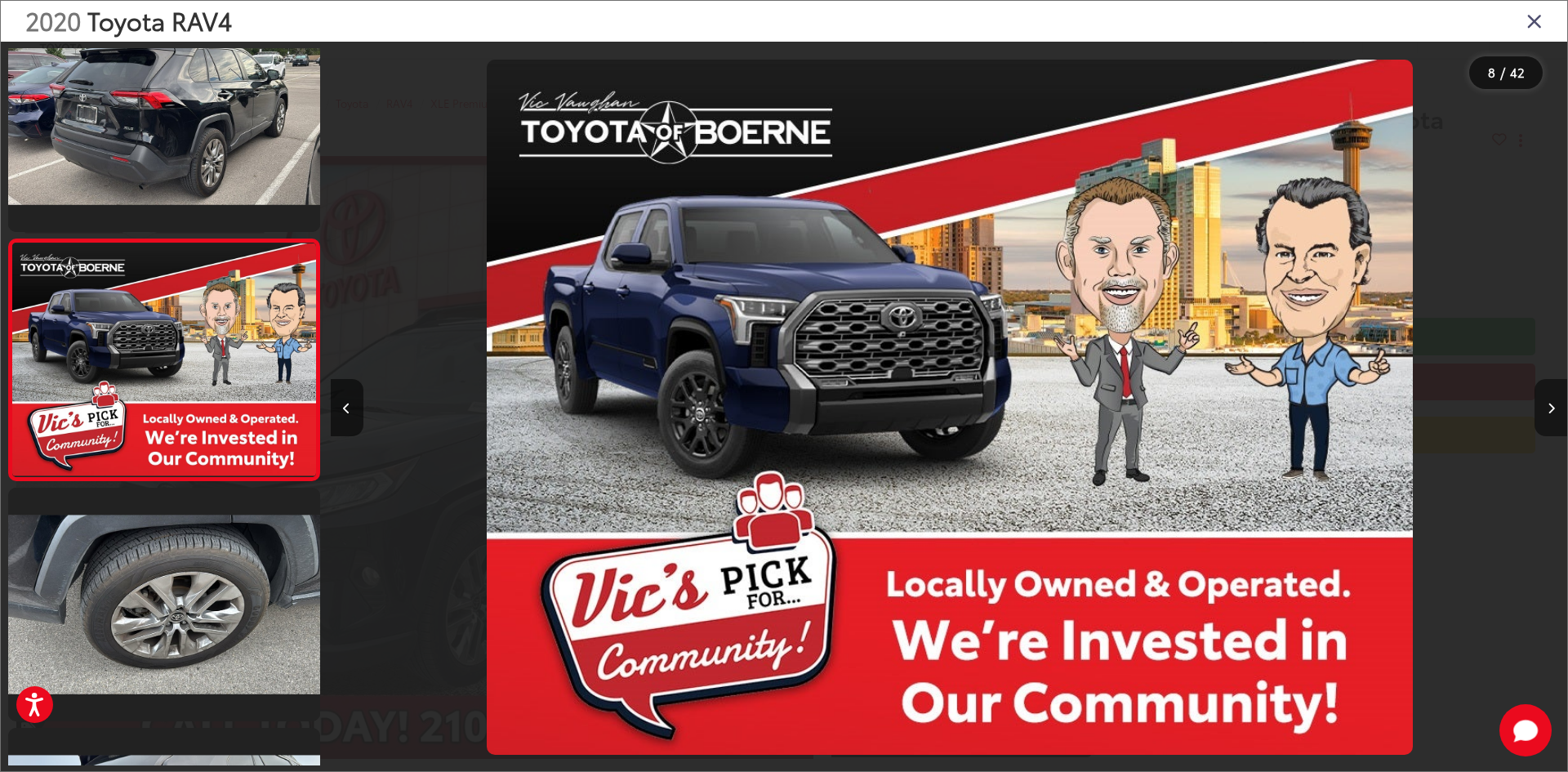
click at [1552, 418] on button "Next image" at bounding box center [1551, 407] width 33 height 57
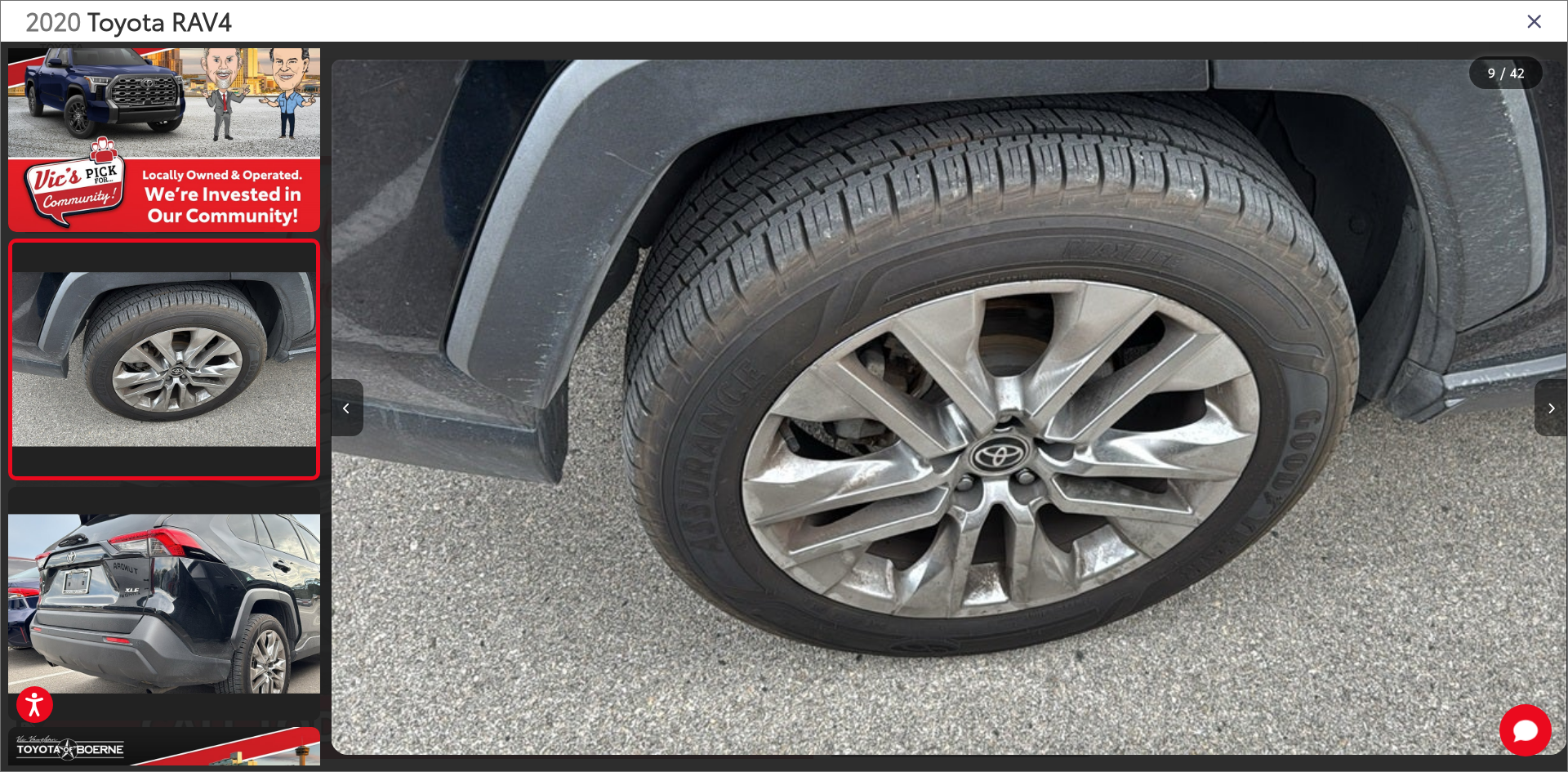
click at [1549, 420] on button "Next image" at bounding box center [1551, 407] width 33 height 57
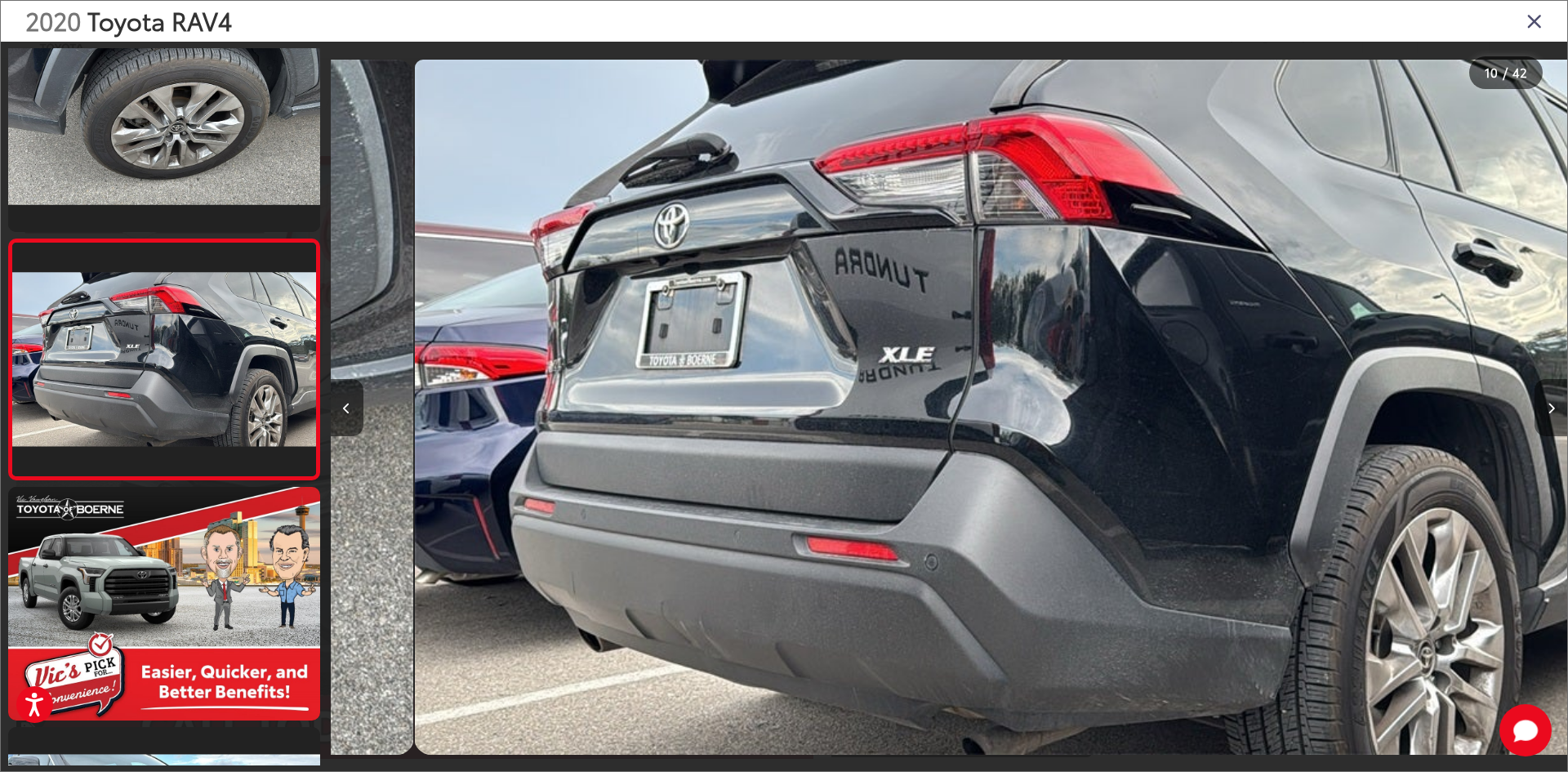
click at [1547, 420] on button "Next image" at bounding box center [1551, 407] width 33 height 57
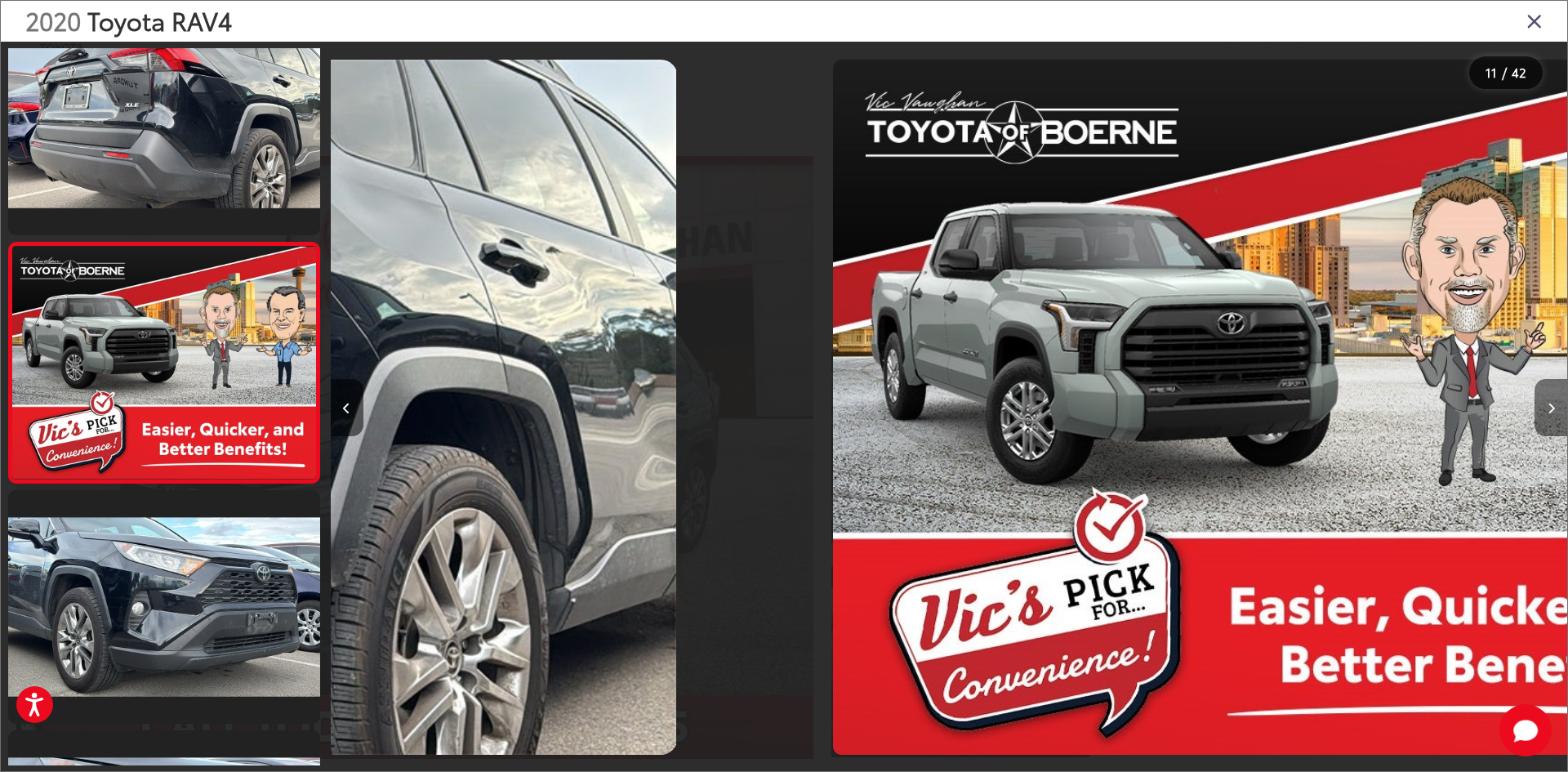
click at [1546, 419] on button "Next image" at bounding box center [1551, 407] width 33 height 57
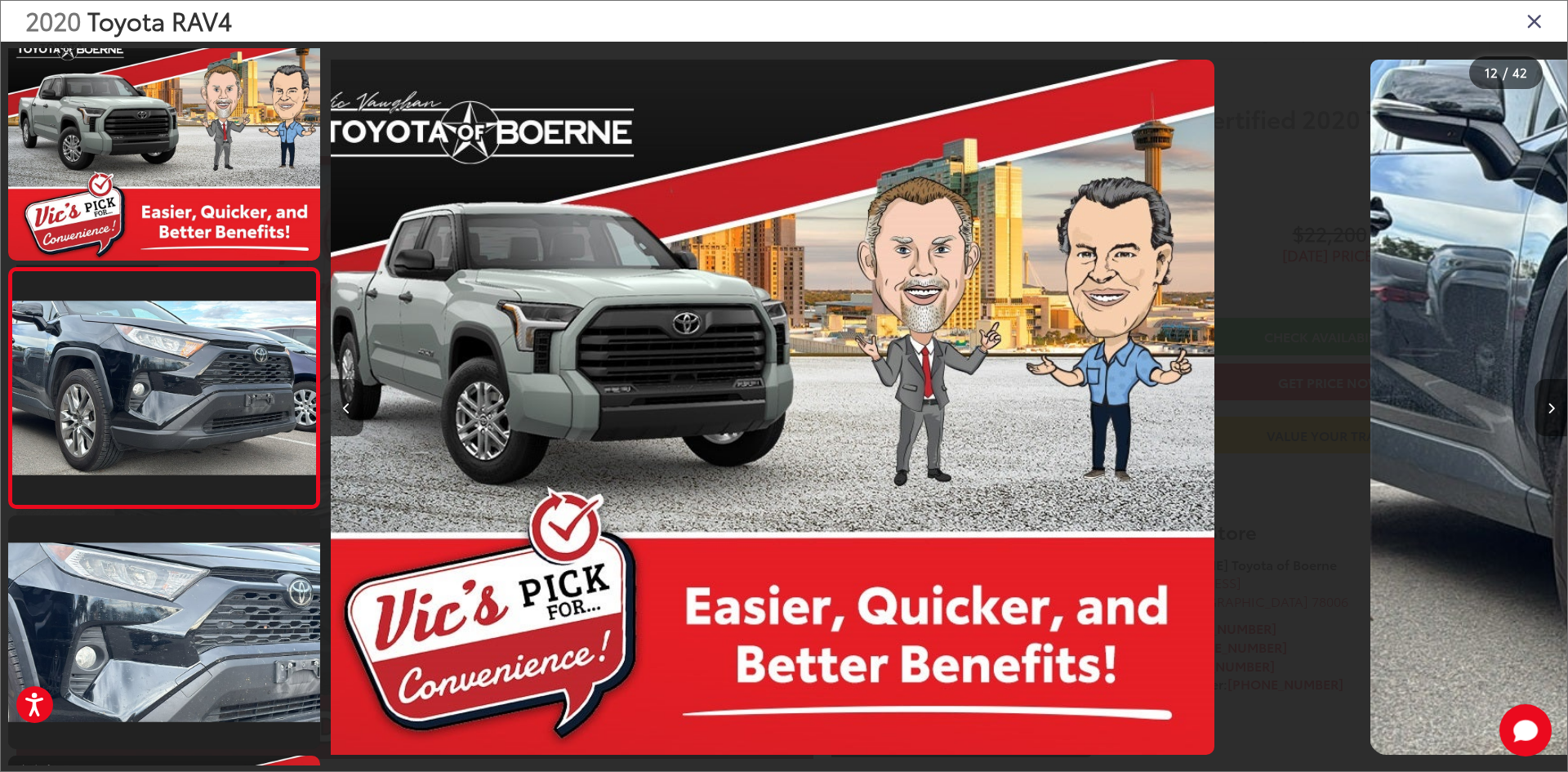
click at [1545, 419] on button "Next image" at bounding box center [1551, 407] width 33 height 57
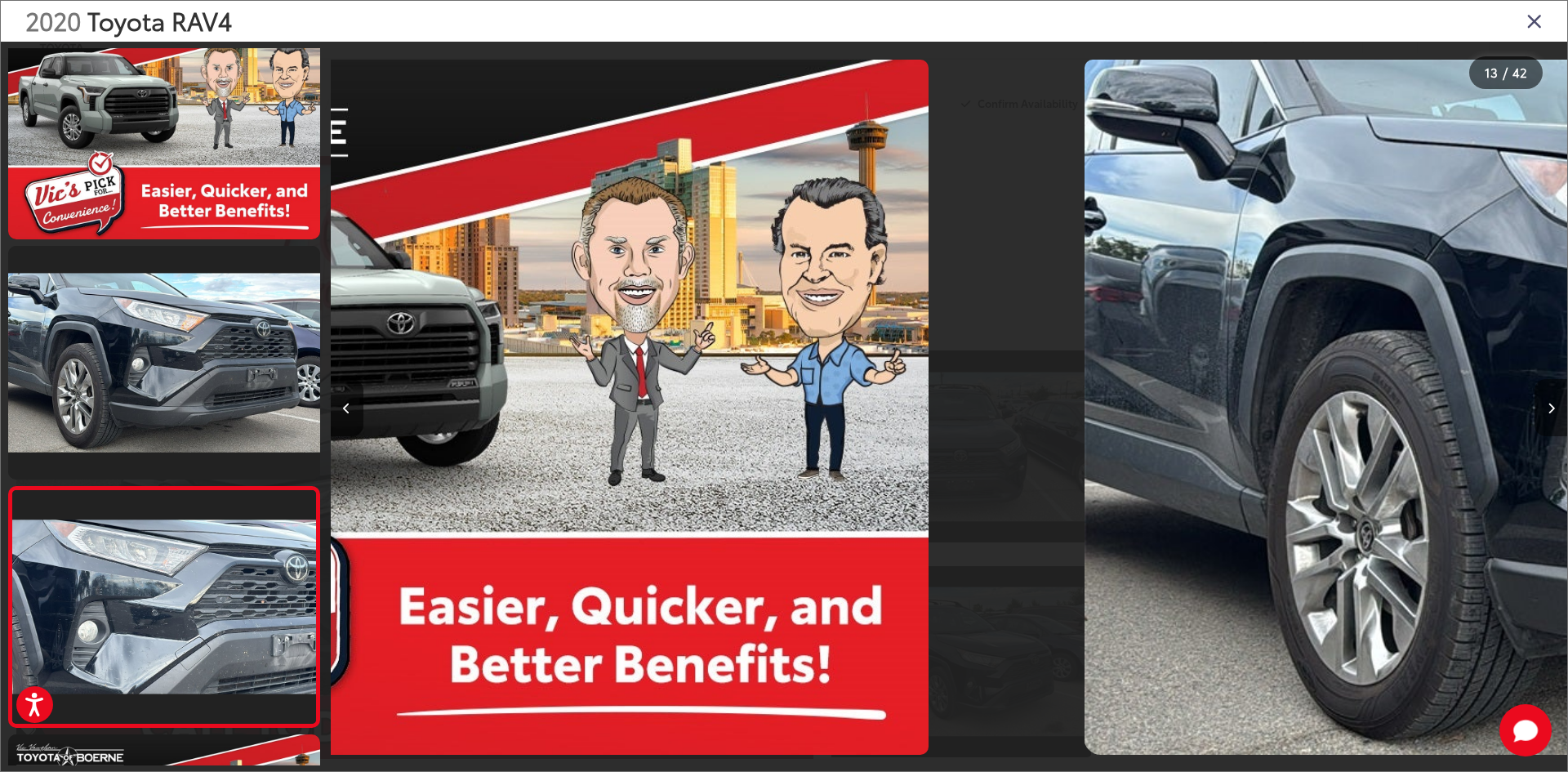
click at [1545, 419] on button "Next image" at bounding box center [1551, 407] width 33 height 57
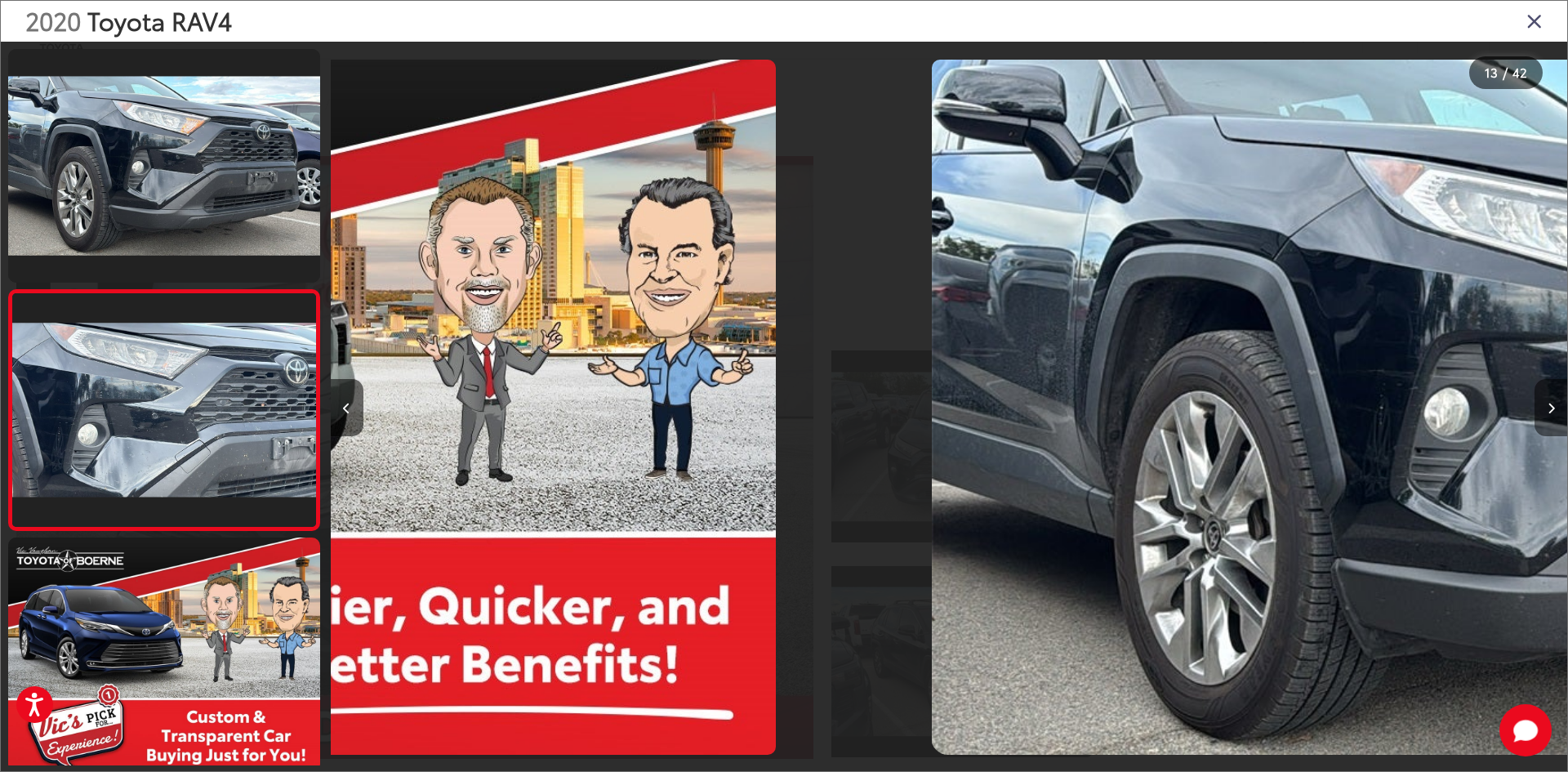
click at [1544, 419] on button "Next image" at bounding box center [1551, 407] width 33 height 57
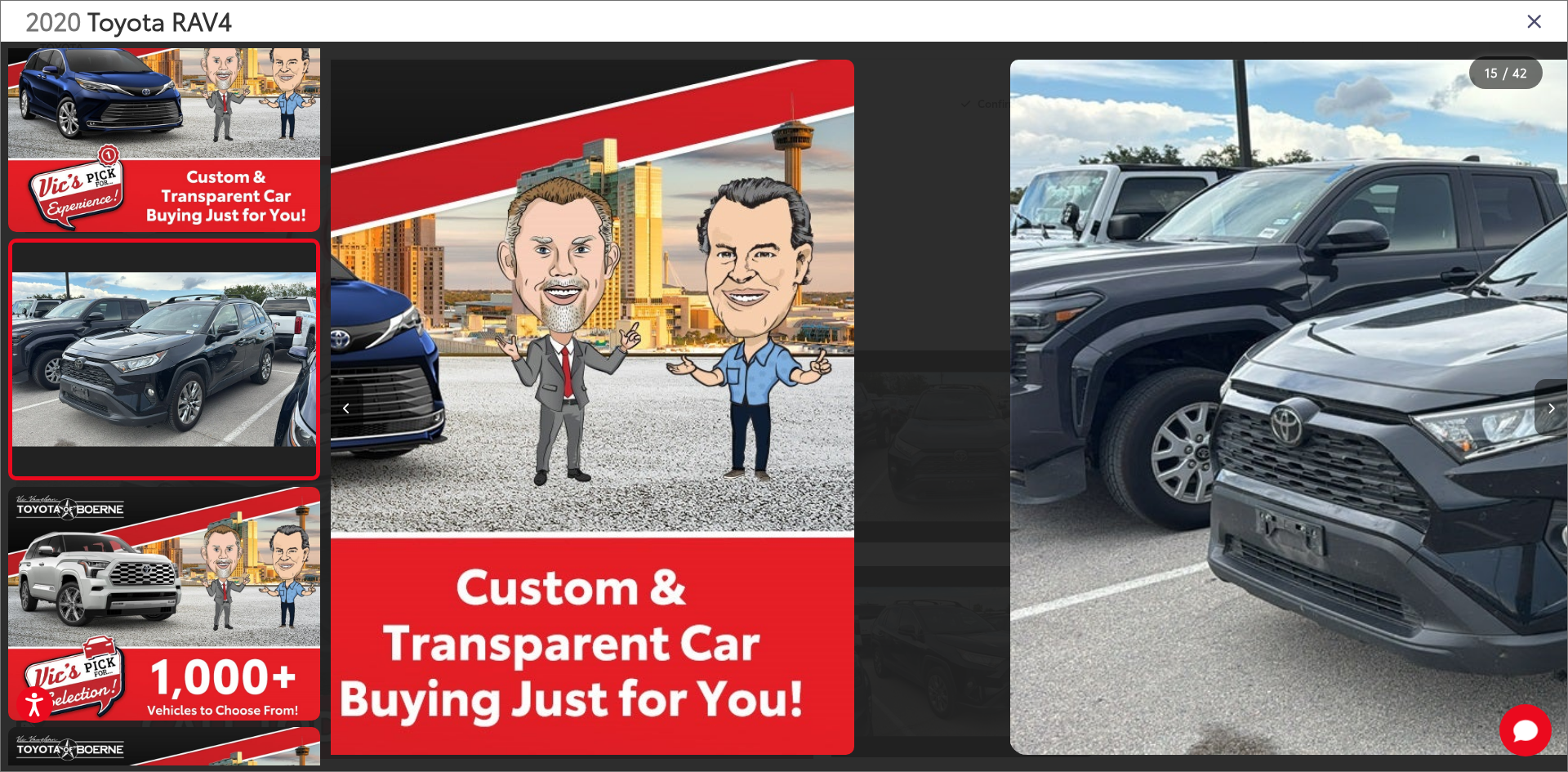
click at [1543, 419] on button "Next image" at bounding box center [1551, 407] width 33 height 57
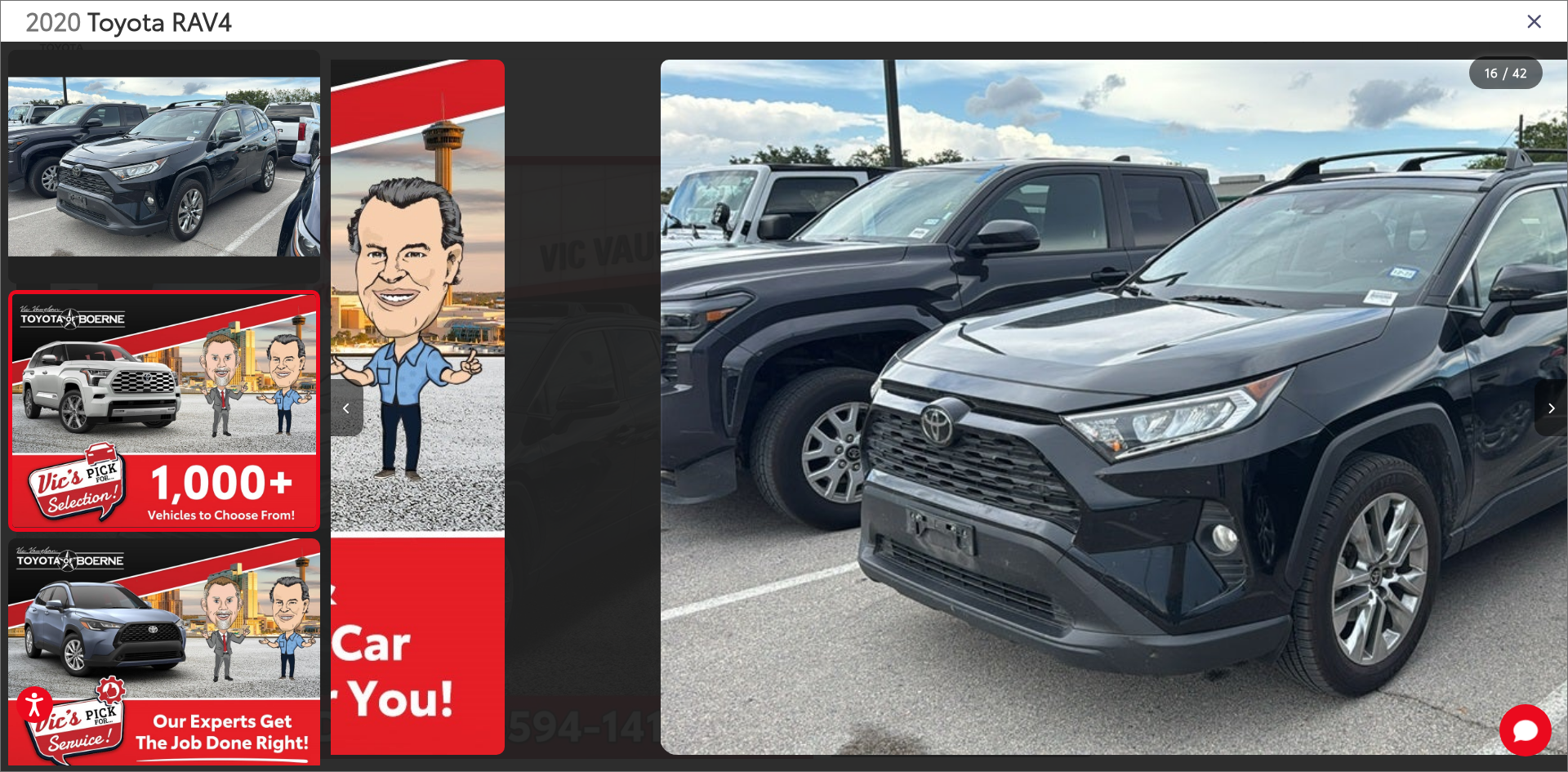
click at [1543, 419] on button "Next image" at bounding box center [1551, 407] width 33 height 57
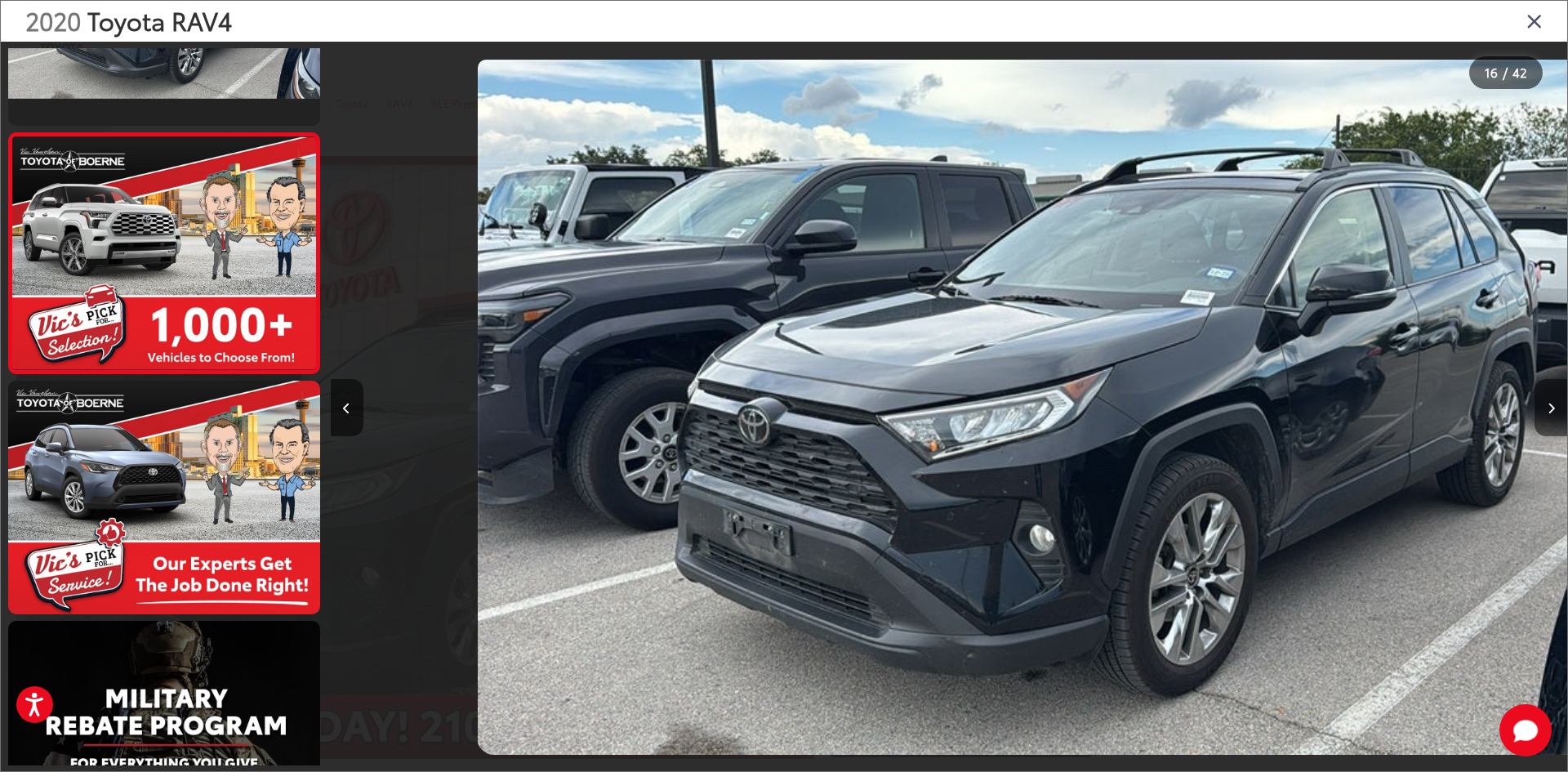
click at [1542, 419] on button "Next image" at bounding box center [1551, 407] width 33 height 57
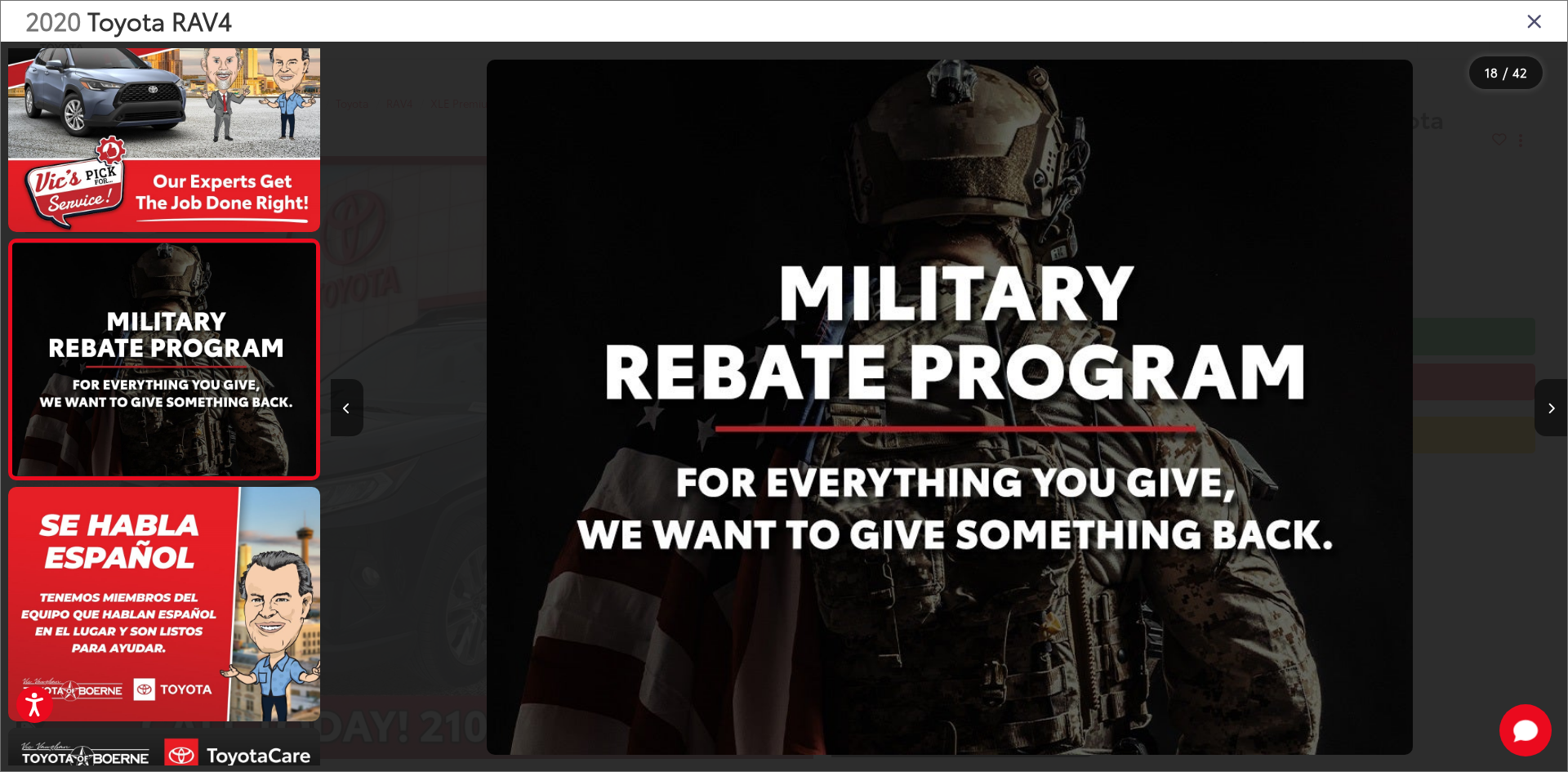
click at [1520, 23] on div "2020 Toyota RAV4" at bounding box center [784, 21] width 1566 height 41
click at [1524, 22] on div "2020 Toyota RAV4" at bounding box center [784, 21] width 1566 height 41
click at [1535, 21] on icon "Close gallery" at bounding box center [1534, 21] width 16 height 21
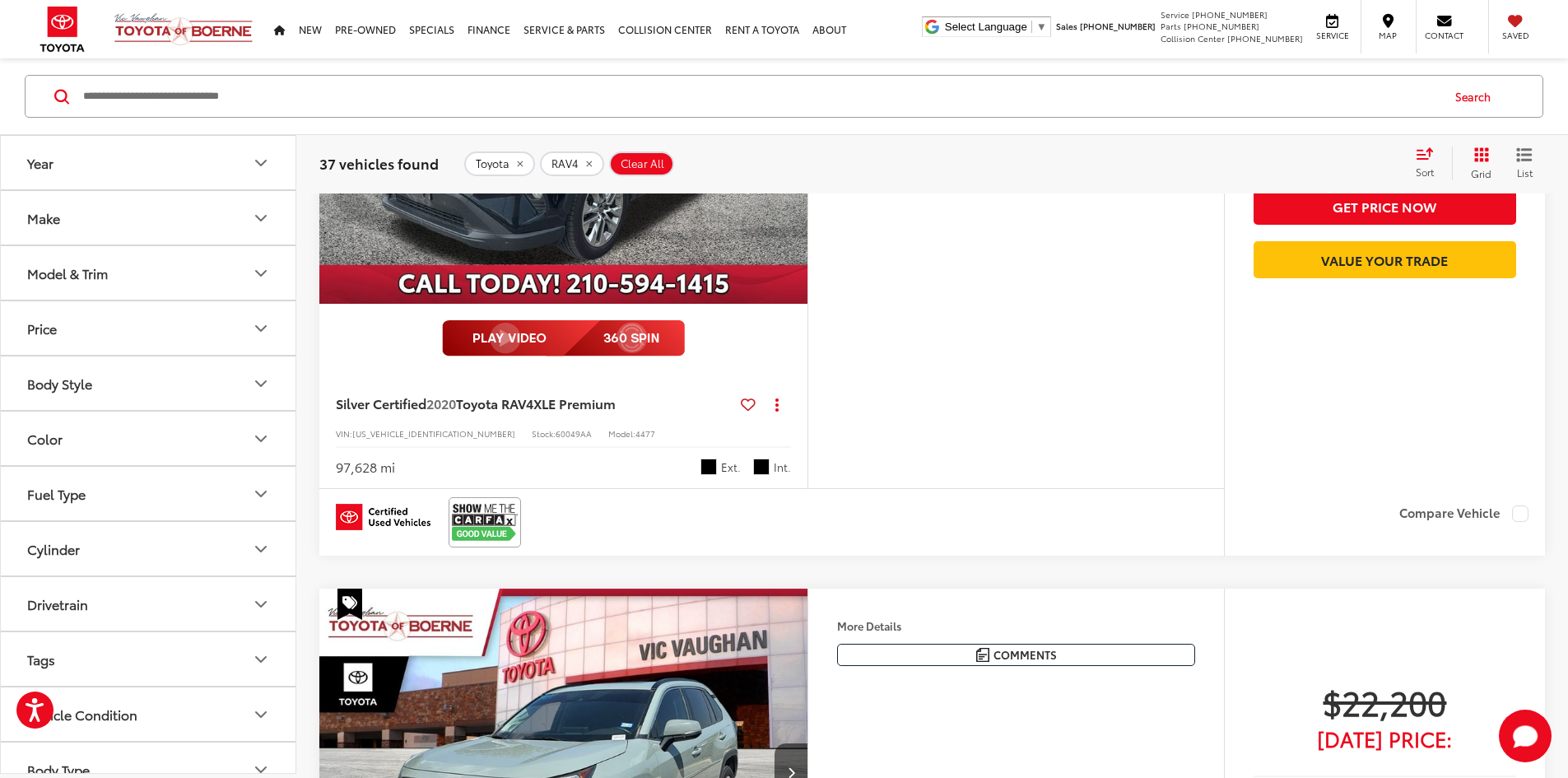
scroll to position [1171, 0]
